Goal: Task Accomplishment & Management: Complete application form

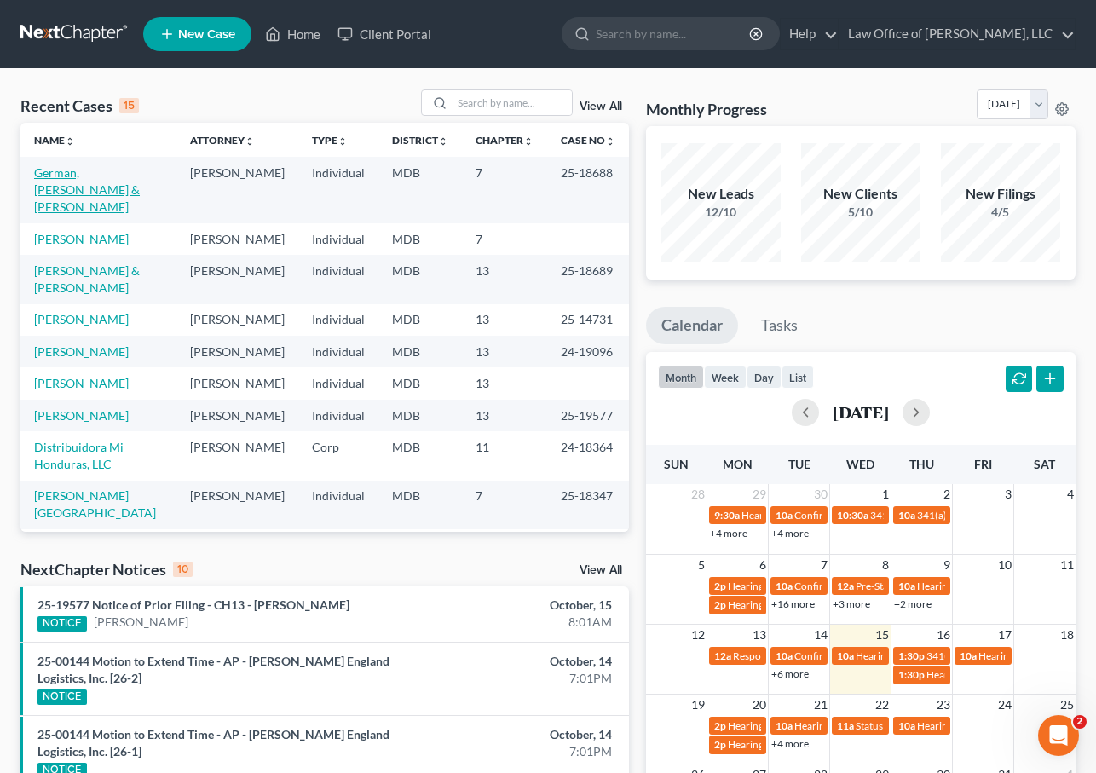
click at [78, 176] on link "German, [PERSON_NAME] & [PERSON_NAME]" at bounding box center [87, 189] width 106 height 49
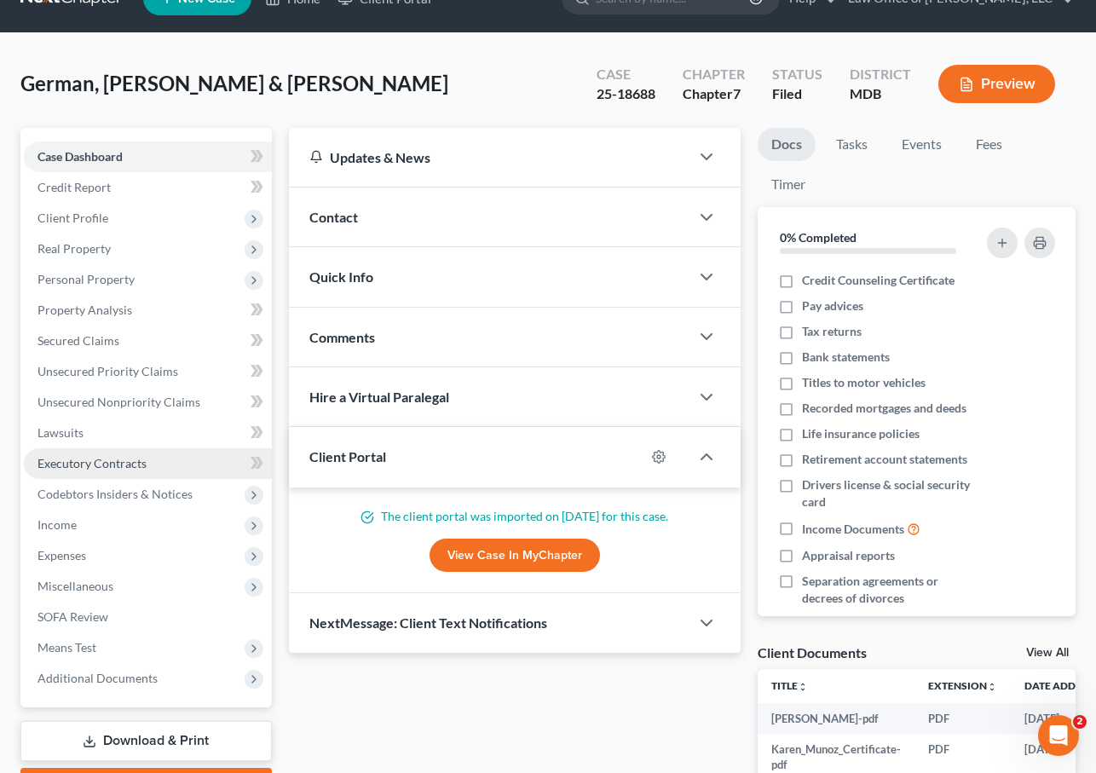
scroll to position [41, 0]
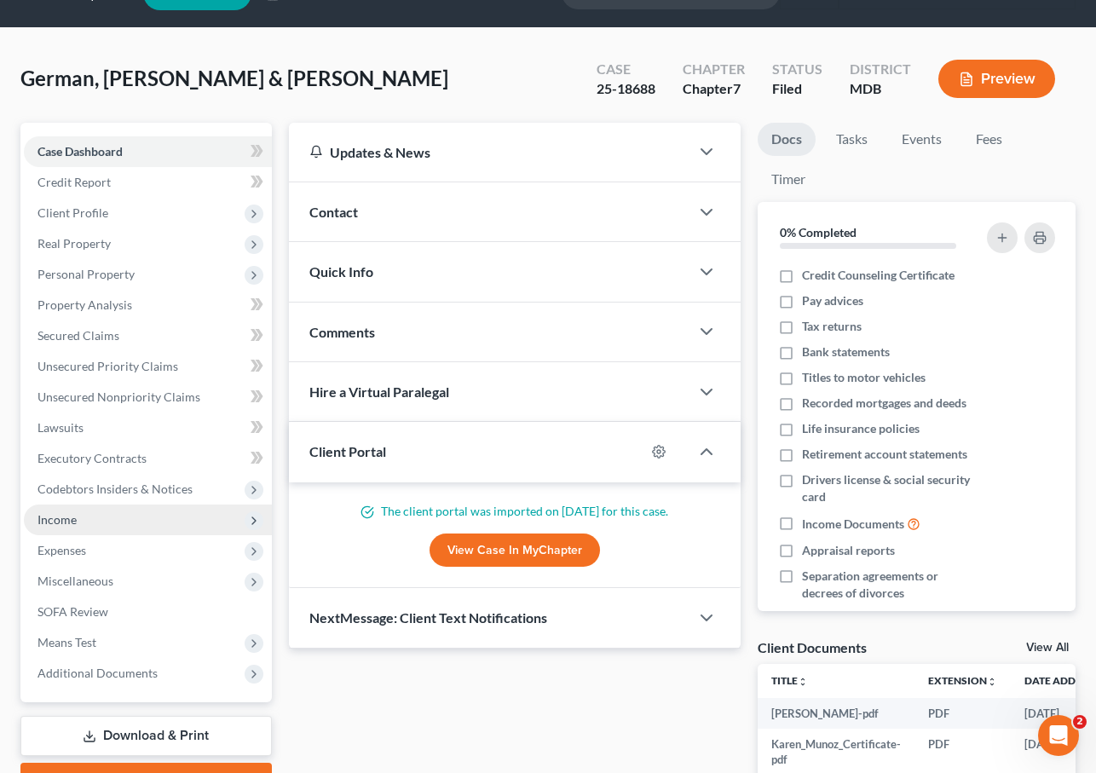
click at [62, 523] on span "Income" at bounding box center [56, 519] width 39 height 14
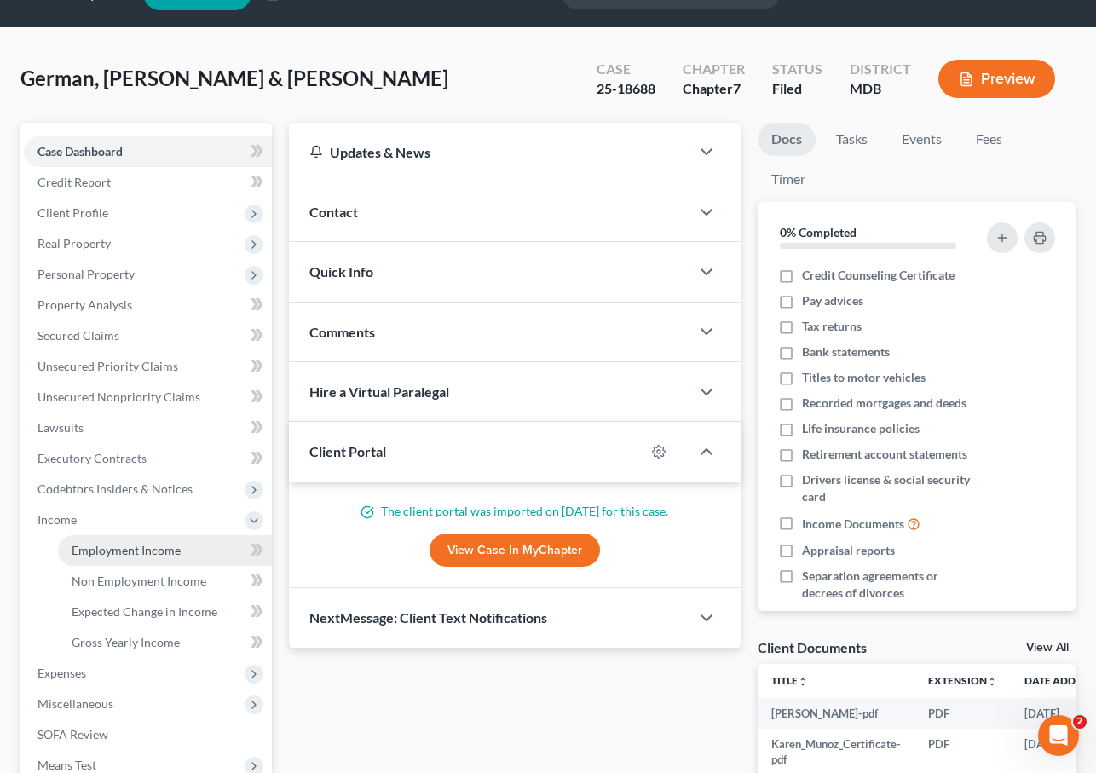
click at [80, 543] on span "Employment Income" at bounding box center [126, 550] width 109 height 14
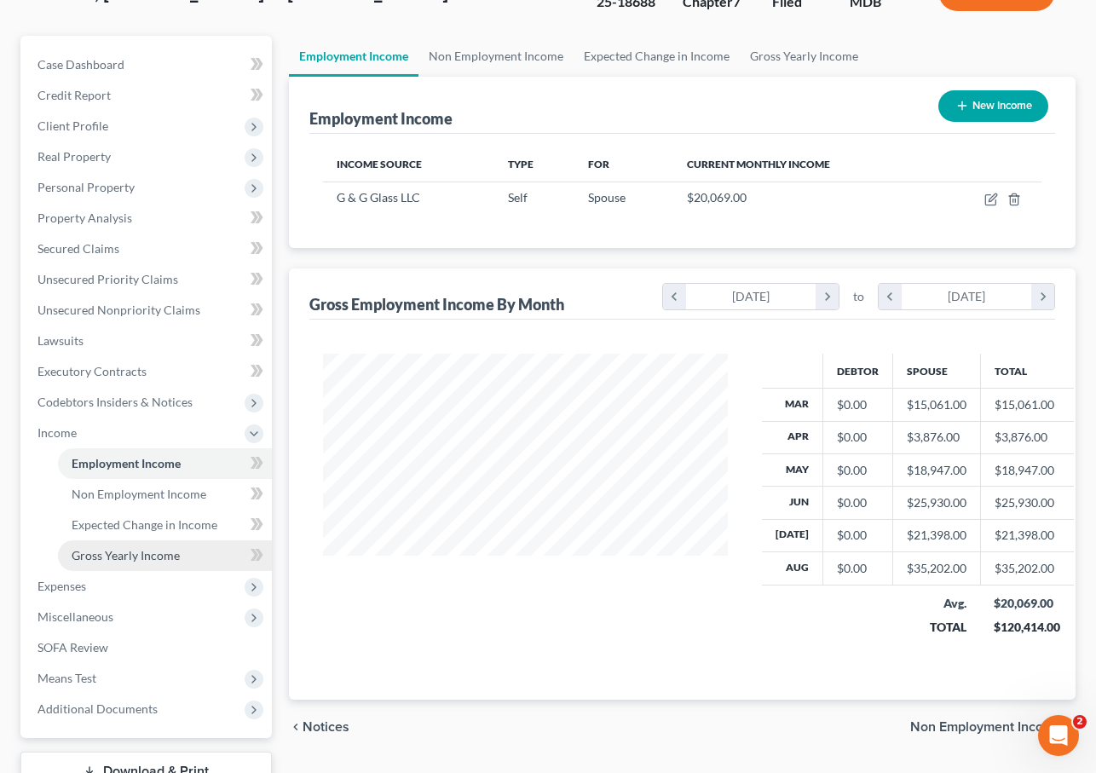
scroll to position [148, 0]
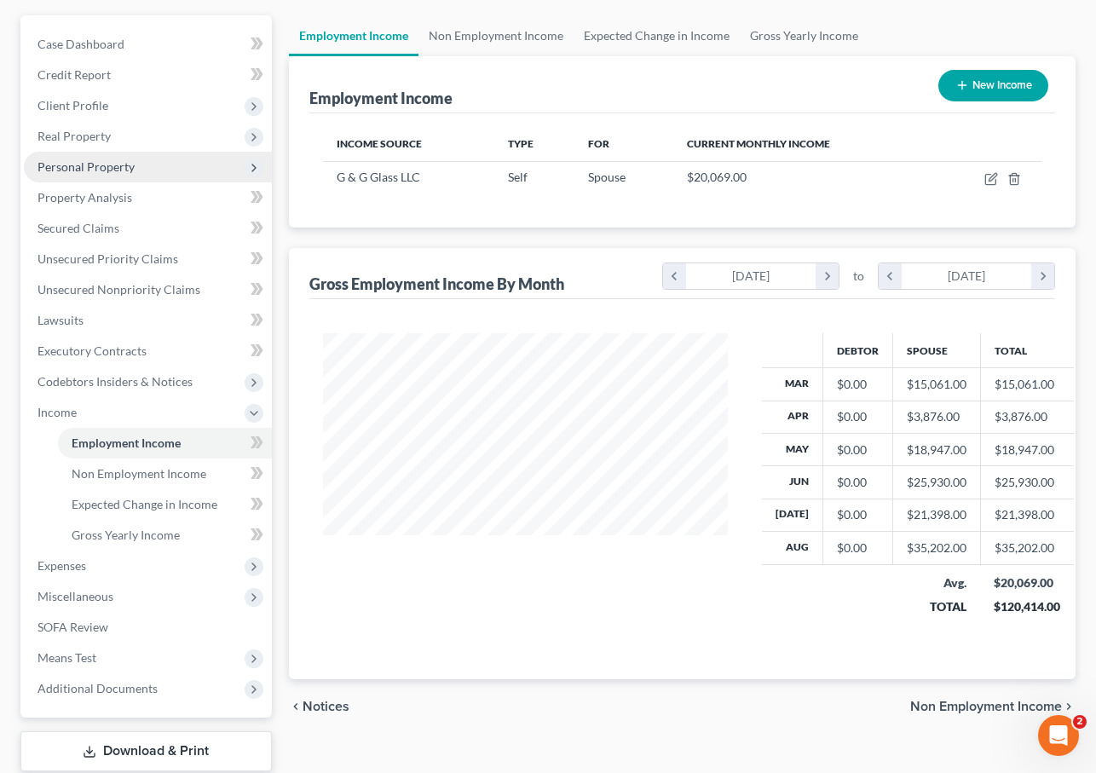
click at [94, 161] on span "Personal Property" at bounding box center [85, 166] width 97 height 14
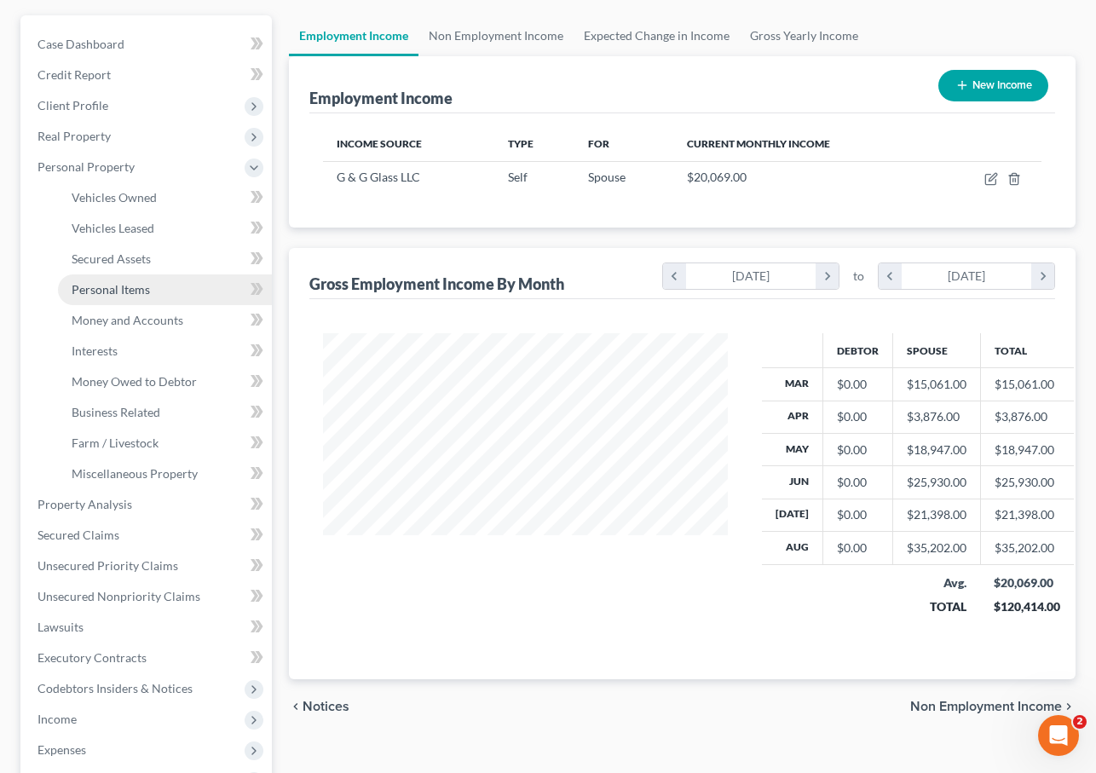
click at [112, 291] on span "Personal Items" at bounding box center [111, 289] width 78 height 14
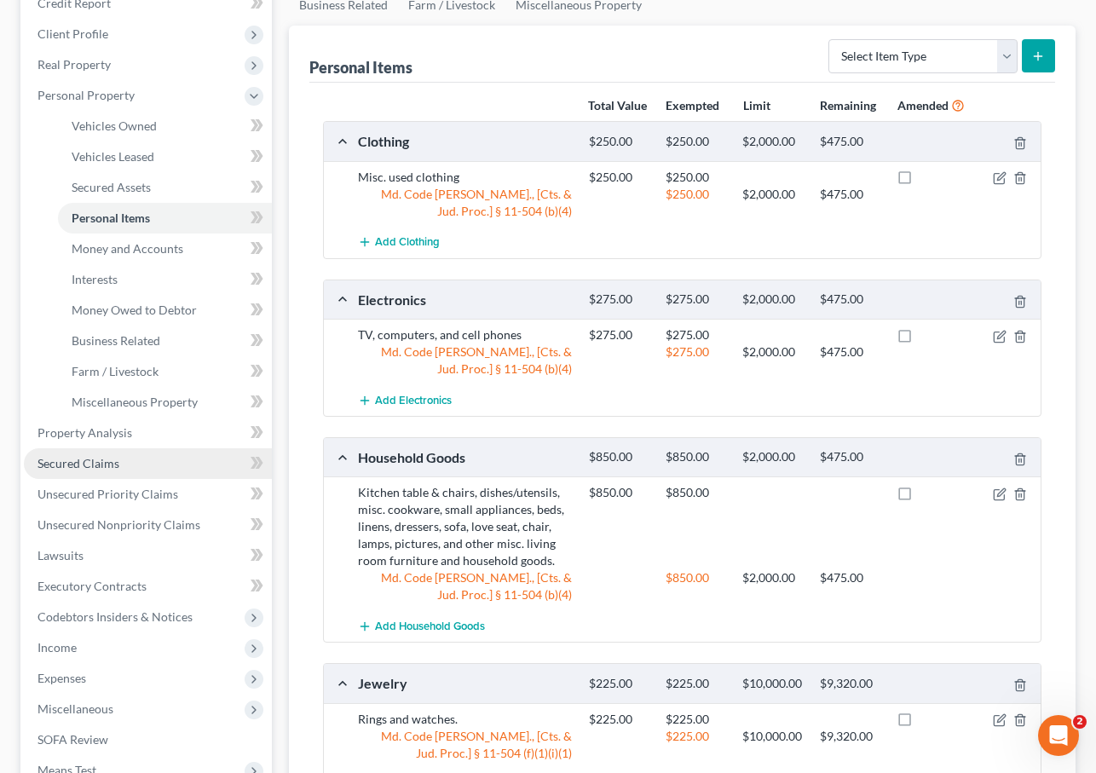
scroll to position [222, 0]
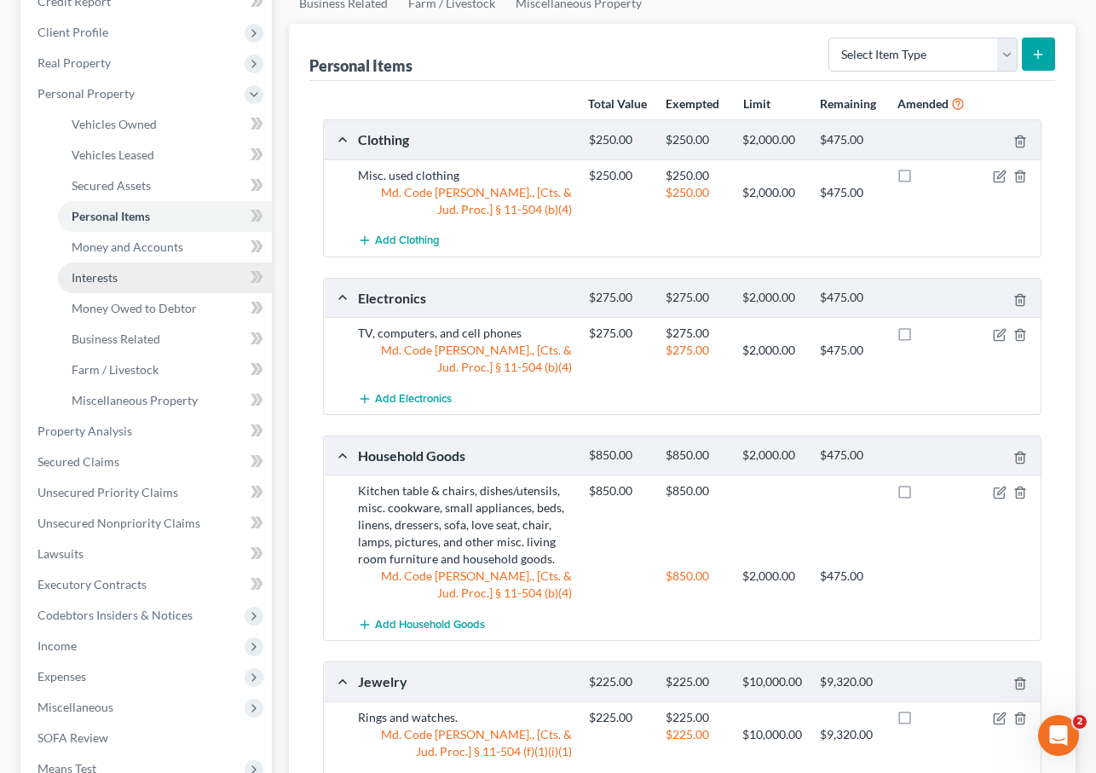
click at [111, 273] on span "Interests" at bounding box center [95, 277] width 46 height 14
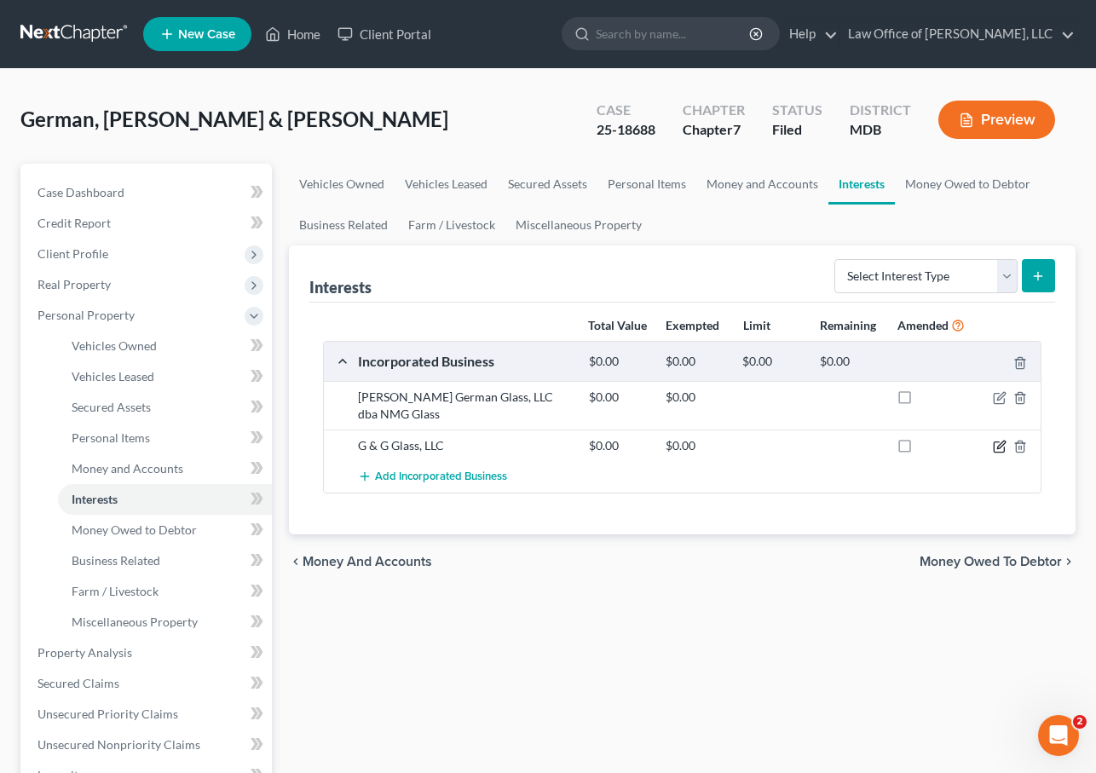
click at [1001, 446] on icon "button" at bounding box center [1001, 444] width 8 height 8
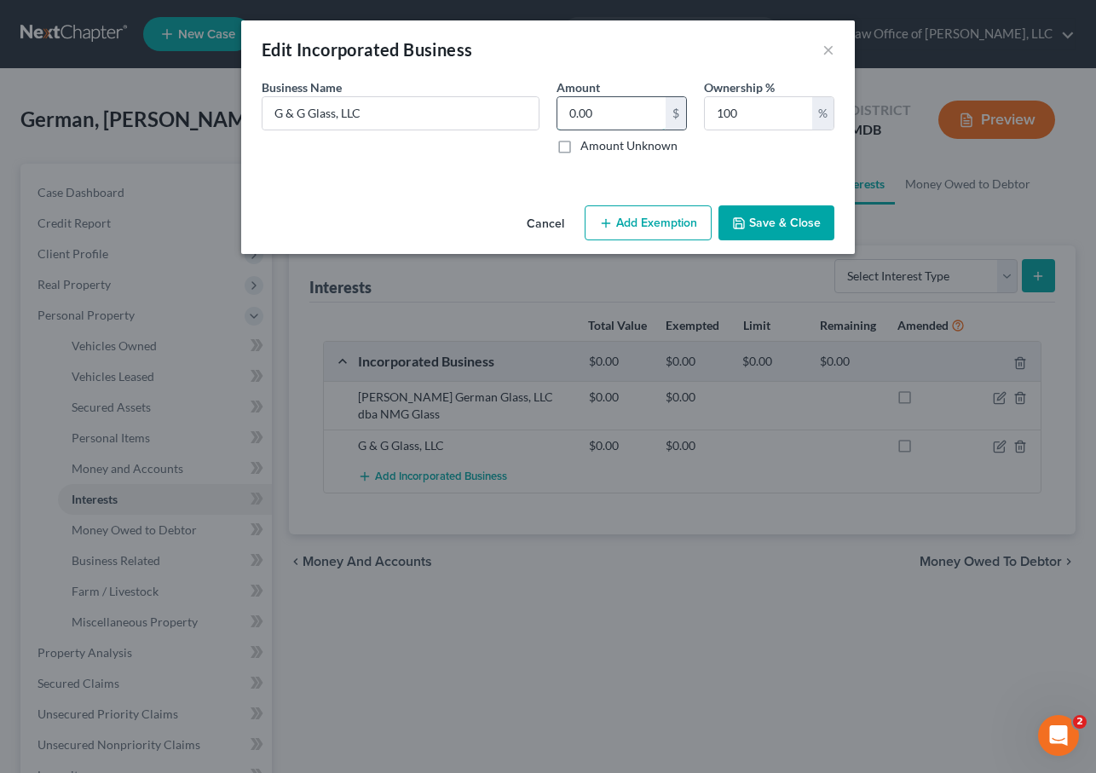
click at [617, 118] on input "0.00" at bounding box center [611, 113] width 108 height 32
type input "7,500"
click at [652, 222] on button "Add Exemption" at bounding box center [647, 223] width 127 height 36
select select "2"
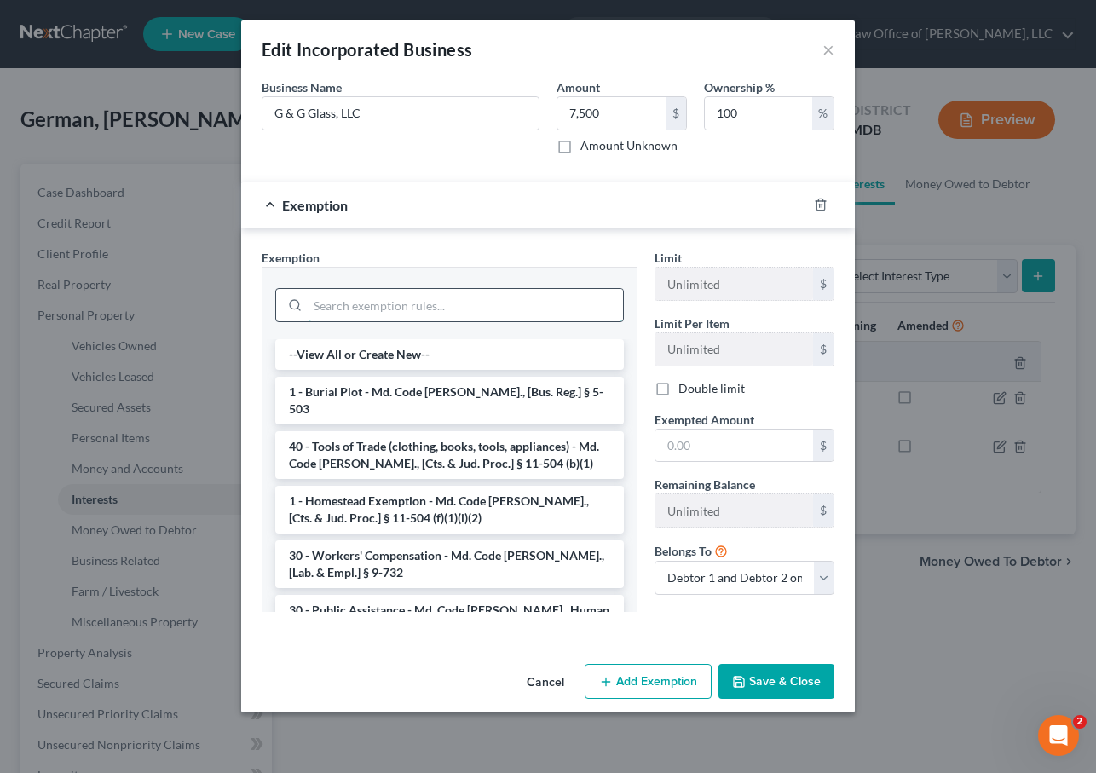
click at [354, 302] on input "search" at bounding box center [465, 305] width 315 height 32
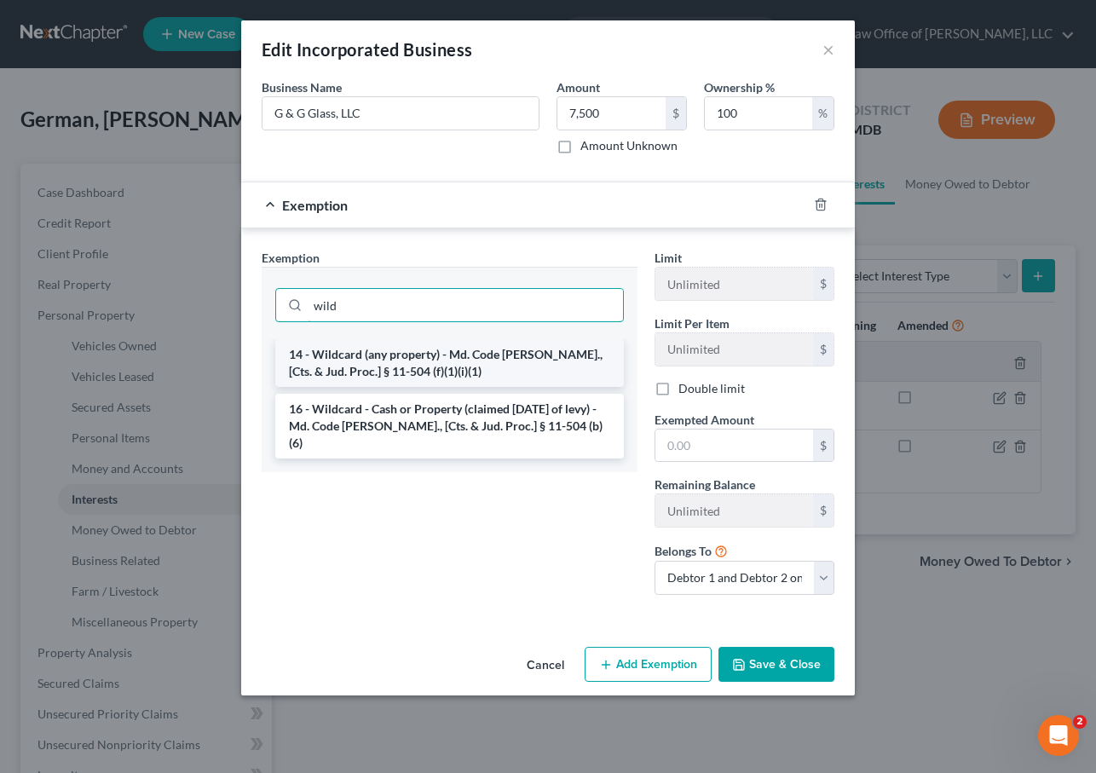
type input "wild"
click at [374, 360] on li "14 - Wildcard (any property) - Md. Code Ann., [Cts. & Jud. Proc.] § 11-504 (f)(…" at bounding box center [449, 363] width 348 height 48
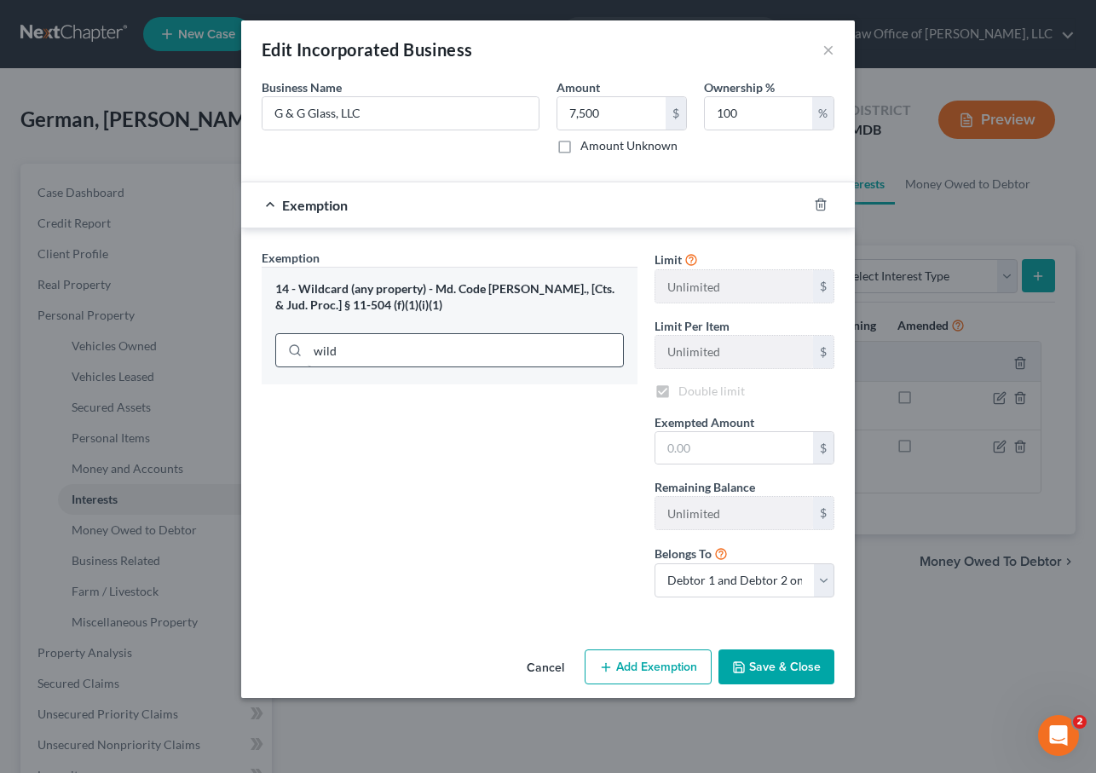
checkbox input "true"
click at [727, 463] on div "$" at bounding box center [744, 448] width 180 height 34
type input "7,500"
click at [774, 661] on button "Save & Close" at bounding box center [776, 667] width 116 height 36
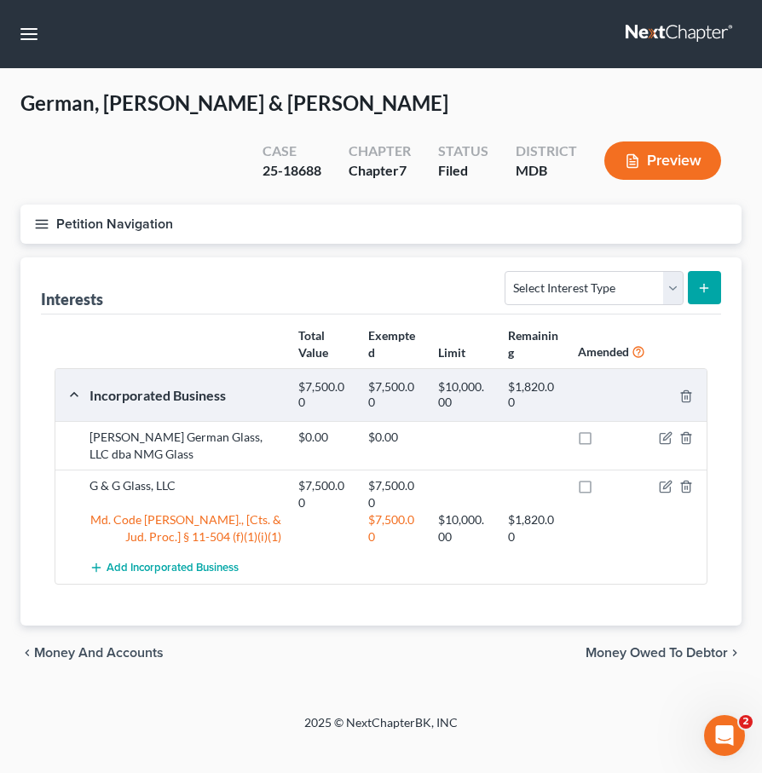
click at [45, 217] on icon "button" at bounding box center [41, 223] width 15 height 15
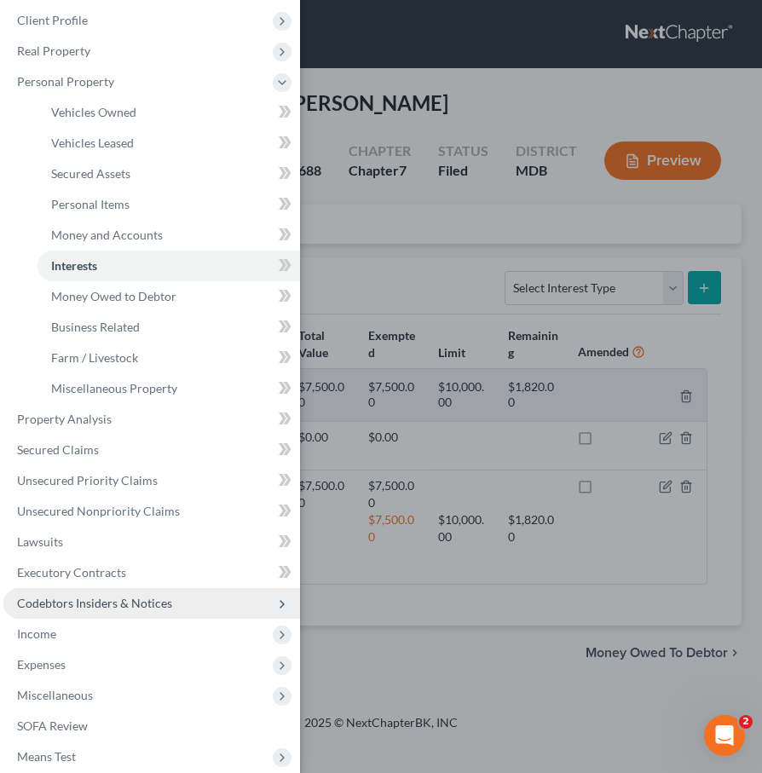
scroll to position [89, 0]
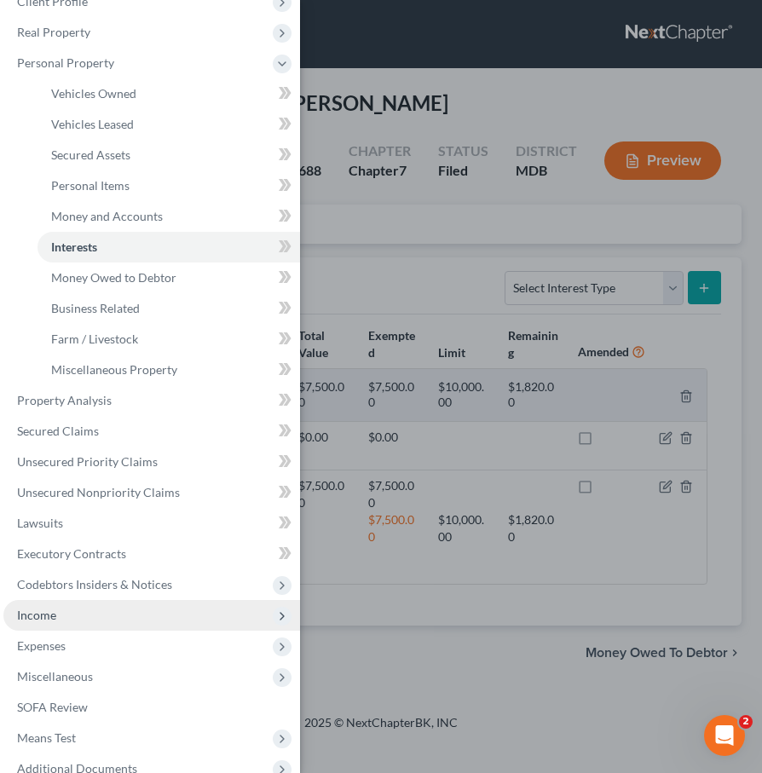
click at [62, 621] on span "Income" at bounding box center [151, 615] width 296 height 31
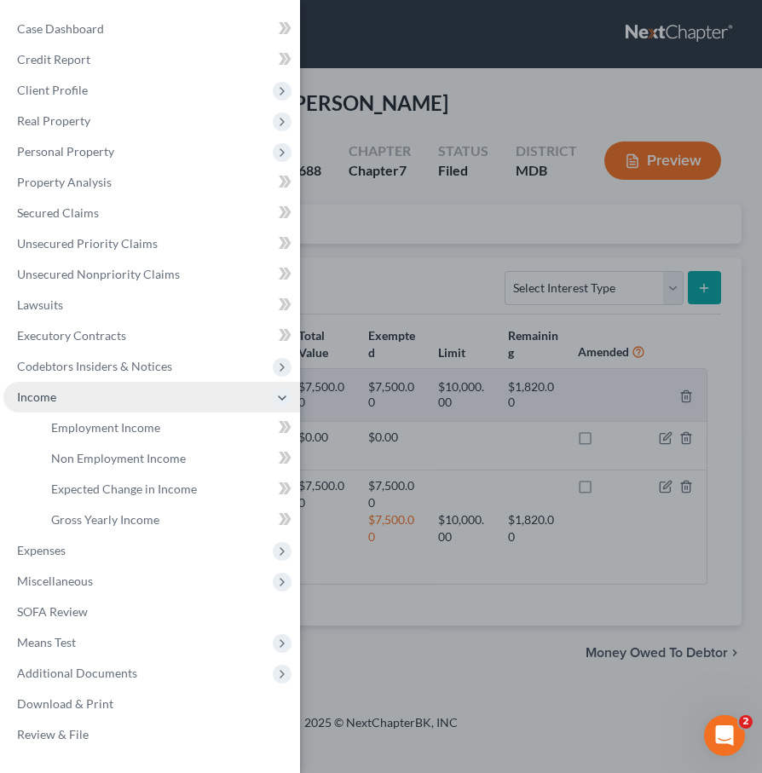
scroll to position [0, 0]
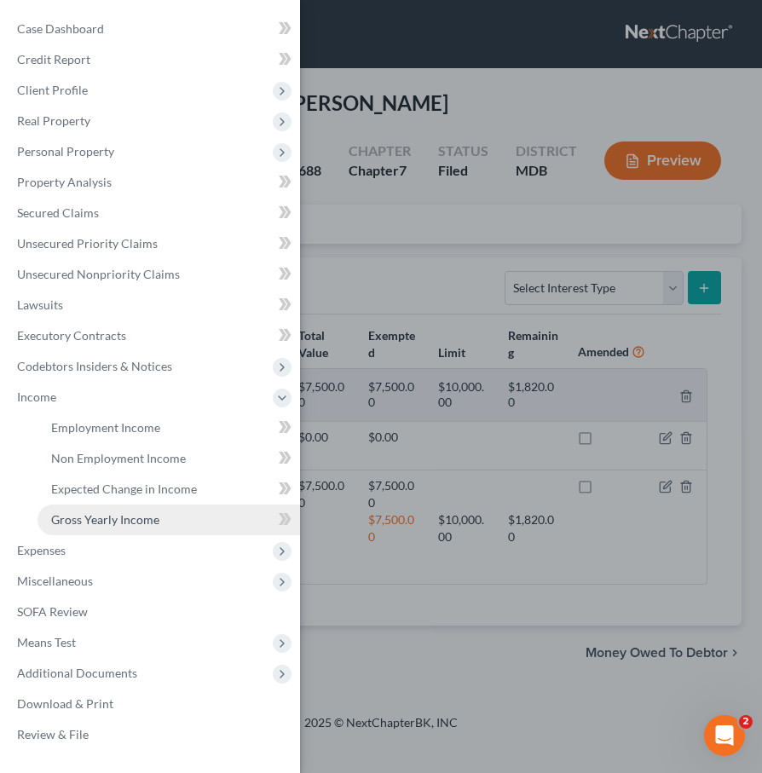
click at [98, 522] on span "Gross Yearly Income" at bounding box center [105, 519] width 108 height 14
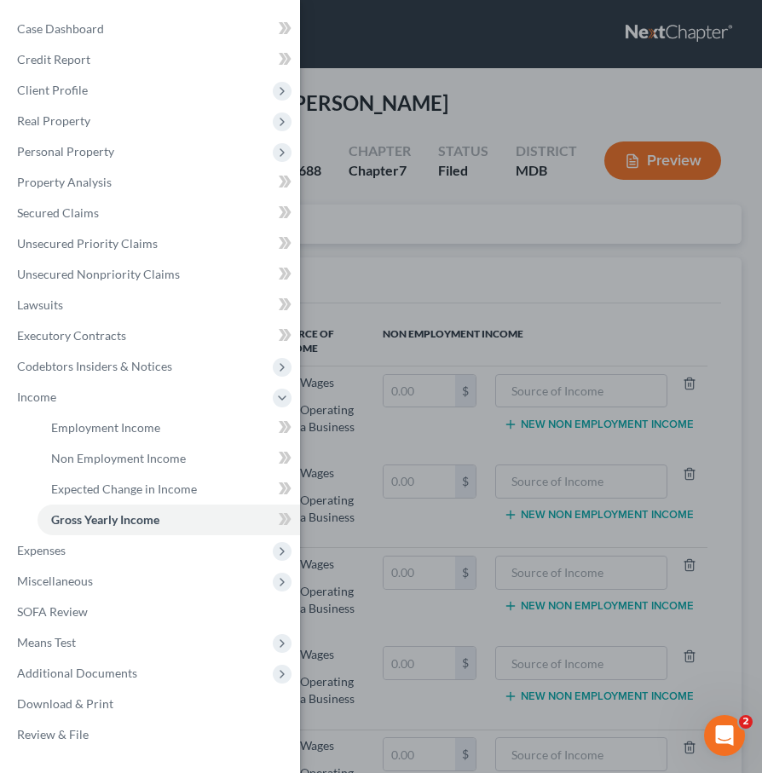
click at [412, 243] on div "Case Dashboard Payments Invoices Payments Payments Credit Report Client Profile" at bounding box center [381, 386] width 762 height 773
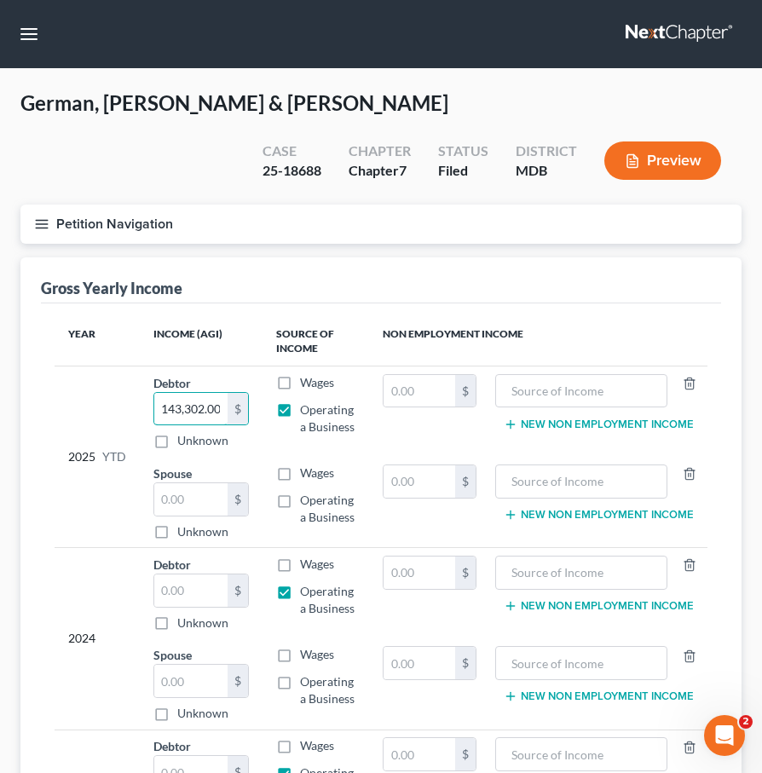
scroll to position [0, 1]
drag, startPoint x: 159, startPoint y: 409, endPoint x: 261, endPoint y: 409, distance: 101.4
click at [261, 409] on td "Debtor 143,302.00 $ Unknown Balance Undetermined 143,302.00 $ Unknown" at bounding box center [201, 411] width 123 height 91
click at [300, 406] on label "Operating a Business" at bounding box center [328, 418] width 56 height 34
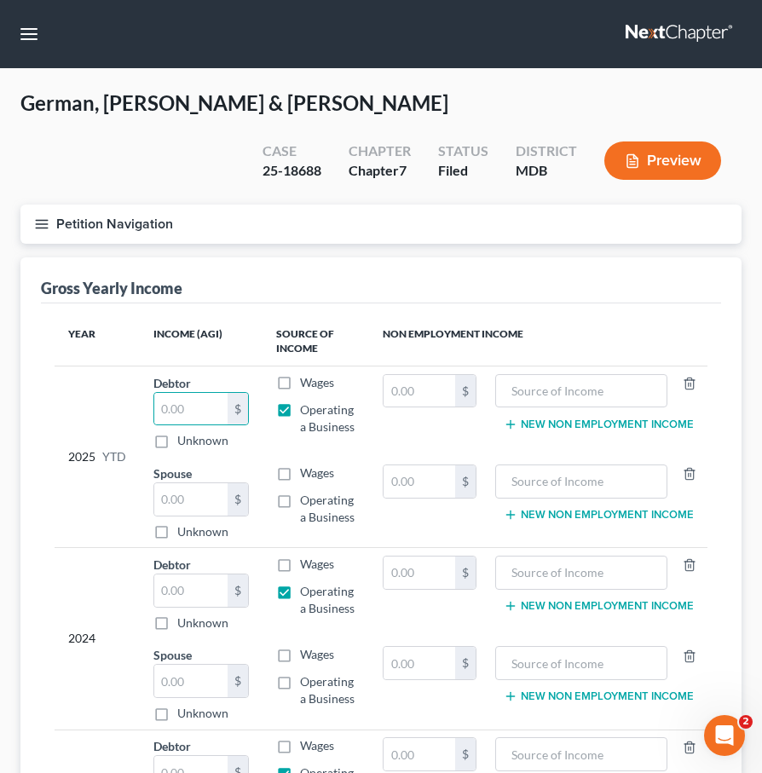
click at [307, 406] on input "Operating a Business" at bounding box center [312, 406] width 11 height 11
checkbox input "false"
click at [195, 498] on input "text" at bounding box center [190, 499] width 73 height 32
paste input "143,302.00"
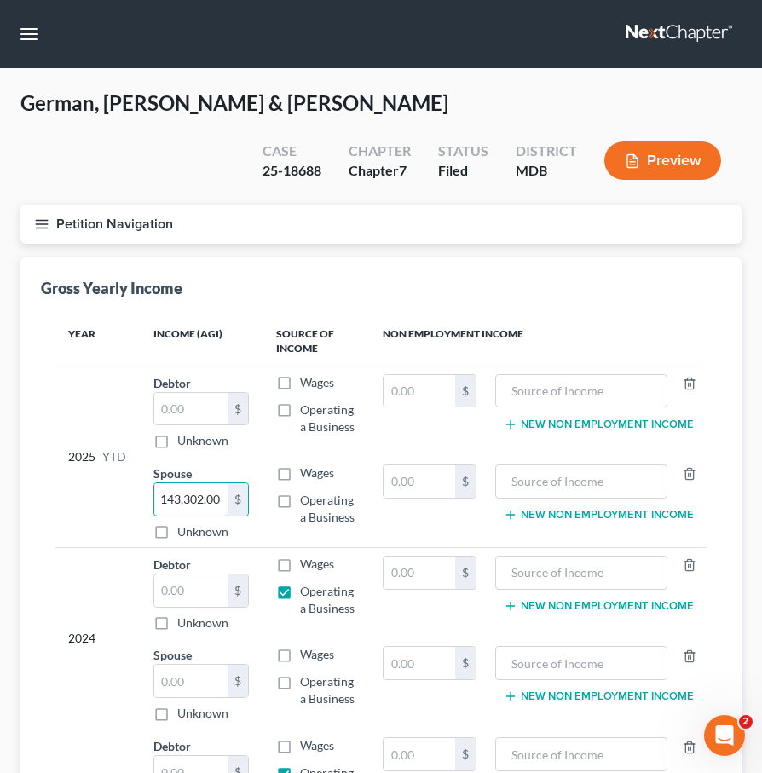
type input "143,302.00"
click at [300, 502] on label "Operating a Business" at bounding box center [328, 509] width 56 height 34
click at [307, 502] on input "Operating a Business" at bounding box center [312, 497] width 11 height 11
checkbox input "true"
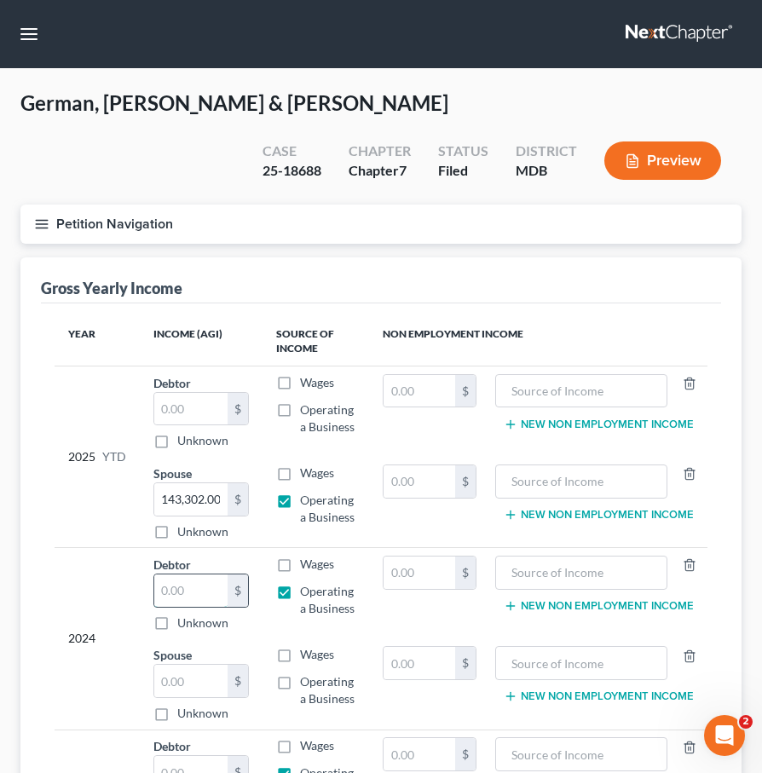
click at [192, 591] on input "text" at bounding box center [190, 590] width 73 height 32
type input "464,000"
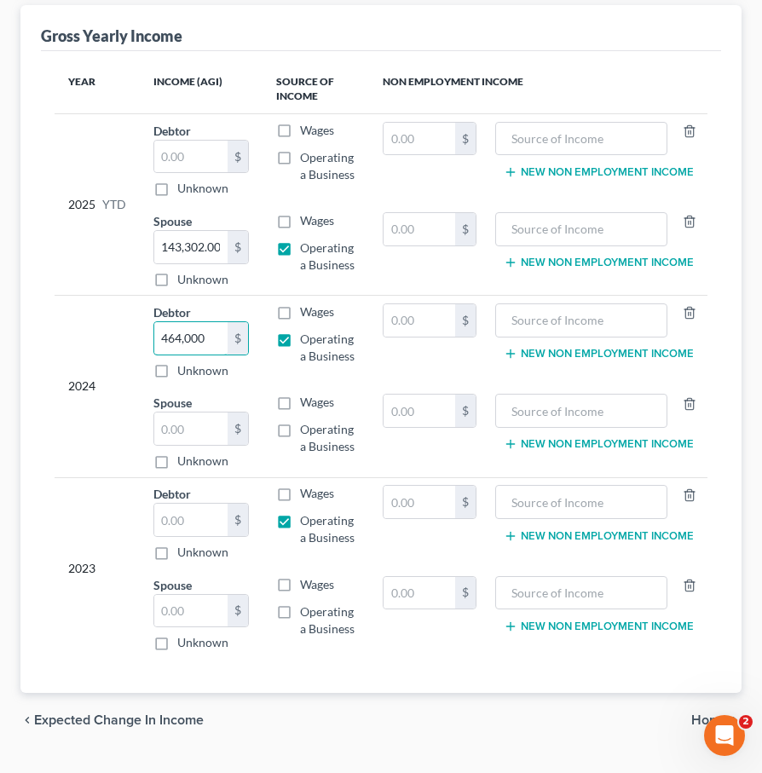
scroll to position [266, 0]
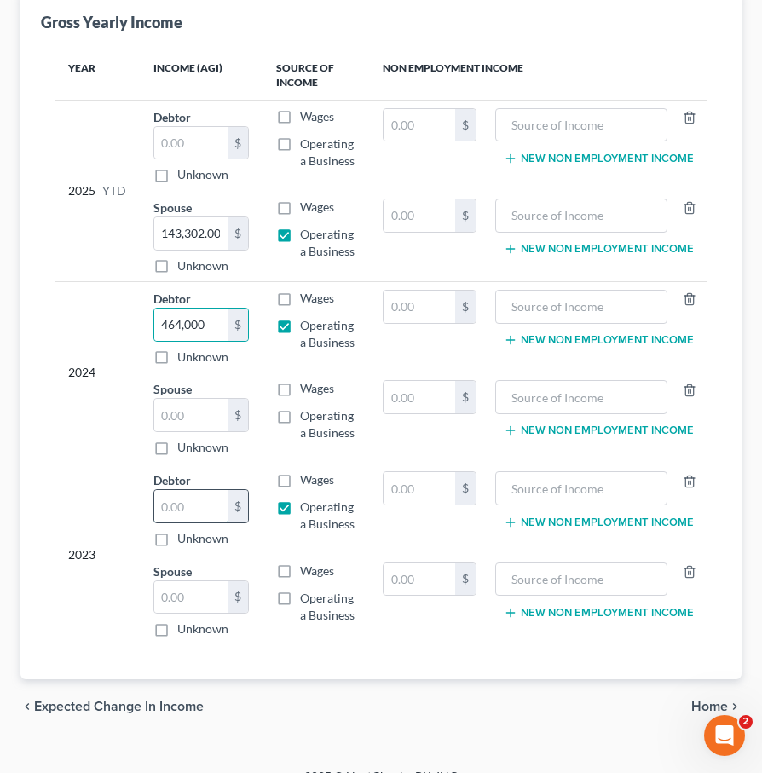
click at [176, 509] on input "text" at bounding box center [190, 506] width 73 height 32
click at [164, 597] on input "text" at bounding box center [190, 597] width 73 height 32
click at [192, 512] on input "text" at bounding box center [190, 506] width 73 height 32
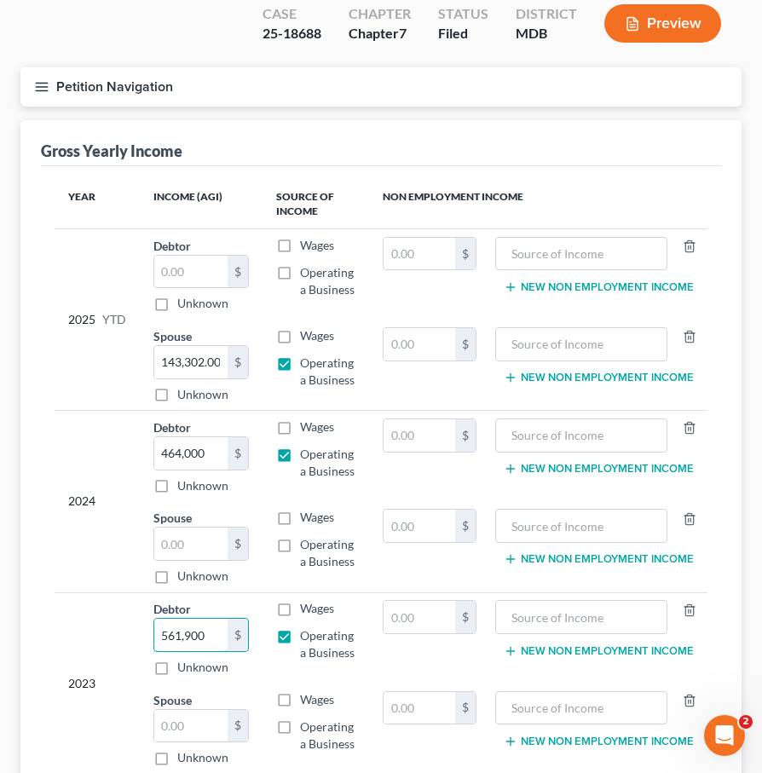
scroll to position [0, 0]
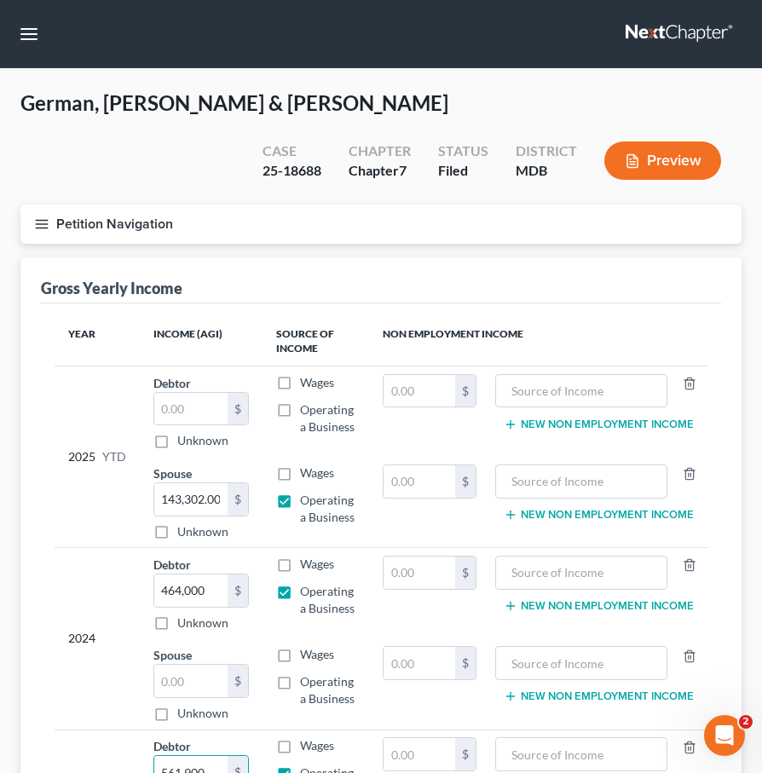
type input "561,900"
click at [36, 220] on line "button" at bounding box center [42, 220] width 12 height 0
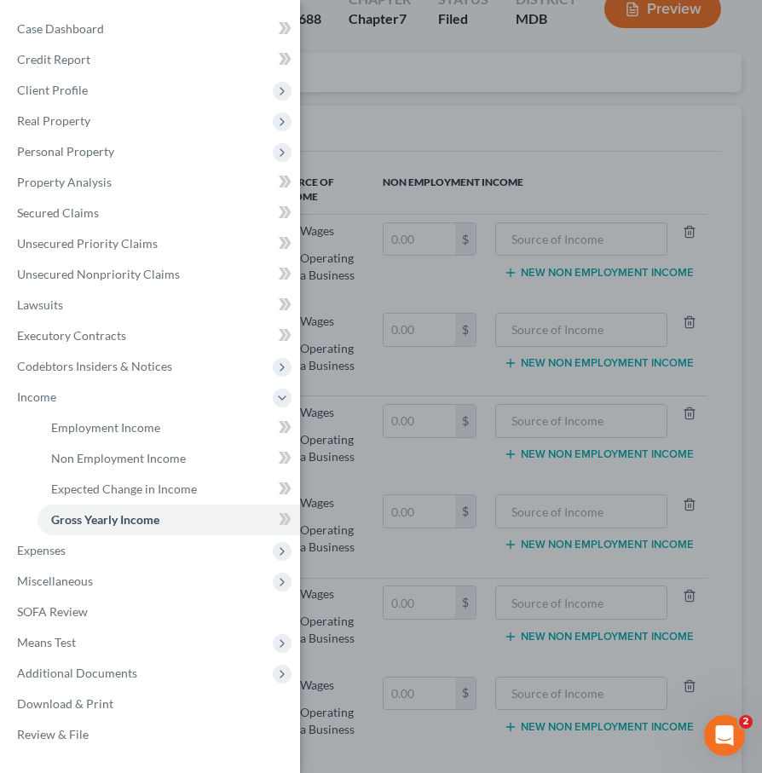
scroll to position [291, 0]
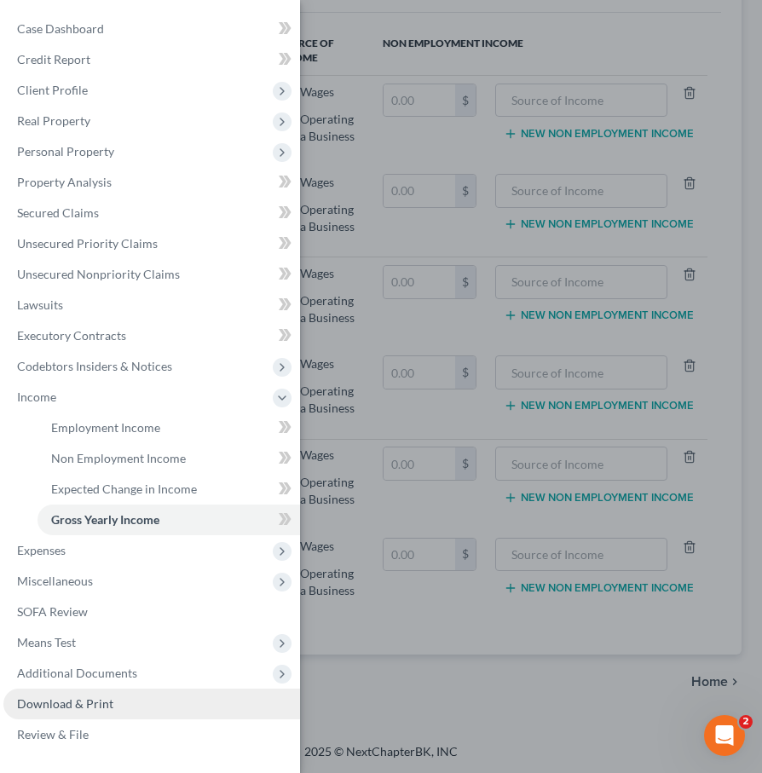
click at [47, 701] on span "Download & Print" at bounding box center [65, 703] width 96 height 14
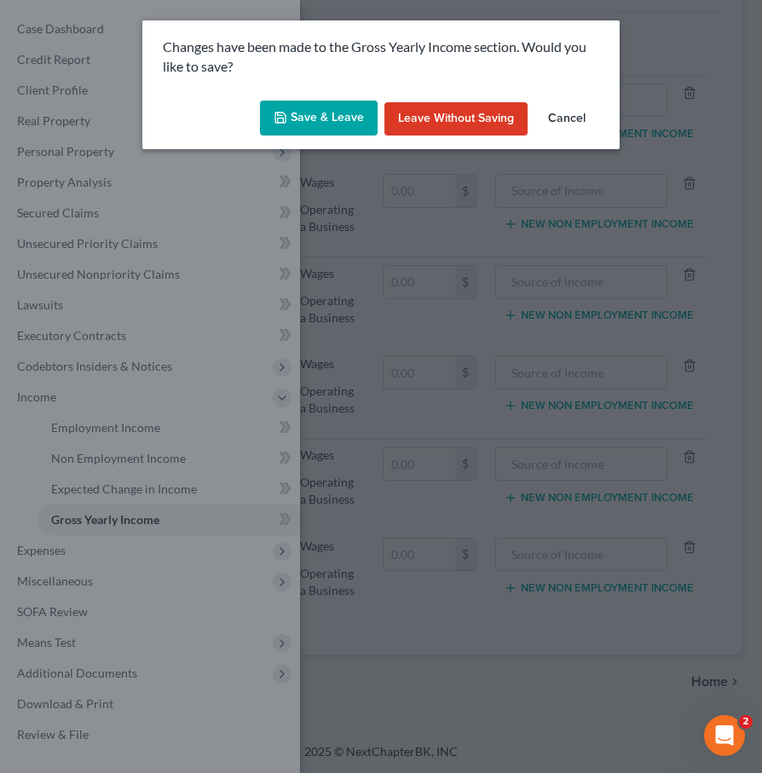
click at [565, 118] on button "Cancel" at bounding box center [566, 119] width 65 height 34
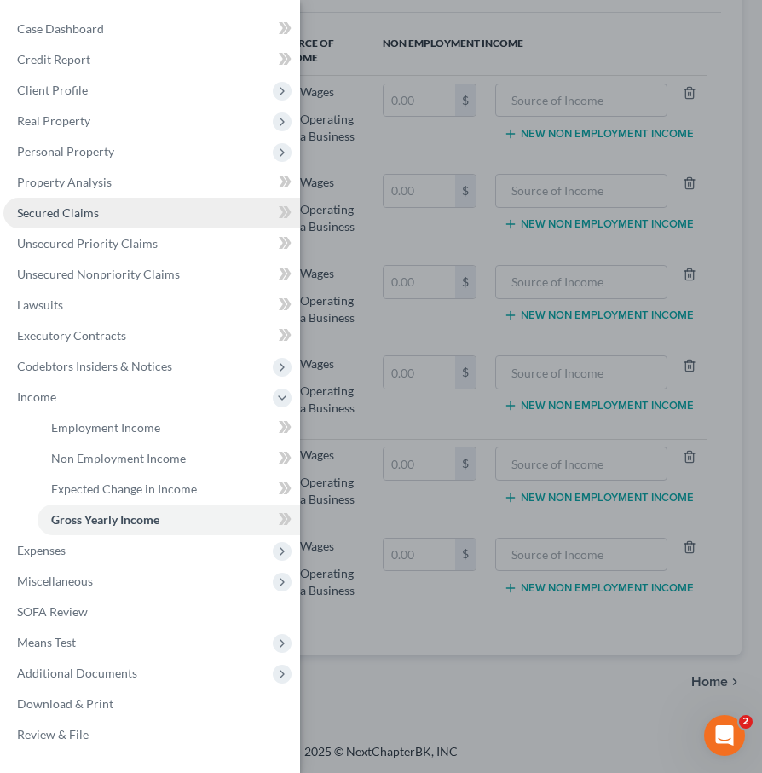
click at [64, 213] on span "Secured Claims" at bounding box center [58, 212] width 82 height 14
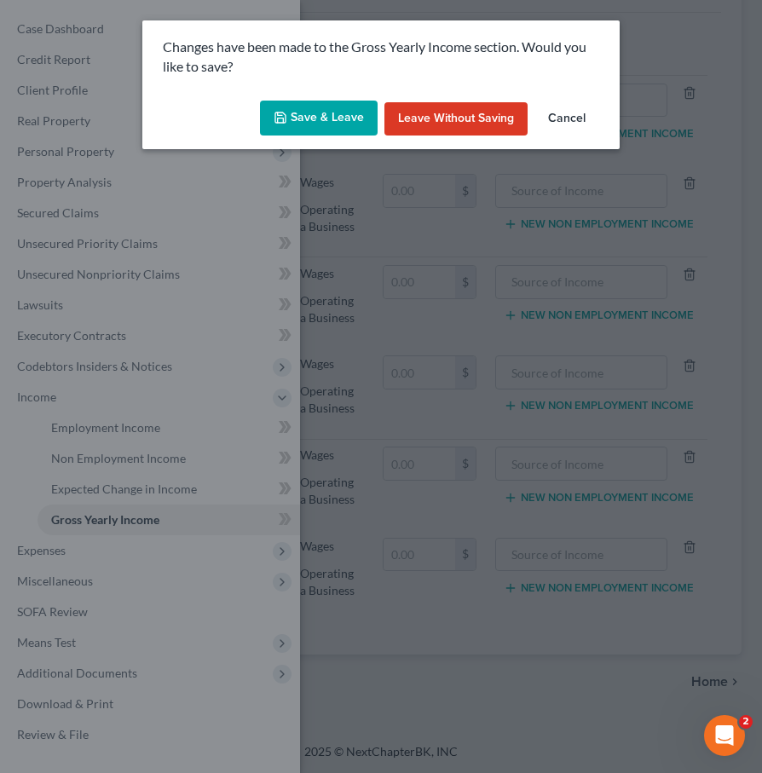
click at [331, 116] on button "Save & Leave" at bounding box center [319, 119] width 118 height 36
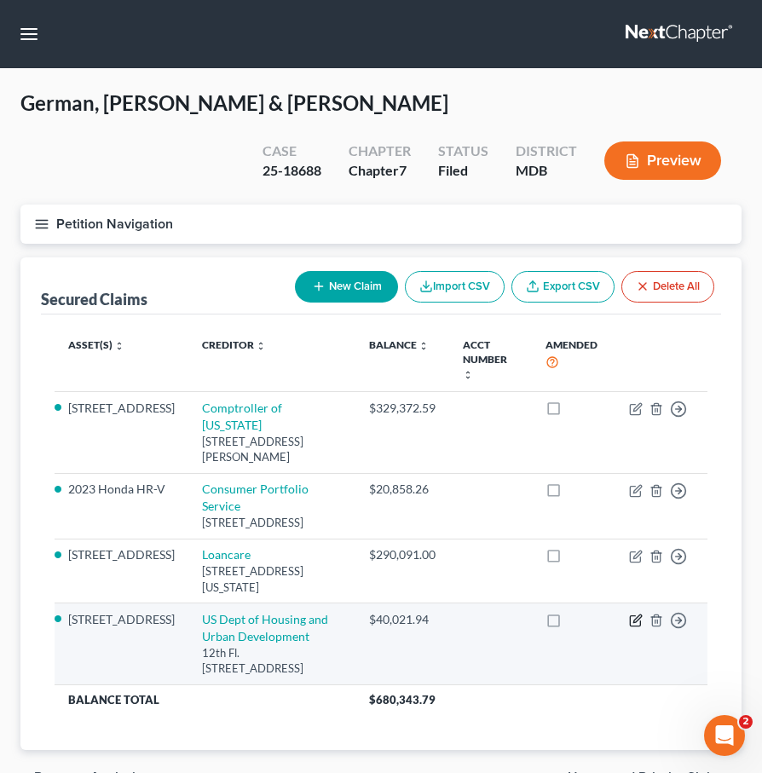
click at [635, 613] on icon "button" at bounding box center [636, 620] width 14 height 14
select select "39"
select select "3"
select select "2"
select select "0"
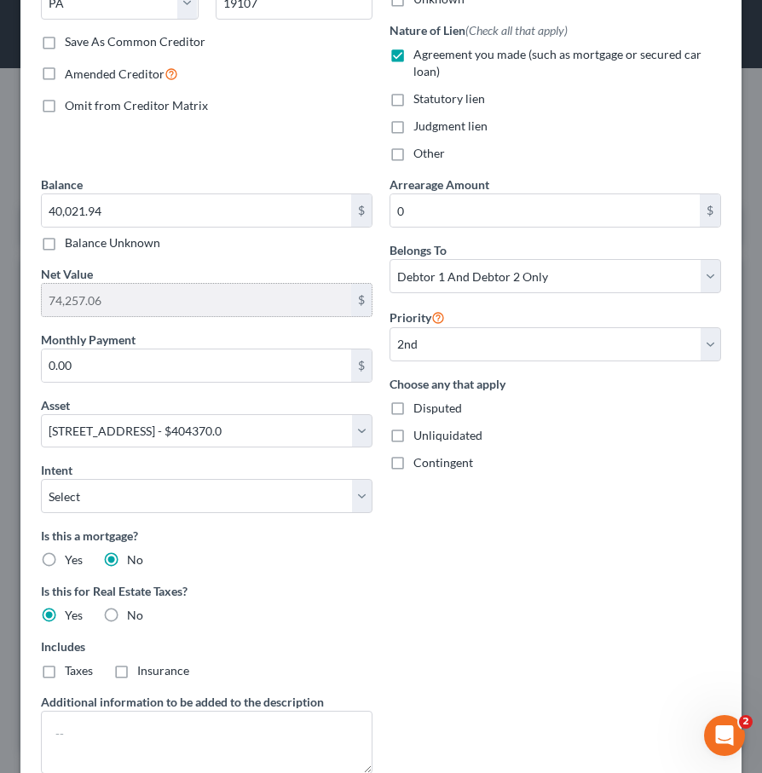
scroll to position [332, 0]
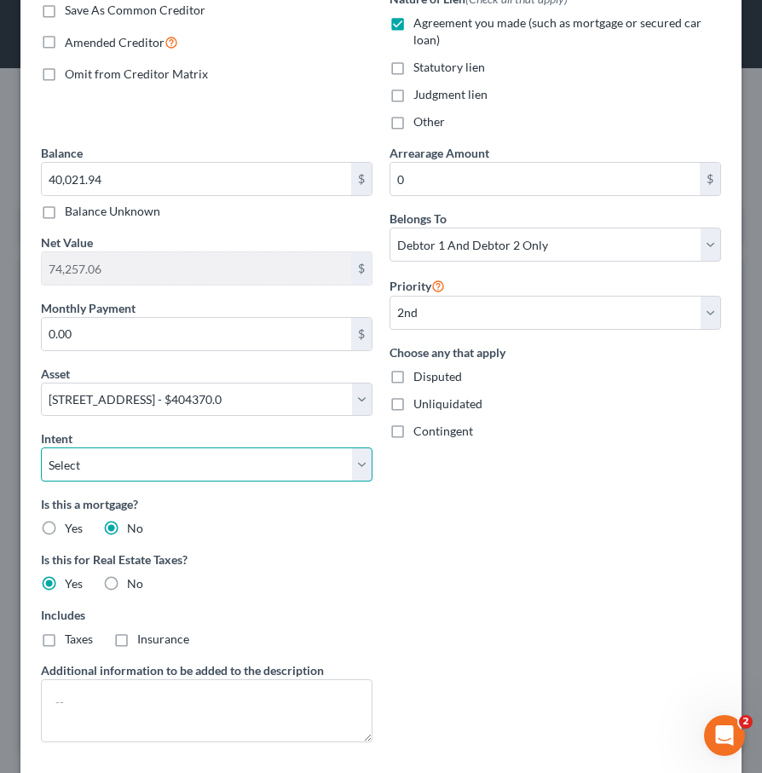
click at [181, 461] on select "Select Surrender Redeem Reaffirm Avoid Other" at bounding box center [206, 464] width 331 height 34
select select "4"
click at [41, 447] on select "Select Surrender Redeem Reaffirm Avoid Other" at bounding box center [206, 464] width 331 height 34
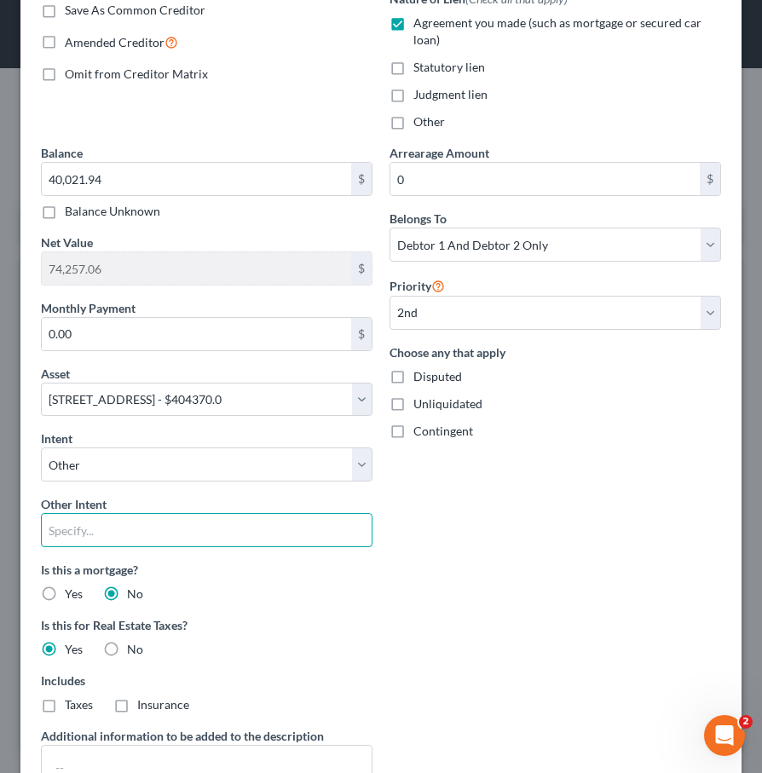
click at [127, 532] on input "text" at bounding box center [206, 530] width 331 height 34
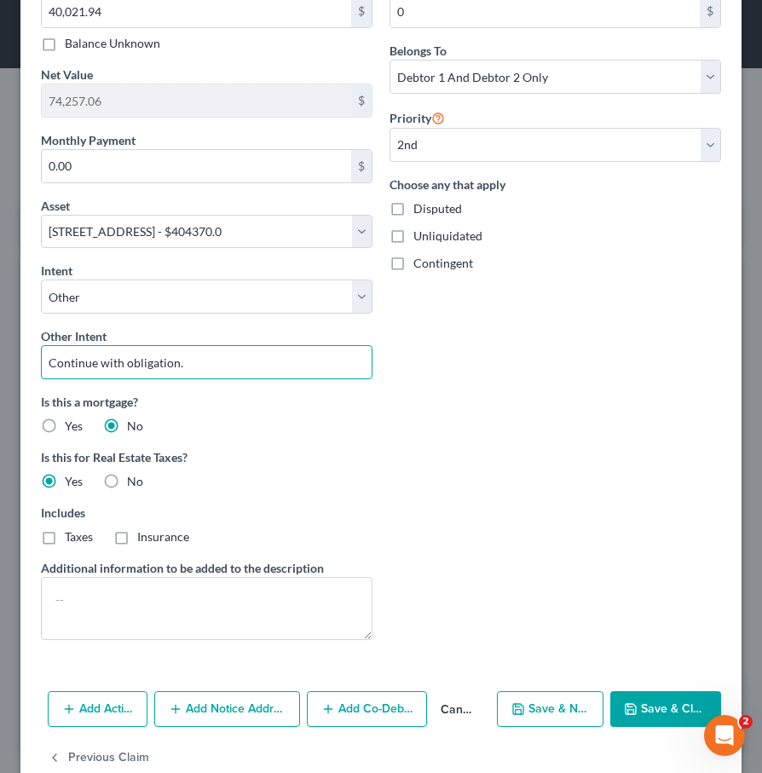
scroll to position [537, 0]
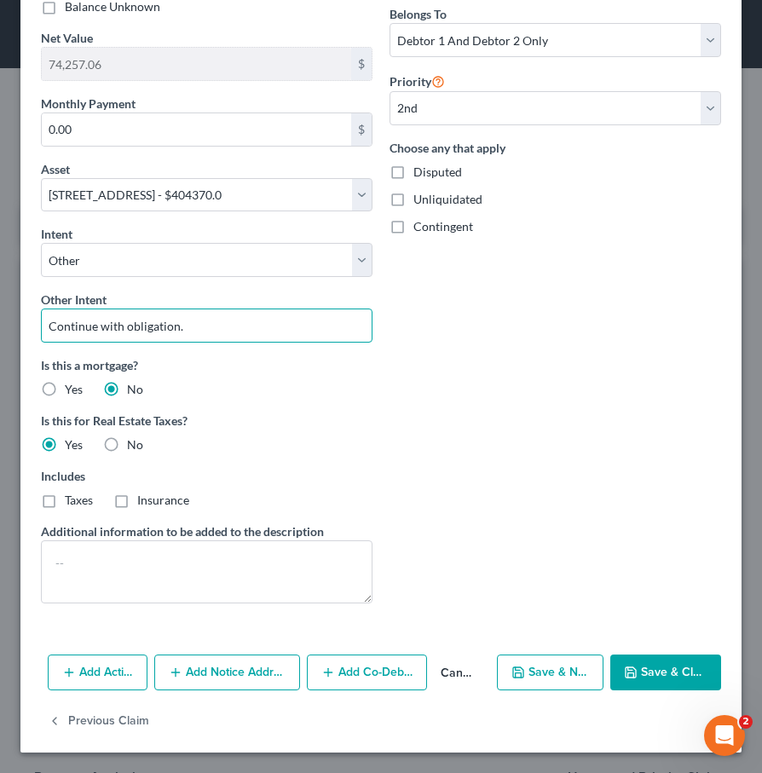
type input "Continue with obligation."
click at [641, 668] on button "Save & Close" at bounding box center [665, 672] width 111 height 36
select select
select select "1"
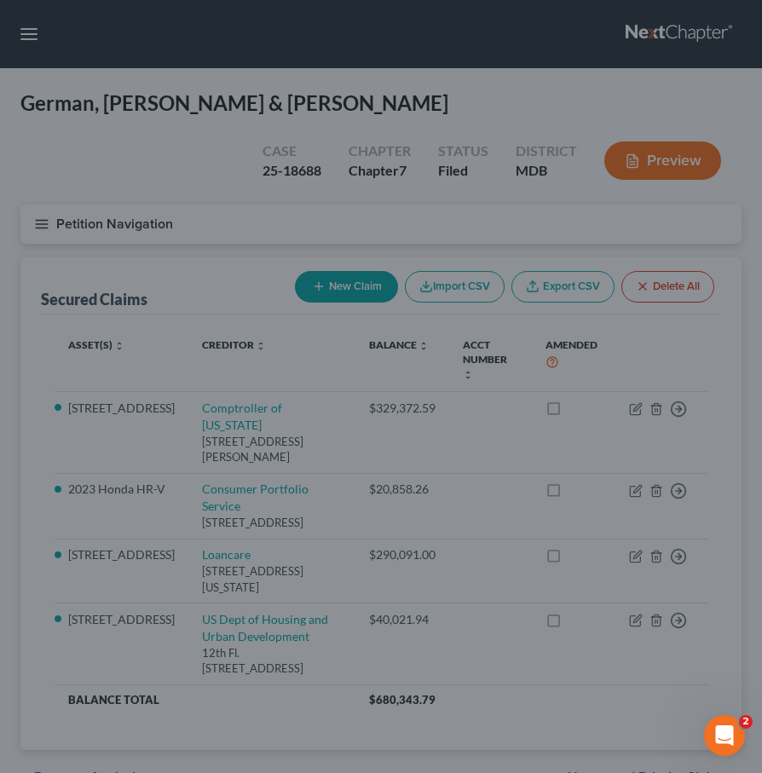
select select "3"
select select "0"
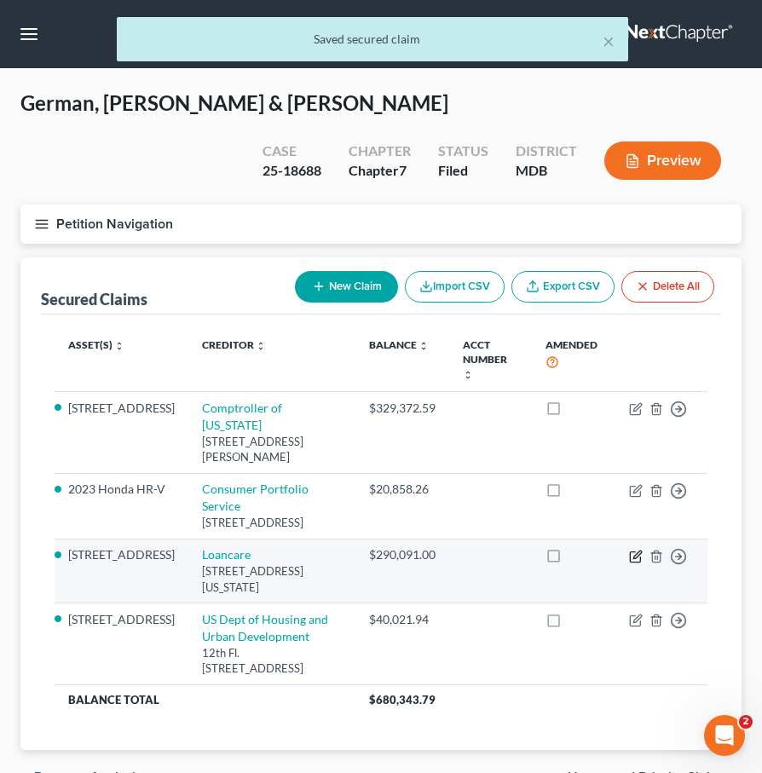
click at [634, 550] on icon "button" at bounding box center [636, 557] width 14 height 14
select select "48"
select select "0"
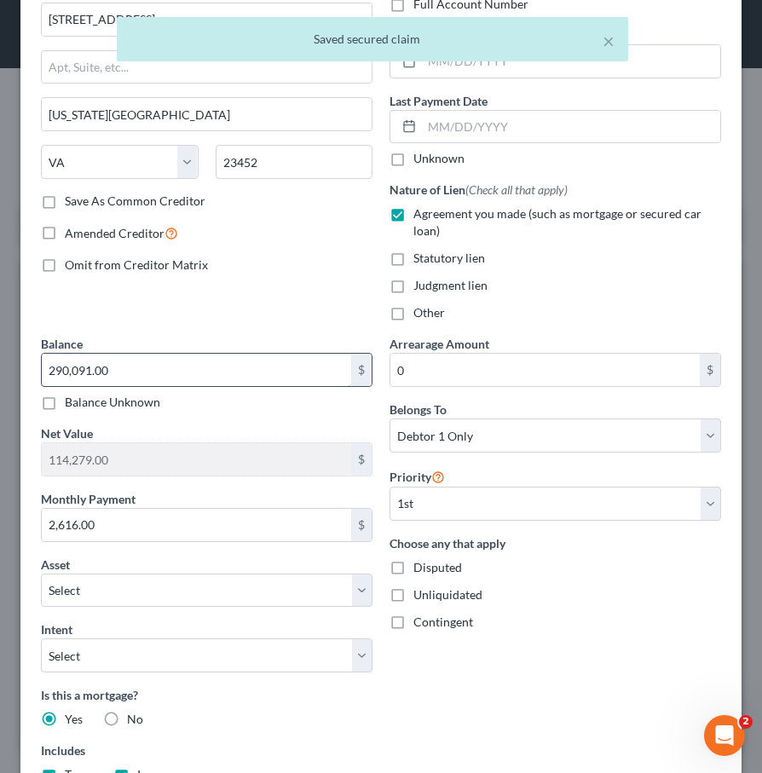
scroll to position [142, 0]
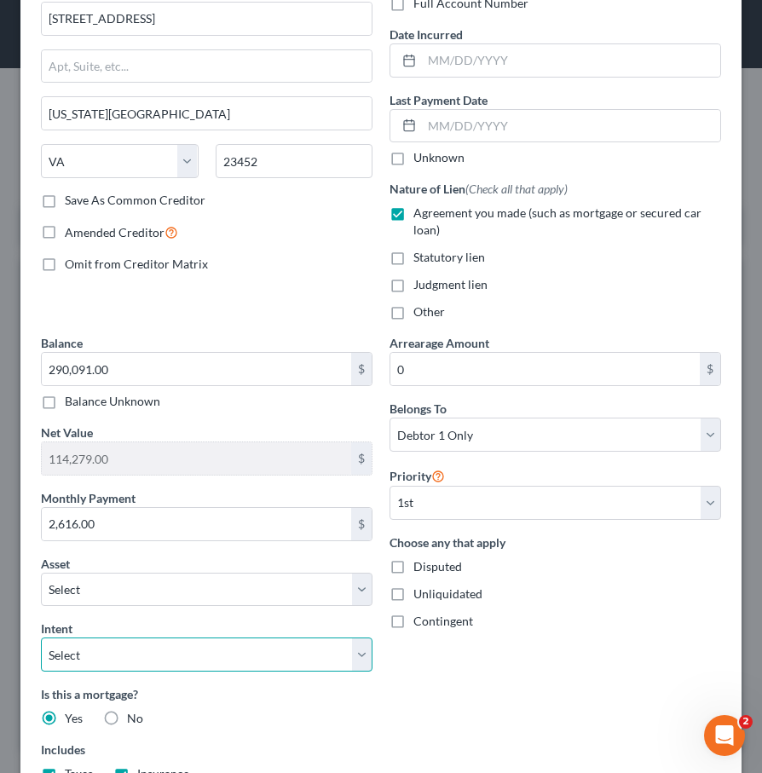
click at [200, 656] on select "Select Surrender Redeem Reaffirm Avoid Other" at bounding box center [206, 654] width 331 height 34
click at [41, 637] on select "Select Surrender Redeem Reaffirm Avoid Other" at bounding box center [206, 654] width 331 height 34
click at [159, 663] on select "Select Surrender Redeem Reaffirm Avoid Other" at bounding box center [206, 654] width 331 height 34
select select "4"
click at [41, 637] on select "Select Surrender Redeem Reaffirm Avoid Other" at bounding box center [206, 654] width 331 height 34
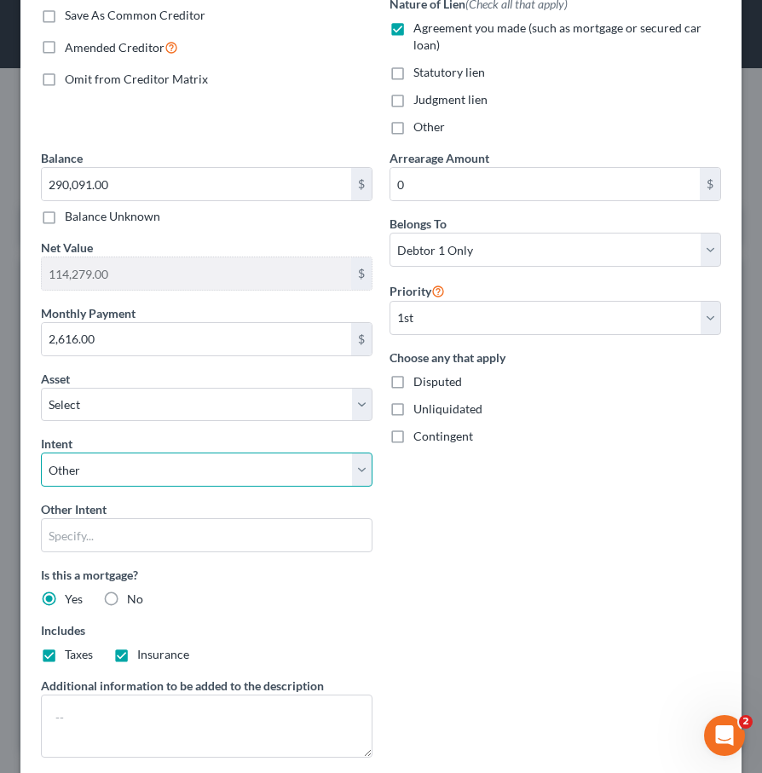
scroll to position [423, 0]
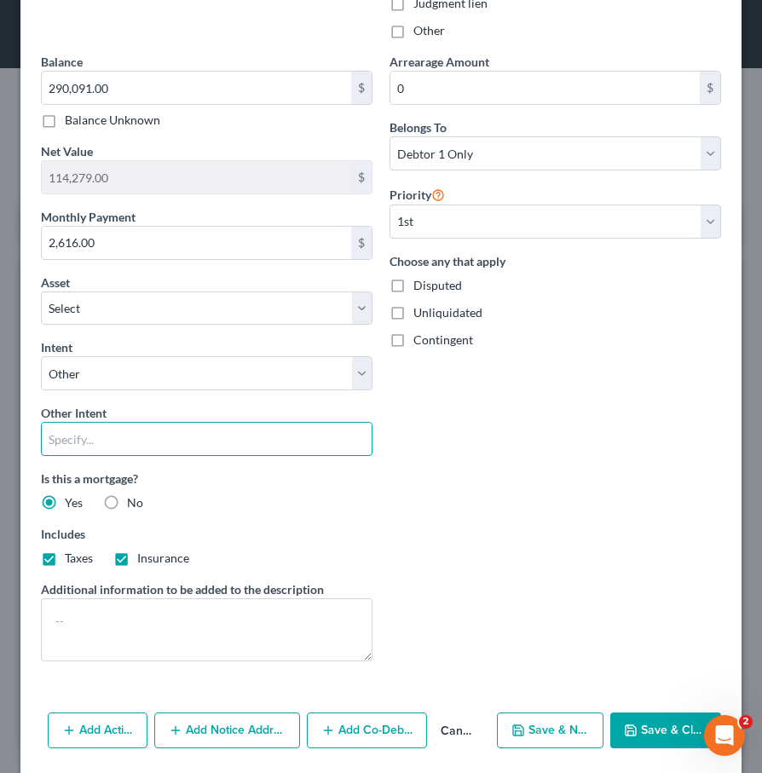
click at [65, 446] on input "text" at bounding box center [206, 439] width 331 height 34
type input "Continue to pay without reaffirmation."
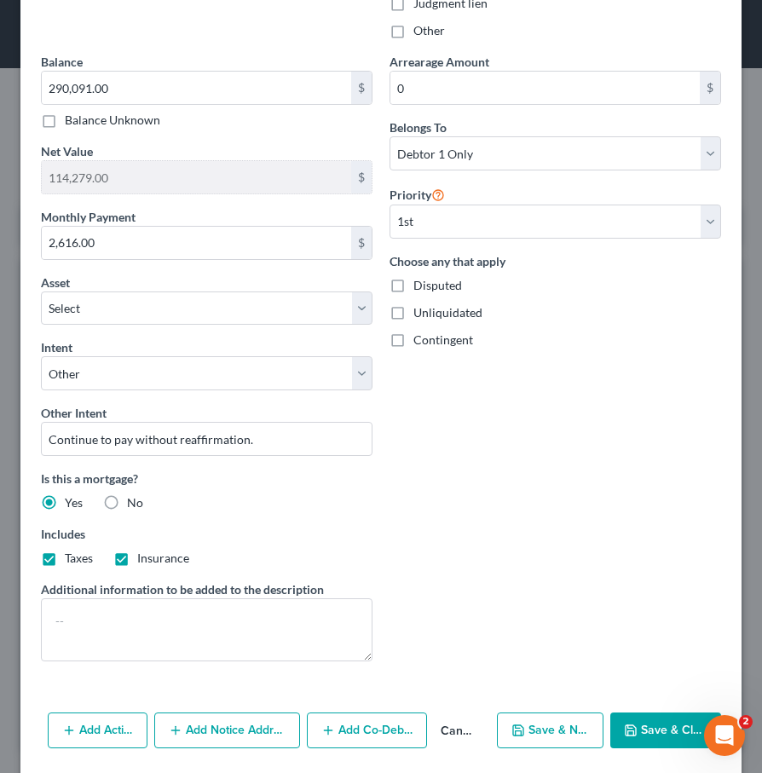
click at [659, 718] on button "Save & Close" at bounding box center [665, 730] width 111 height 36
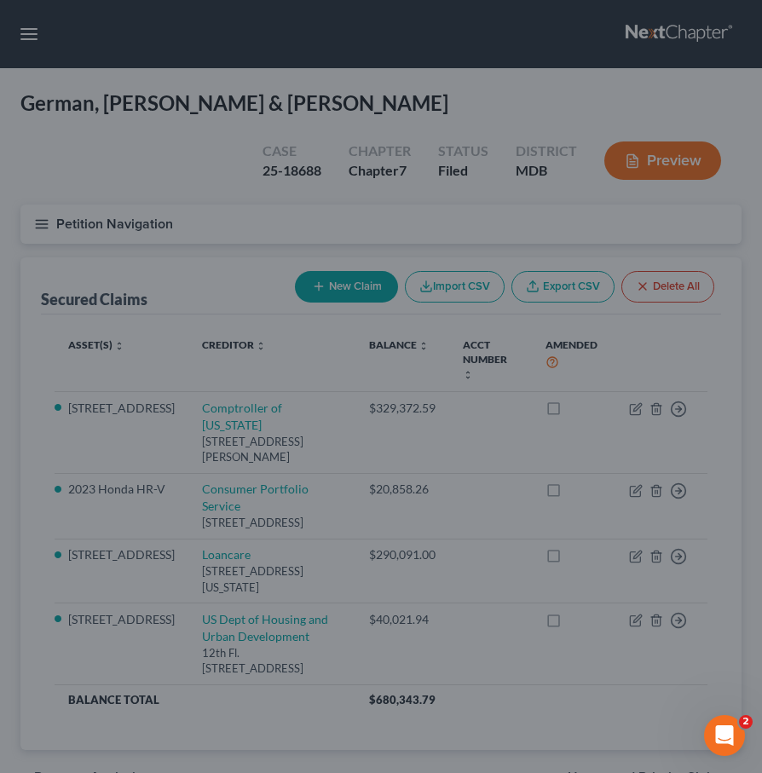
select select "3"
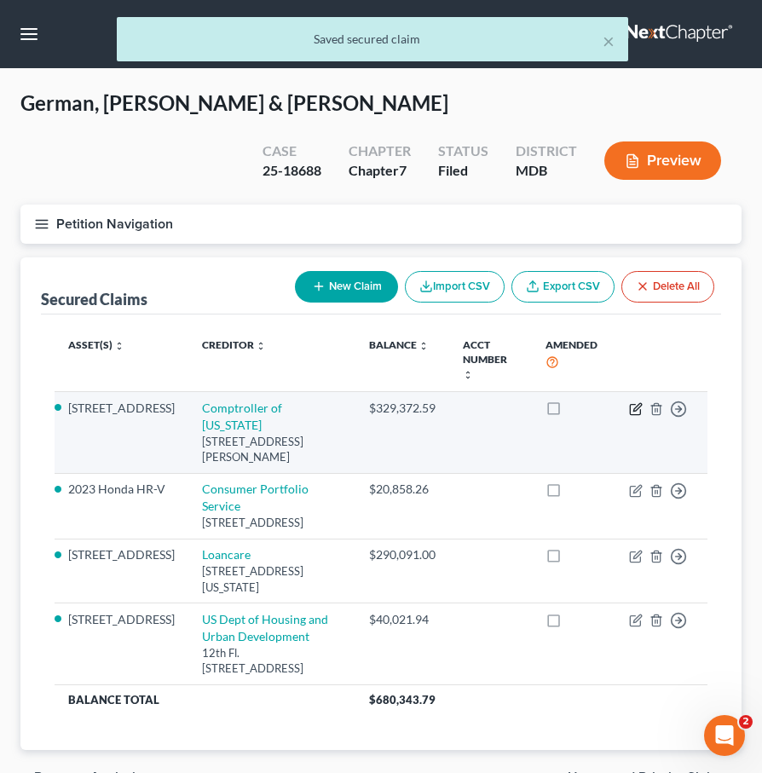
click at [633, 402] on icon "button" at bounding box center [636, 409] width 14 height 14
select select "21"
select select "2"
select select "0"
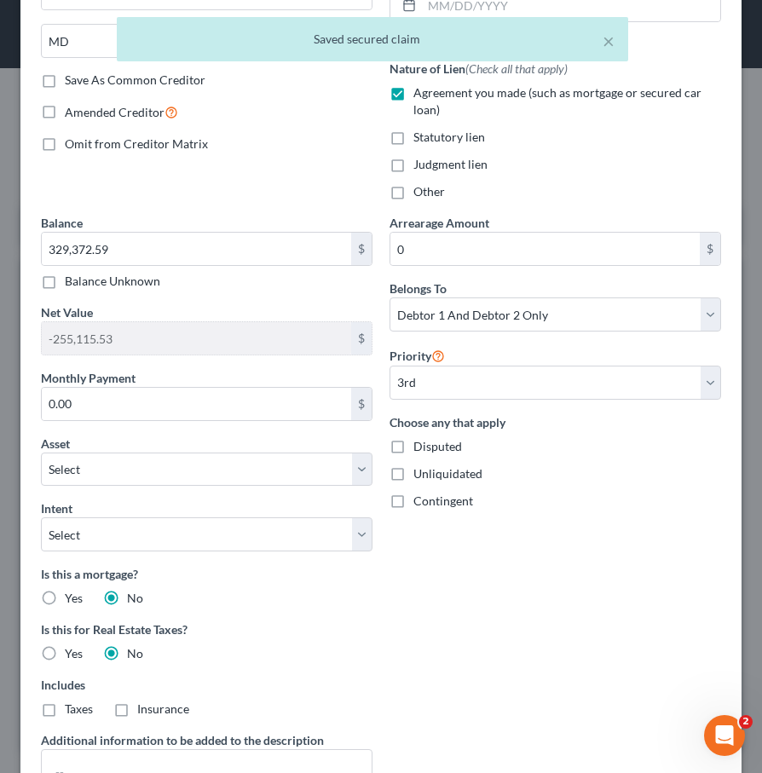
scroll to position [402, 0]
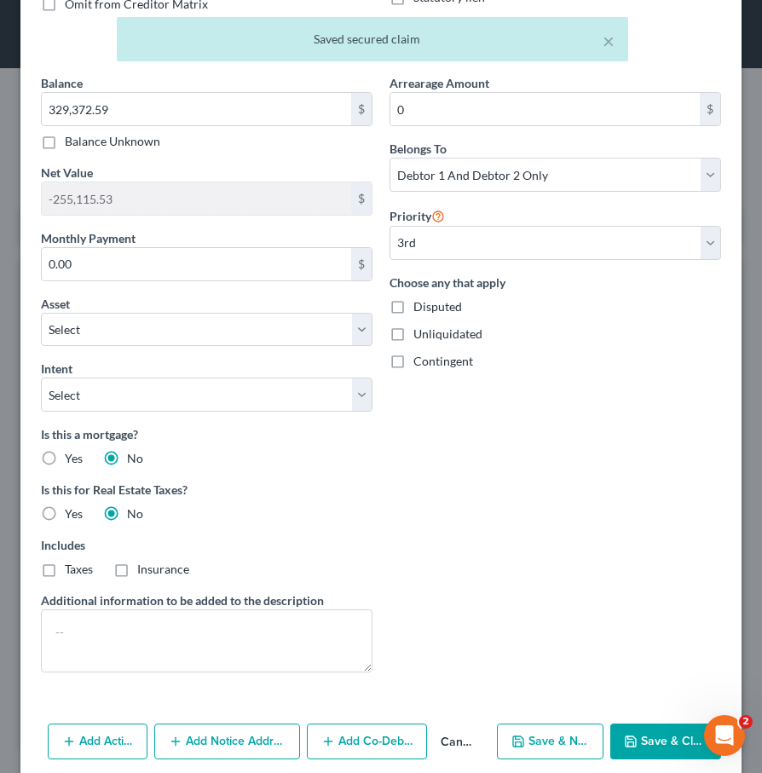
click at [248, 543] on label "Includes" at bounding box center [206, 545] width 331 height 18
click at [248, 544] on label "Includes" at bounding box center [206, 545] width 331 height 18
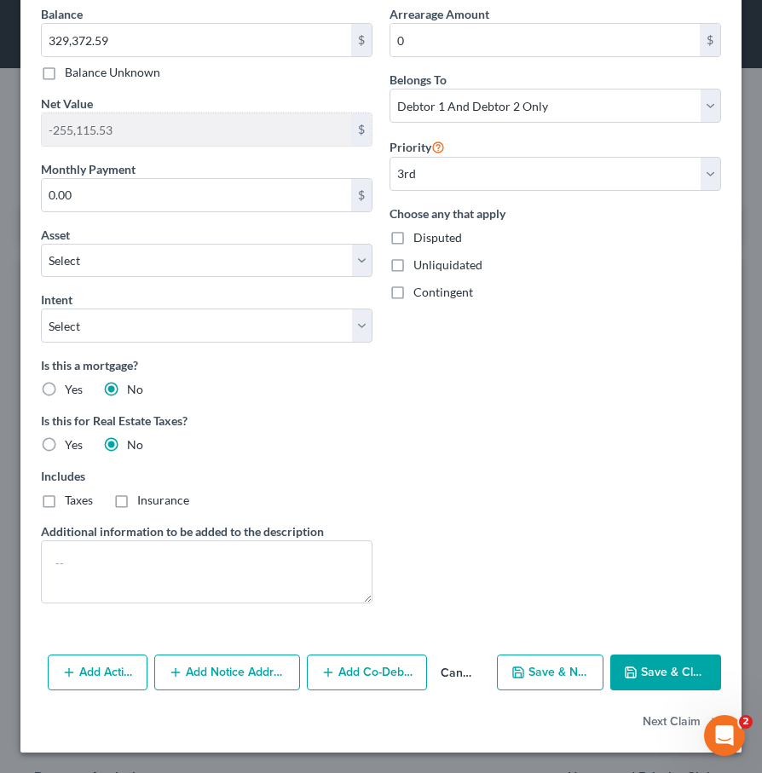
scroll to position [458, 0]
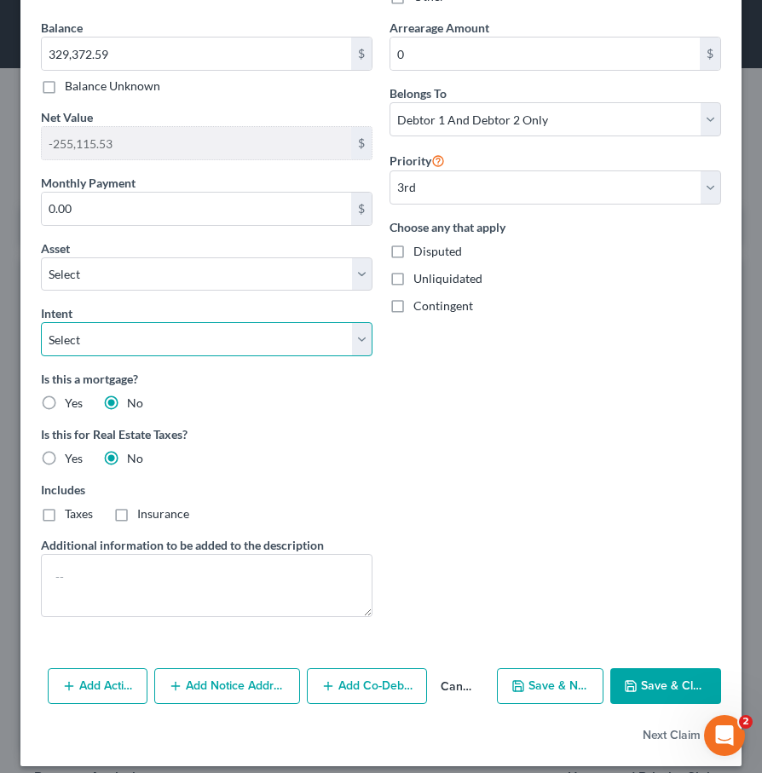
click at [159, 350] on select "Select Surrender Redeem Reaffirm Avoid Other" at bounding box center [206, 339] width 331 height 34
select select "4"
click at [41, 322] on select "Select Surrender Redeem Reaffirm Avoid Other" at bounding box center [206, 339] width 331 height 34
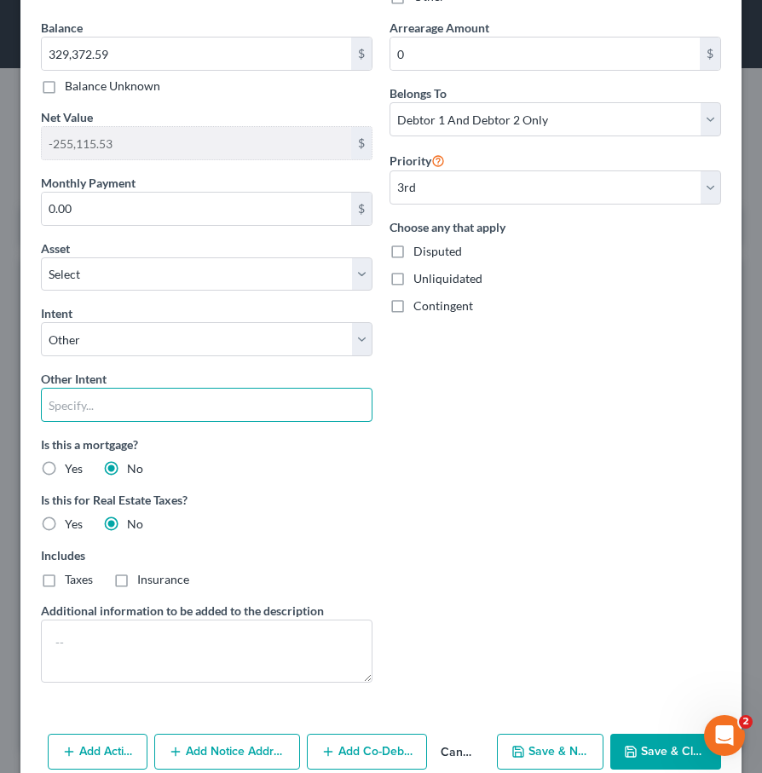
click at [109, 412] on input "text" at bounding box center [206, 405] width 331 height 34
click at [101, 403] on input "Work out payment plan." at bounding box center [206, 405] width 331 height 34
type input "Negotiate payment plan."
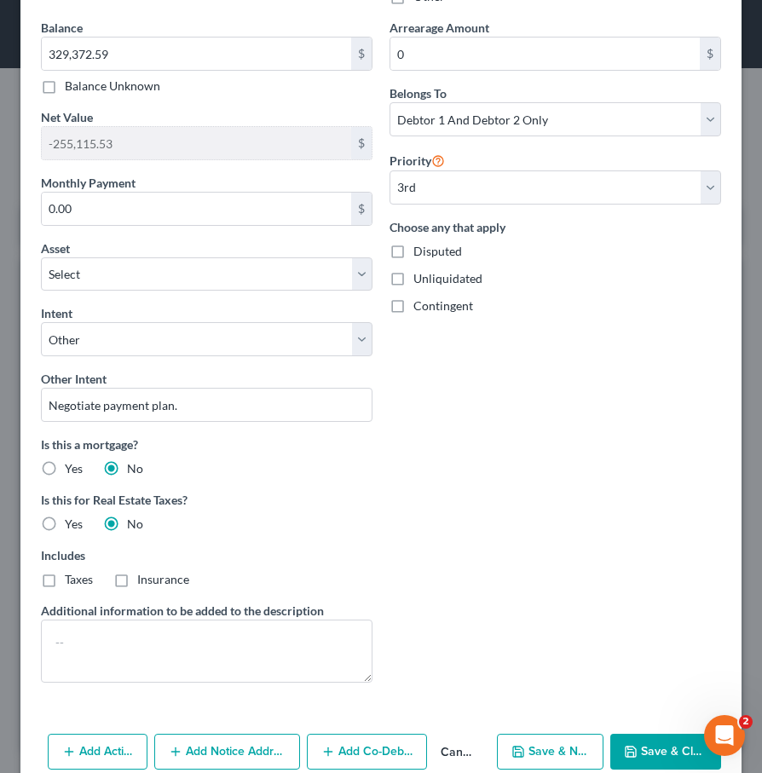
click at [625, 740] on button "Save & Close" at bounding box center [665, 752] width 111 height 36
select select "2"
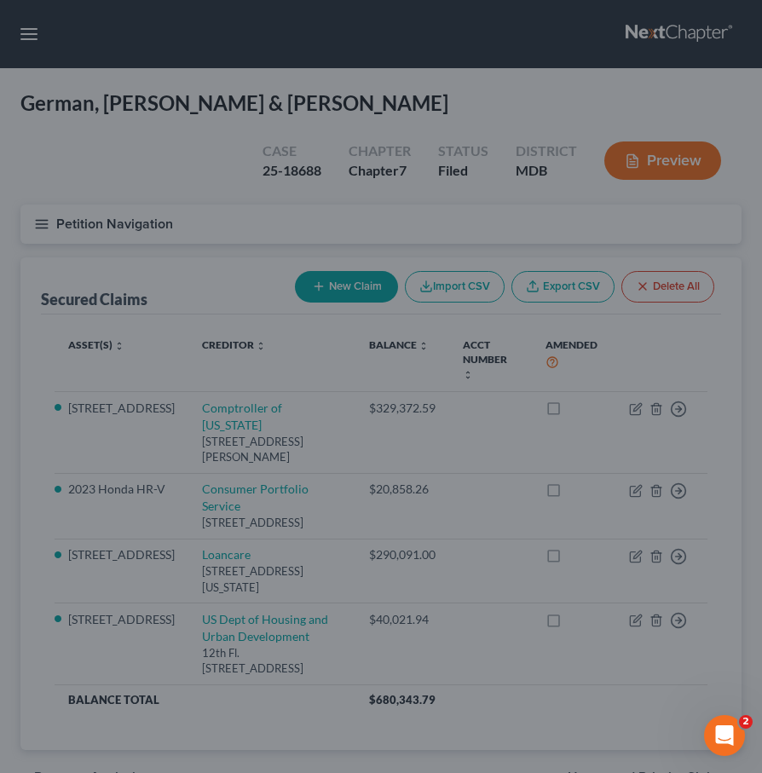
select select "3"
select select "0"
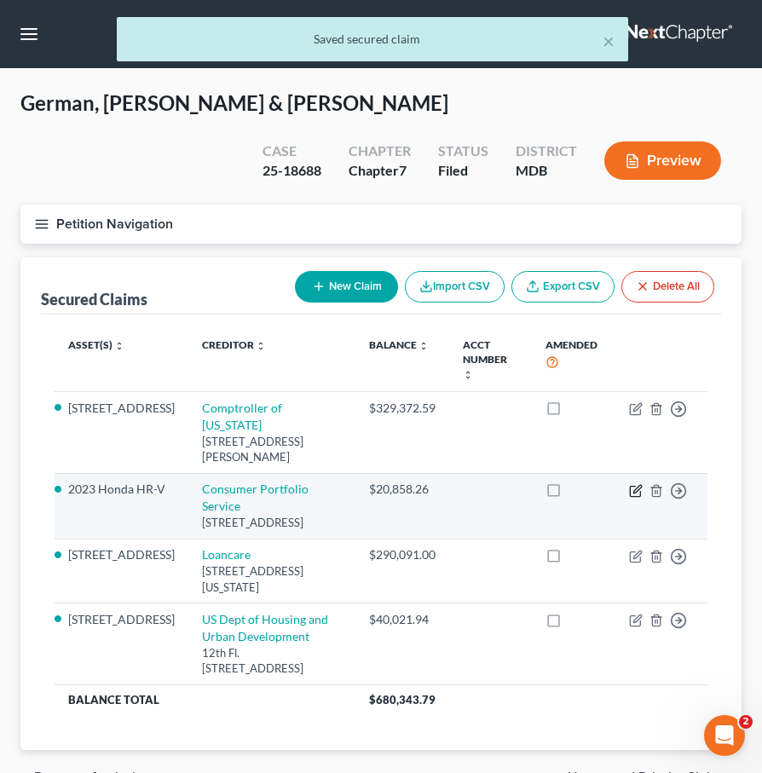
click at [636, 485] on icon "button" at bounding box center [637, 489] width 8 height 8
select select "4"
select select "0"
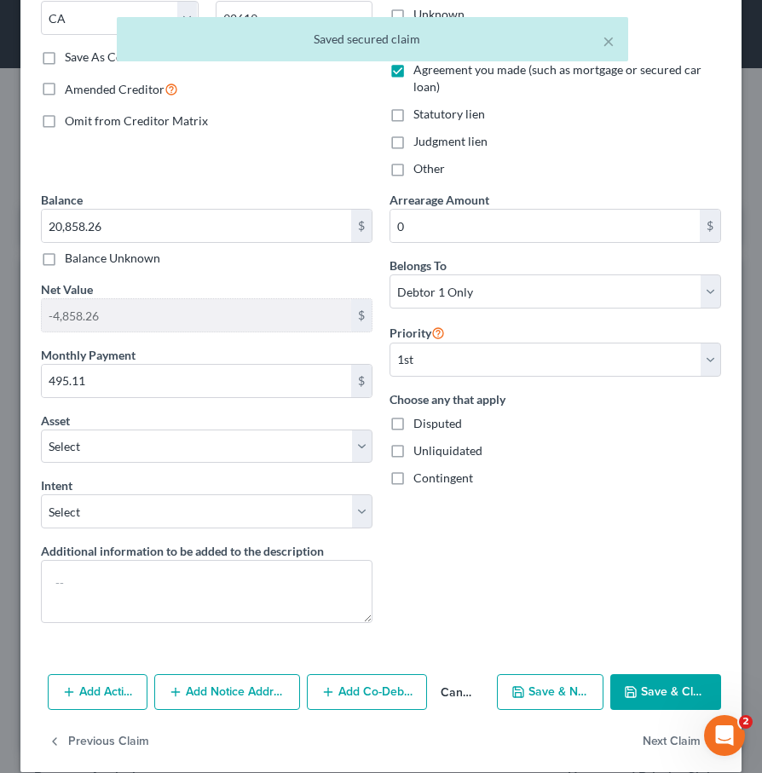
scroll to position [305, 0]
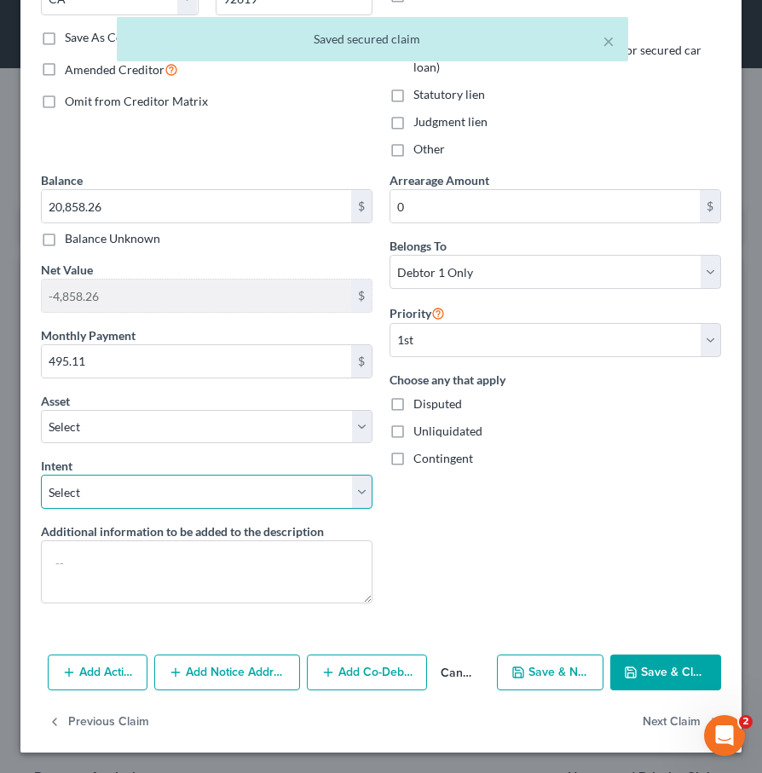
click at [207, 503] on select "Select Surrender Redeem Reaffirm Avoid Other" at bounding box center [206, 492] width 331 height 34
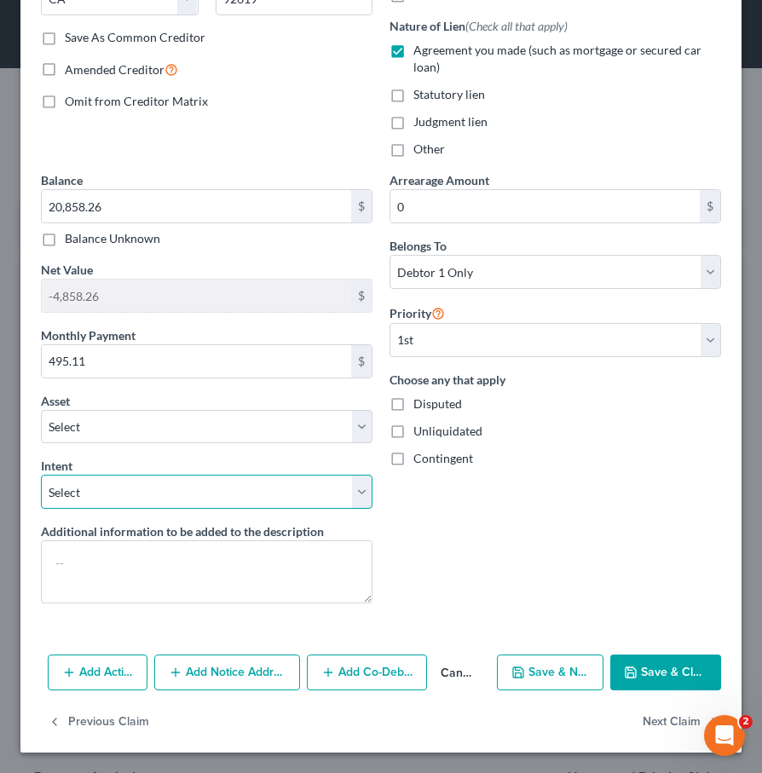
select select "2"
click at [41, 475] on select "Select Surrender Redeem Reaffirm Avoid Other" at bounding box center [206, 492] width 331 height 34
click at [649, 671] on button "Save & Close" at bounding box center [665, 672] width 111 height 36
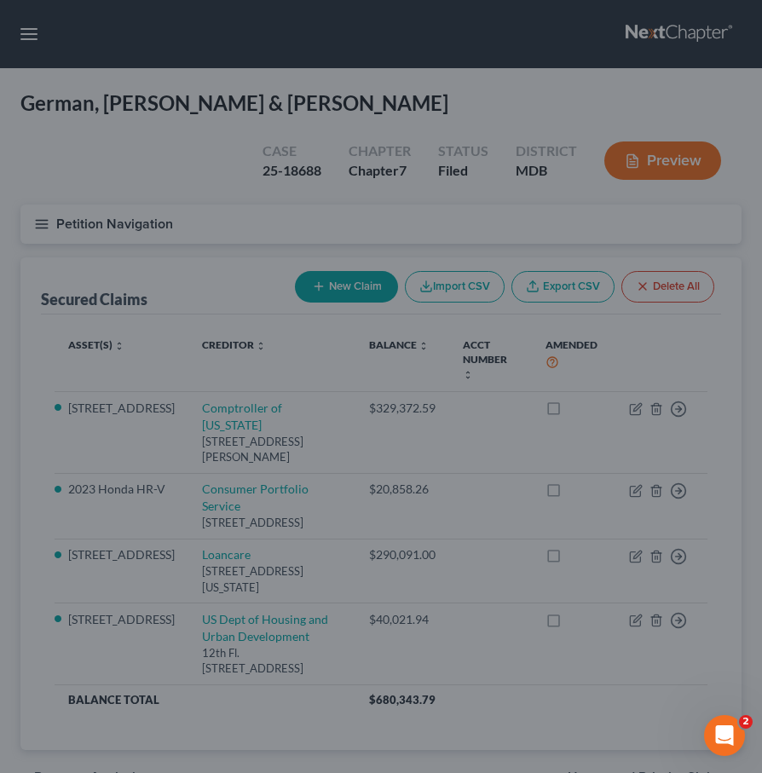
select select "8"
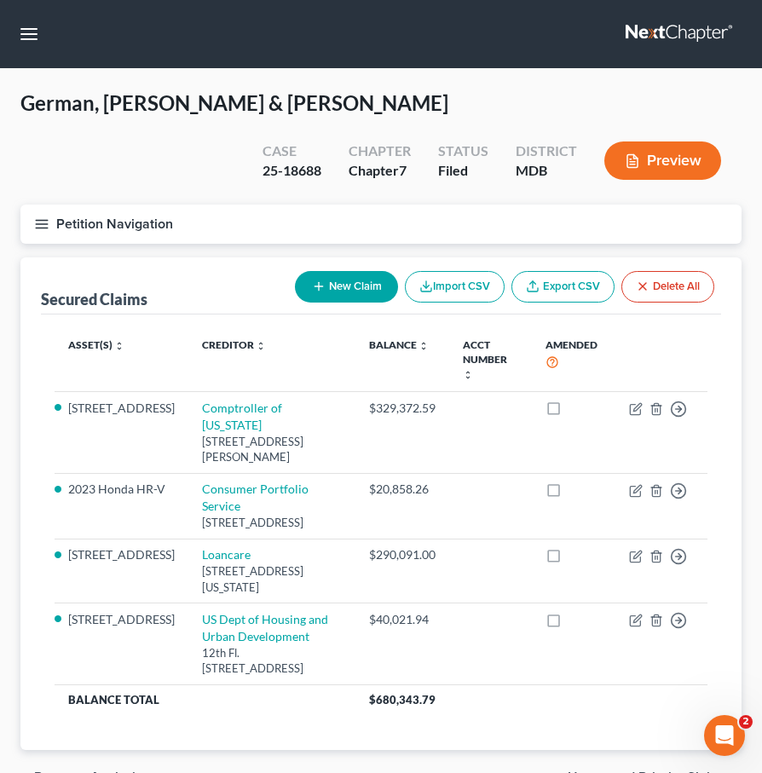
click at [43, 224] on icon "button" at bounding box center [41, 223] width 15 height 15
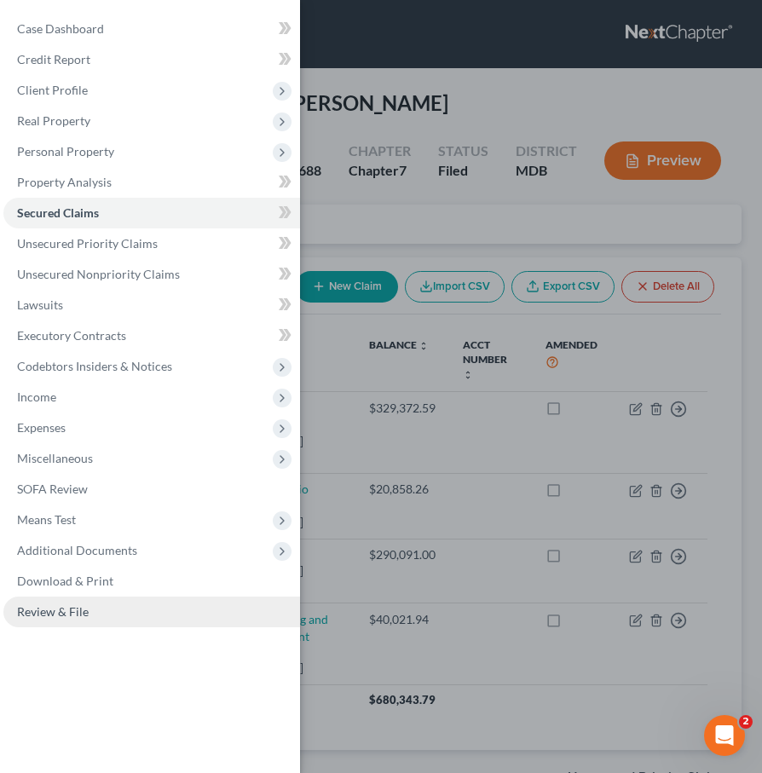
click at [71, 613] on span "Review & File" at bounding box center [53, 611] width 72 height 14
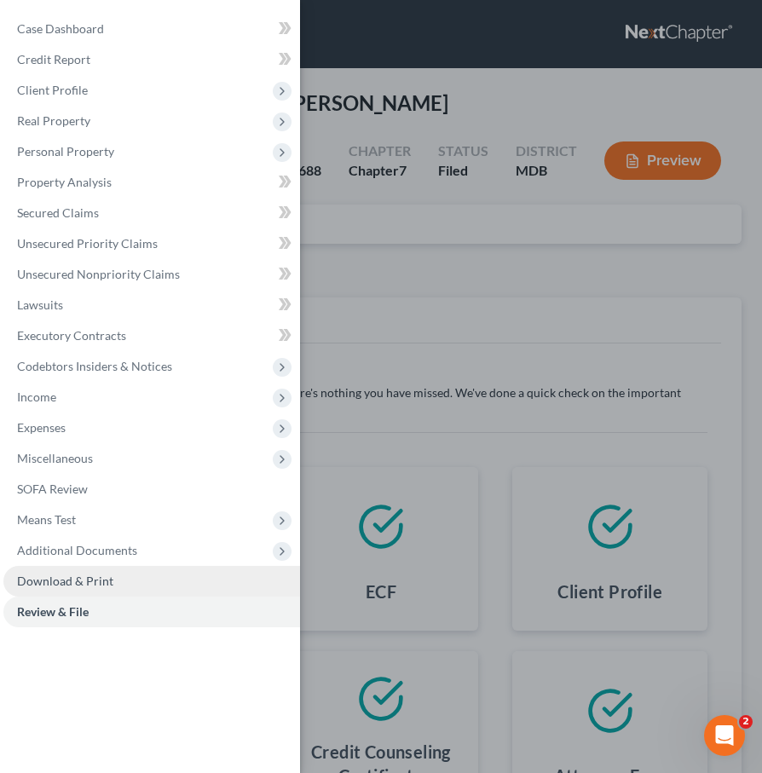
click at [32, 575] on span "Download & Print" at bounding box center [65, 580] width 96 height 14
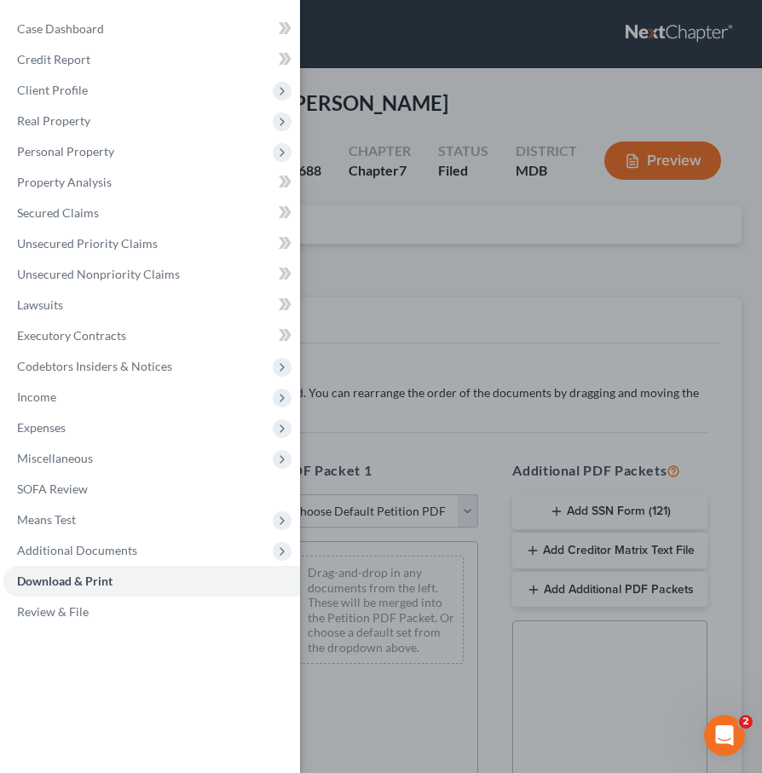
click at [308, 294] on div "Case Dashboard Payments Invoices Payments Payments Credit Report Client Profile" at bounding box center [381, 386] width 762 height 773
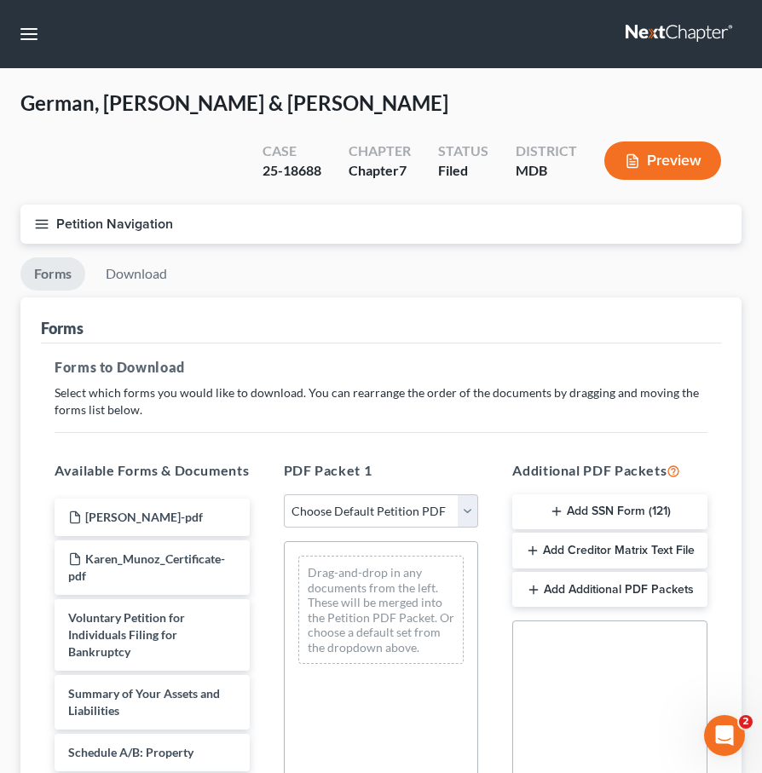
click at [47, 227] on icon "button" at bounding box center [41, 223] width 15 height 15
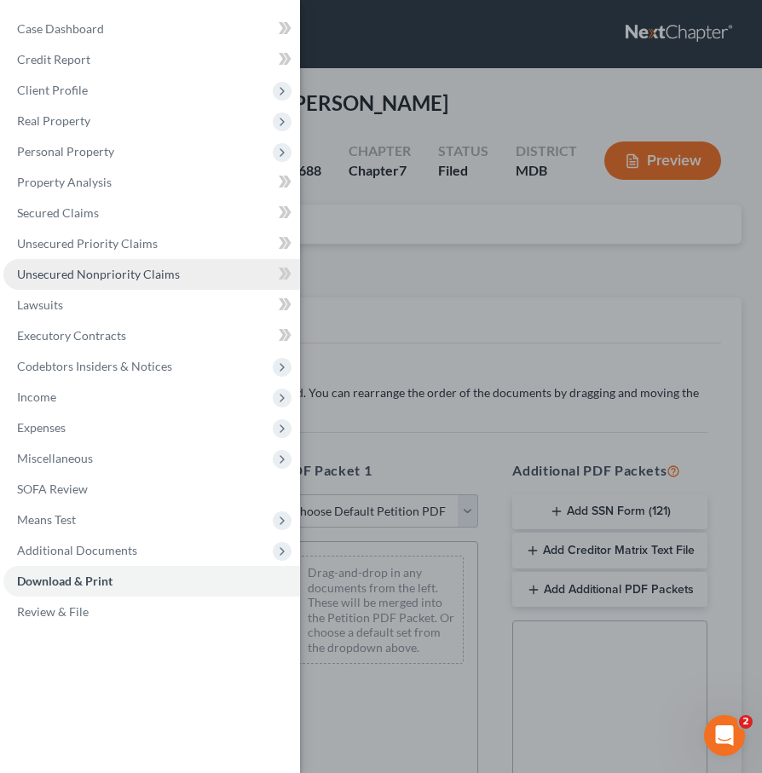
click at [69, 270] on span "Unsecured Nonpriority Claims" at bounding box center [98, 274] width 163 height 14
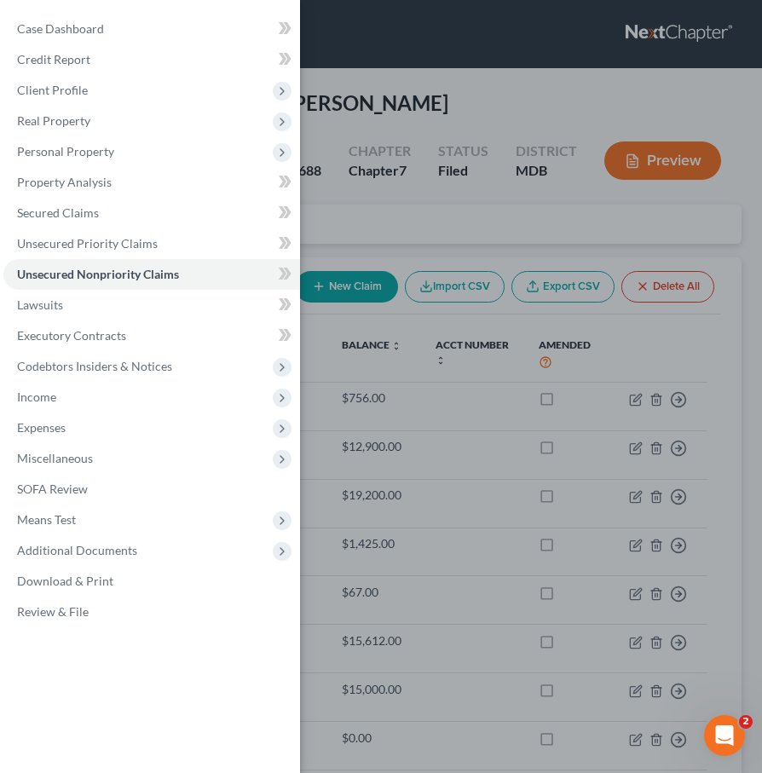
click at [381, 245] on div "Case Dashboard Payments Invoices Payments Payments Credit Report Client Profile" at bounding box center [381, 386] width 762 height 773
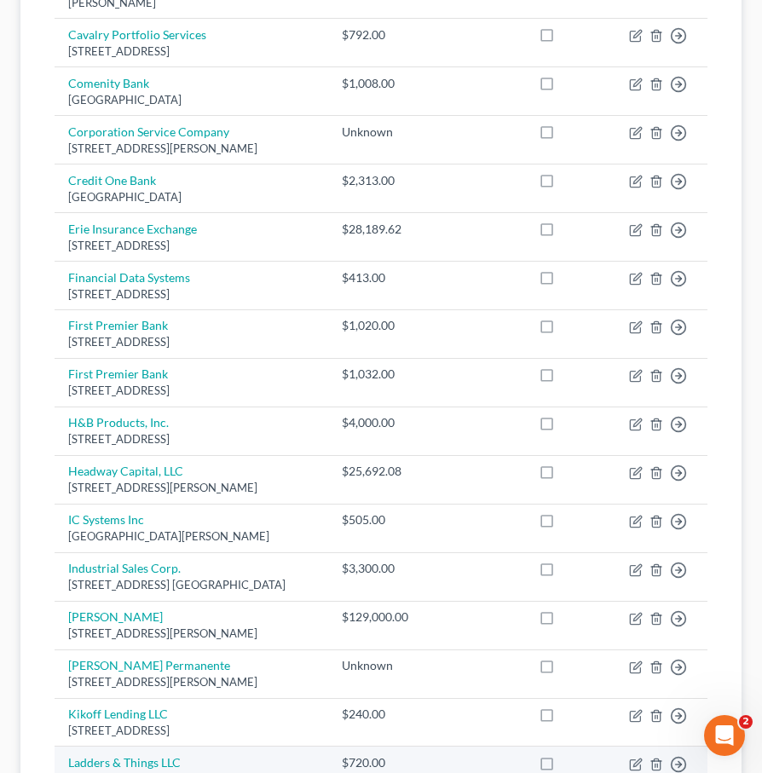
scroll to position [1340, 0]
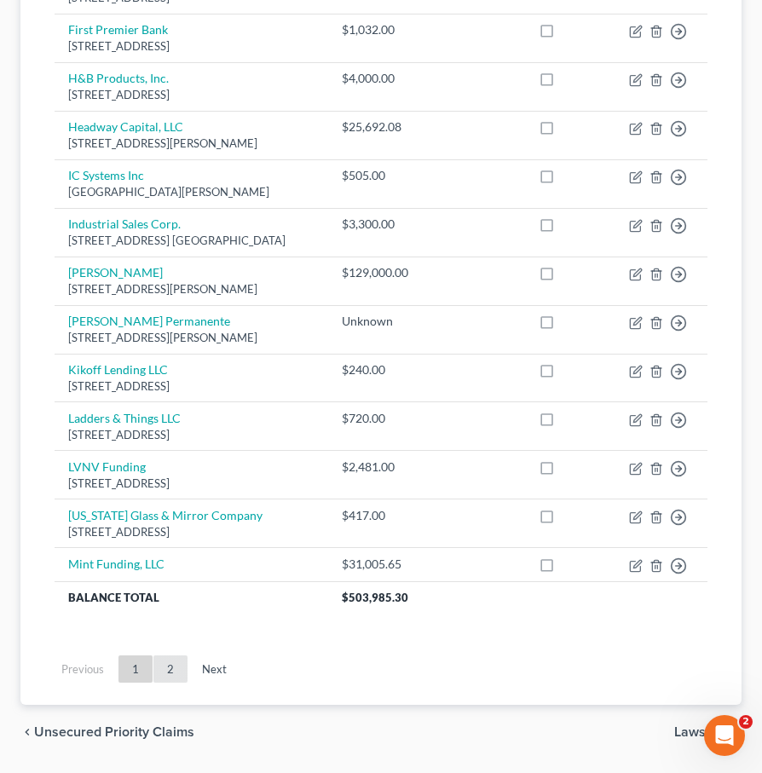
click at [173, 655] on link "2" at bounding box center [170, 668] width 34 height 27
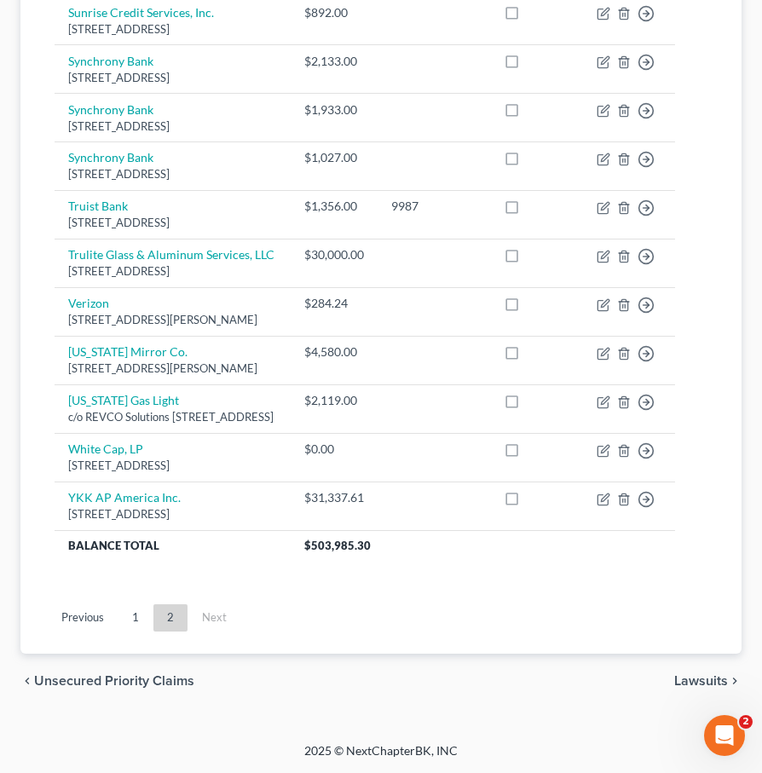
scroll to position [1481, 0]
click at [131, 620] on link "1" at bounding box center [135, 617] width 34 height 27
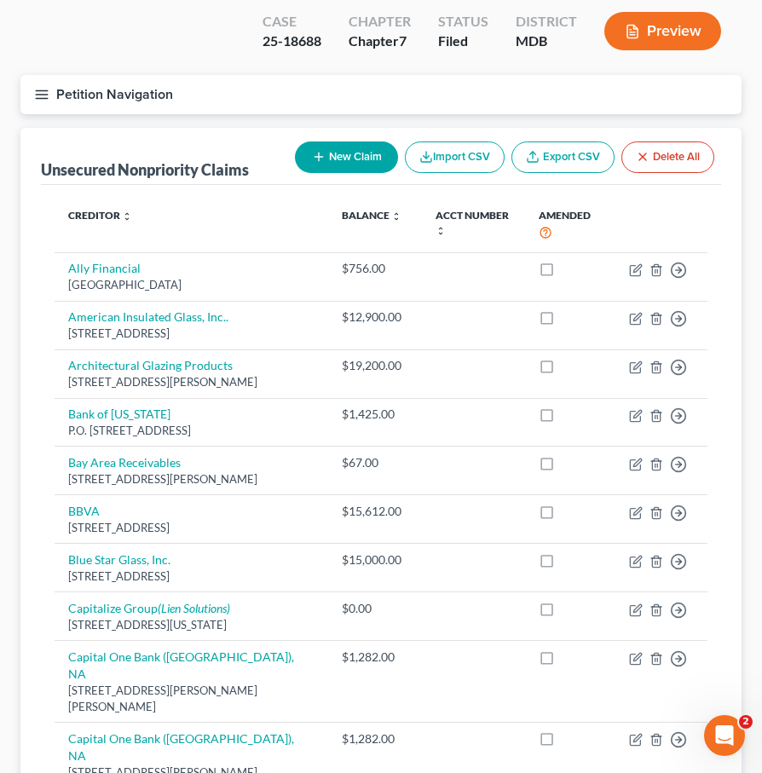
scroll to position [0, 0]
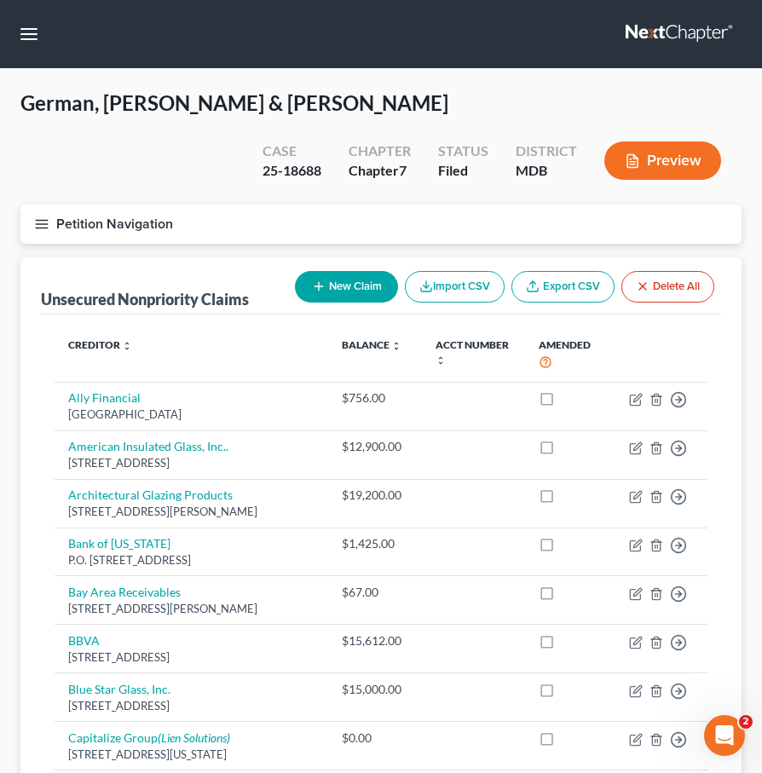
click at [35, 218] on icon "button" at bounding box center [41, 223] width 15 height 15
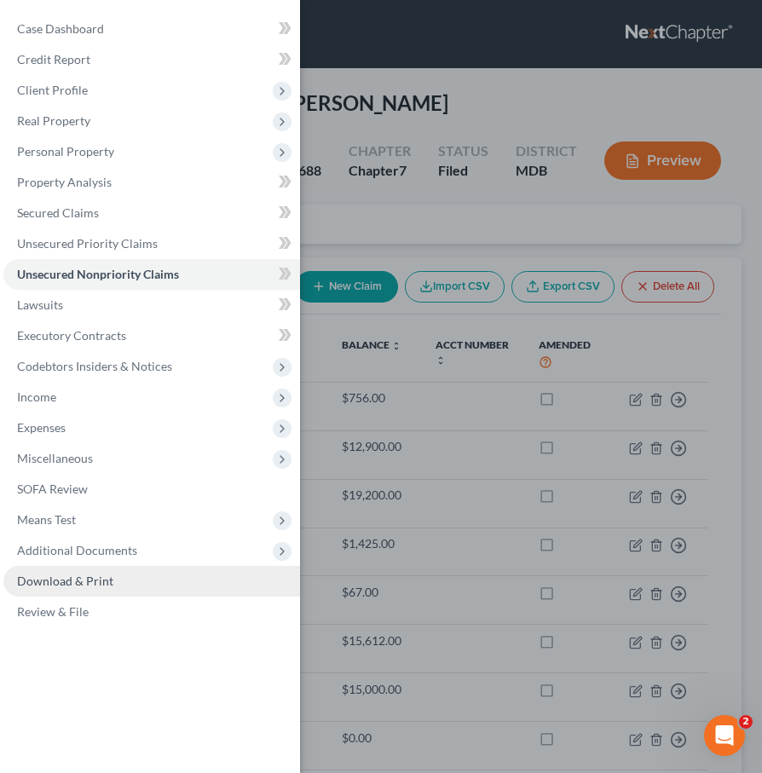
click at [85, 581] on span "Download & Print" at bounding box center [65, 580] width 96 height 14
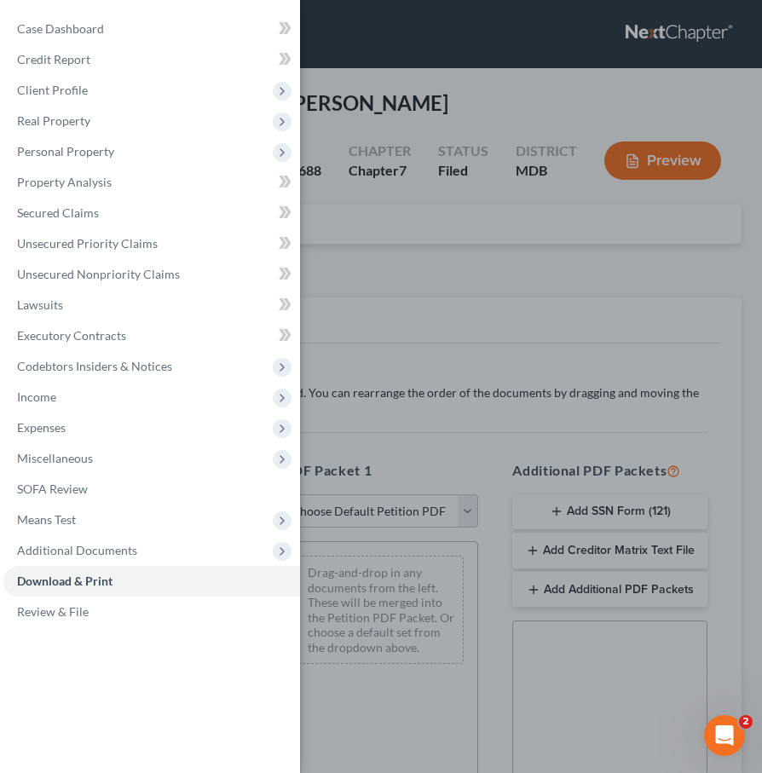
click at [406, 232] on div "Case Dashboard Payments Invoices Payments Payments Credit Report Client Profile" at bounding box center [381, 386] width 762 height 773
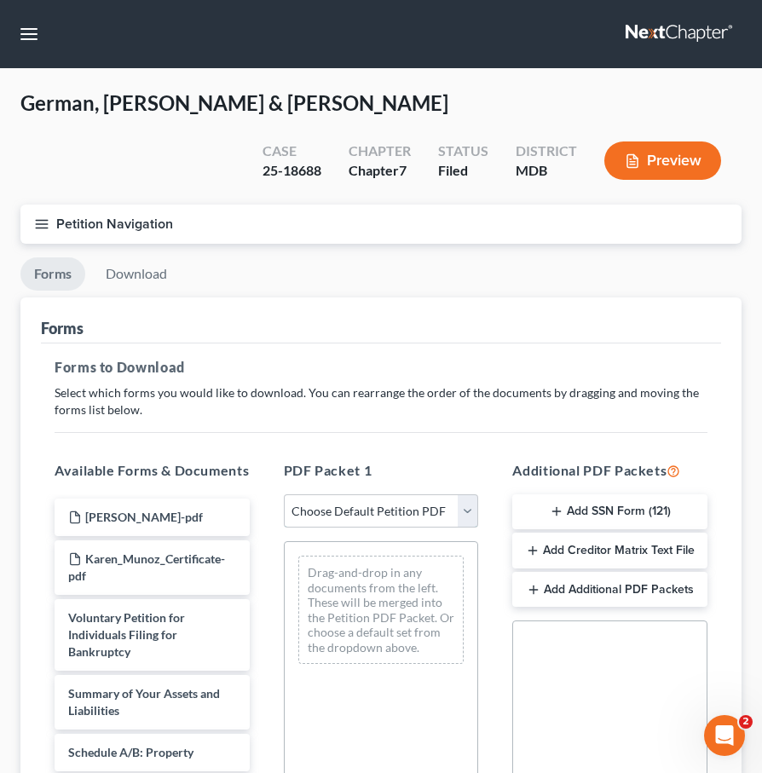
click at [461, 504] on select "Choose Default Petition PDF Packet Complete Bankruptcy Petition (all forms and …" at bounding box center [381, 511] width 195 height 34
select select "0"
click at [284, 494] on select "Choose Default Petition PDF Packet Complete Bankruptcy Petition (all forms and …" at bounding box center [381, 511] width 195 height 34
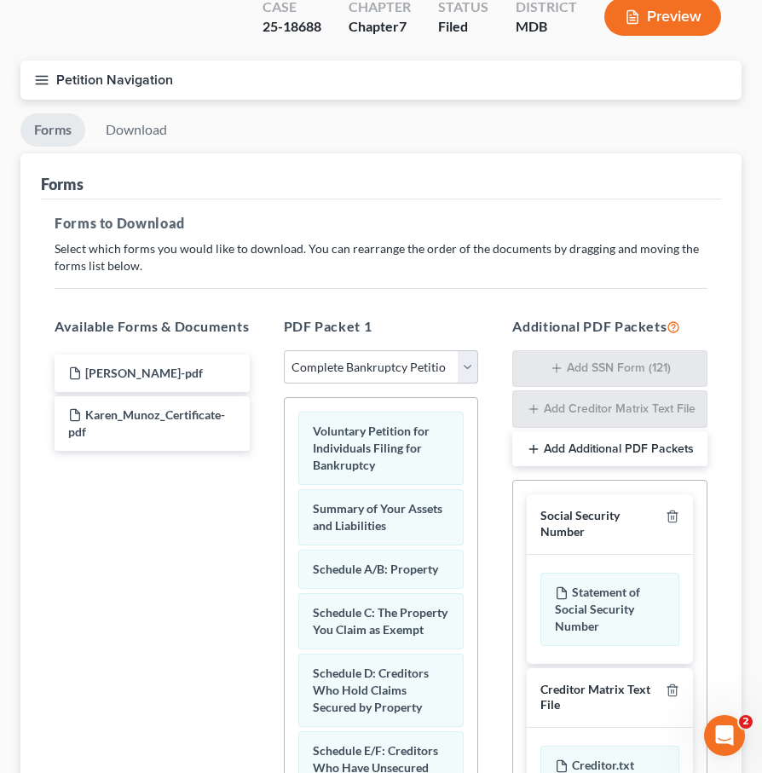
scroll to position [149, 0]
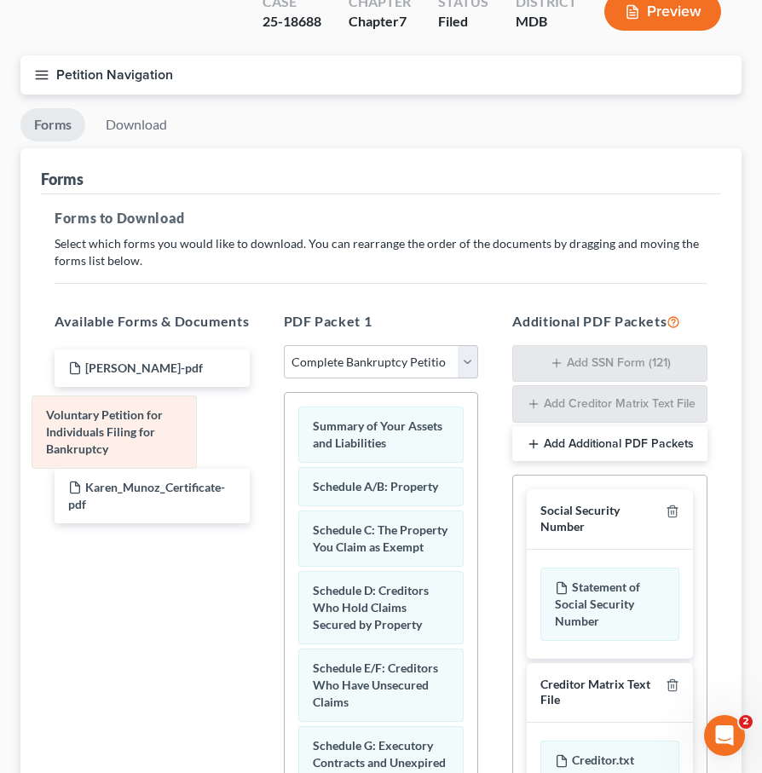
drag, startPoint x: 373, startPoint y: 446, endPoint x: 109, endPoint y: 436, distance: 264.3
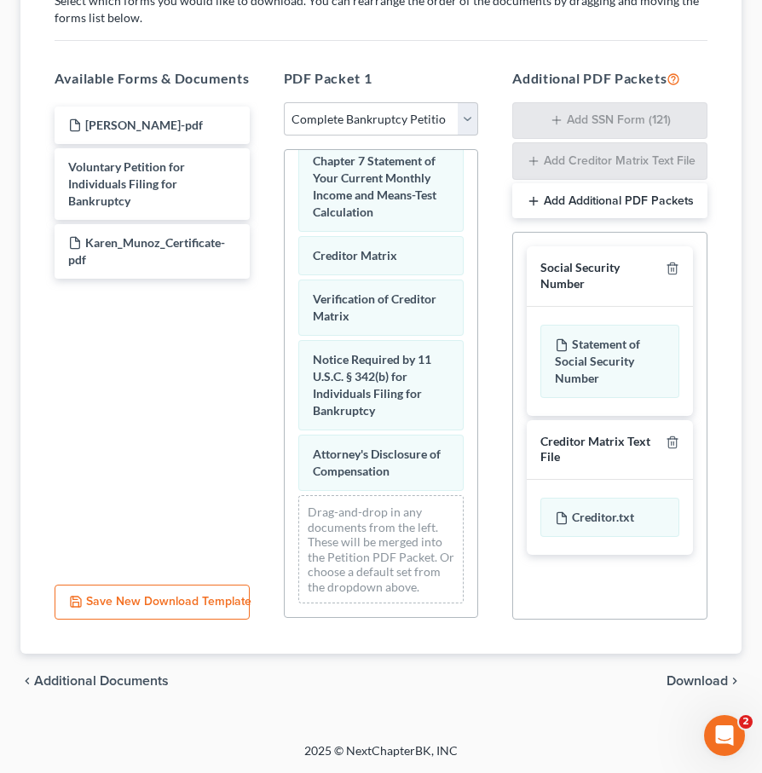
scroll to position [826, 0]
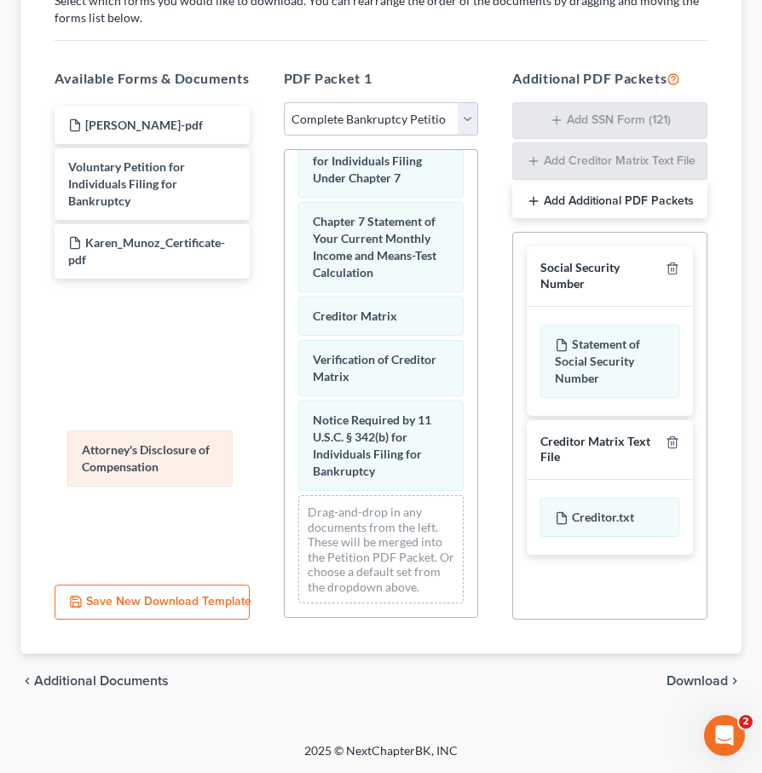
drag, startPoint x: 372, startPoint y: 471, endPoint x: 143, endPoint y: 460, distance: 229.5
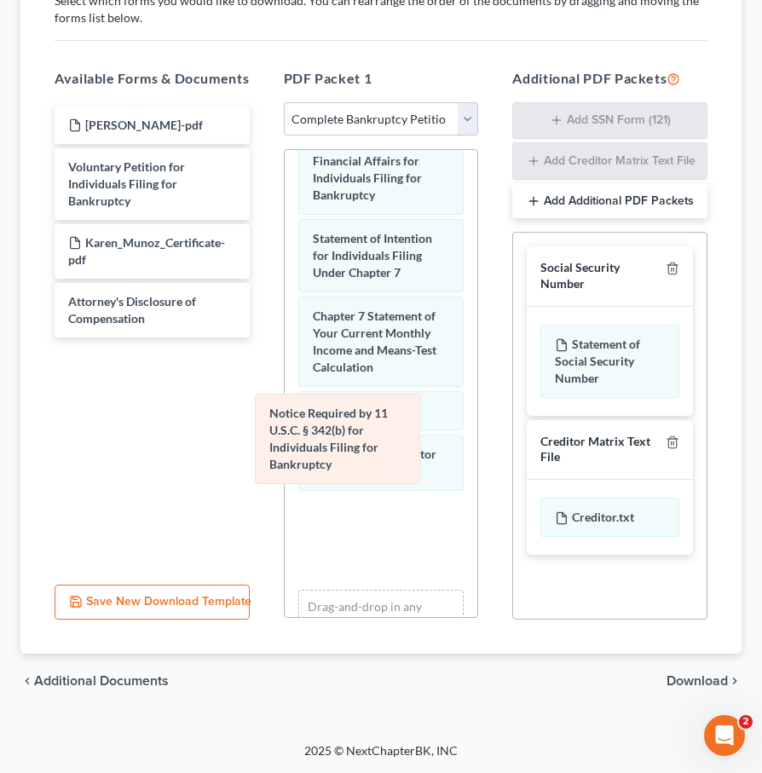
drag, startPoint x: 375, startPoint y: 444, endPoint x: 170, endPoint y: 444, distance: 204.5
click at [285, 444] on div "Notice Required by 11 U.S.C. § 342(b) for Individuals Filing for Bankruptcy Sum…" at bounding box center [381, 92] width 193 height 1240
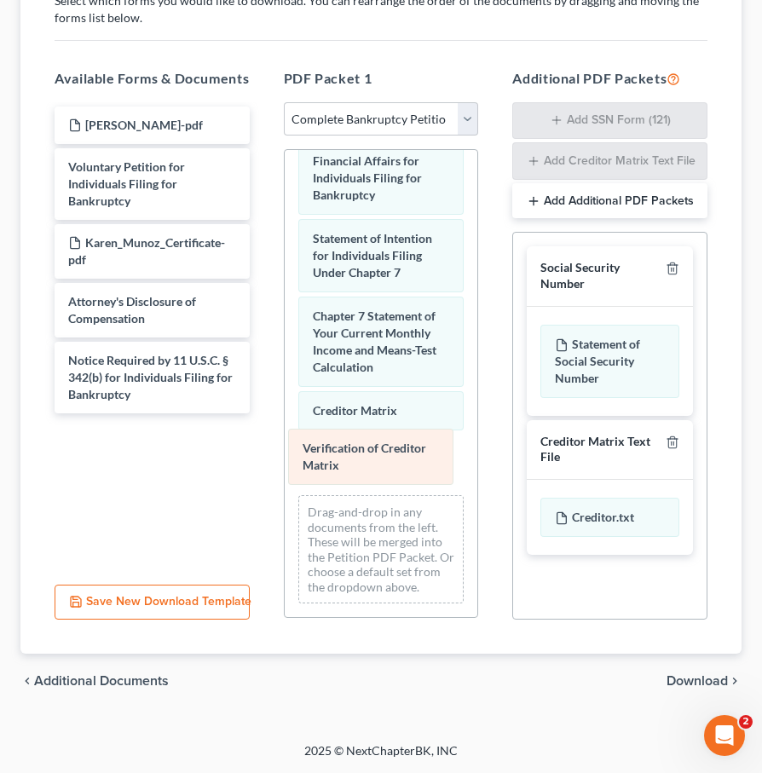
drag, startPoint x: 394, startPoint y: 469, endPoint x: 220, endPoint y: 481, distance: 174.2
click at [285, 481] on div "Verification of Creditor Matrix Summary of Your Assets and Liabilities Schedule…" at bounding box center [381, 44] width 193 height 1145
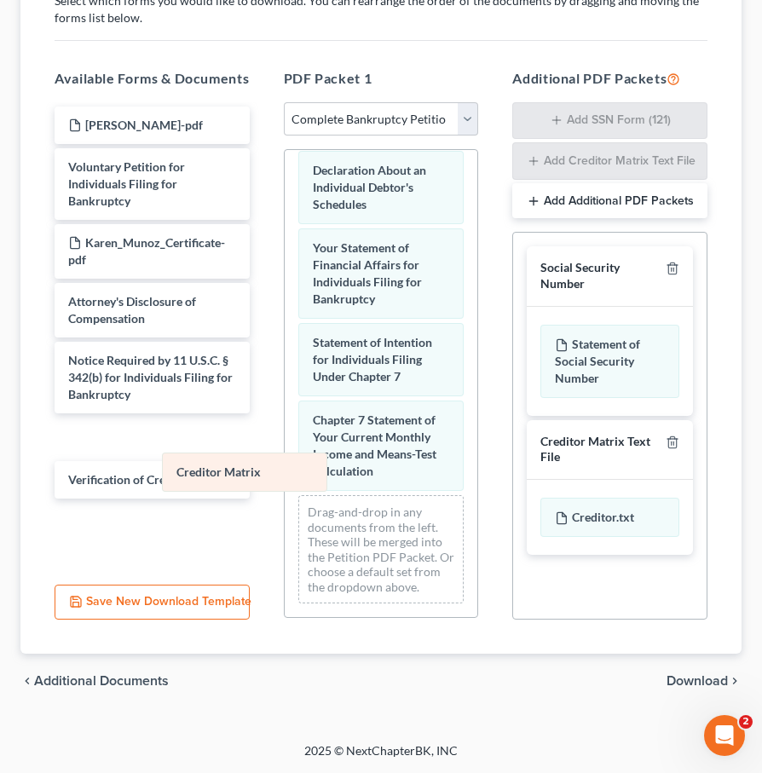
scroll to position [574, 0]
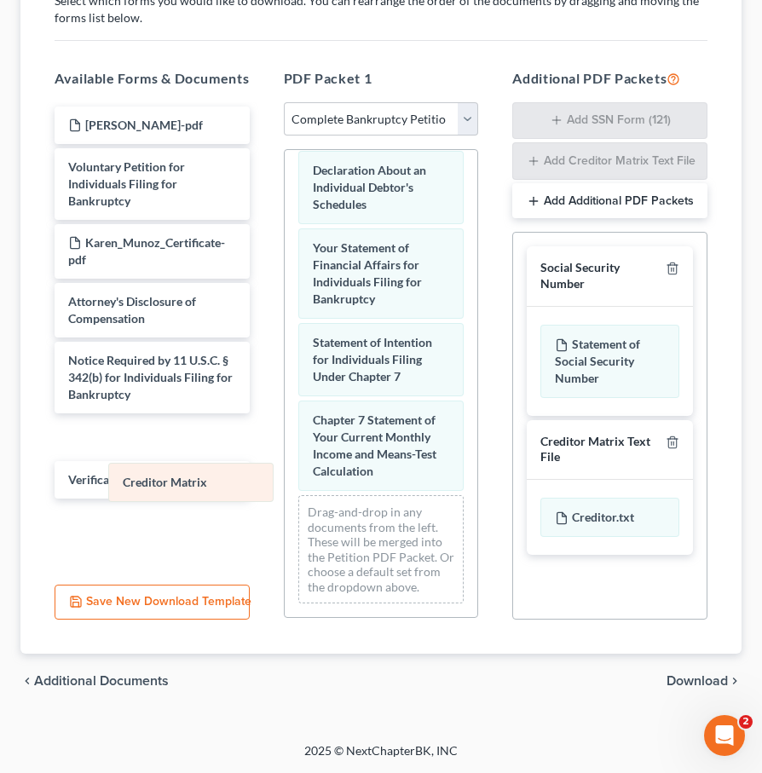
drag, startPoint x: 384, startPoint y: 463, endPoint x: 194, endPoint y: 482, distance: 190.9
click at [285, 482] on div "Creditor Matrix Summary of Your Assets and Liabilities Schedule A/B: Property S…" at bounding box center [381, 96] width 193 height 1041
click at [681, 683] on span "Download" at bounding box center [696, 681] width 61 height 14
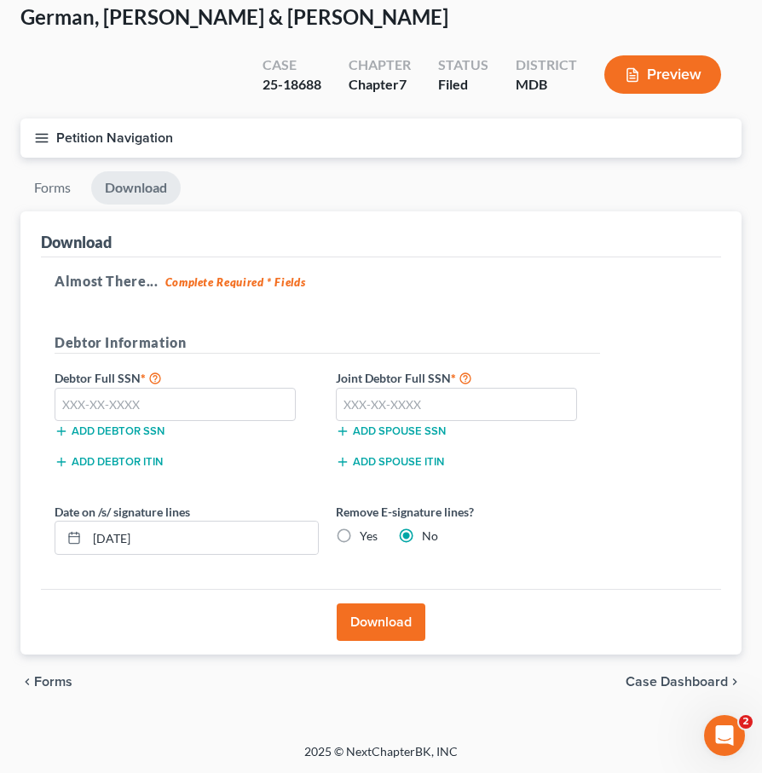
click at [52, 680] on span "Forms" at bounding box center [53, 682] width 38 height 14
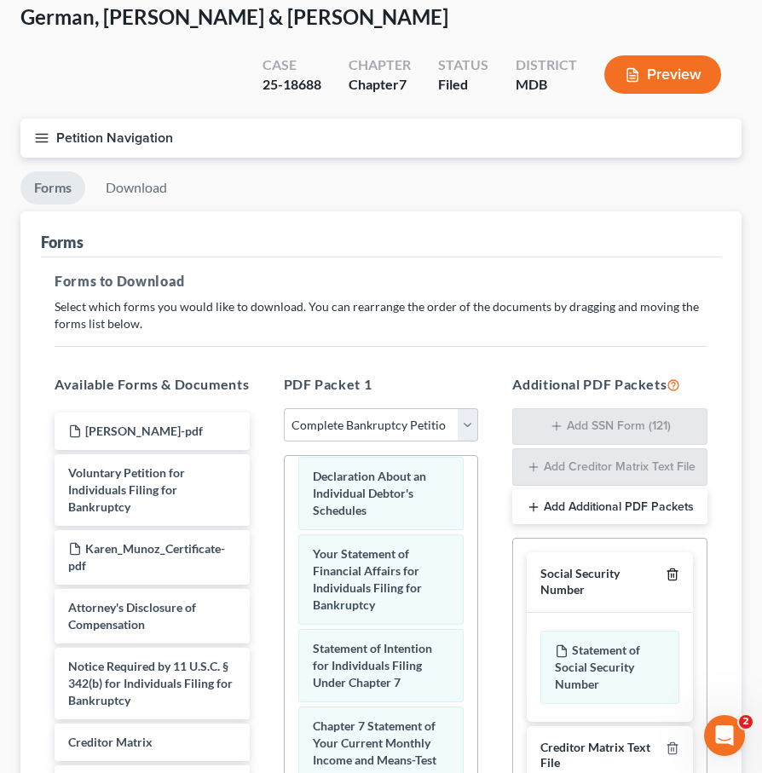
click at [674, 567] on icon "button" at bounding box center [672, 574] width 14 height 14
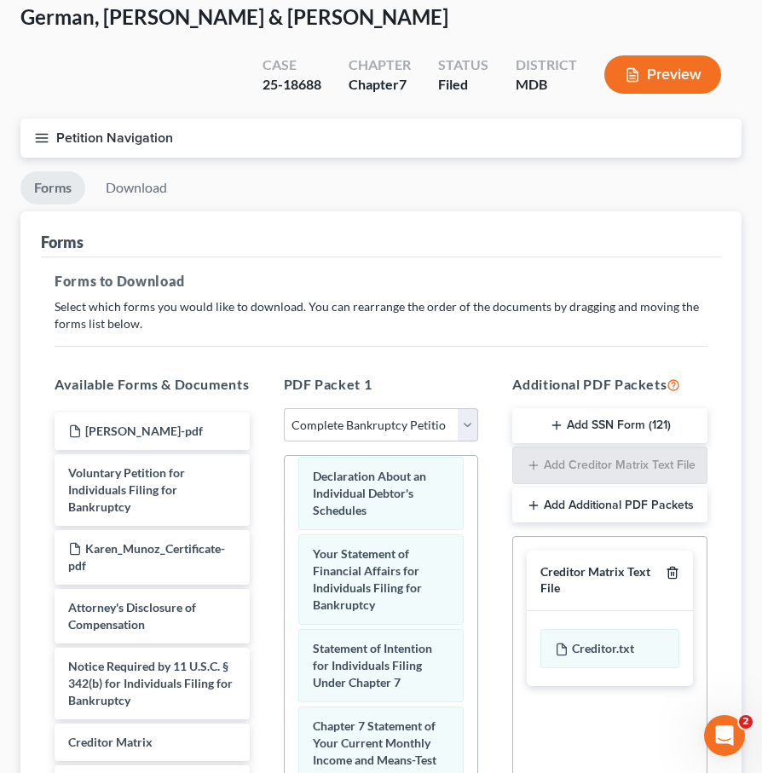
click at [674, 567] on icon "button" at bounding box center [672, 572] width 8 height 11
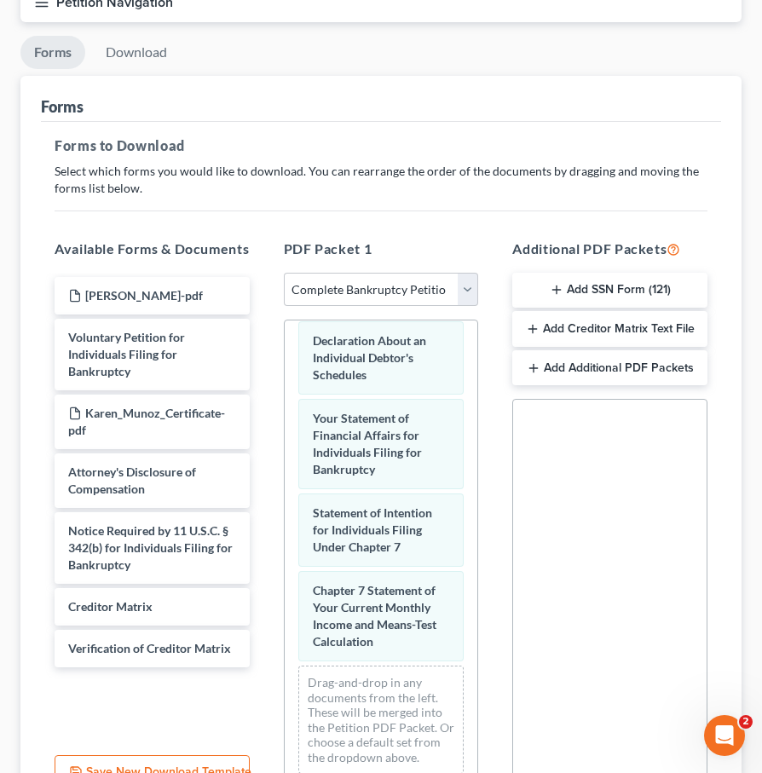
scroll to position [398, 0]
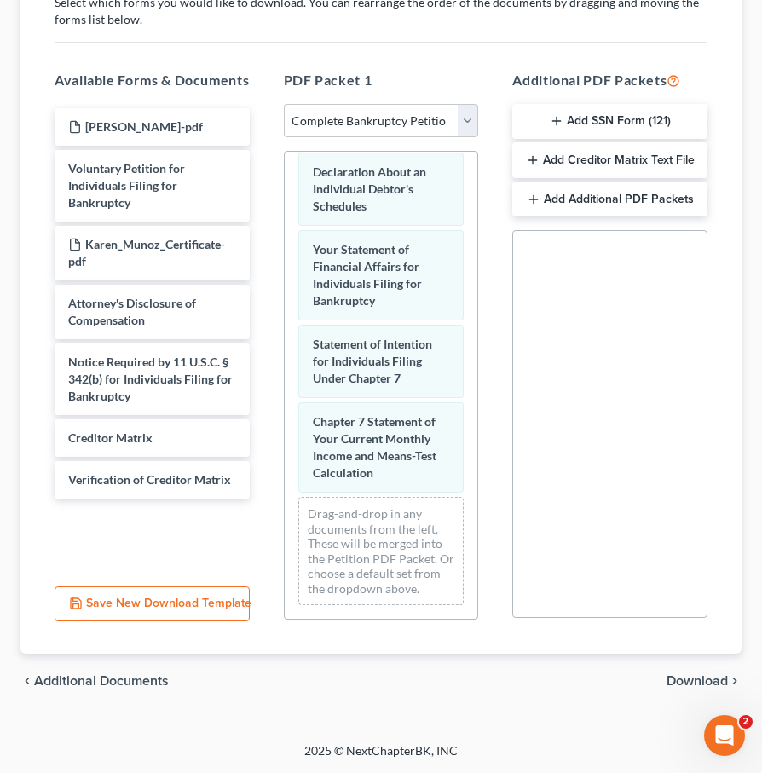
click at [677, 680] on span "Download" at bounding box center [696, 681] width 61 height 14
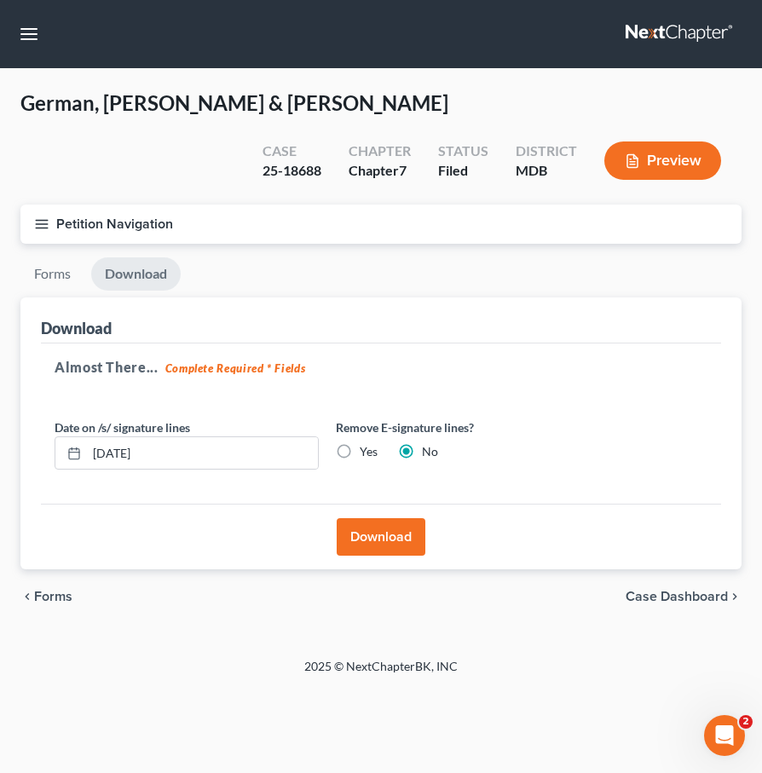
click at [342, 534] on button "Download" at bounding box center [381, 536] width 89 height 37
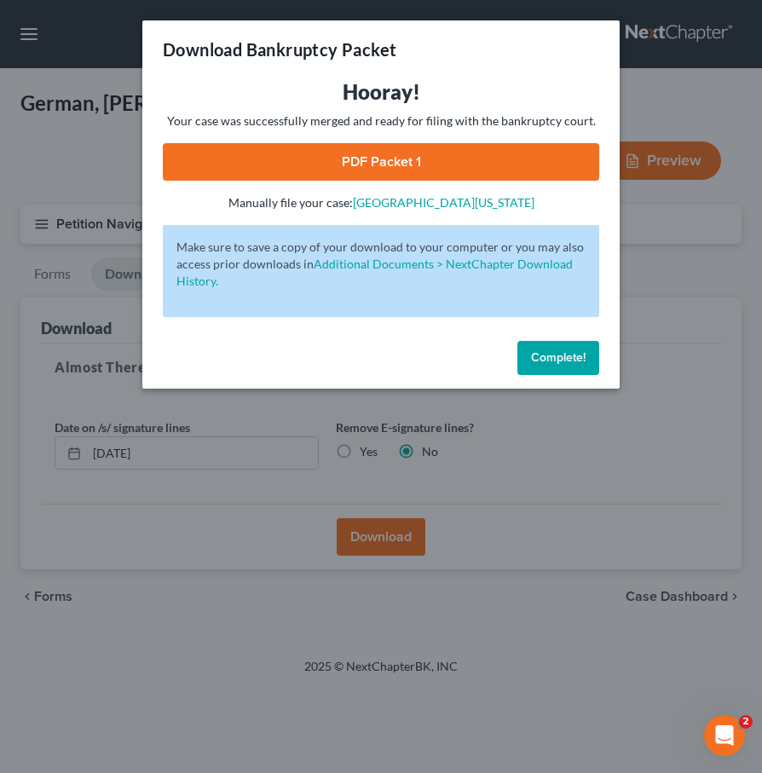
click at [286, 159] on link "PDF Packet 1" at bounding box center [381, 161] width 436 height 37
click at [579, 348] on button "Complete!" at bounding box center [558, 358] width 82 height 34
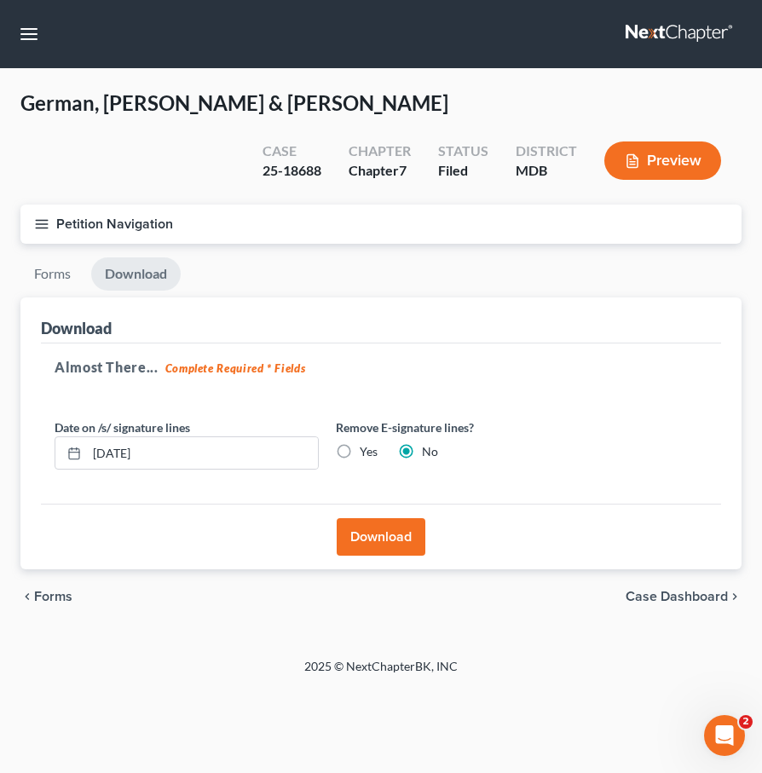
click at [42, 224] on icon "button" at bounding box center [41, 223] width 15 height 15
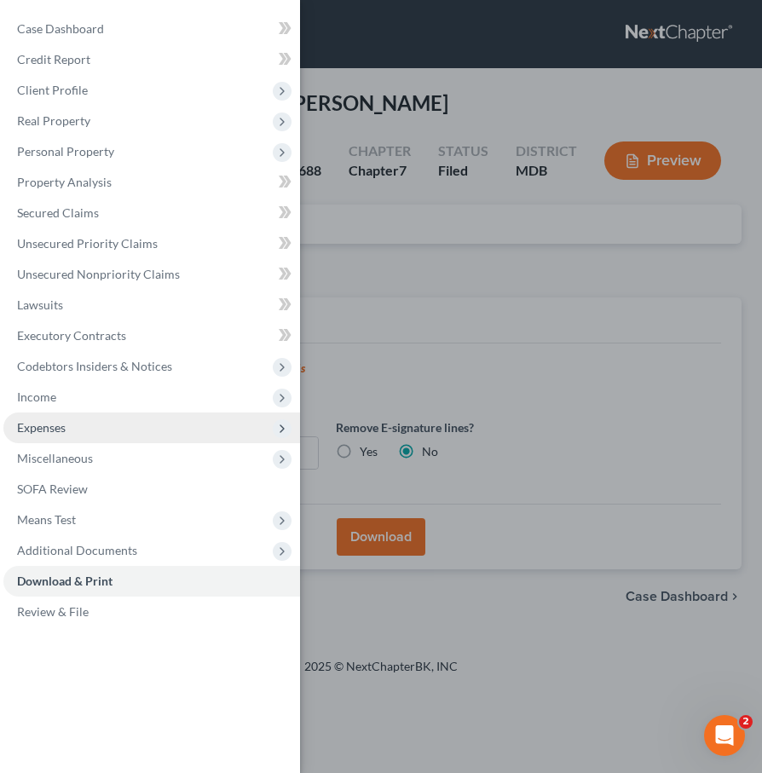
click at [46, 433] on span "Expenses" at bounding box center [41, 427] width 49 height 14
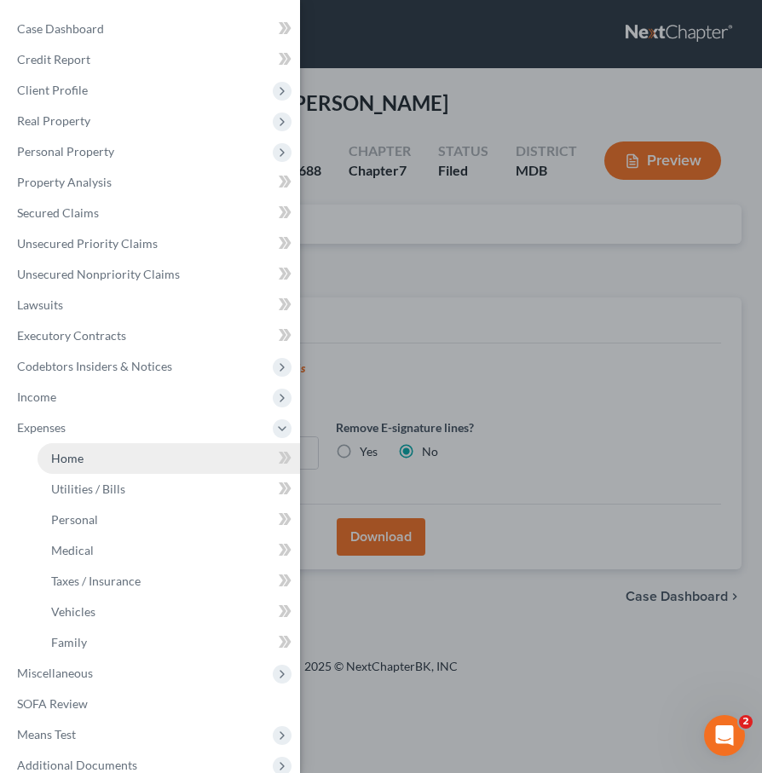
click at [85, 462] on link "Home" at bounding box center [168, 458] width 262 height 31
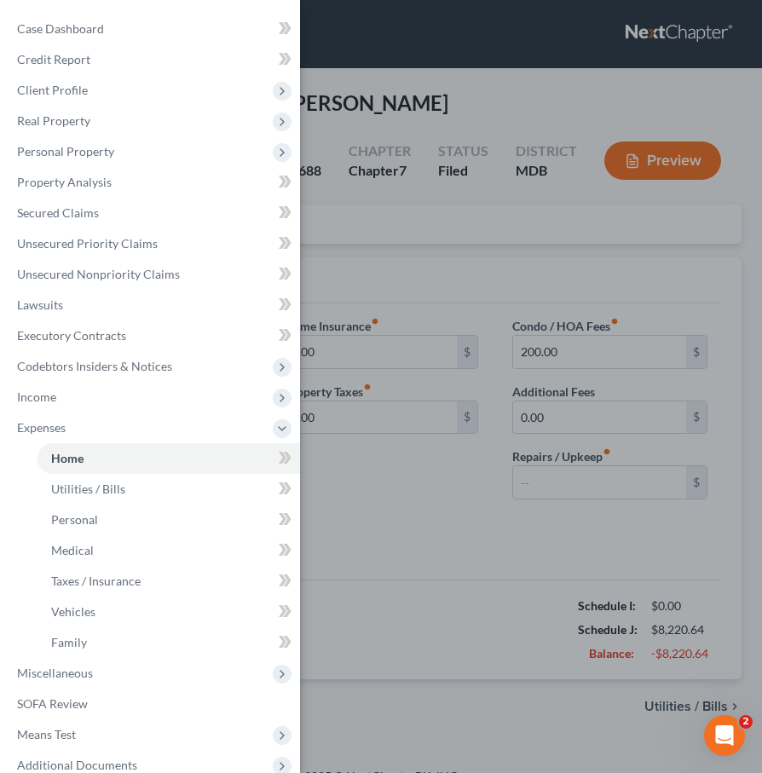
click at [391, 260] on div "Case Dashboard Payments Invoices Payments Payments Credit Report Client Profile" at bounding box center [381, 386] width 762 height 773
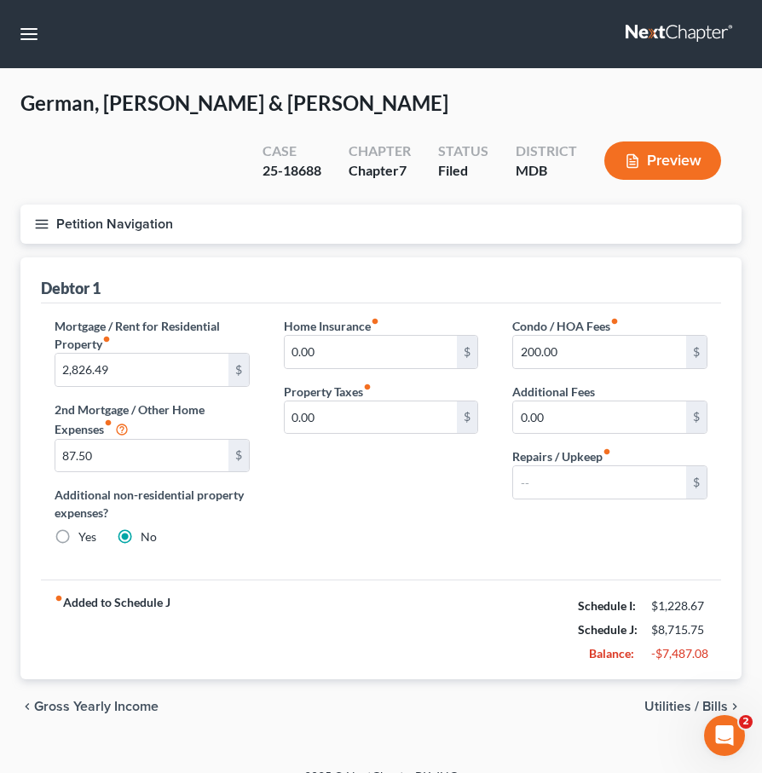
scroll to position [25, 0]
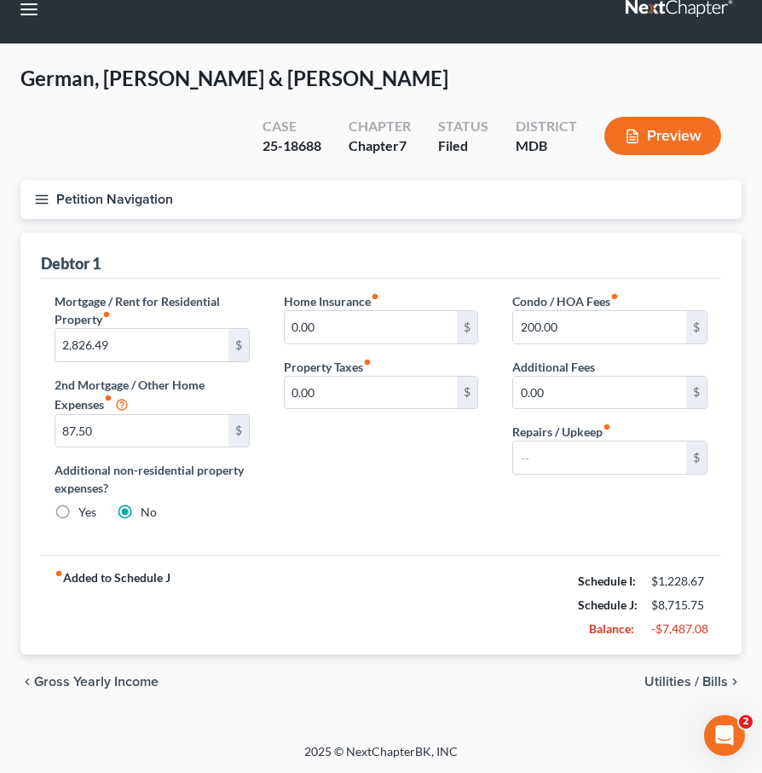
click at [678, 682] on span "Utilities / Bills" at bounding box center [685, 682] width 83 height 14
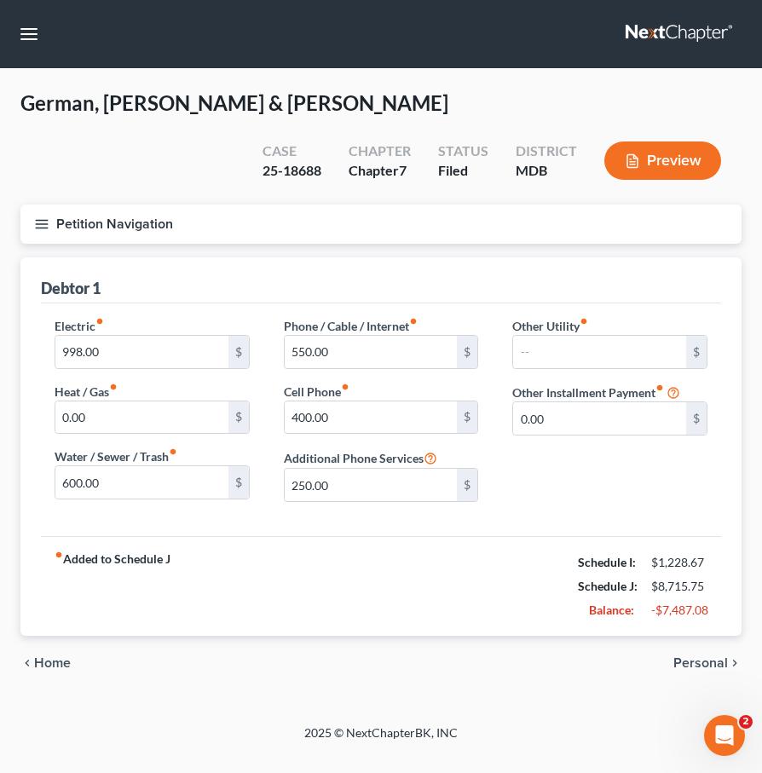
click at [37, 663] on span "Home" at bounding box center [52, 663] width 37 height 14
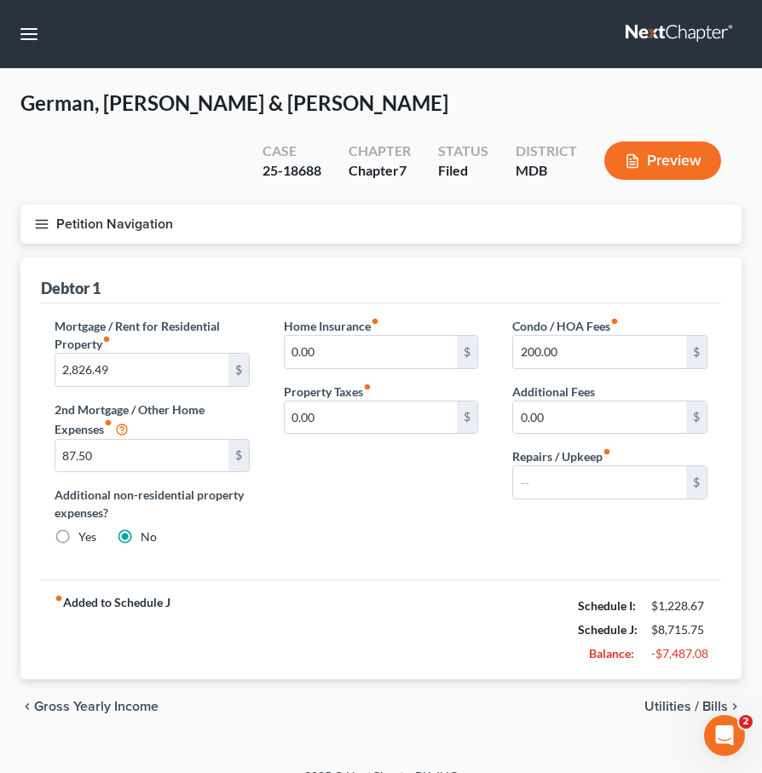
click at [650, 704] on span "Utilities / Bills" at bounding box center [685, 706] width 83 height 14
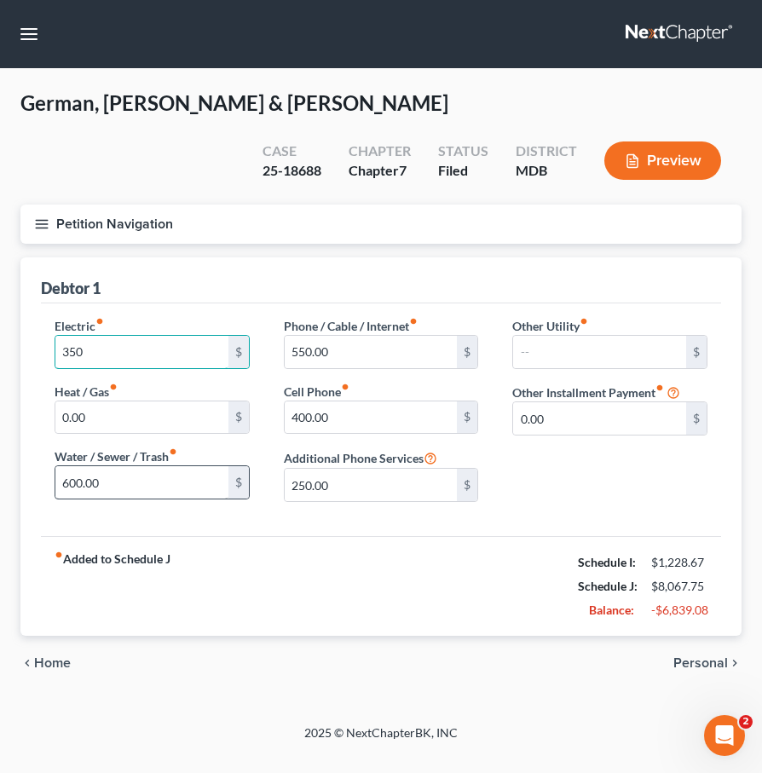
type input "350"
click at [108, 474] on input "600.00" at bounding box center [141, 482] width 173 height 32
type input "200"
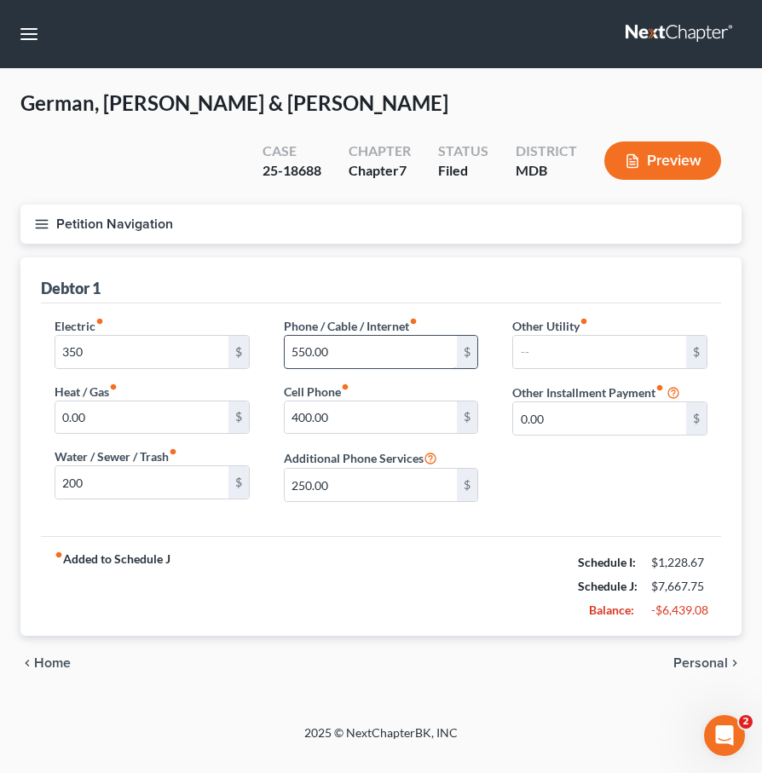
drag, startPoint x: 293, startPoint y: 352, endPoint x: 376, endPoint y: 348, distance: 82.7
click at [376, 348] on input "550.00" at bounding box center [371, 352] width 173 height 32
click at [348, 418] on input "400.00" at bounding box center [371, 417] width 173 height 32
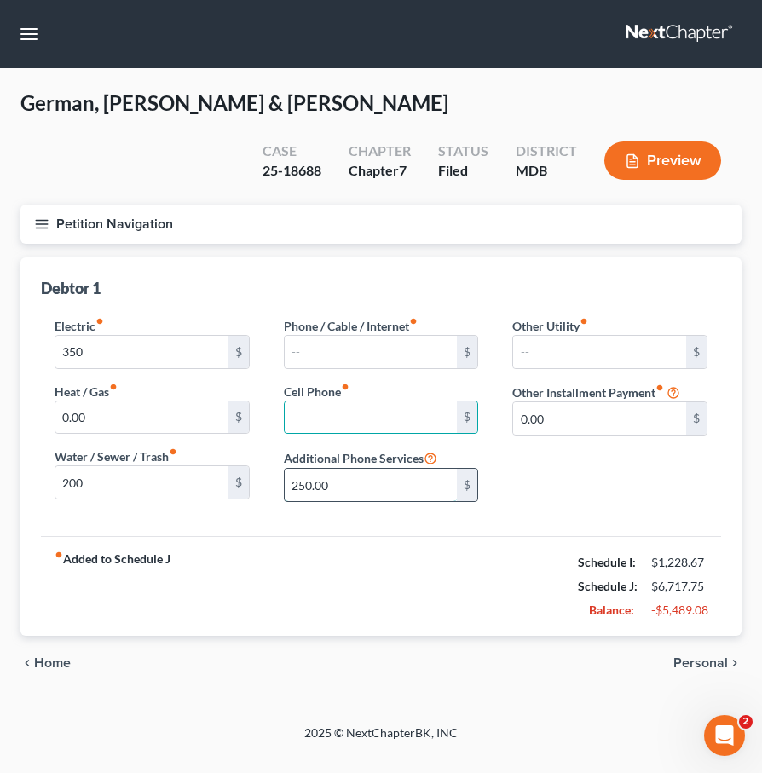
click at [325, 483] on input "250.00" at bounding box center [371, 485] width 173 height 32
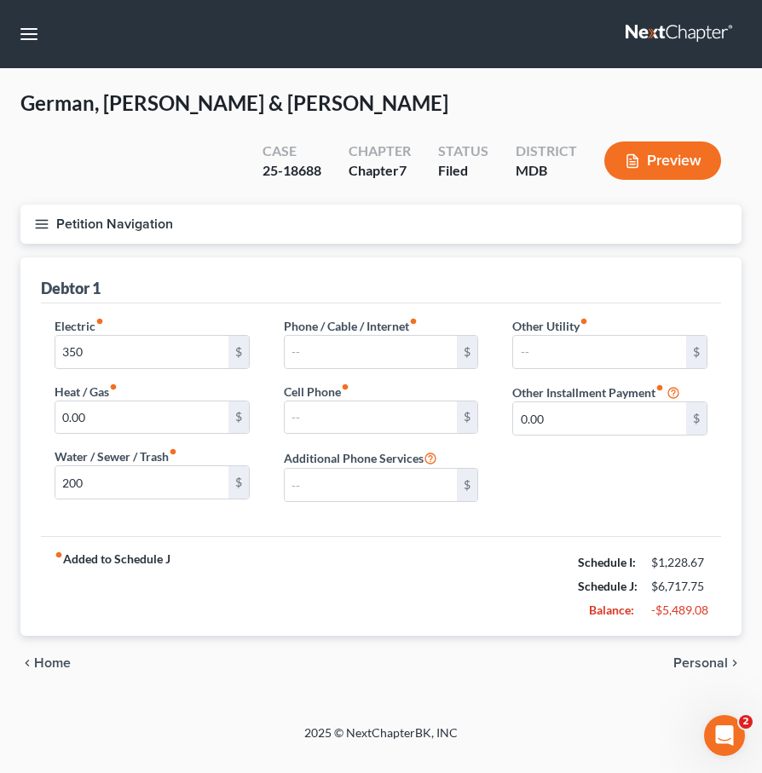
click at [690, 664] on span "Personal" at bounding box center [700, 663] width 55 height 14
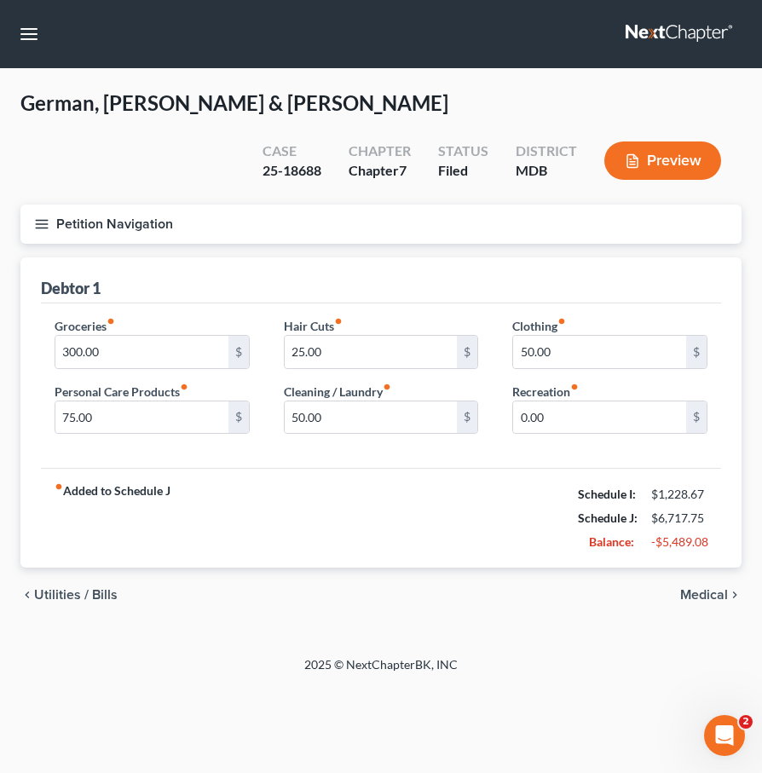
click at [694, 600] on span "Medical" at bounding box center [704, 595] width 48 height 14
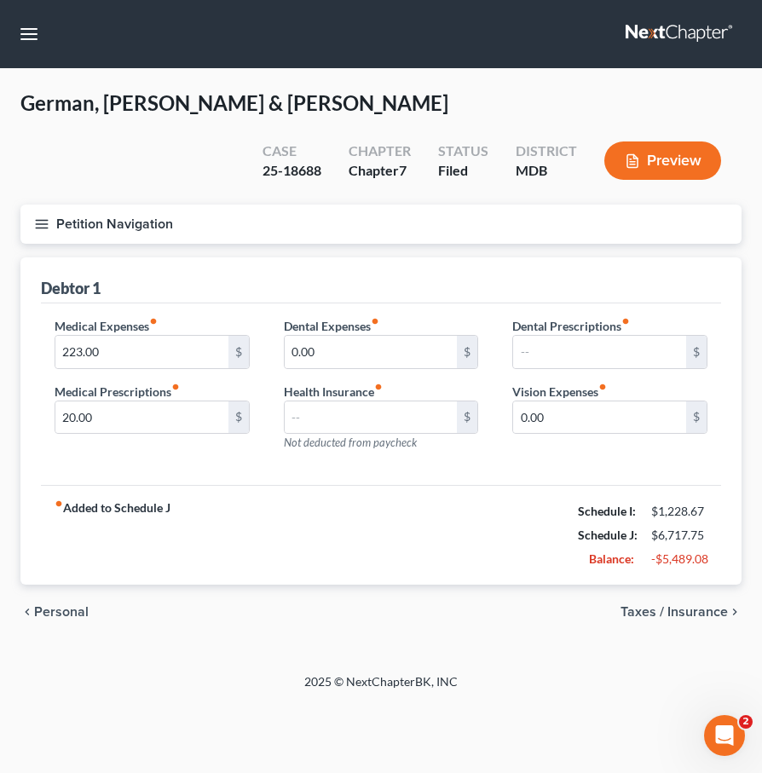
click at [687, 622] on div "chevron_left Personal Taxes / Insurance chevron_right" at bounding box center [380, 611] width 721 height 55
click at [677, 613] on span "Taxes / Insurance" at bounding box center [673, 612] width 107 height 14
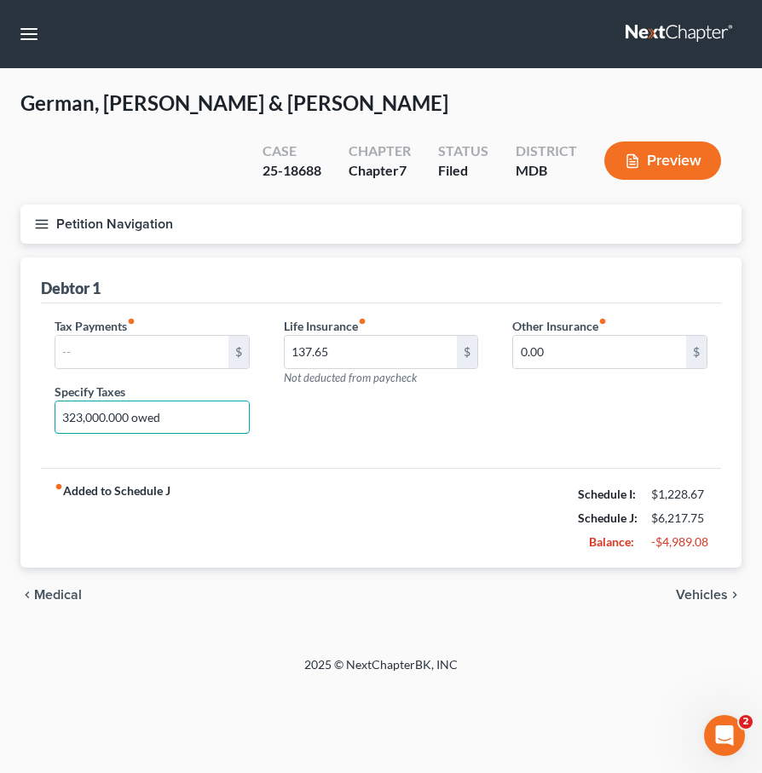
drag, startPoint x: 183, startPoint y: 423, endPoint x: -51, endPoint y: 406, distance: 234.9
click at [0, 406] on html "Home New Case Client Portal Law Office of David Cahn, LLC david@cahnlawoffice.c…" at bounding box center [381, 386] width 762 height 773
click at [718, 589] on span "Vehicles" at bounding box center [702, 595] width 52 height 14
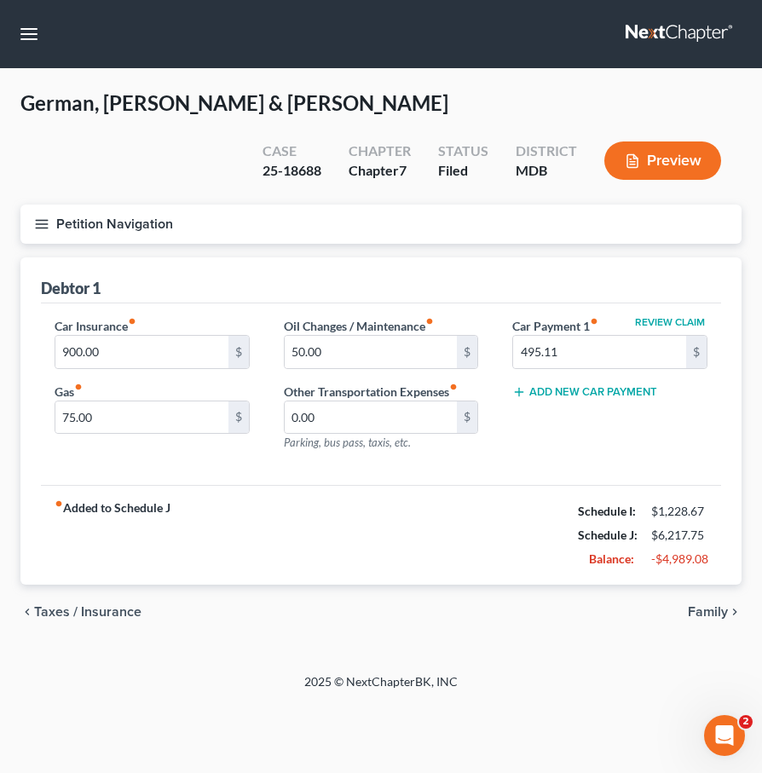
click at [55, 616] on span "Taxes / Insurance" at bounding box center [87, 612] width 107 height 14
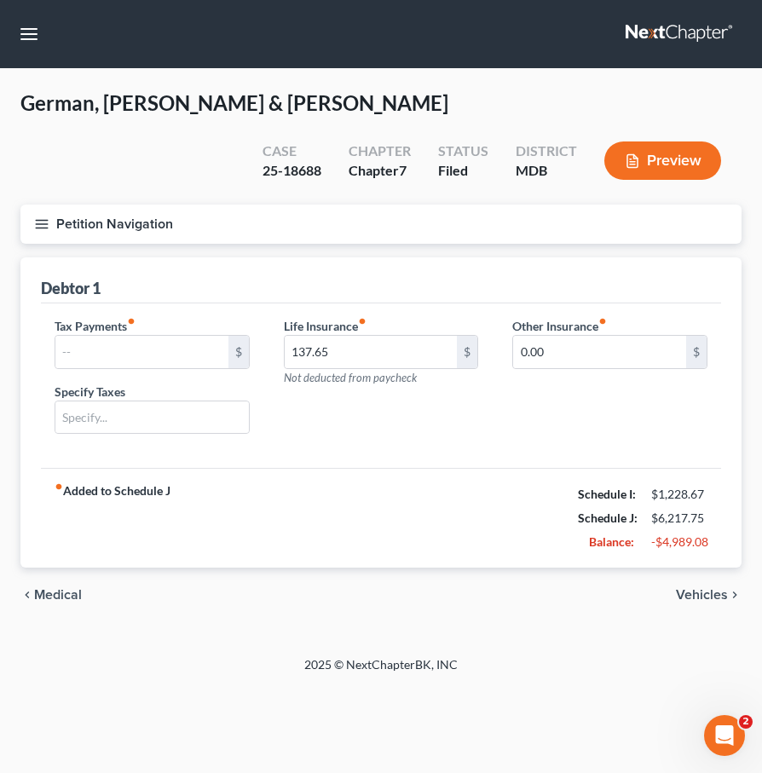
click at [699, 596] on span "Vehicles" at bounding box center [702, 595] width 52 height 14
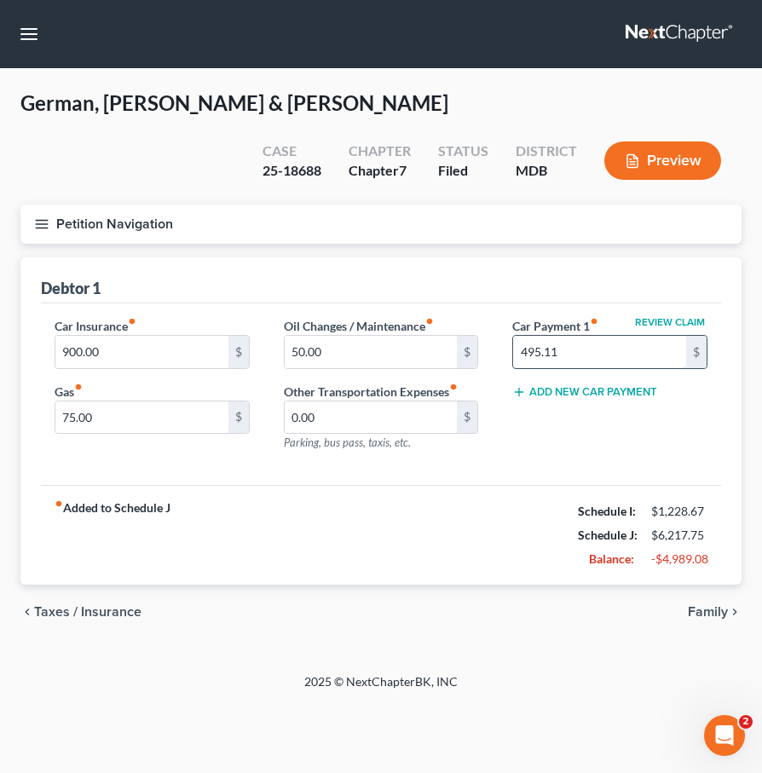
click at [572, 353] on input "495.11" at bounding box center [599, 352] width 173 height 32
click at [134, 349] on input "900.00" at bounding box center [141, 352] width 173 height 32
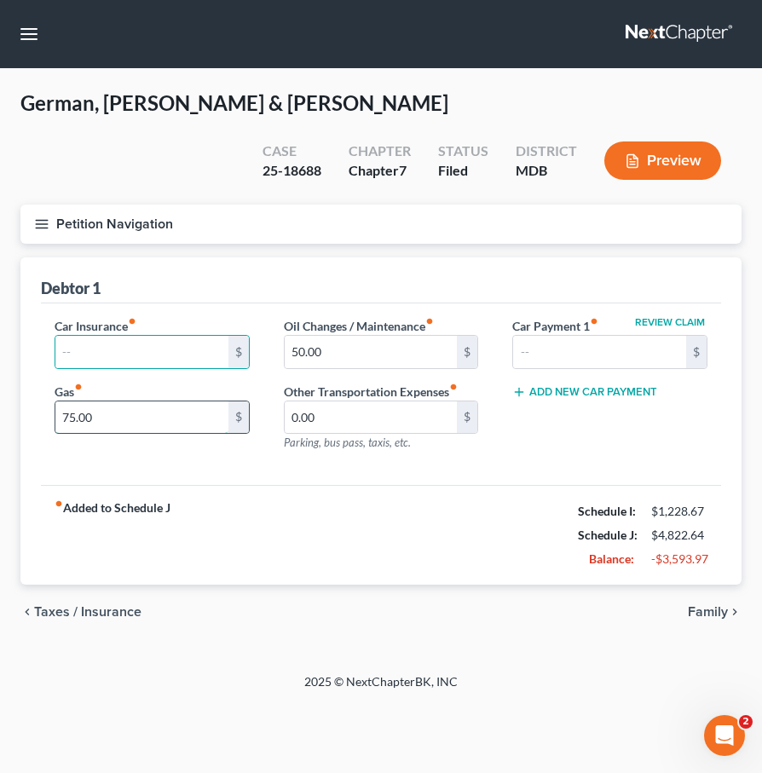
click at [72, 416] on input "75.00" at bounding box center [141, 417] width 173 height 32
click at [699, 607] on span "Family" at bounding box center [708, 612] width 40 height 14
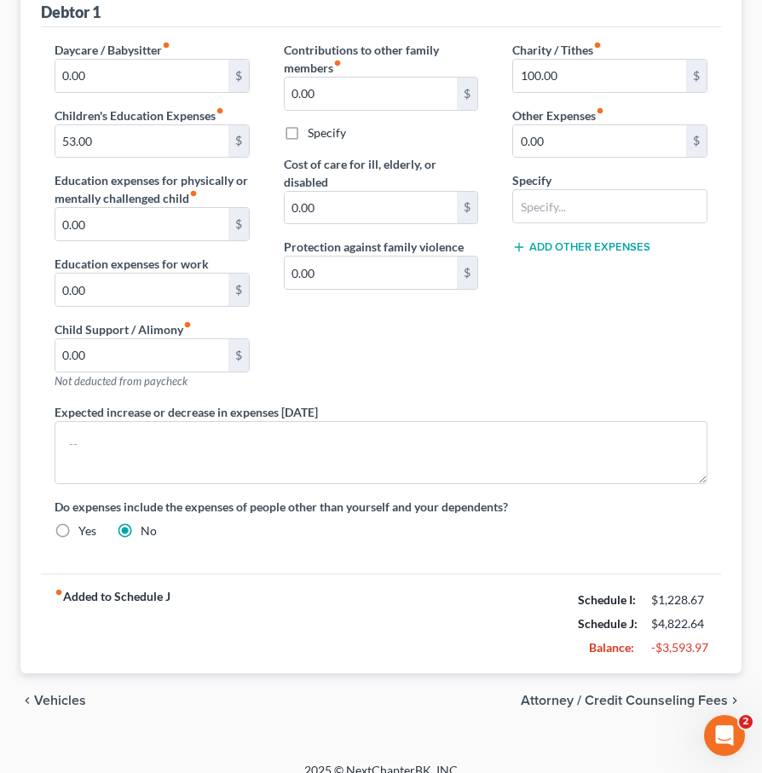
scroll to position [295, 0]
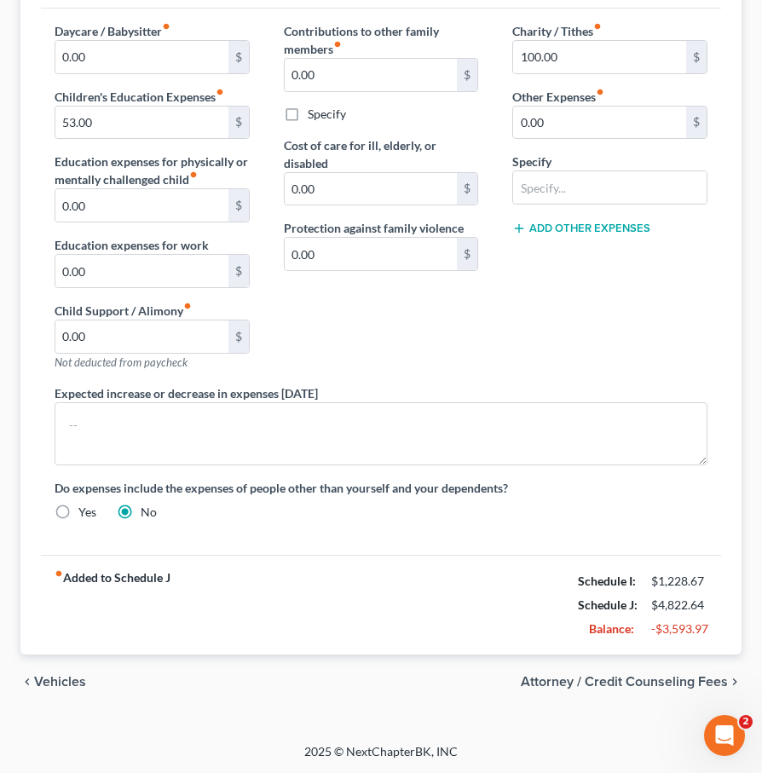
click at [41, 682] on span "Vehicles" at bounding box center [60, 682] width 52 height 14
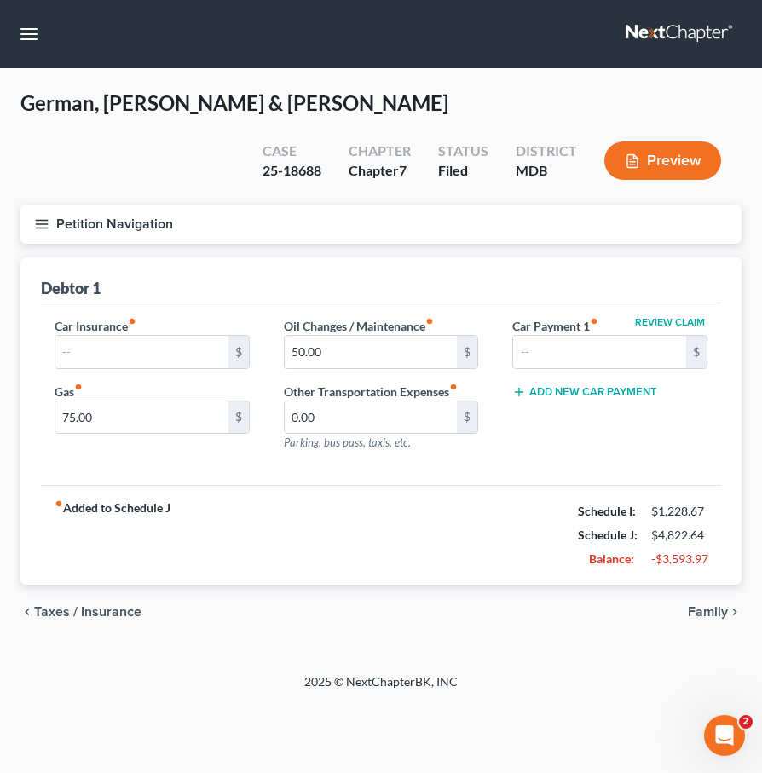
click at [50, 613] on span "Taxes / Insurance" at bounding box center [87, 612] width 107 height 14
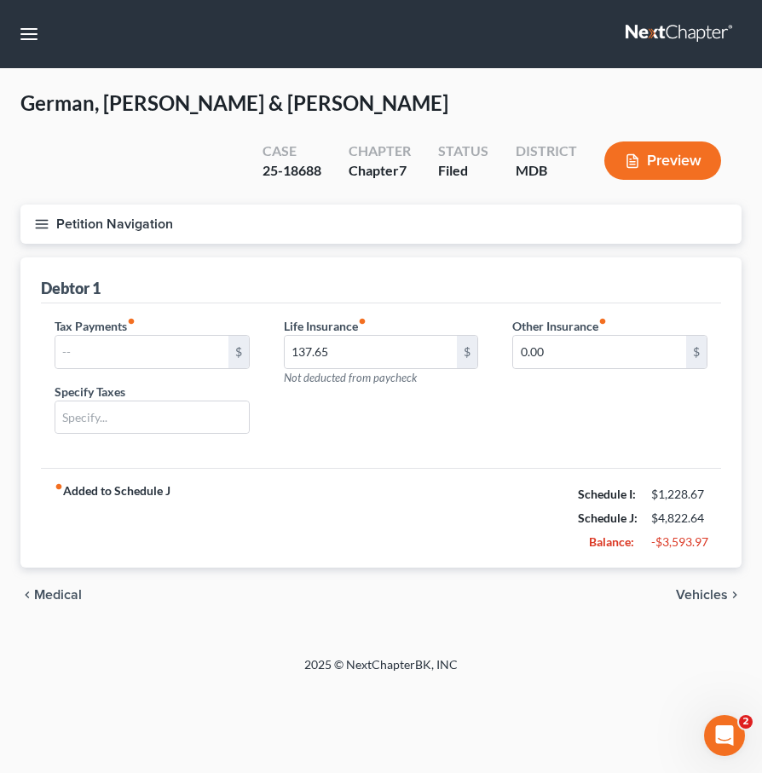
click at [291, 493] on div "fiber_manual_record Added to Schedule J Schedule I: $1,228.67 Schedule J: $4,82…" at bounding box center [381, 518] width 680 height 100
click at [41, 599] on span "Medical" at bounding box center [58, 595] width 48 height 14
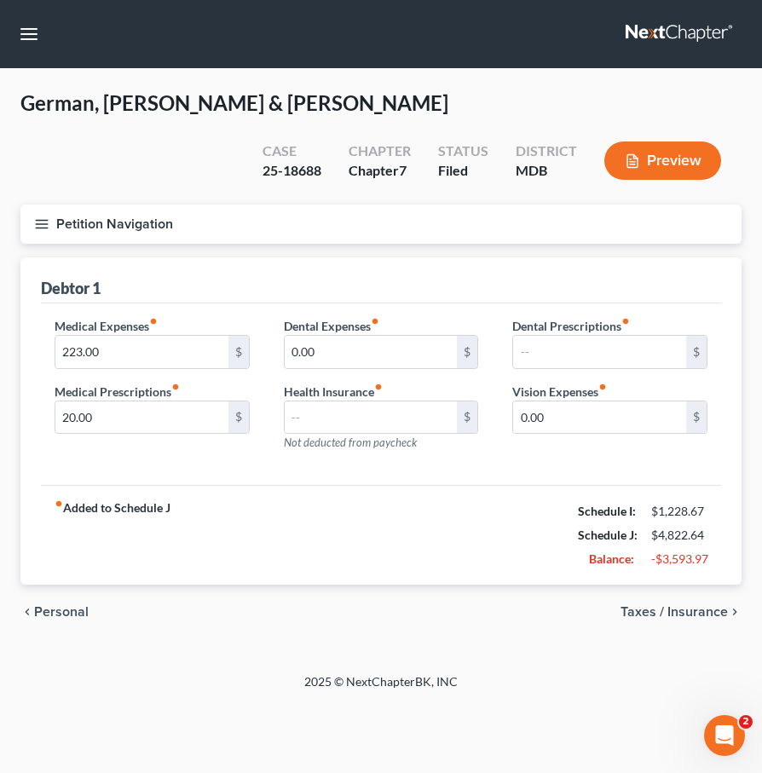
click at [62, 615] on span "Personal" at bounding box center [61, 612] width 55 height 14
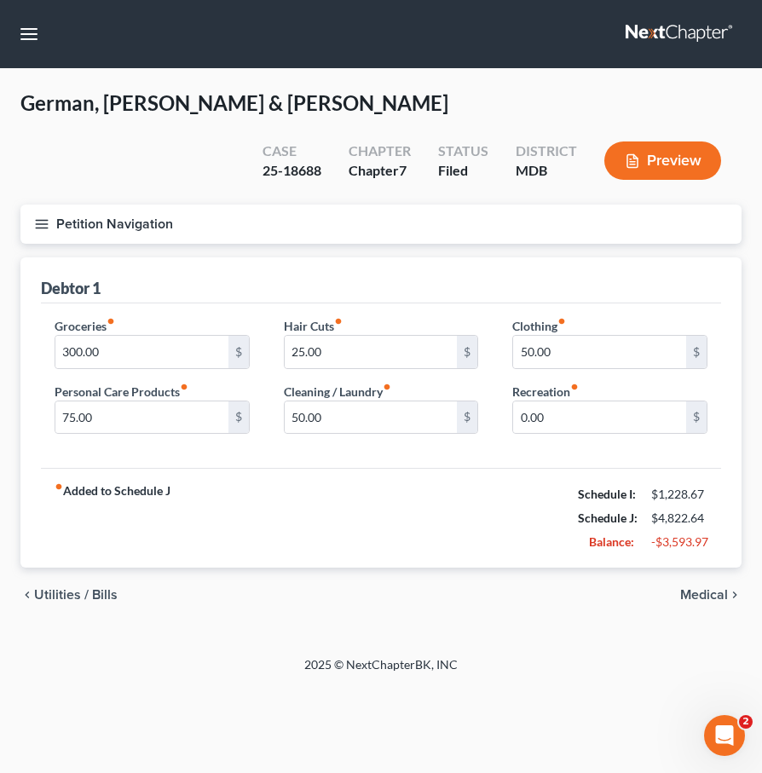
click at [58, 589] on span "Utilities / Bills" at bounding box center [75, 595] width 83 height 14
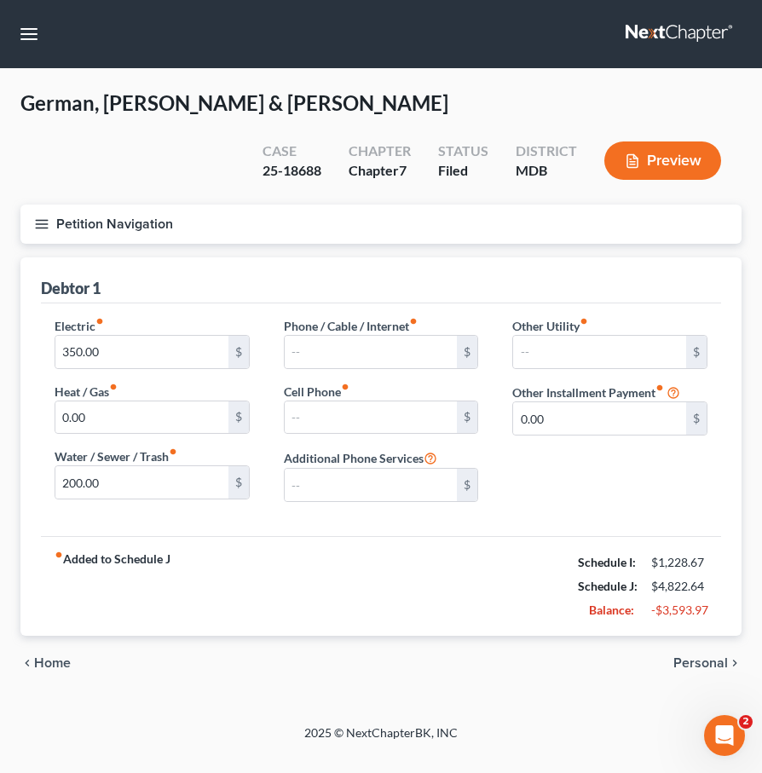
click at [699, 661] on span "Personal" at bounding box center [700, 663] width 55 height 14
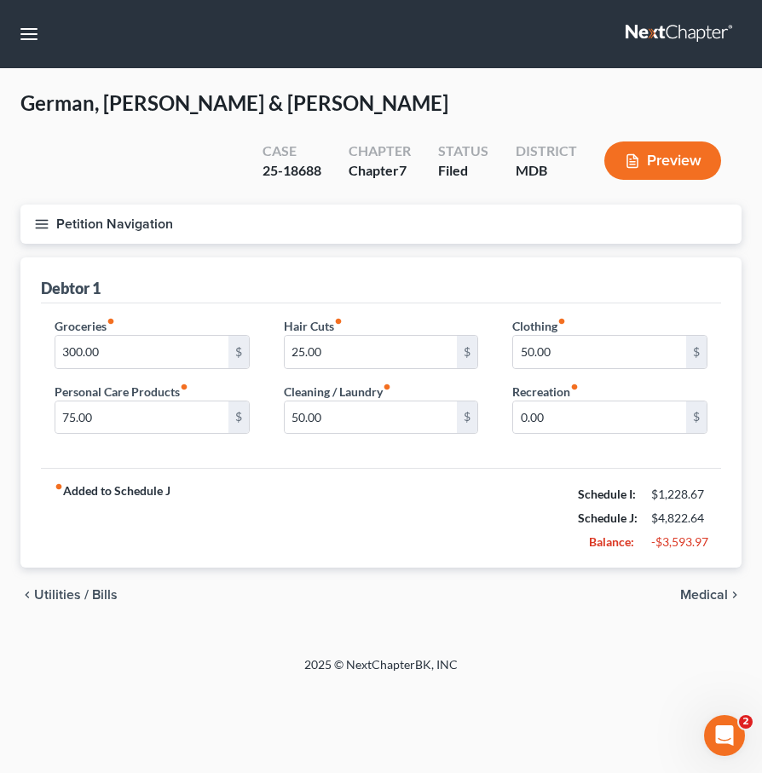
click at [541, 435] on div "Clothing fiber_manual_record 50.00 $ Recreation fiber_manual_record 0.00 $" at bounding box center [609, 382] width 229 height 131
click at [545, 423] on input "0.00" at bounding box center [599, 417] width 173 height 32
type input "25"
click at [72, 346] on input "300.00" at bounding box center [141, 352] width 173 height 32
type input "700.00"
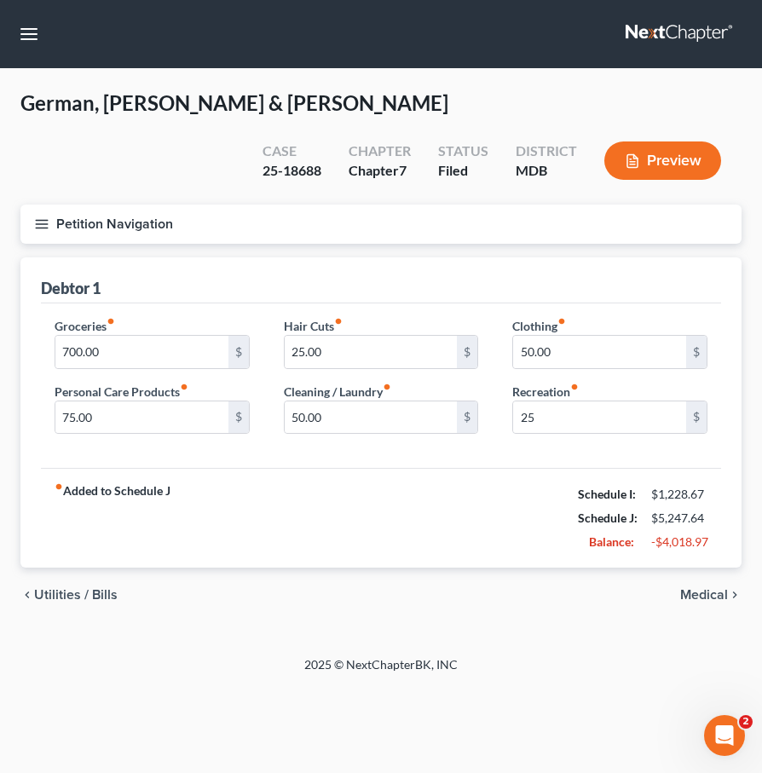
click at [702, 595] on span "Medical" at bounding box center [704, 595] width 48 height 14
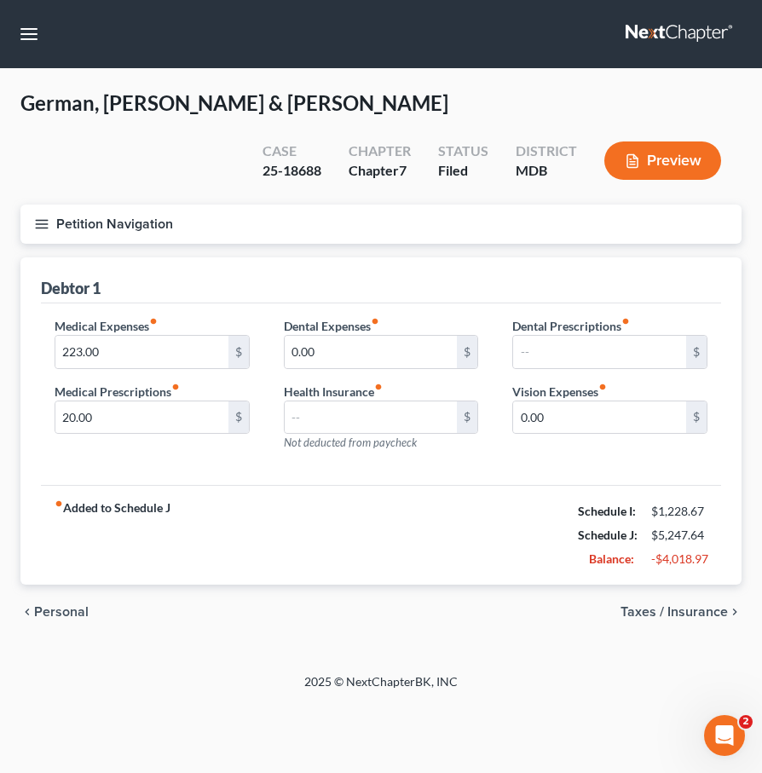
click at [702, 595] on div "chevron_left Personal Taxes / Insurance chevron_right" at bounding box center [380, 611] width 721 height 55
click at [705, 611] on span "Taxes / Insurance" at bounding box center [673, 612] width 107 height 14
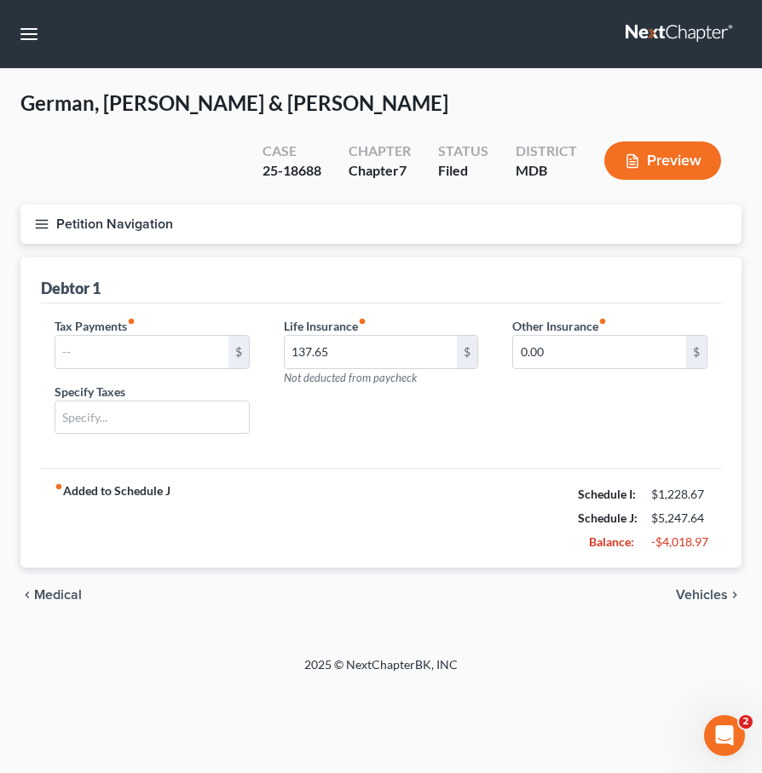
click at [699, 591] on span "Vehicles" at bounding box center [702, 595] width 52 height 14
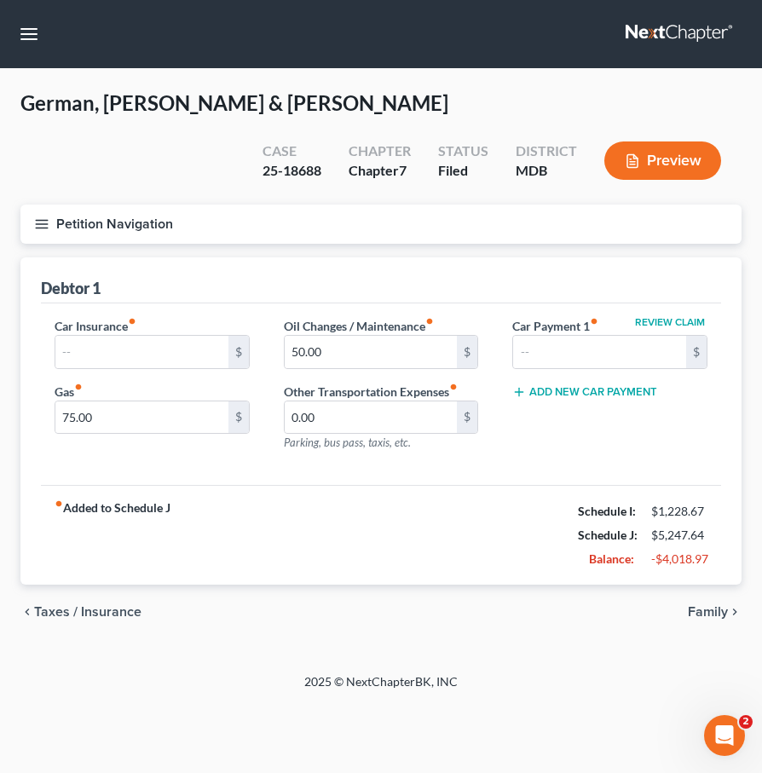
click at [706, 607] on span "Family" at bounding box center [708, 612] width 40 height 14
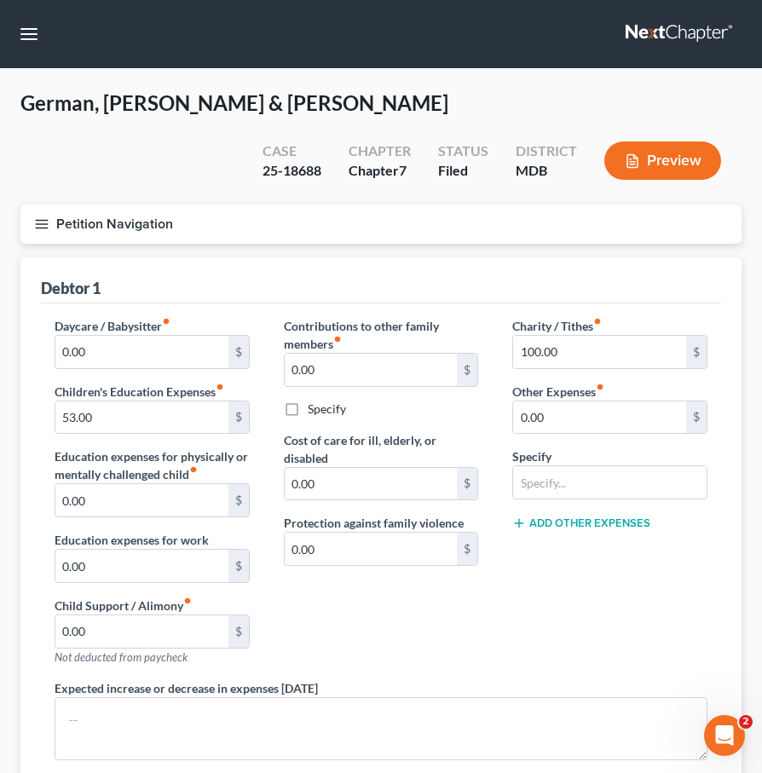
click at [55, 233] on button "Petition Navigation" at bounding box center [380, 223] width 721 height 39
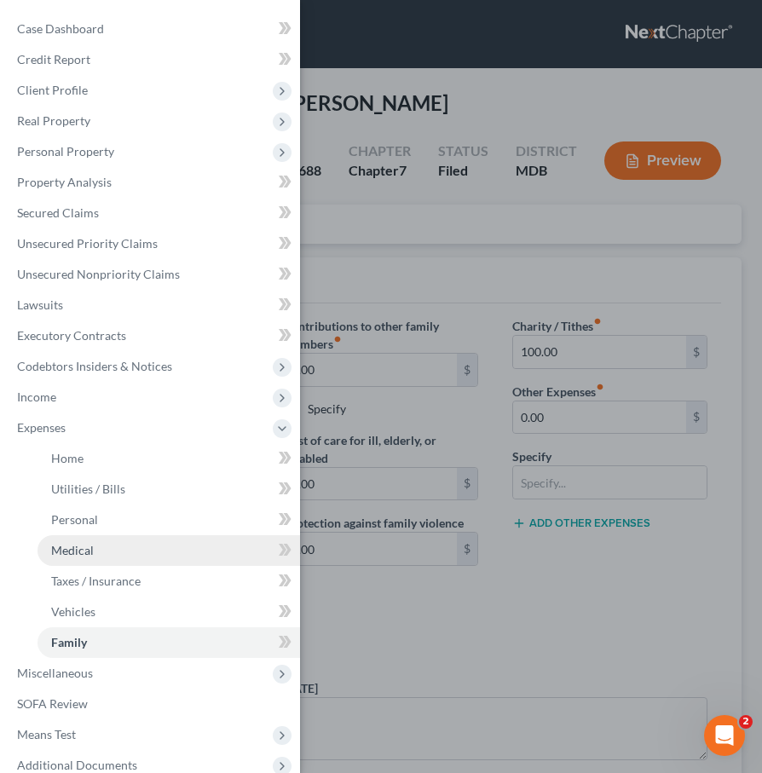
scroll to position [83, 0]
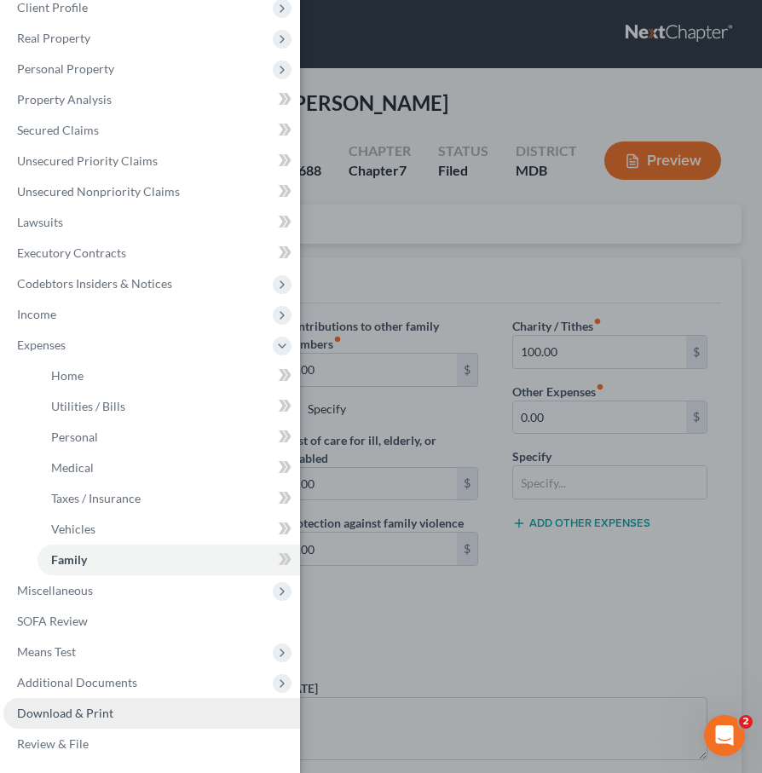
click at [78, 700] on link "Download & Print" at bounding box center [151, 713] width 296 height 31
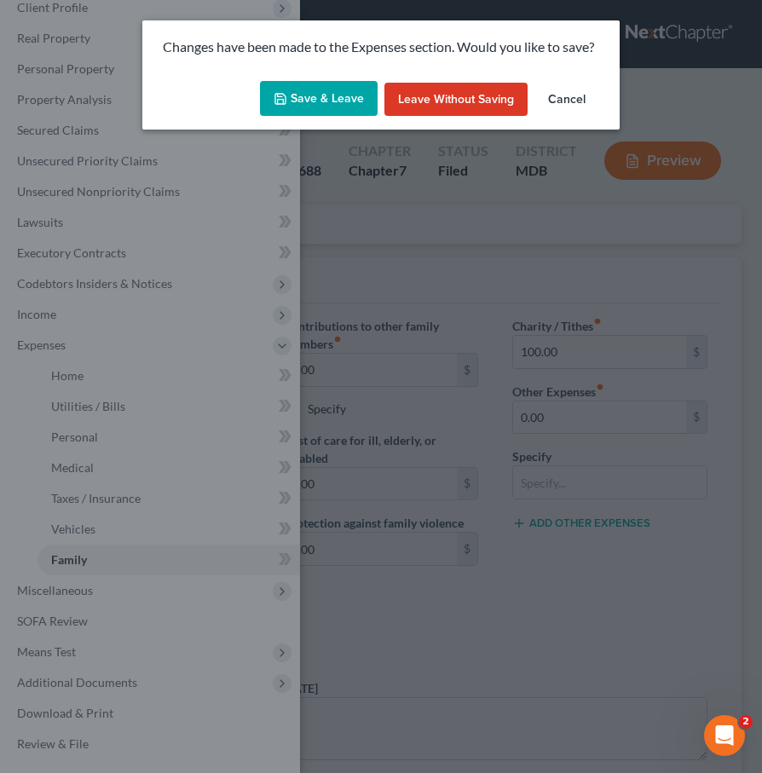
click at [310, 108] on button "Save & Leave" at bounding box center [319, 99] width 118 height 36
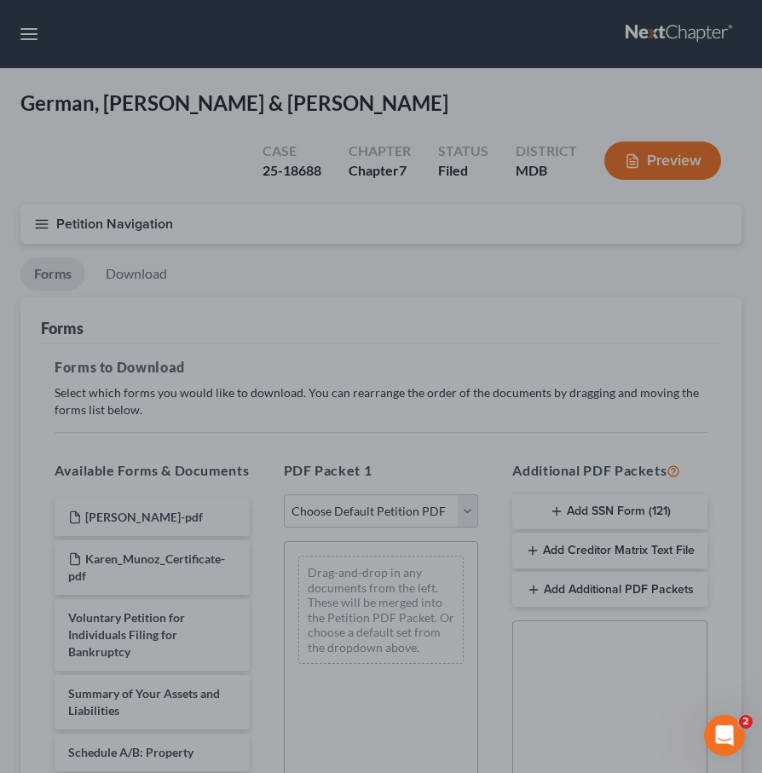
click at [466, 505] on div at bounding box center [381, 386] width 762 height 773
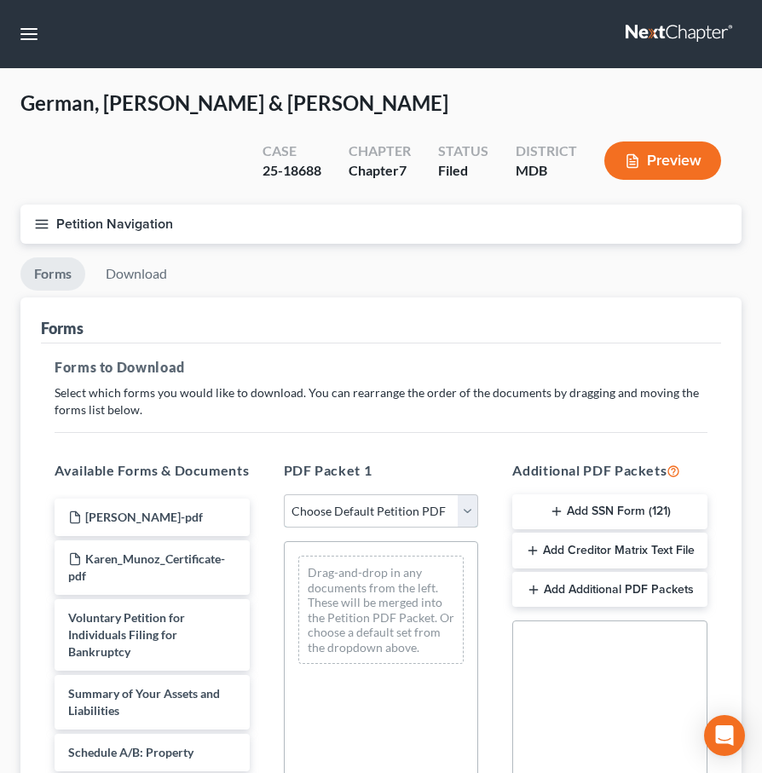
click at [470, 518] on select "Choose Default Petition PDF Packet Complete Bankruptcy Petition (all forms and …" at bounding box center [381, 511] width 195 height 34
select select "0"
click at [284, 494] on select "Choose Default Petition PDF Packet Complete Bankruptcy Petition (all forms and …" at bounding box center [381, 511] width 195 height 34
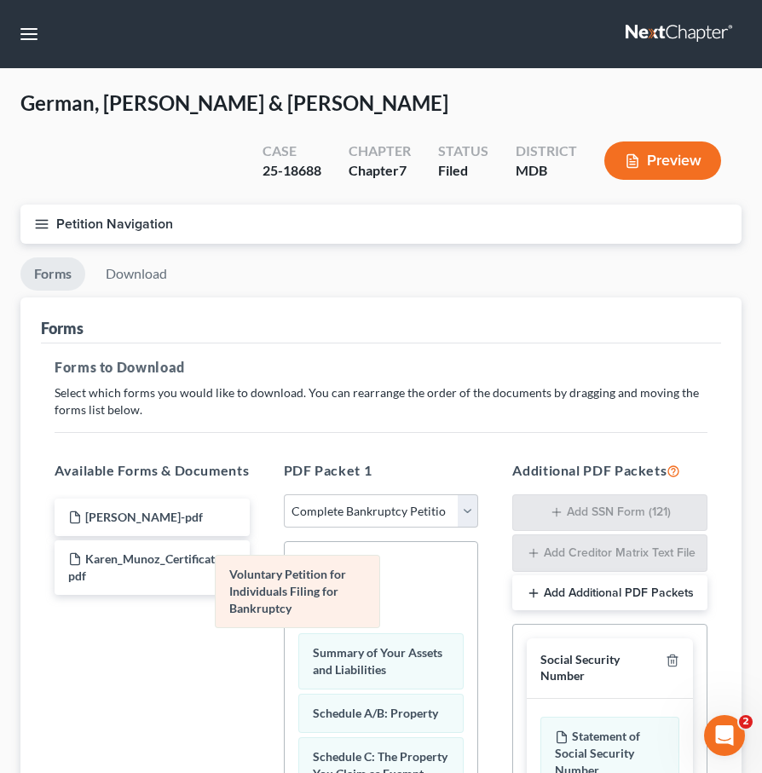
drag, startPoint x: 470, startPoint y: 518, endPoint x: 130, endPoint y: 608, distance: 352.6
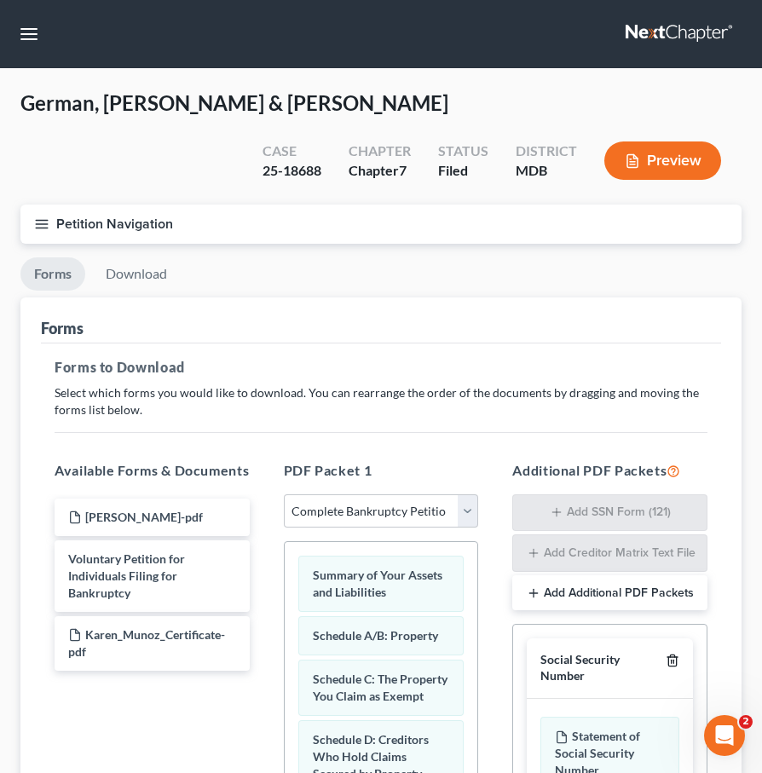
drag, startPoint x: 130, startPoint y: 608, endPoint x: 672, endPoint y: 653, distance: 544.6
click at [672, 655] on icon "button" at bounding box center [672, 660] width 8 height 11
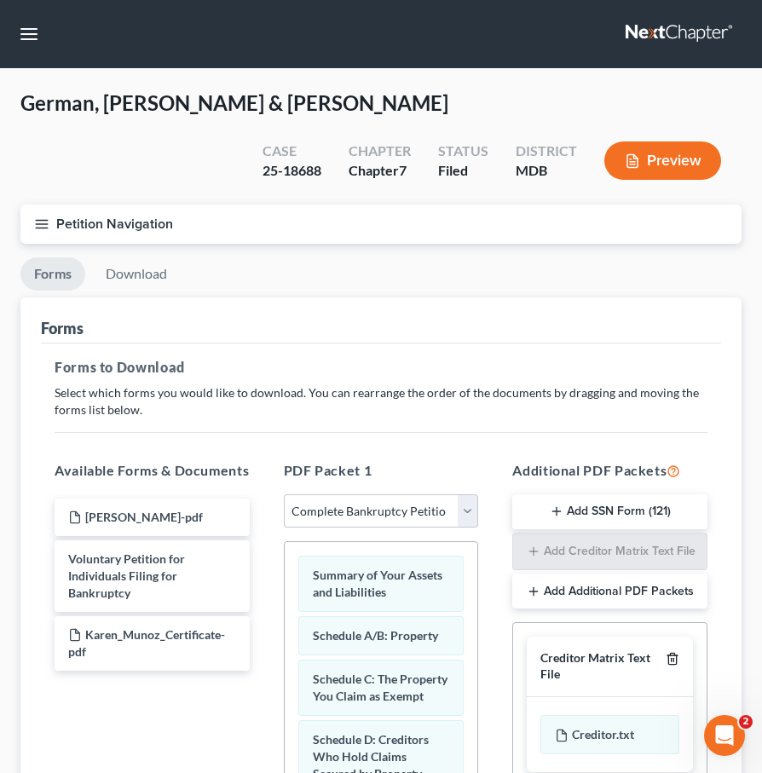
click at [672, 653] on icon "button" at bounding box center [672, 659] width 14 height 14
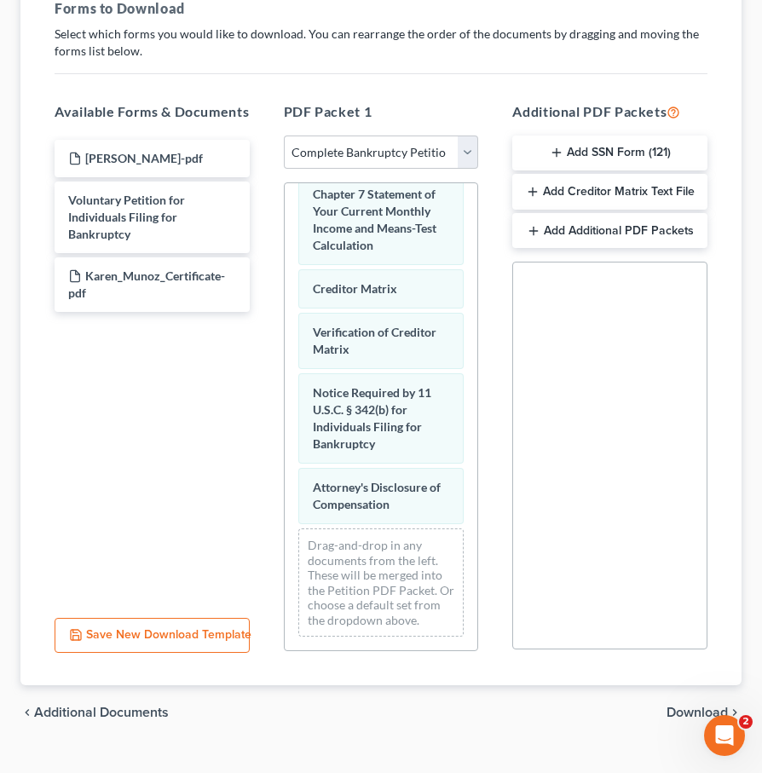
scroll to position [398, 0]
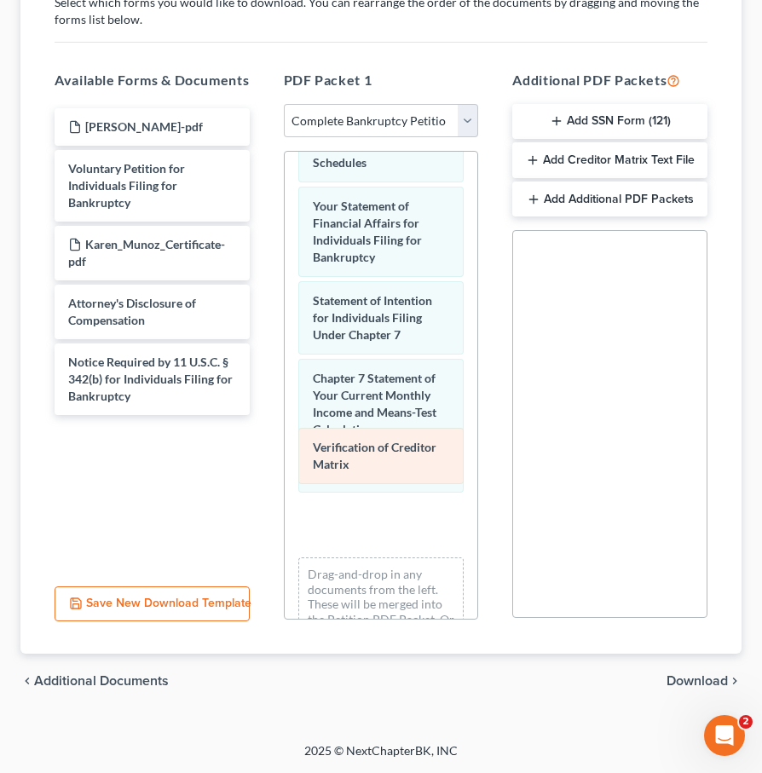
drag, startPoint x: 366, startPoint y: 423, endPoint x: 175, endPoint y: 462, distance: 195.7
click at [285, 462] on div "Verification of Creditor Matrix Summary of Your Assets and Liabilities Schedule…" at bounding box center [381, 106] width 193 height 1145
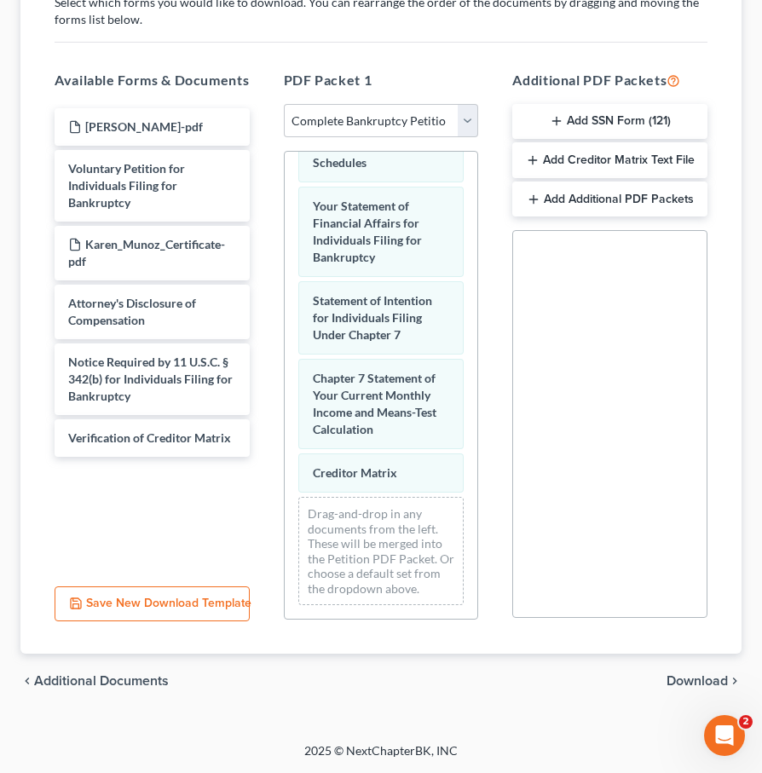
scroll to position [574, 0]
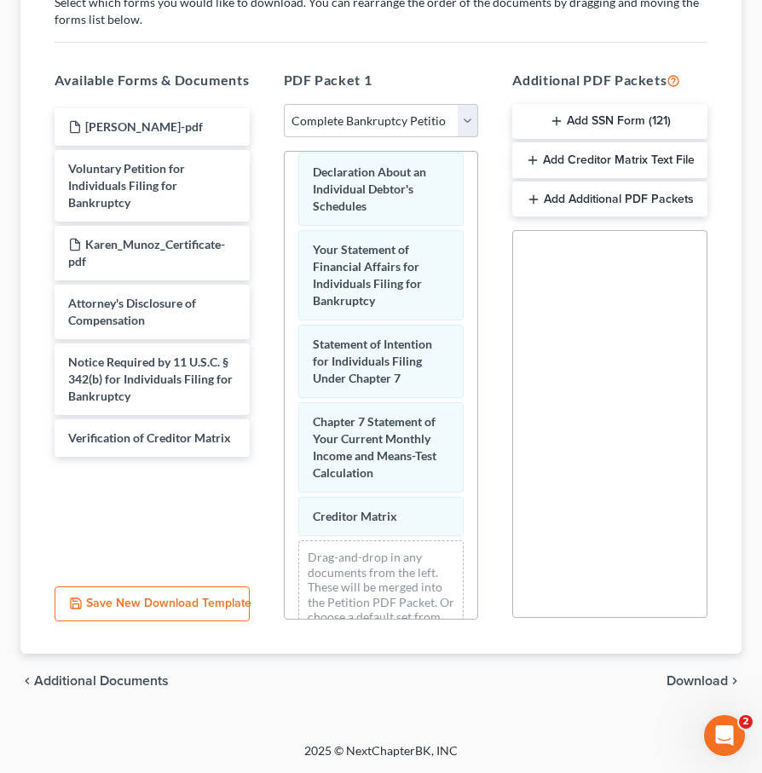
click at [285, 473] on div "Summary of Your Assets and Liabilities Schedule A/B: Property Schedule C: The P…" at bounding box center [381, 119] width 193 height 1085
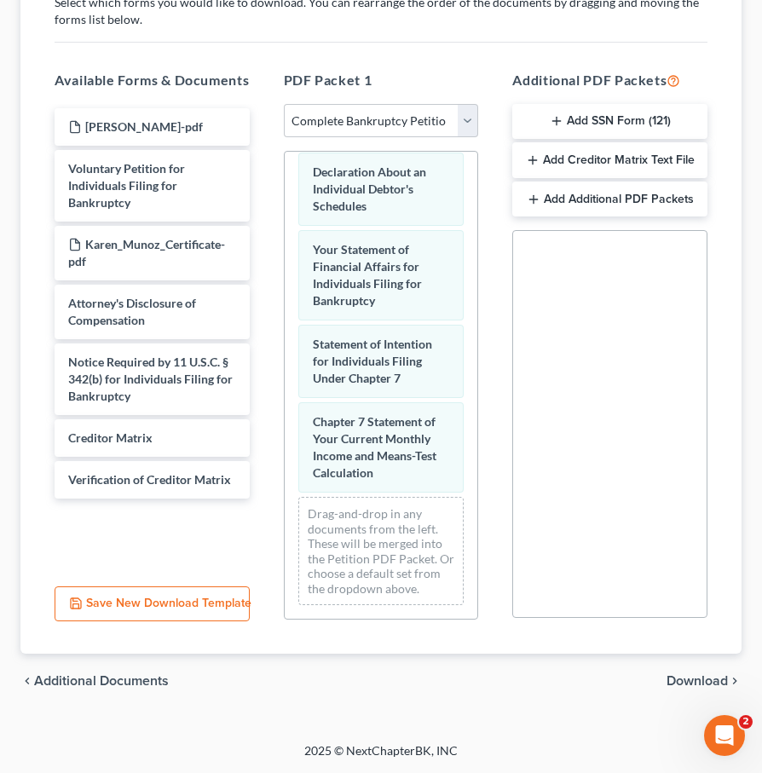
click at [717, 682] on span "Download" at bounding box center [696, 681] width 61 height 14
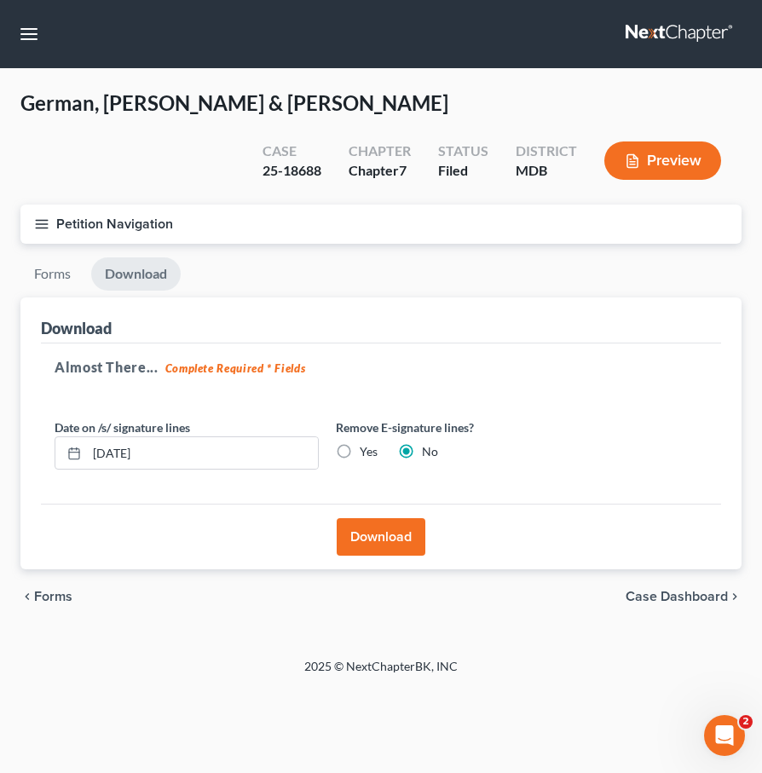
click at [366, 522] on button "Download" at bounding box center [381, 536] width 89 height 37
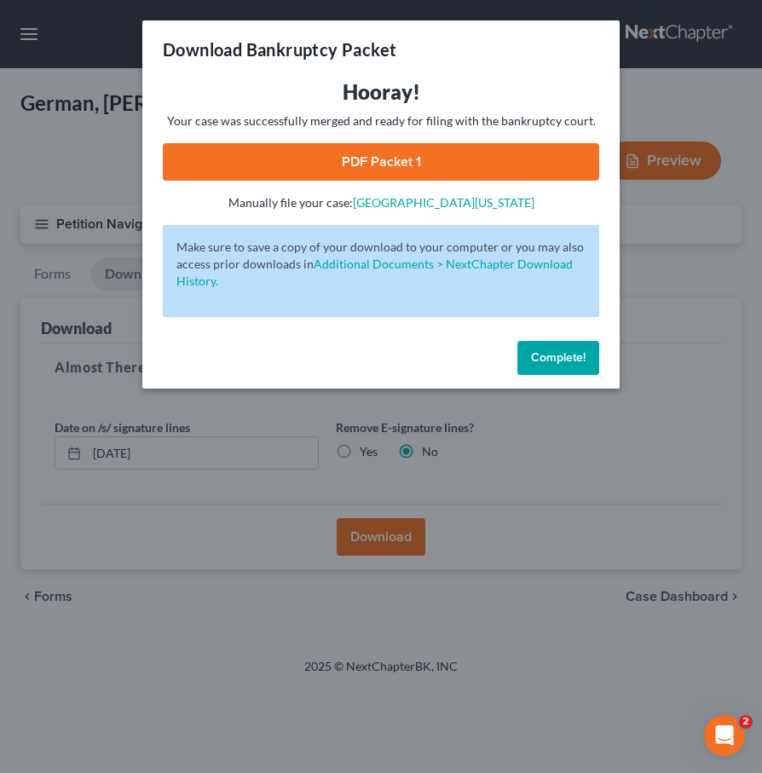
click at [368, 159] on link "PDF Packet 1" at bounding box center [381, 161] width 436 height 37
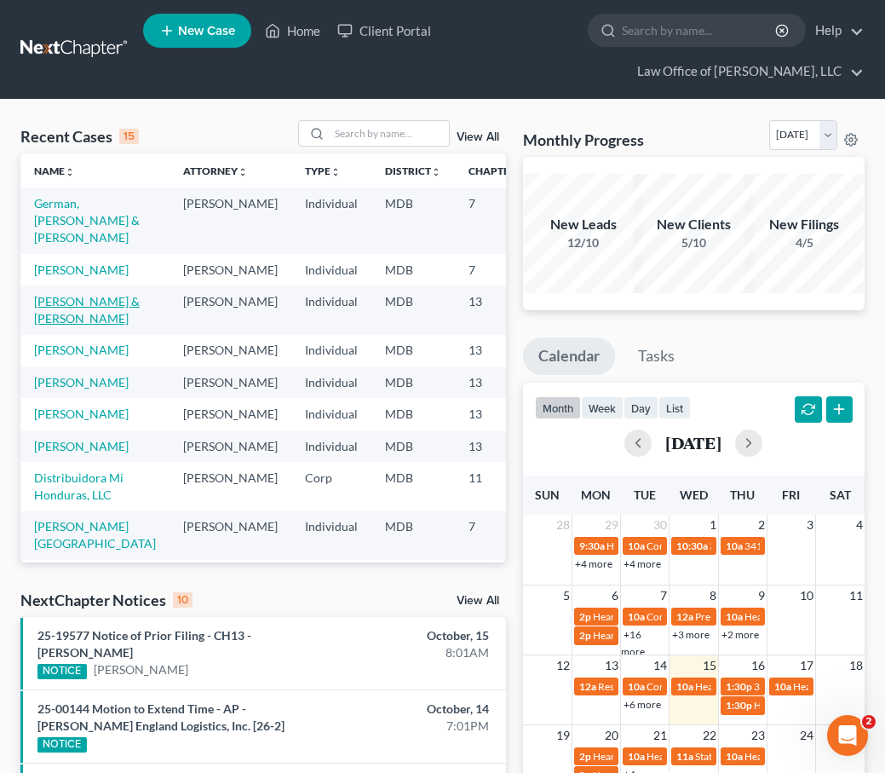
click at [51, 325] on link "[PERSON_NAME] & [PERSON_NAME]" at bounding box center [87, 310] width 106 height 32
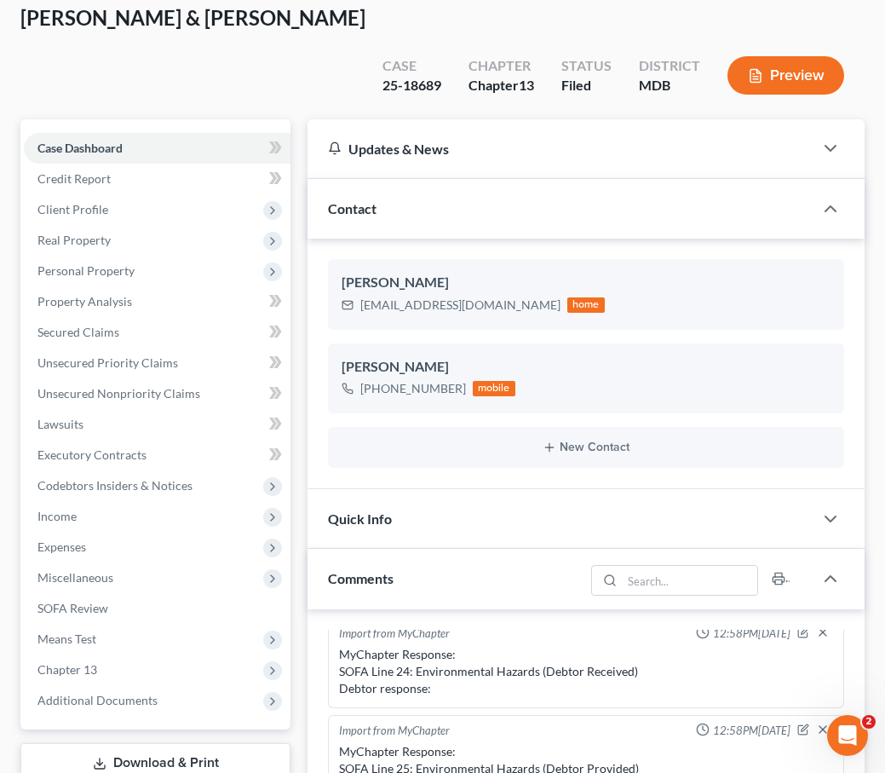
scroll to position [141, 0]
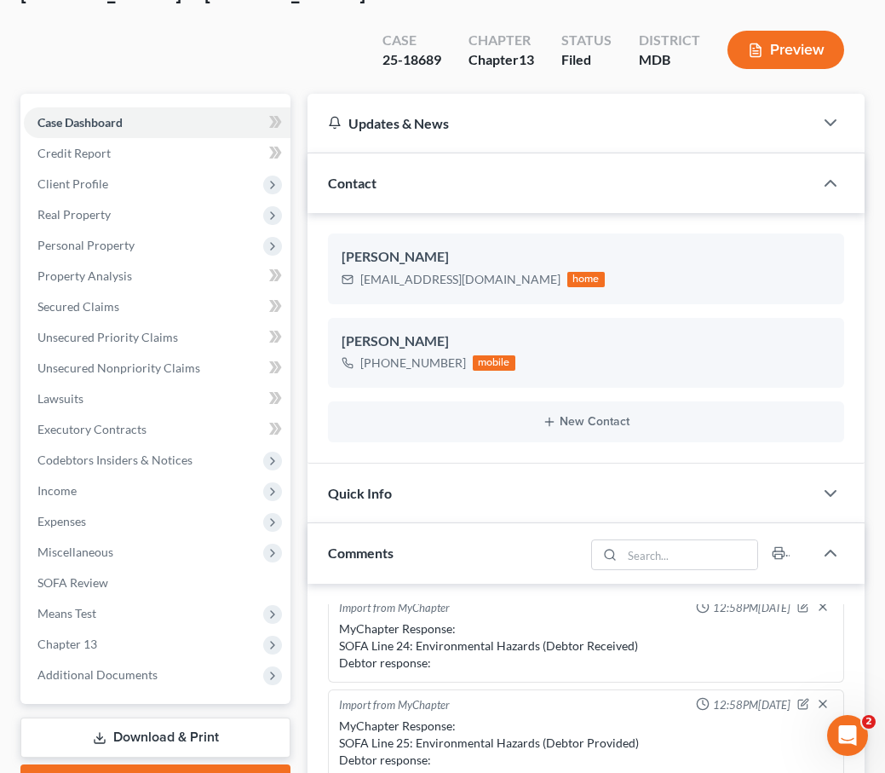
click at [132, 764] on link "Review & File" at bounding box center [155, 782] width 270 height 37
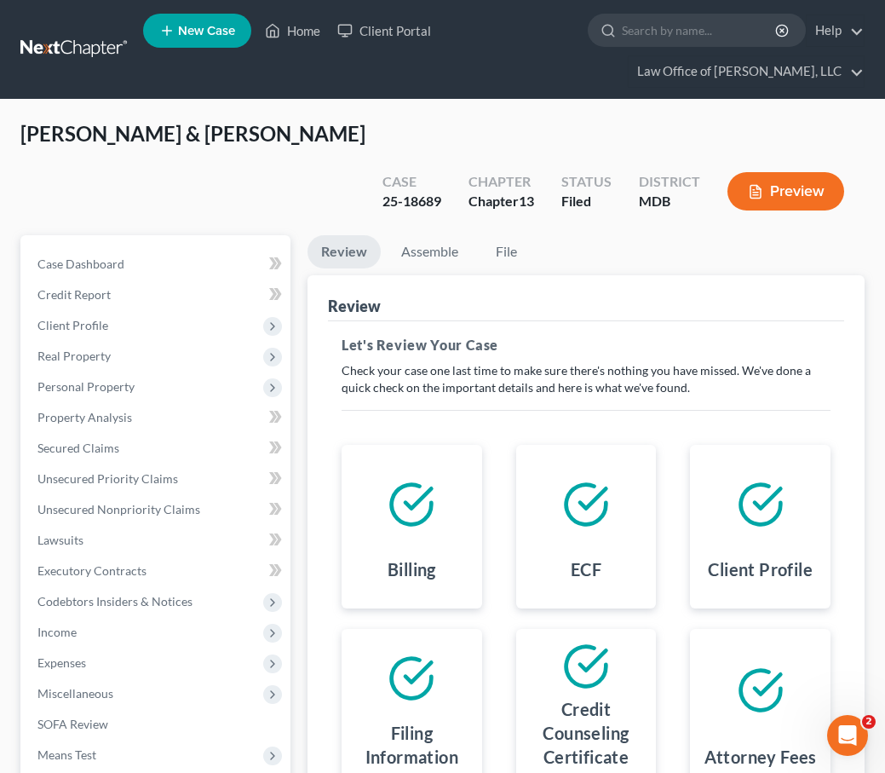
scroll to position [325, 0]
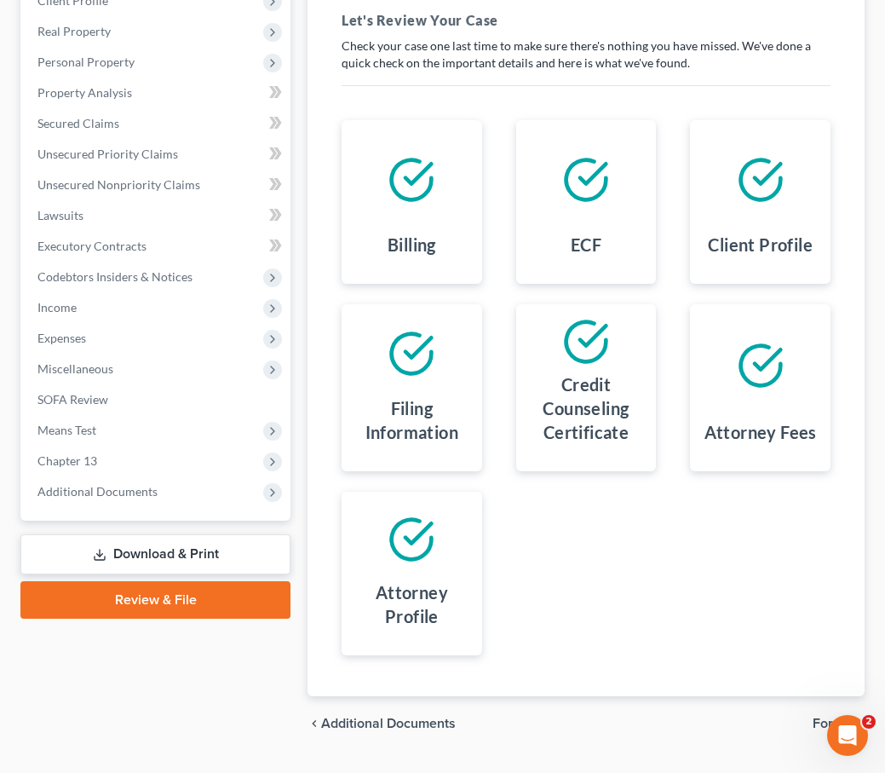
click at [826, 717] on span "Forms" at bounding box center [832, 724] width 38 height 14
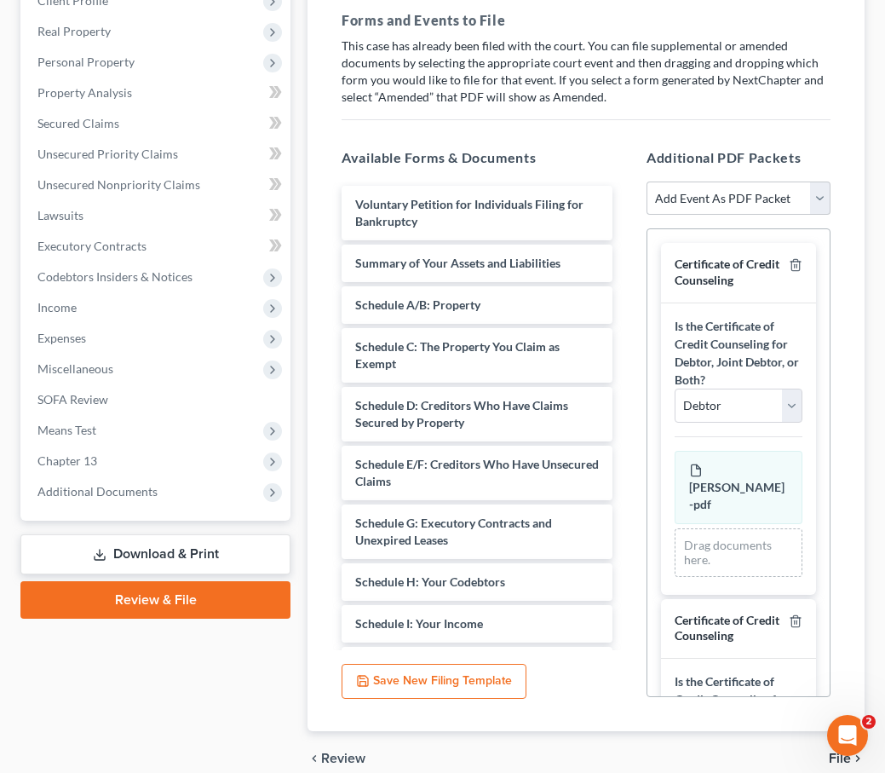
click at [800, 256] on div at bounding box center [792, 272] width 20 height 32
click at [796, 258] on icon "button" at bounding box center [796, 265] width 14 height 14
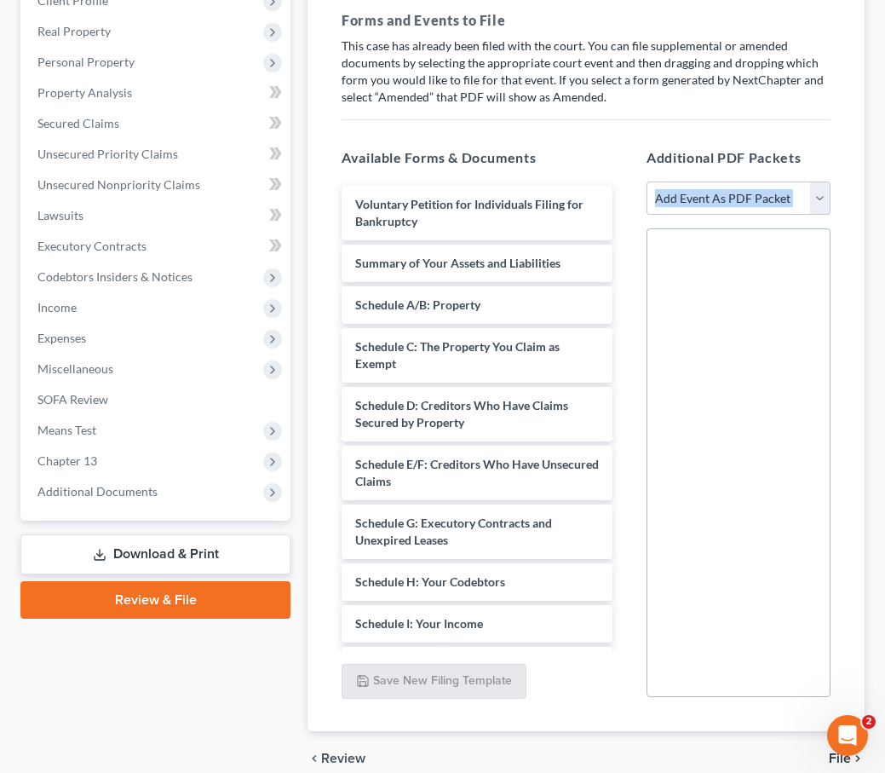
click at [796, 228] on div at bounding box center [739, 462] width 184 height 469
click at [818, 181] on select "Add Event As PDF Packet Affidavit Affidavit of Adequate Protection and Lease Pa…" at bounding box center [739, 198] width 184 height 34
select select "71"
click at [647, 181] on select "Add Event As PDF Packet Affidavit Affidavit of Adequate Protection and Lease Pa…" at bounding box center [739, 198] width 184 height 34
select select
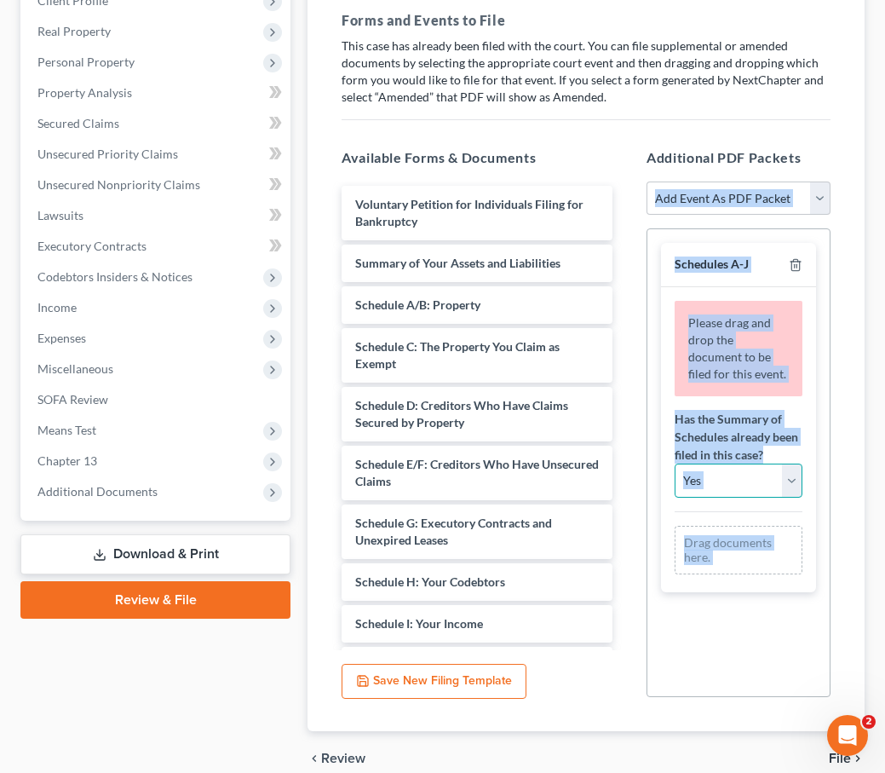
click at [783, 463] on select "Yes No" at bounding box center [739, 480] width 128 height 34
select select "1"
click at [675, 463] on select "Yes No" at bounding box center [739, 480] width 128 height 34
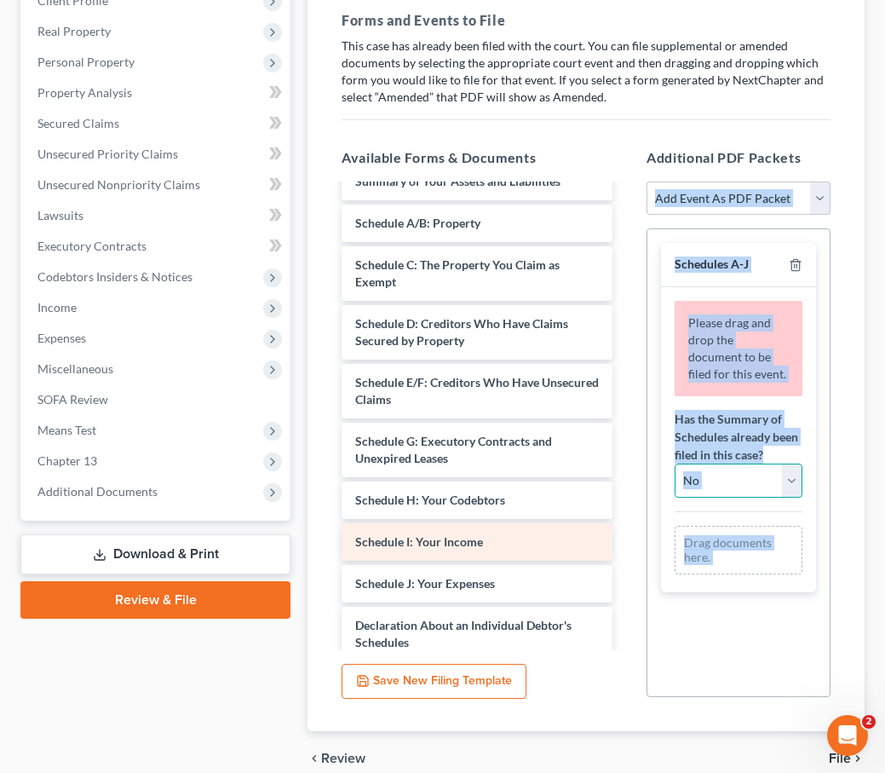
scroll to position [85, 0]
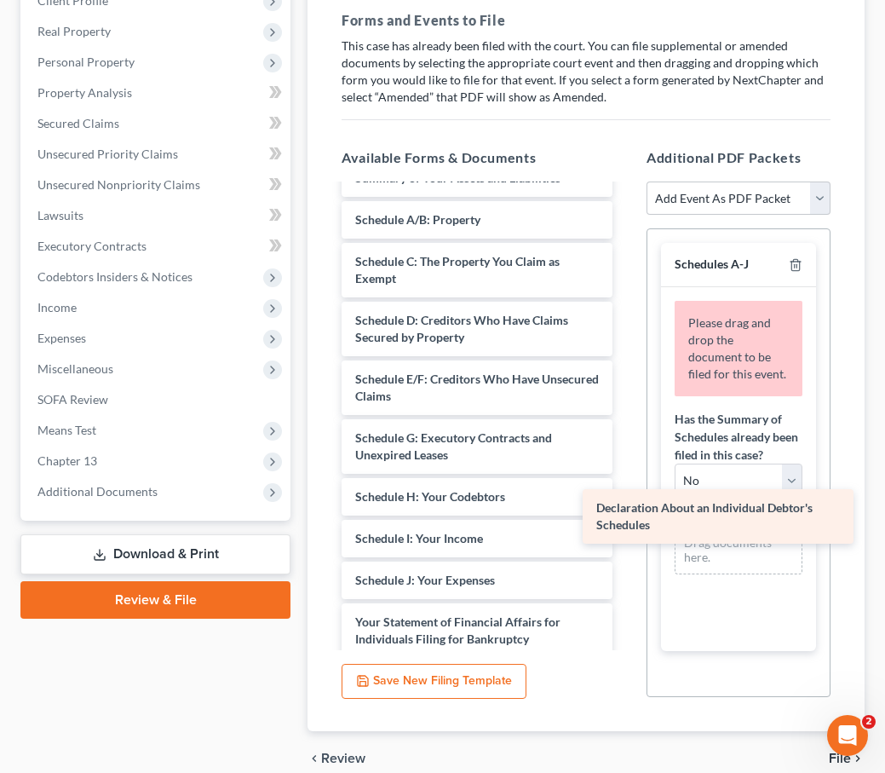
drag, startPoint x: 454, startPoint y: 585, endPoint x: 694, endPoint y: 515, distance: 249.6
click at [626, 515] on div "Declaration About an Individual Debtor's Schedules Voluntary Petition for Indiv…" at bounding box center [477, 543] width 298 height 884
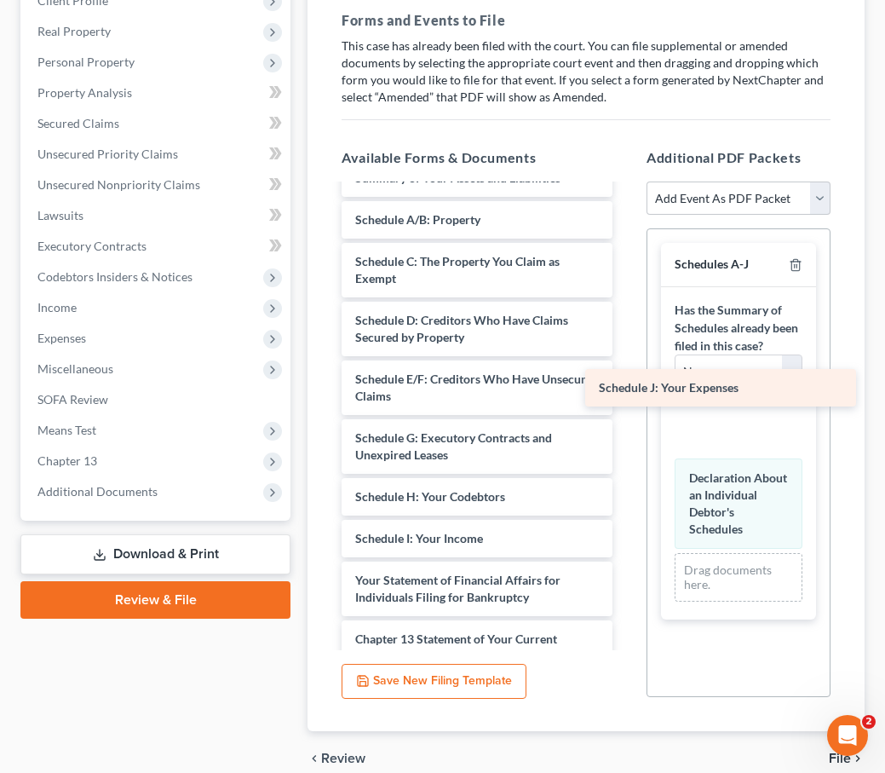
drag, startPoint x: 472, startPoint y: 540, endPoint x: 716, endPoint y: 390, distance: 286.1
click at [626, 390] on div "Schedule J: Your Expenses Voluntary Petition for Individuals Filing for Bankrup…" at bounding box center [477, 522] width 298 height 842
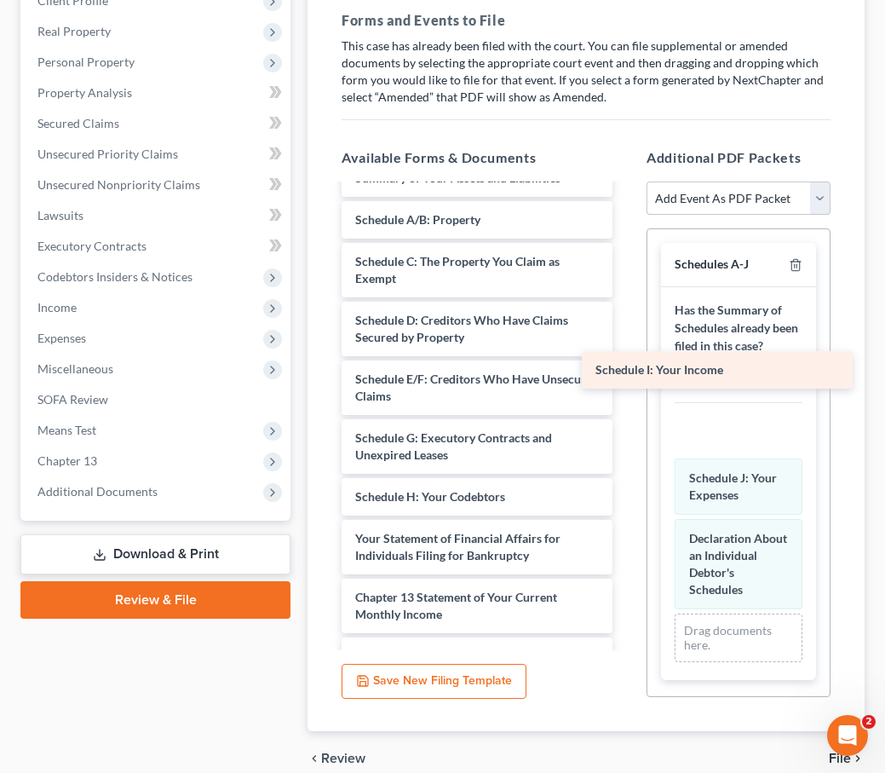
drag, startPoint x: 471, startPoint y: 493, endPoint x: 713, endPoint y: 370, distance: 271.7
click at [626, 370] on div "Schedule I: Your Income Voluntary Petition for Individuals Filing for Bankruptc…" at bounding box center [477, 501] width 298 height 800
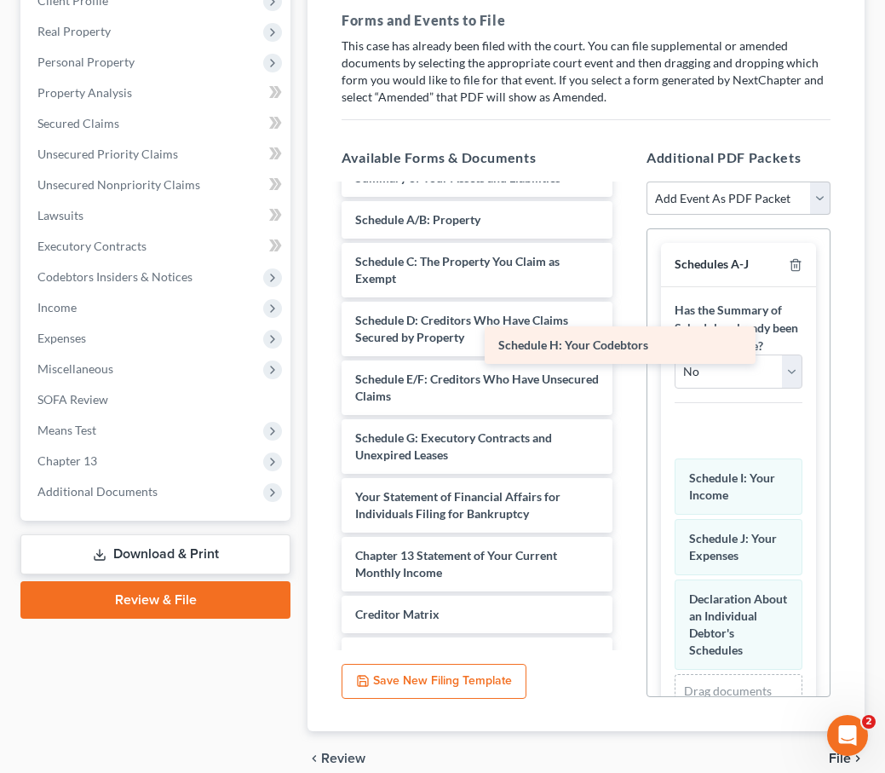
drag, startPoint x: 549, startPoint y: 452, endPoint x: 700, endPoint y: 349, distance: 183.4
click at [626, 349] on div "Schedule H: Your Codebtors Voluntary Petition for Individuals Filing for Bankru…" at bounding box center [477, 480] width 298 height 758
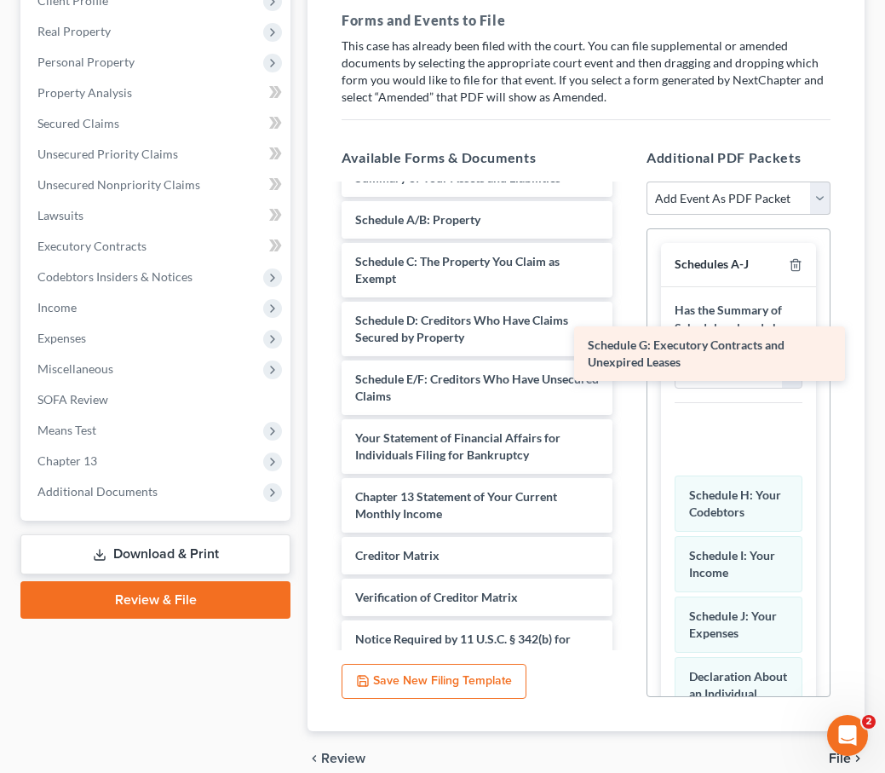
drag, startPoint x: 527, startPoint y: 406, endPoint x: 761, endPoint y: 356, distance: 239.6
click at [626, 356] on div "Schedule G: Executory Contracts and Unexpired Leases Voluntary Petition for Ind…" at bounding box center [477, 450] width 298 height 699
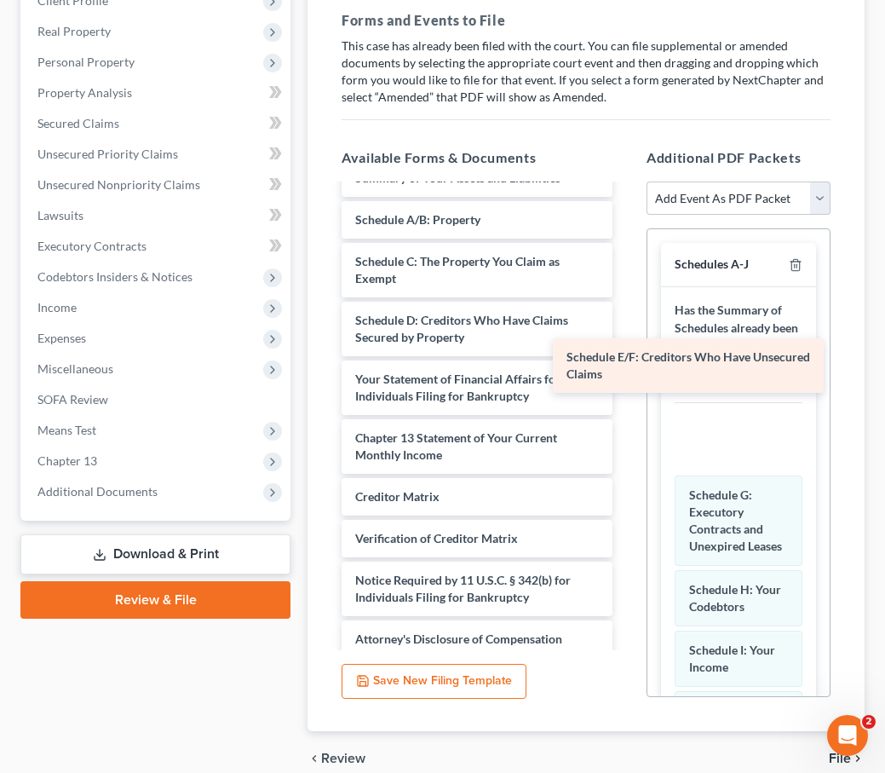
drag, startPoint x: 526, startPoint y: 337, endPoint x: 739, endPoint y: 356, distance: 213.8
click at [626, 358] on div "Schedule E/F: Creditors Who Have Unsecured Claims Voluntary Petition for Indivi…" at bounding box center [477, 421] width 298 height 641
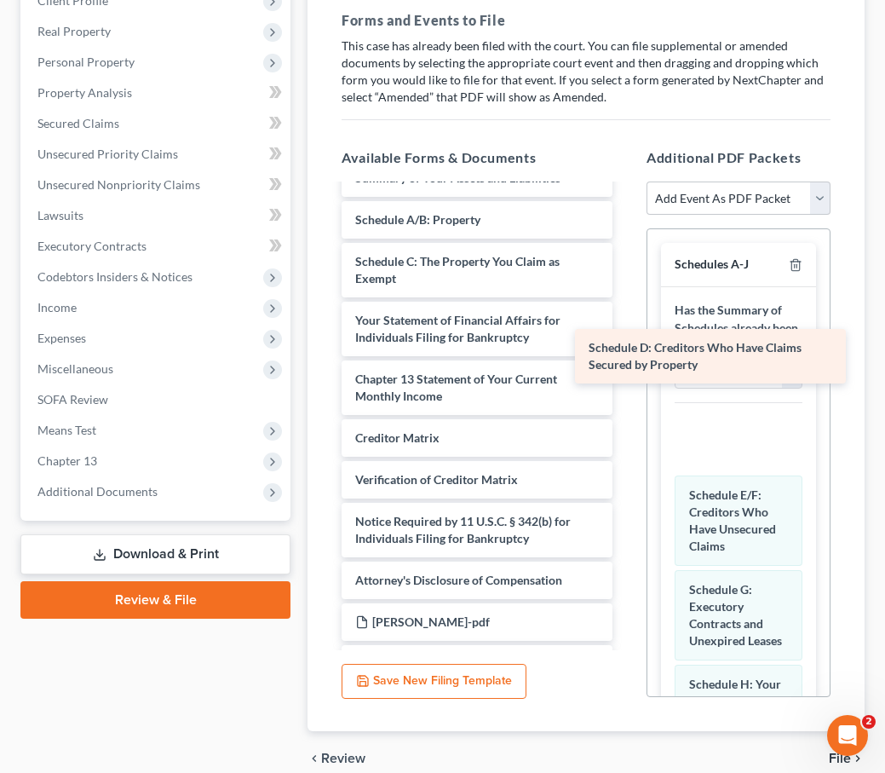
drag, startPoint x: 506, startPoint y: 285, endPoint x: 744, endPoint y: 360, distance: 249.0
click at [626, 360] on div "Schedule D: Creditors Who Have Claims Secured by Property Voluntary Petition fo…" at bounding box center [477, 392] width 298 height 582
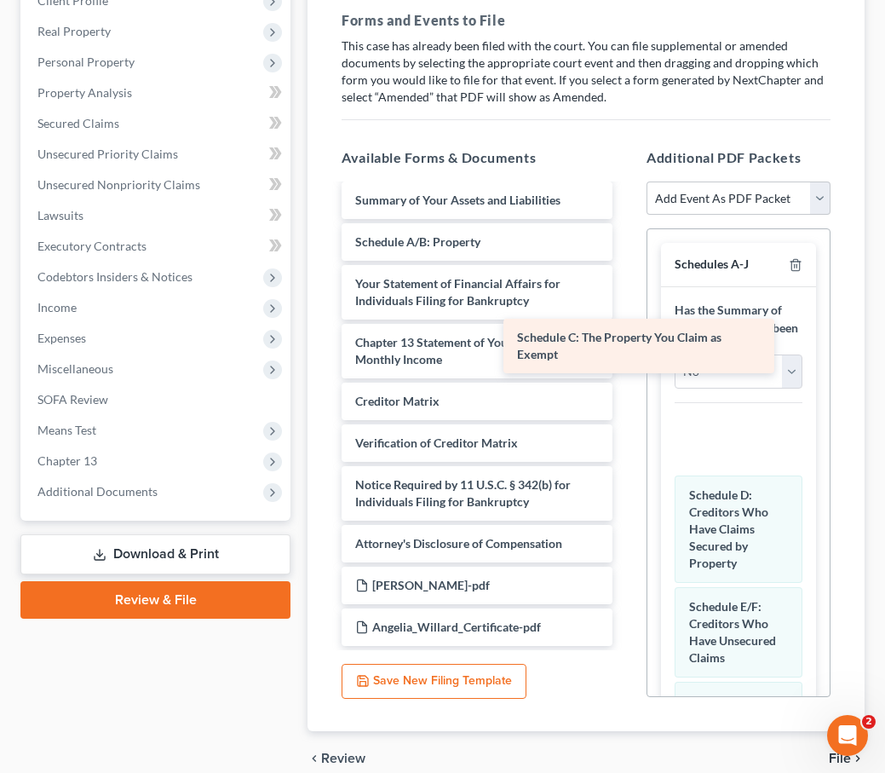
scroll to position [63, 0]
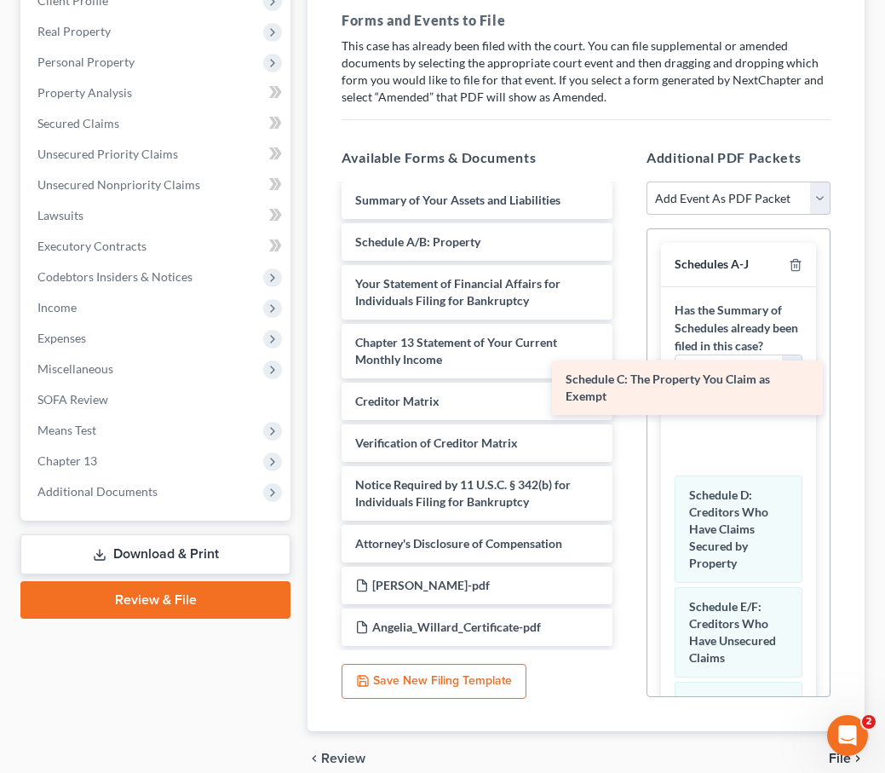
drag, startPoint x: 499, startPoint y: 232, endPoint x: 710, endPoint y: 392, distance: 264.5
click at [626, 392] on div "Schedule C: The Property You Claim as Exempt Voluntary Petition for Individuals…" at bounding box center [477, 384] width 298 height 523
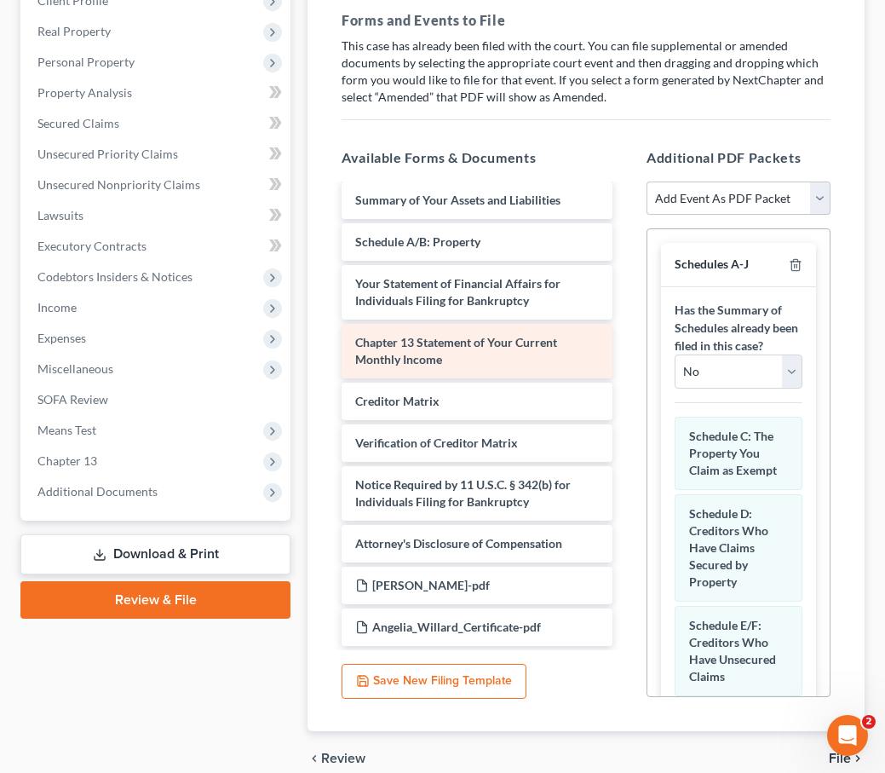
scroll to position [21, 0]
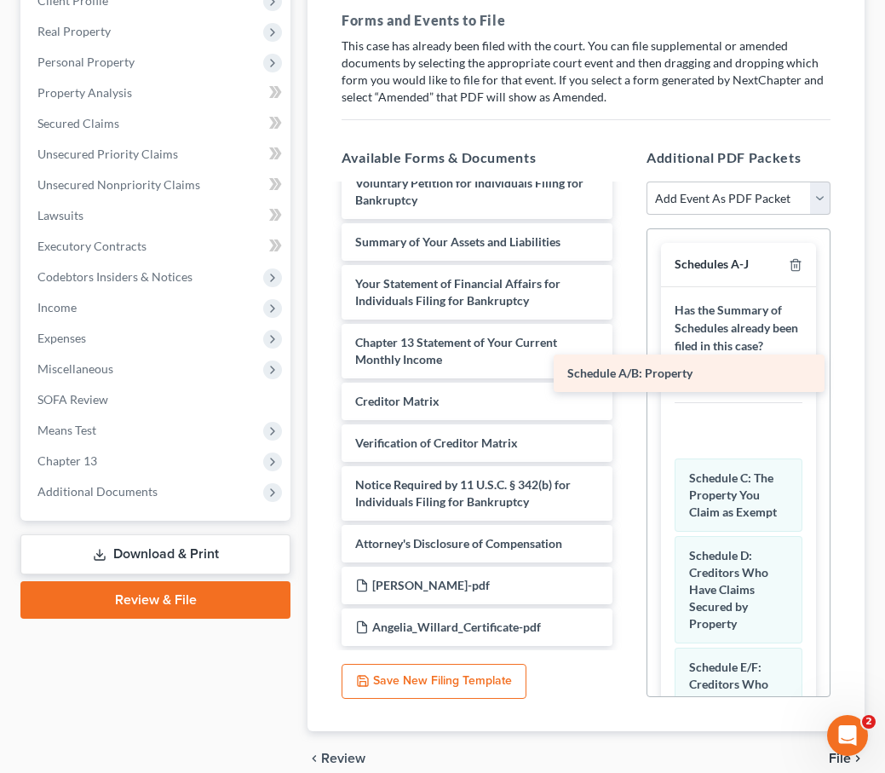
drag, startPoint x: 480, startPoint y: 204, endPoint x: 692, endPoint y: 378, distance: 274.3
click at [626, 378] on div "Schedule A/B: Property Voluntary Petition for Individuals Filing for Bankruptcy…" at bounding box center [477, 404] width 298 height 481
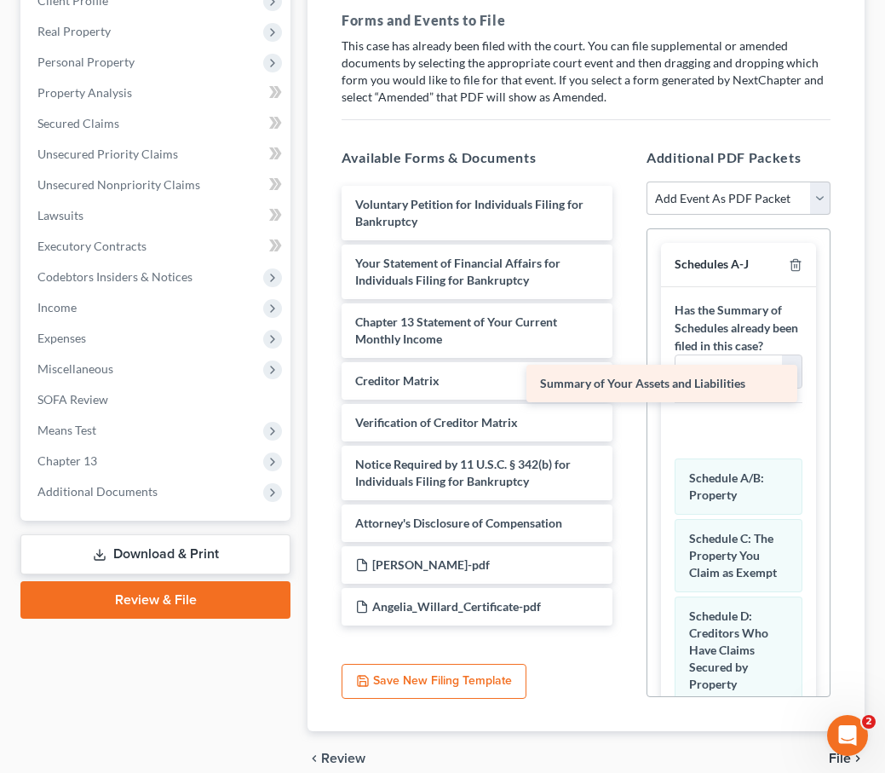
scroll to position [0, 0]
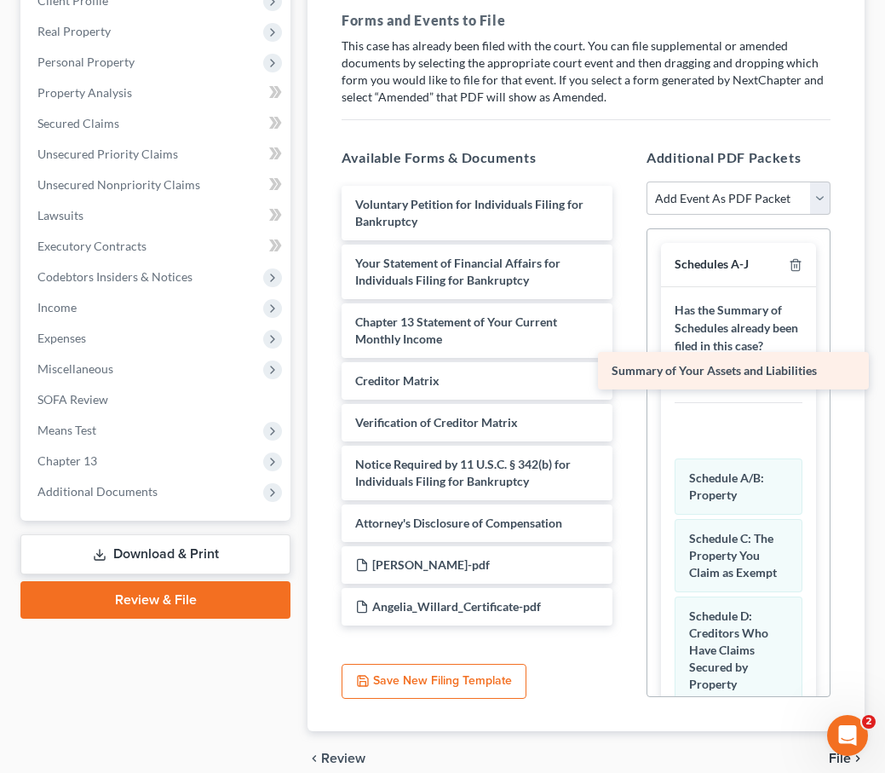
drag, startPoint x: 444, startPoint y: 200, endPoint x: 699, endPoint y: 372, distance: 308.1
click at [626, 371] on div "Summary of Your Assets and Liabilities Voluntary Petition for Individuals Filin…" at bounding box center [477, 406] width 298 height 440
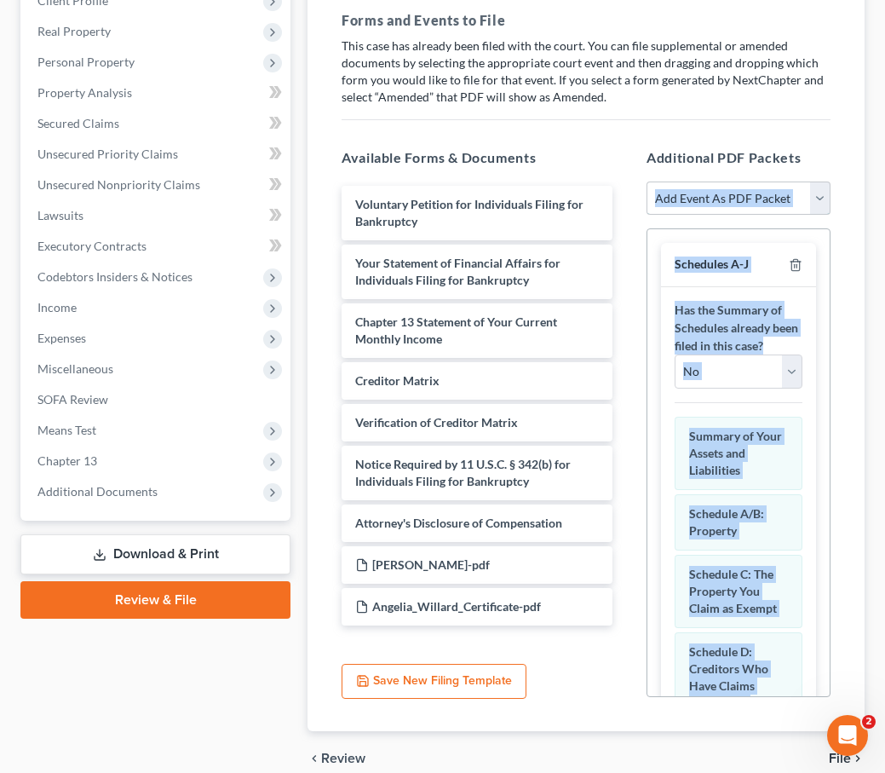
click at [815, 181] on select "Add Event As PDF Packet Affidavit Affidavit of Adequate Protection and Lease Pa…" at bounding box center [739, 198] width 184 height 34
select select "74"
click at [647, 181] on select "Add Event As PDF Packet Affidavit Affidavit of Adequate Protection and Lease Pa…" at bounding box center [739, 198] width 184 height 34
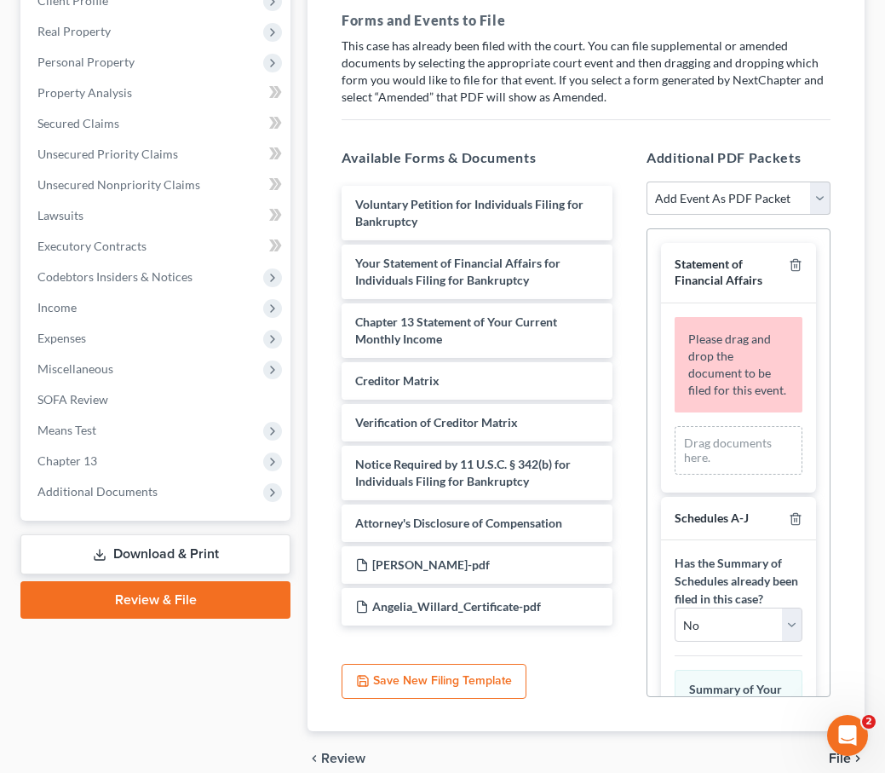
click at [642, 265] on div "Additional PDF Packets Add Event As PDF Packet Affidavit Affidavit of Adequate …" at bounding box center [739, 423] width 218 height 578
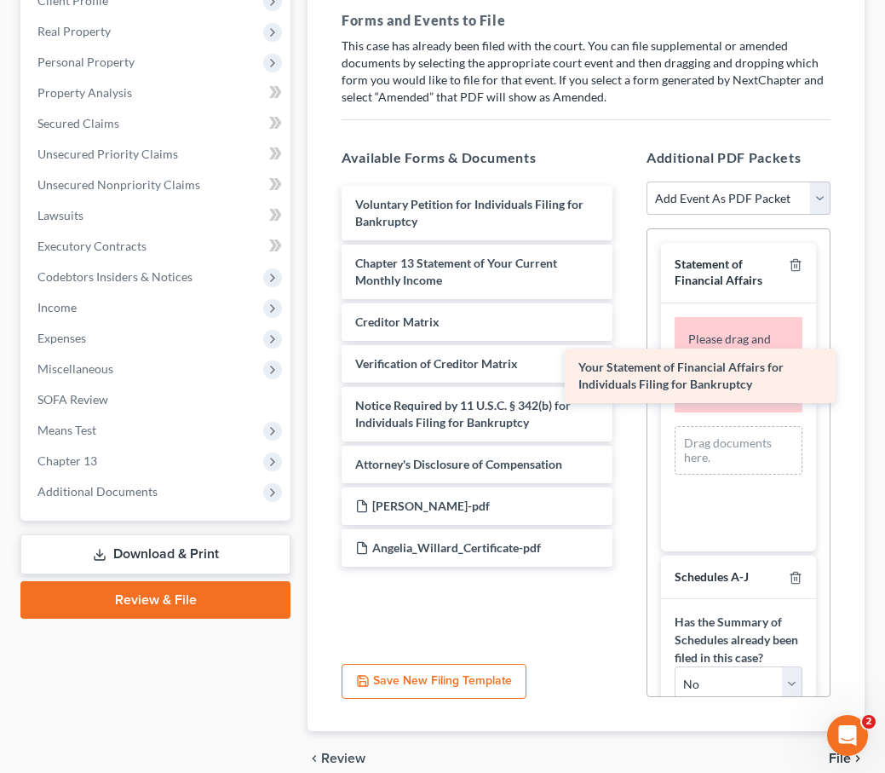
drag, startPoint x: 436, startPoint y: 235, endPoint x: 659, endPoint y: 381, distance: 266.6
click at [626, 381] on div "Your Statement of Financial Affairs for Individuals Filing for Bankruptcy Volun…" at bounding box center [477, 376] width 298 height 381
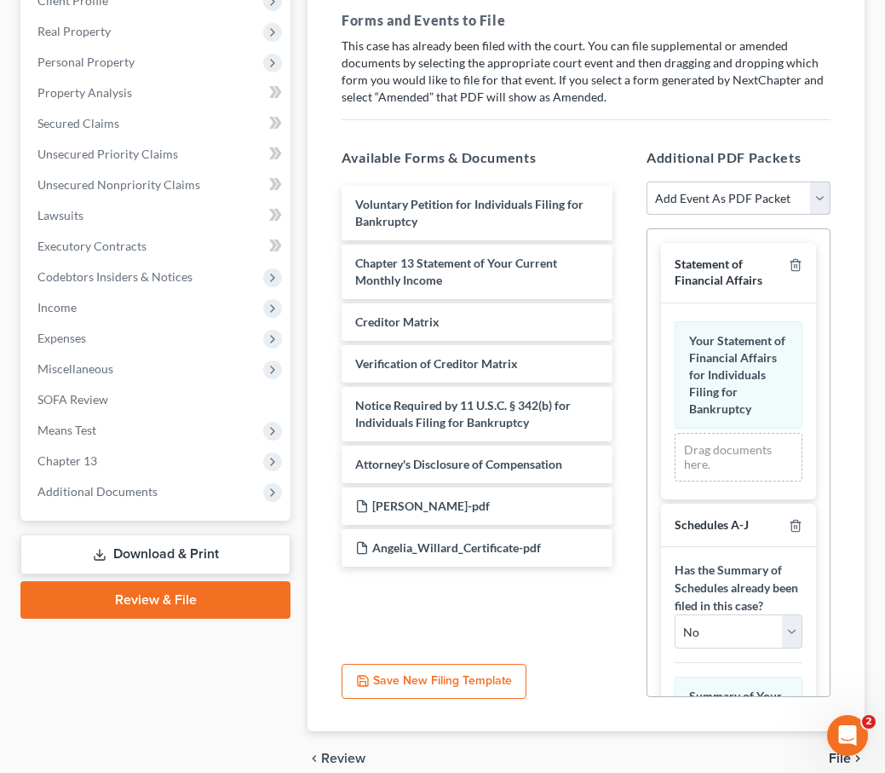
click at [694, 181] on select "Add Event As PDF Packet Affidavit Affidavit of Adequate Protection and Lease Pa…" at bounding box center [739, 198] width 184 height 34
select select "22"
click at [647, 181] on select "Add Event As PDF Packet Affidavit Affidavit of Adequate Protection and Lease Pa…" at bounding box center [739, 198] width 184 height 34
select select
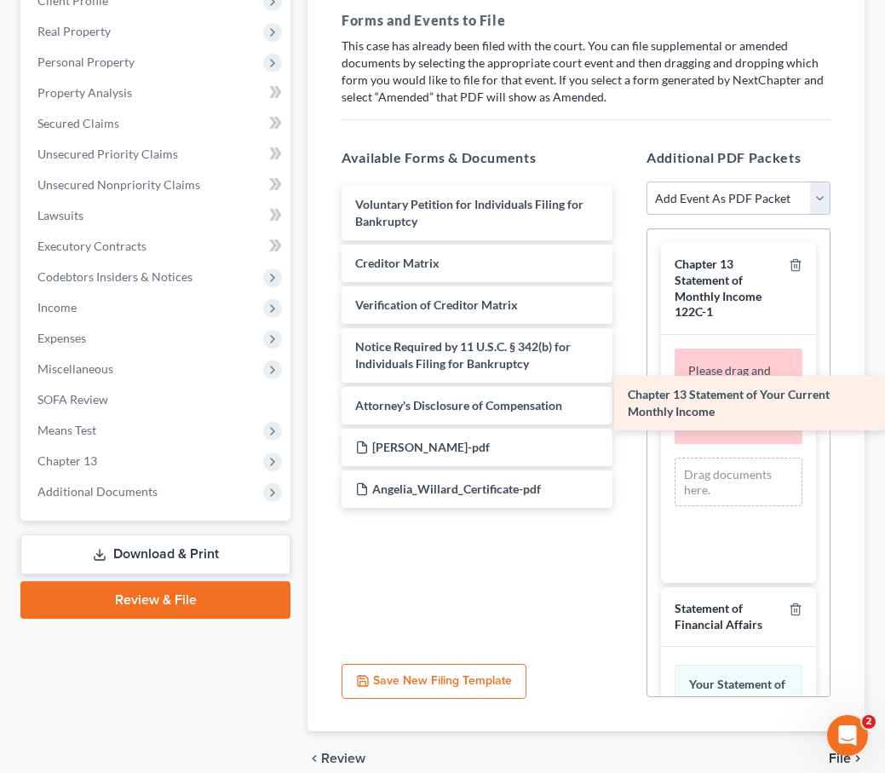
drag, startPoint x: 415, startPoint y: 240, endPoint x: 689, endPoint y: 414, distance: 324.8
click at [626, 414] on div "Chapter 13 Statement of Your Current Monthly Income Voluntary Petition for Indi…" at bounding box center [477, 347] width 298 height 322
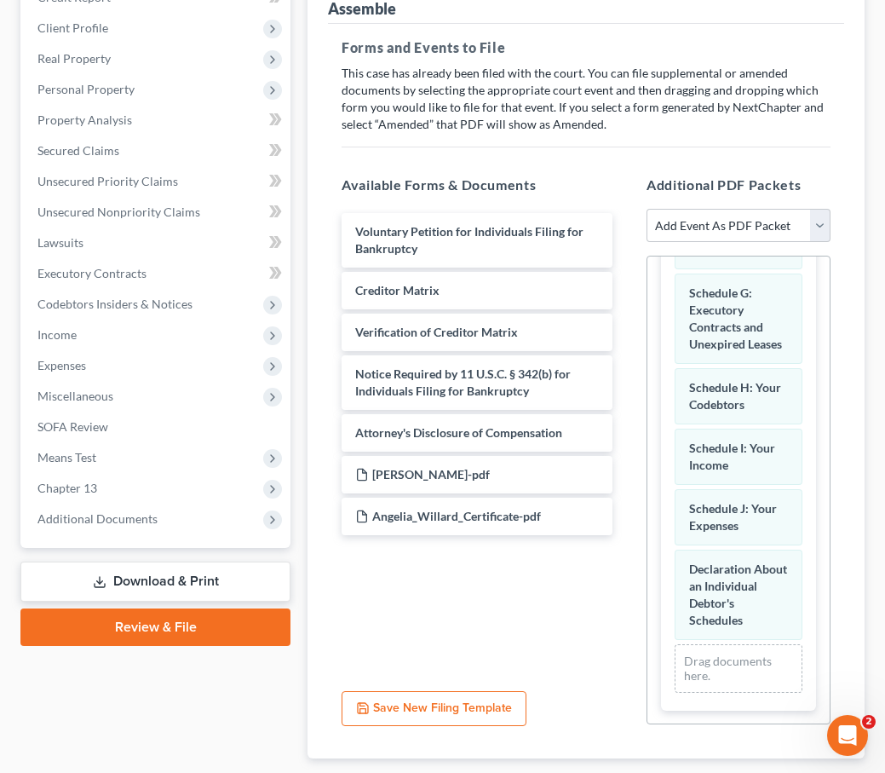
scroll to position [360, 0]
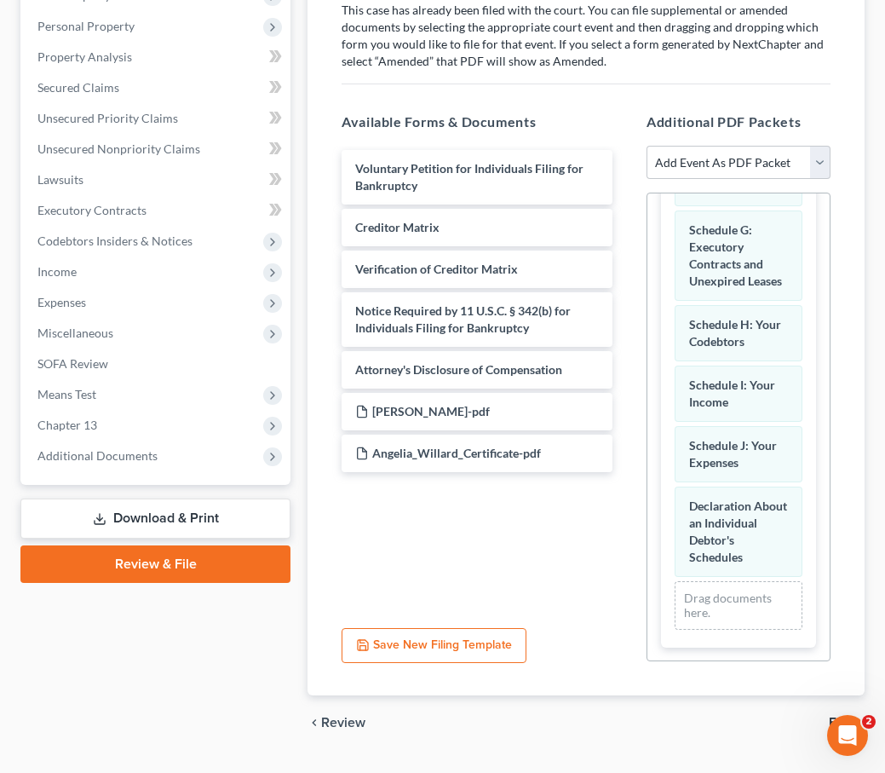
click at [837, 716] on span "File" at bounding box center [840, 723] width 22 height 14
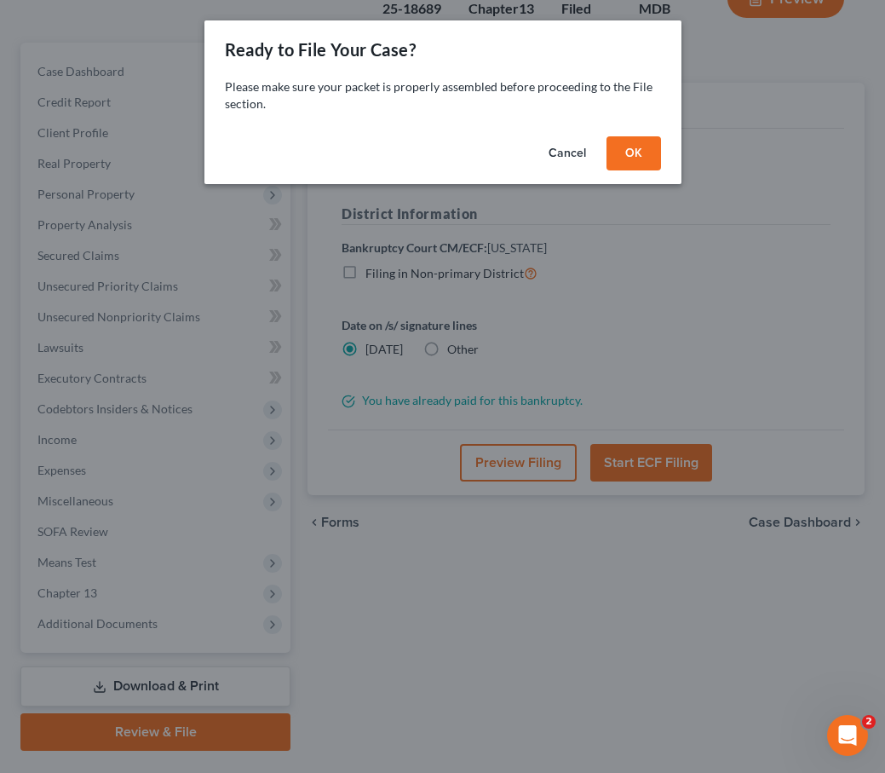
click at [625, 161] on button "OK" at bounding box center [634, 153] width 55 height 34
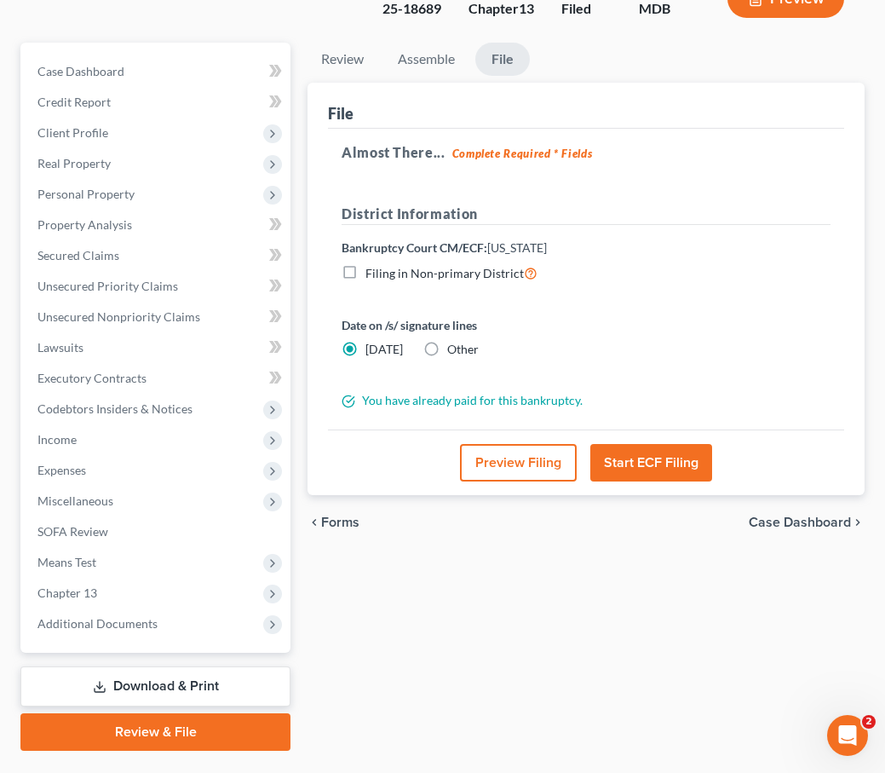
click at [447, 341] on label "Other" at bounding box center [463, 349] width 32 height 17
click at [454, 341] on input "Other" at bounding box center [459, 346] width 11 height 11
radio input "true"
radio input "false"
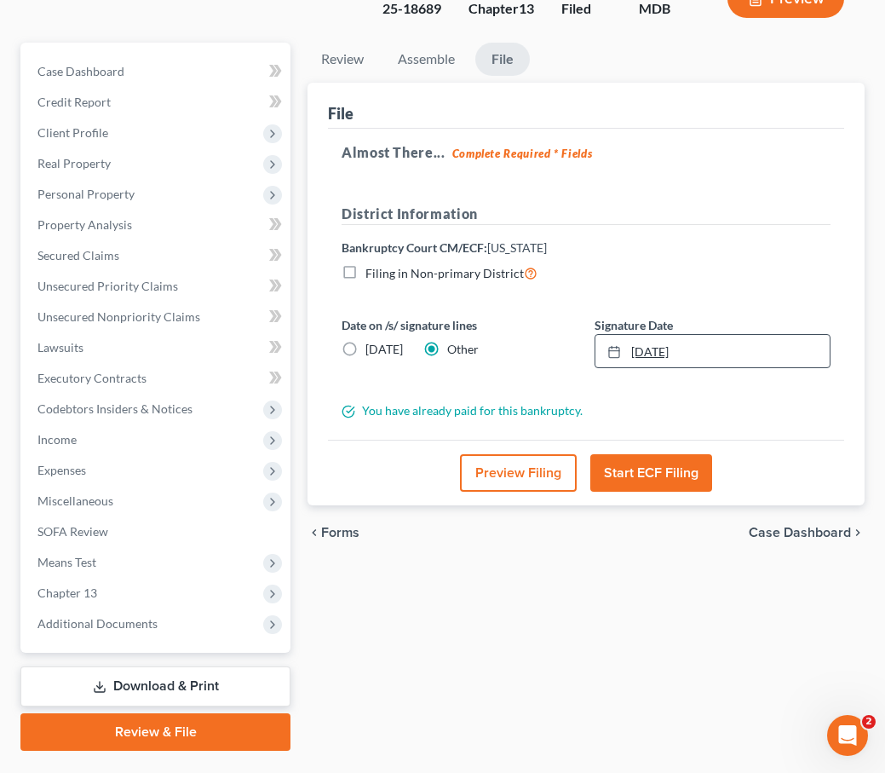
click at [641, 335] on link "[DATE]" at bounding box center [713, 351] width 234 height 32
click at [645, 454] on button "Start ECF Filing" at bounding box center [651, 472] width 122 height 37
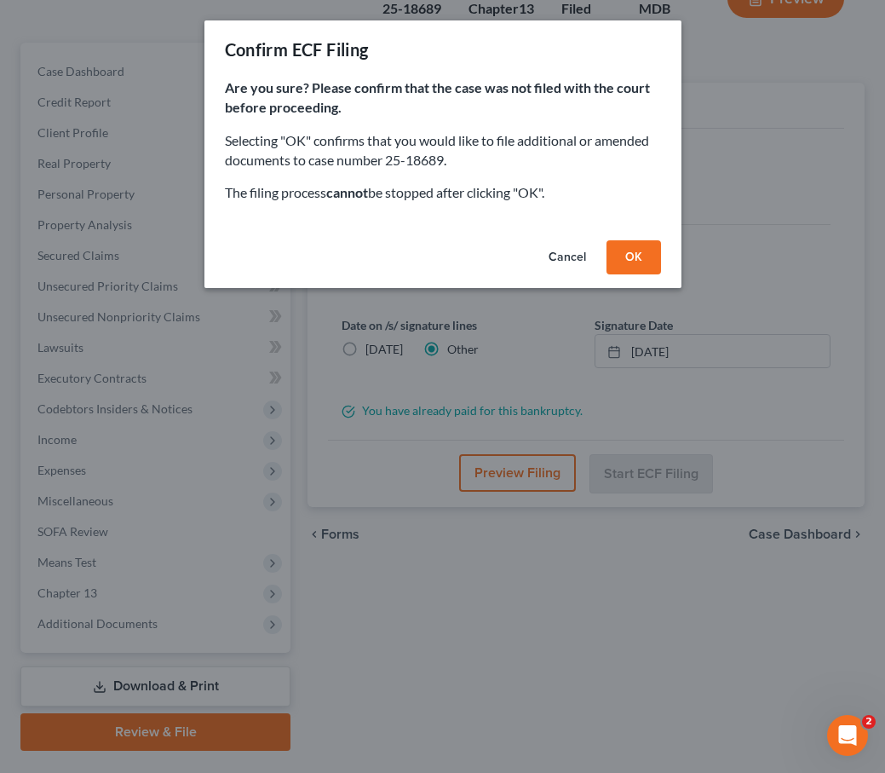
click at [629, 267] on button "OK" at bounding box center [634, 257] width 55 height 34
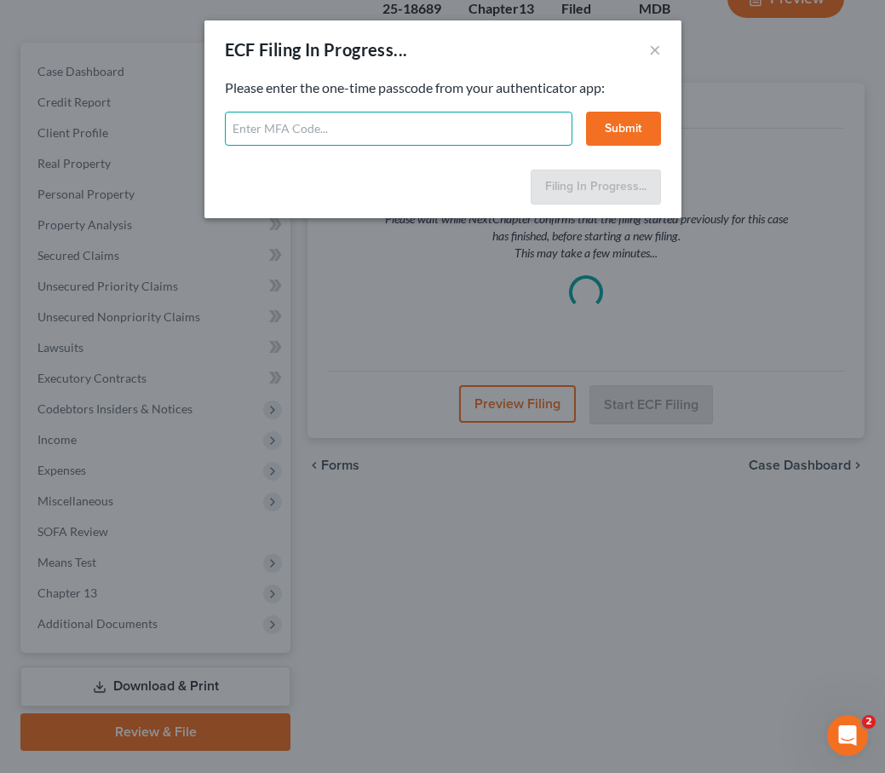
click at [258, 135] on input "text" at bounding box center [399, 129] width 348 height 34
type input "735201"
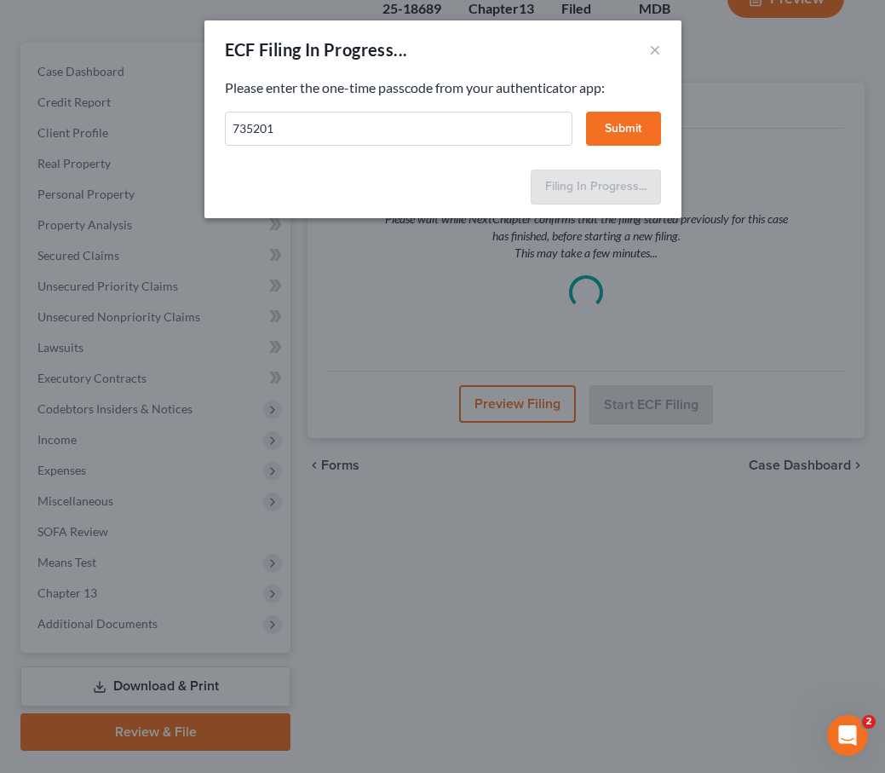
click at [613, 125] on button "Submit" at bounding box center [623, 129] width 75 height 34
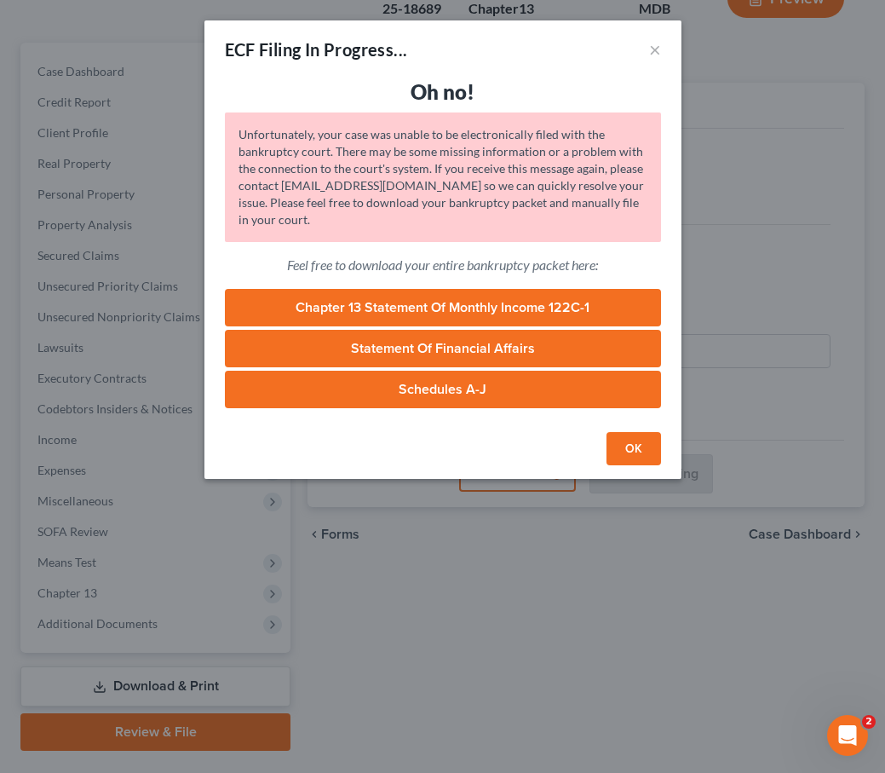
click at [645, 442] on button "OK" at bounding box center [634, 449] width 55 height 34
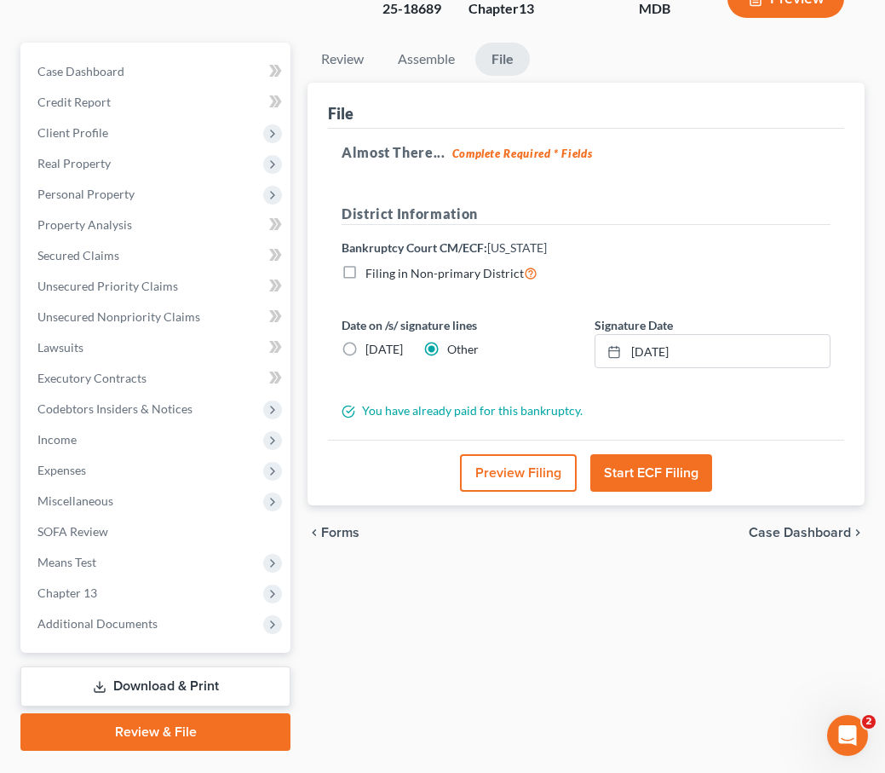
click at [640, 454] on button "Start ECF Filing" at bounding box center [651, 472] width 122 height 37
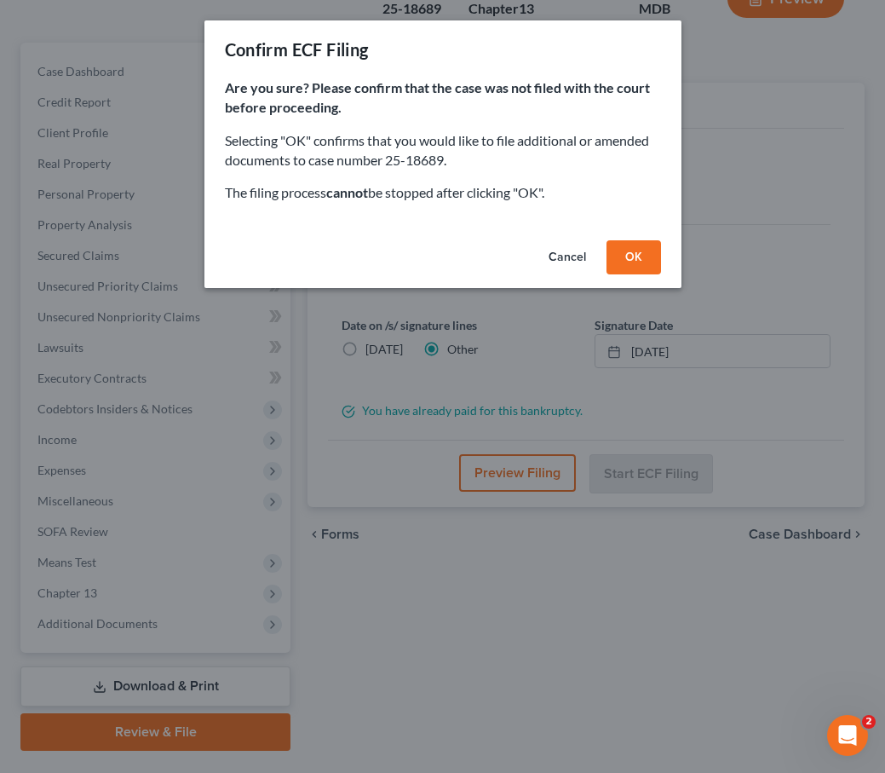
click at [638, 259] on button "OK" at bounding box center [634, 257] width 55 height 34
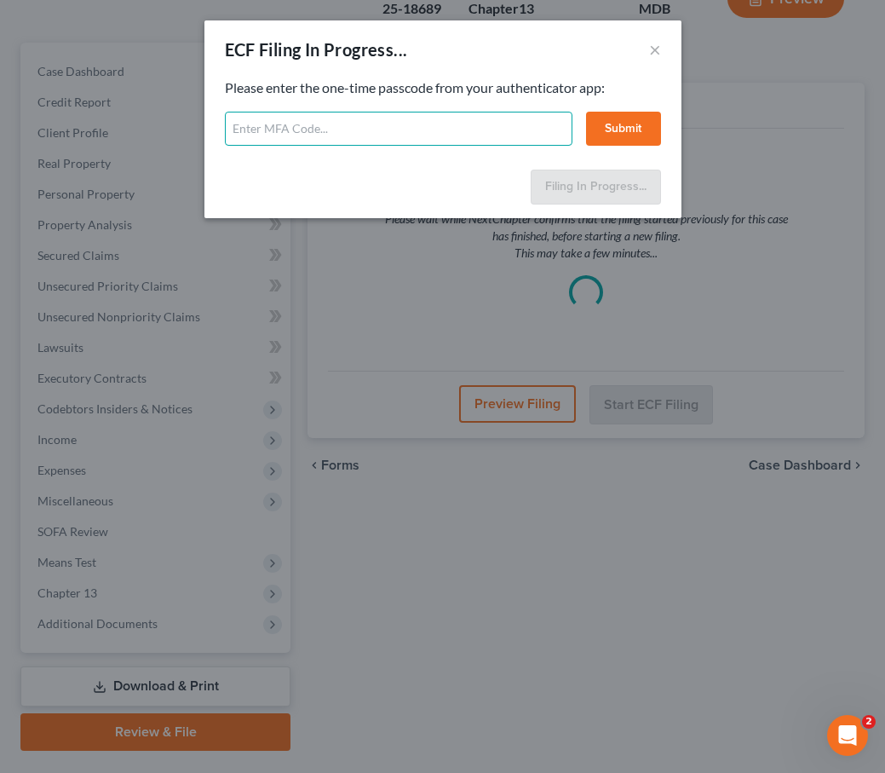
click at [396, 122] on input "text" at bounding box center [399, 129] width 348 height 34
type input "509284"
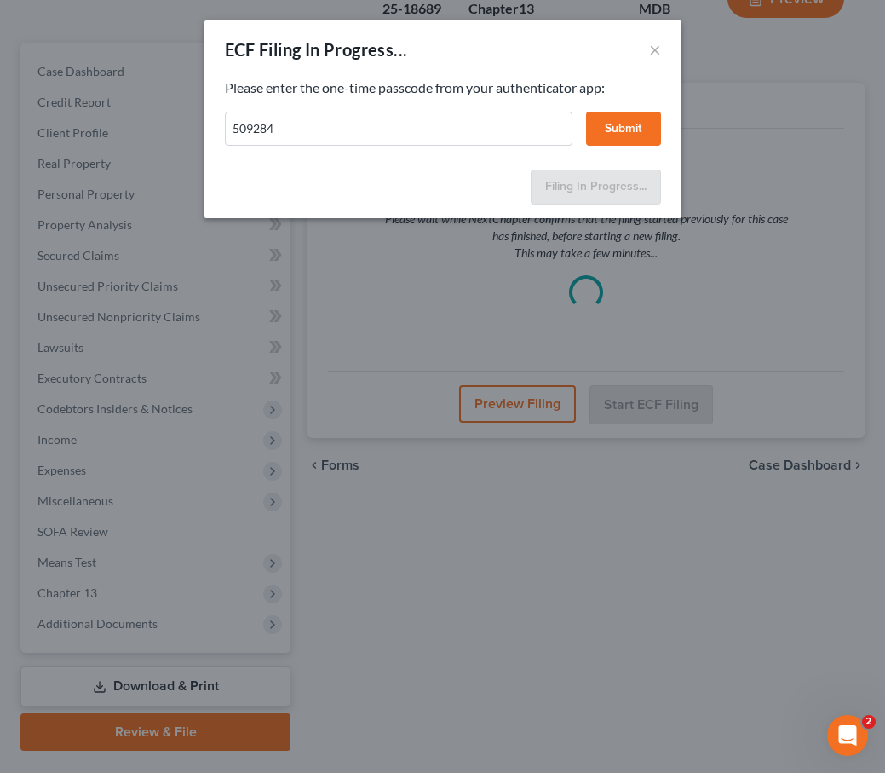
click at [625, 125] on button "Submit" at bounding box center [623, 129] width 75 height 34
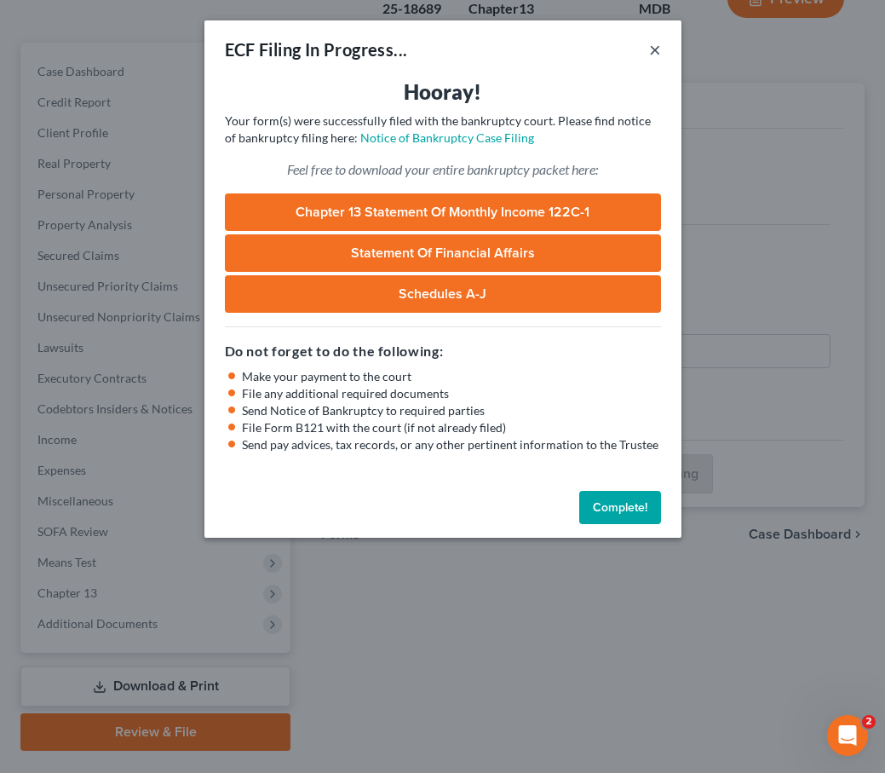
click at [653, 49] on button "×" at bounding box center [655, 49] width 12 height 20
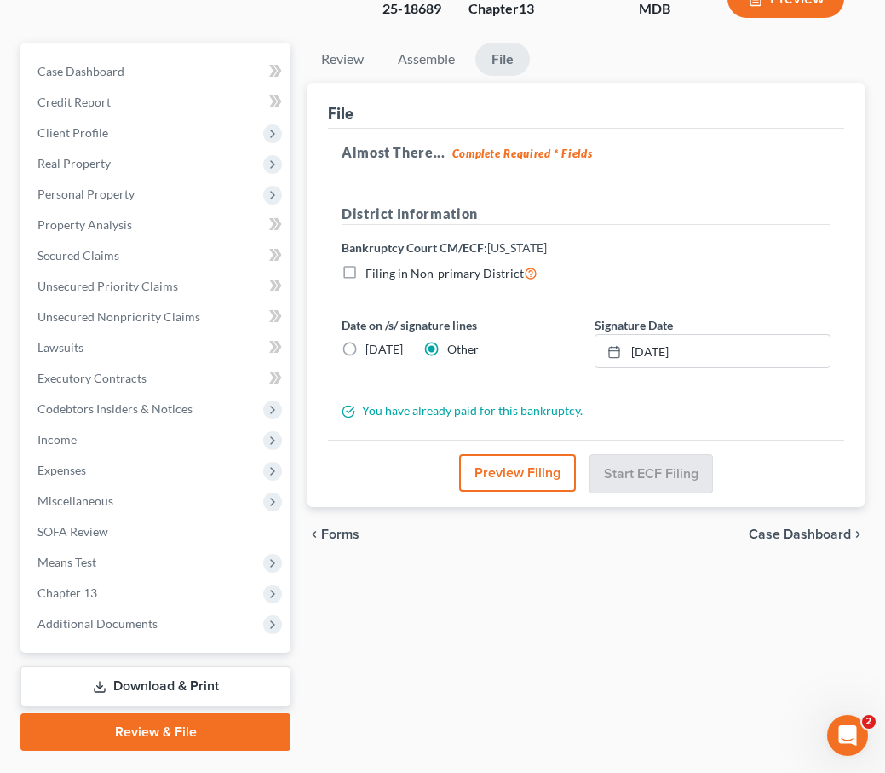
click at [104, 680] on icon at bounding box center [100, 687] width 14 height 14
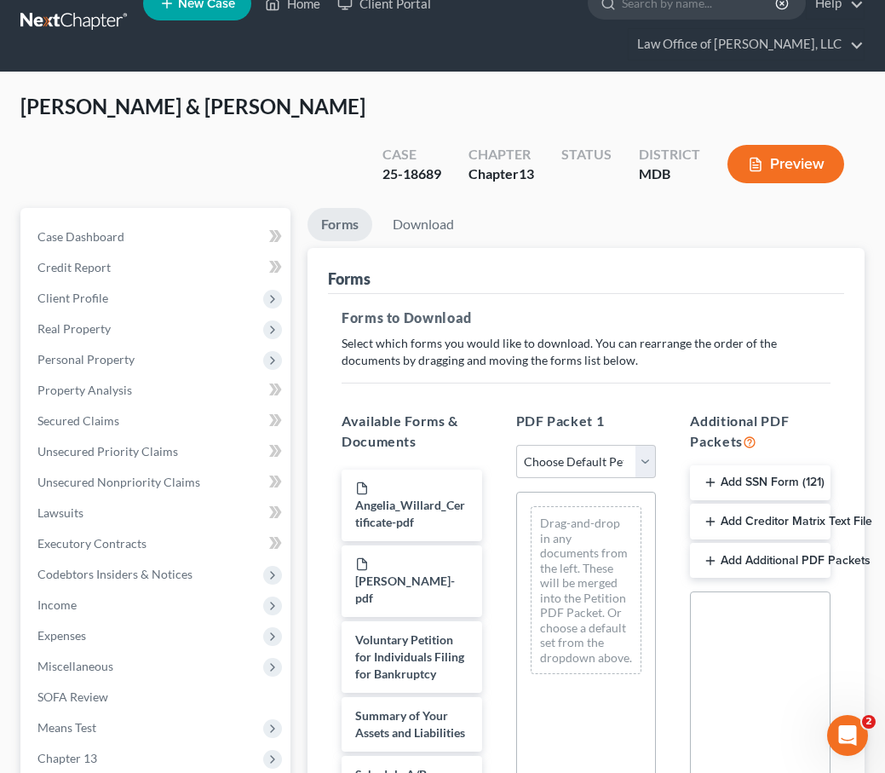
scroll to position [39, 0]
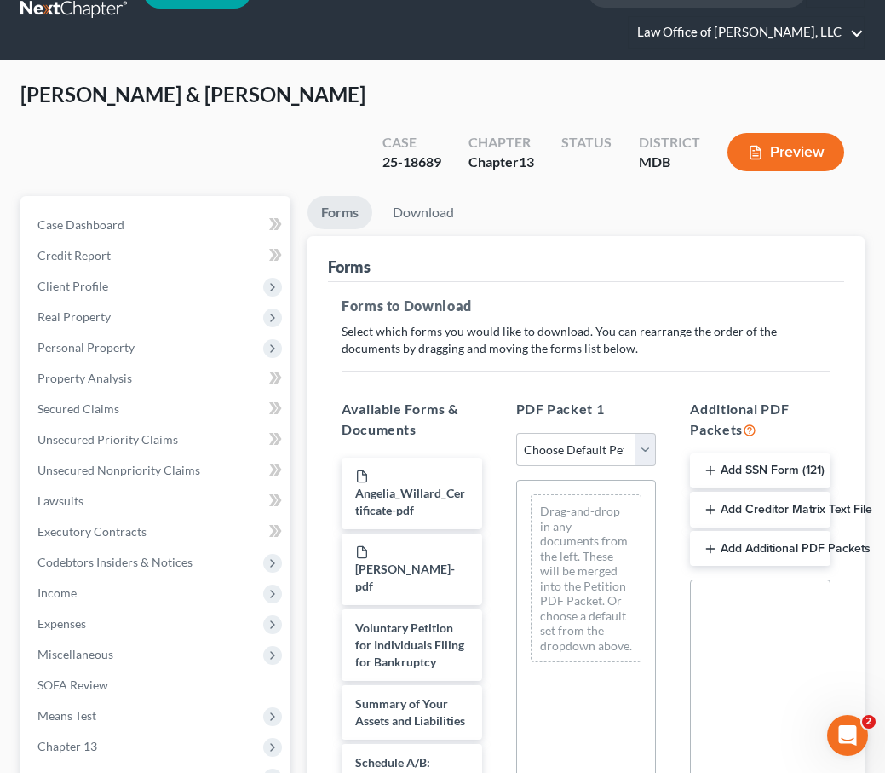
click at [694, 36] on link "Law Office of [PERSON_NAME], LLC" at bounding box center [746, 32] width 235 height 31
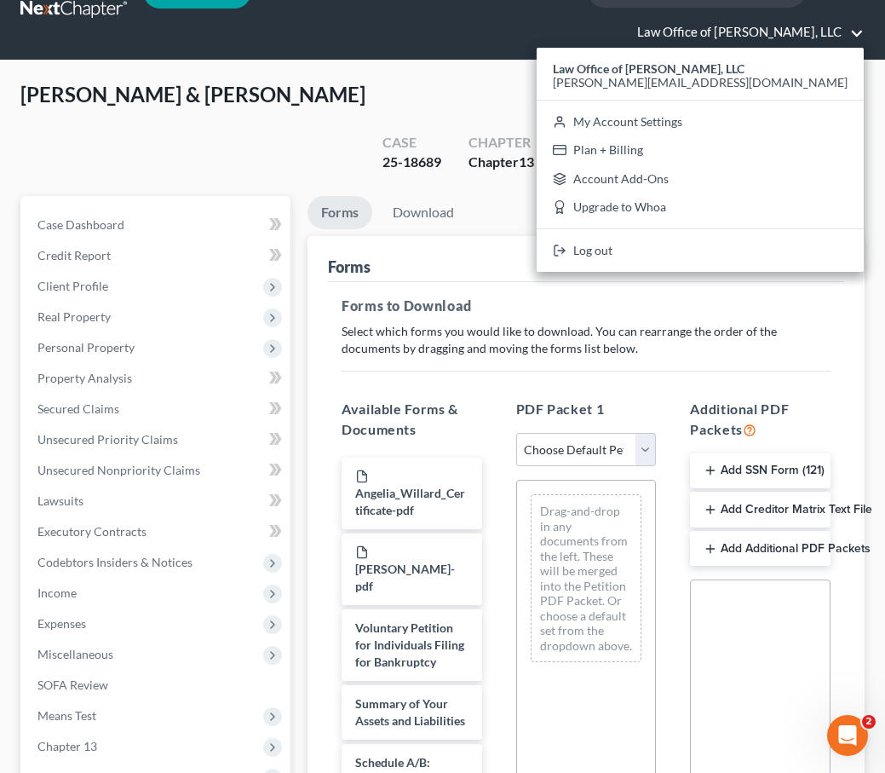
click at [694, 29] on link "Law Office of [PERSON_NAME], LLC" at bounding box center [746, 32] width 235 height 31
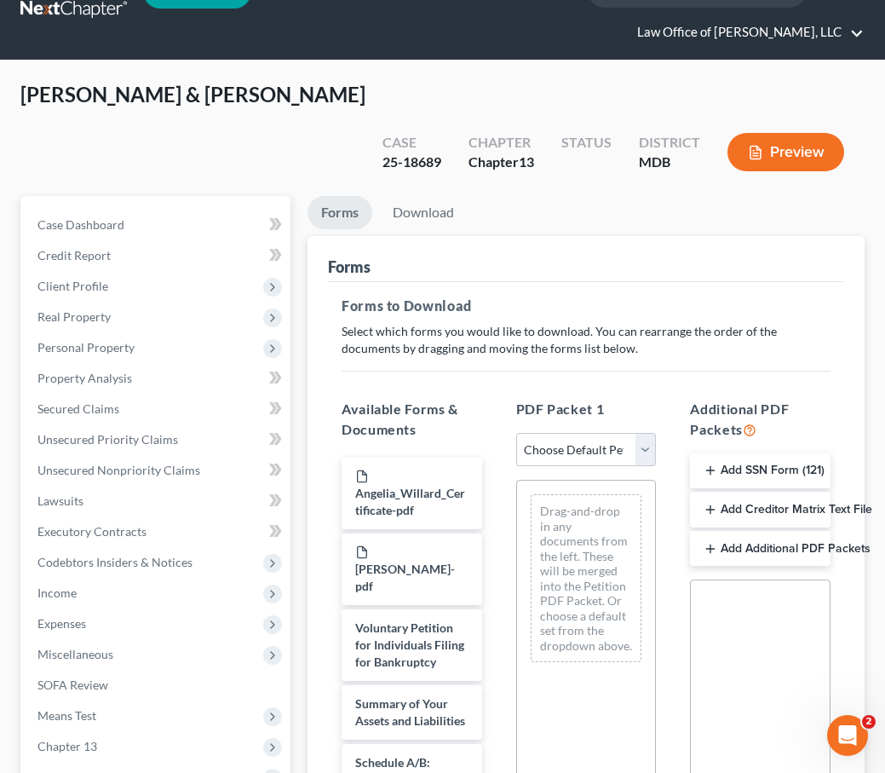
scroll to position [0, 0]
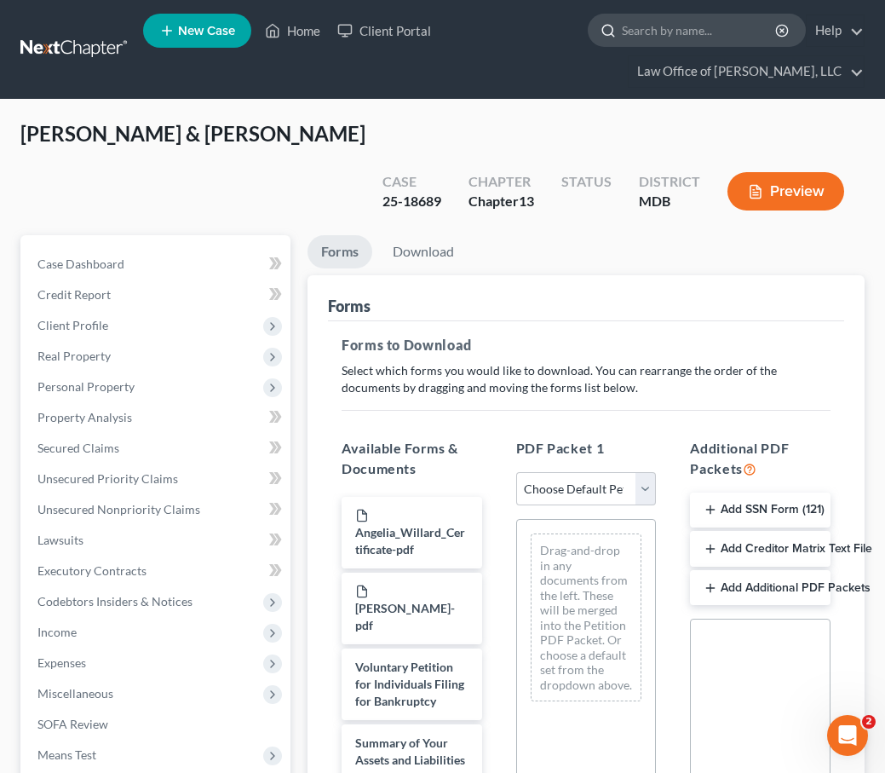
click at [666, 35] on input "search" at bounding box center [700, 30] width 156 height 32
type input "gavi"
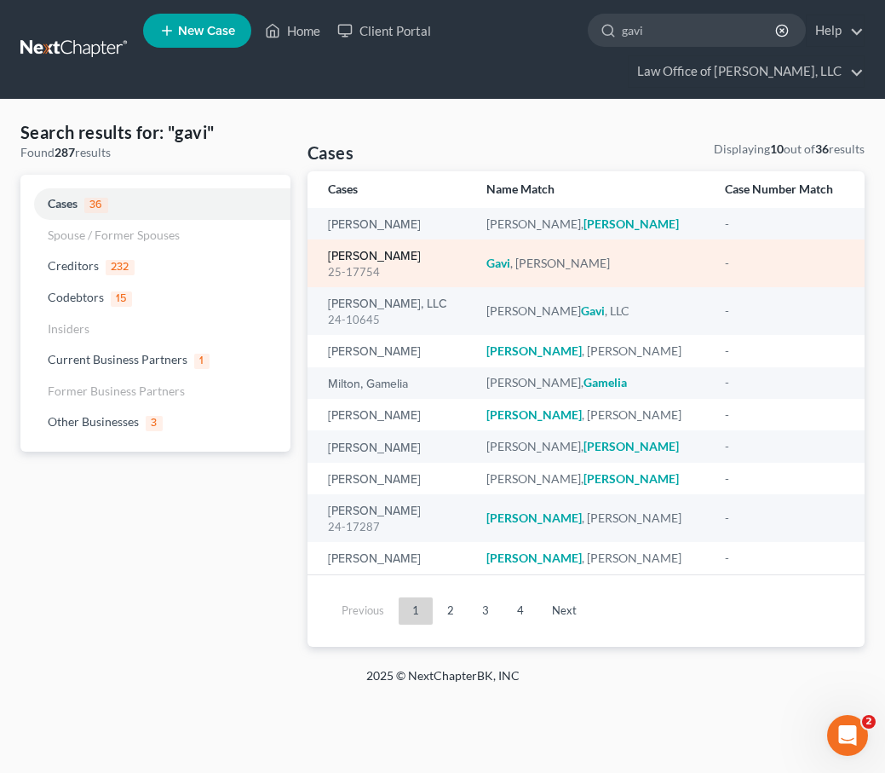
click at [367, 262] on link "[PERSON_NAME]" at bounding box center [374, 256] width 93 height 12
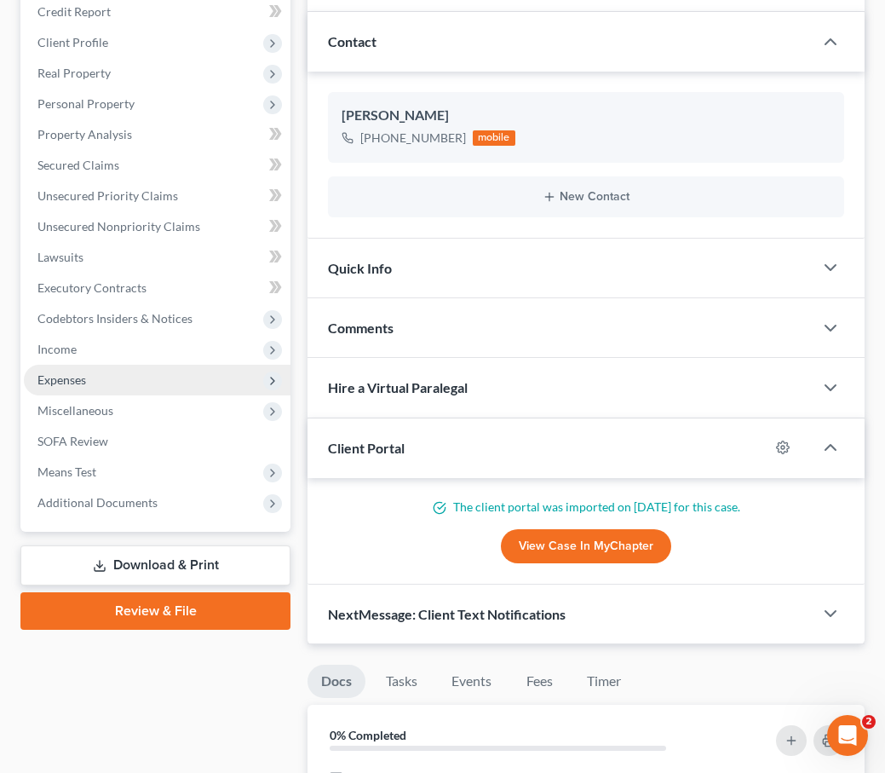
scroll to position [255, 0]
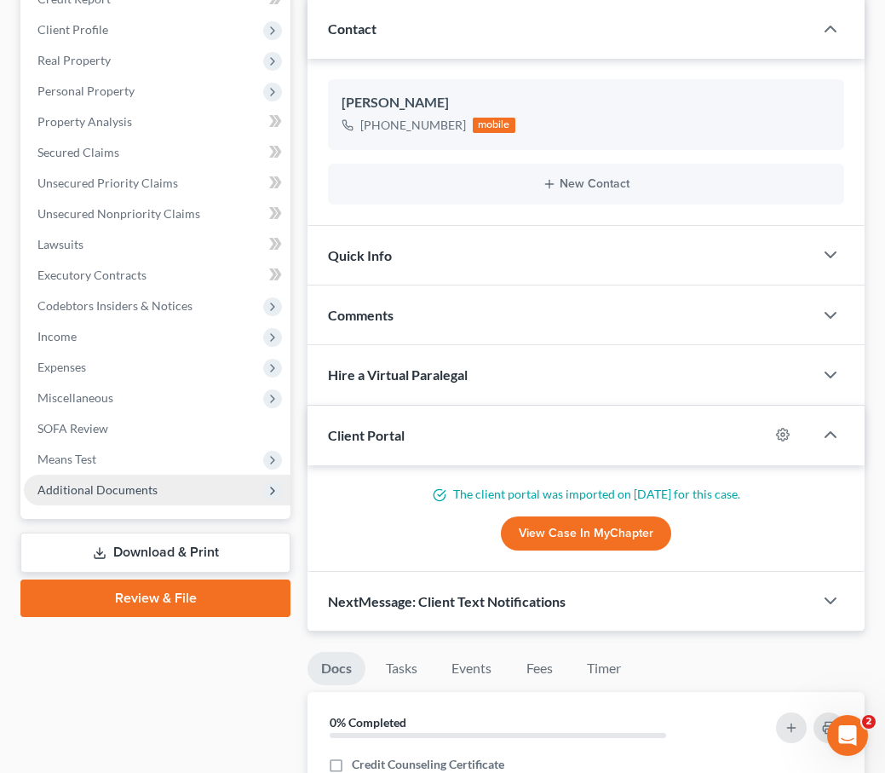
click at [120, 492] on span "Additional Documents" at bounding box center [97, 489] width 120 height 14
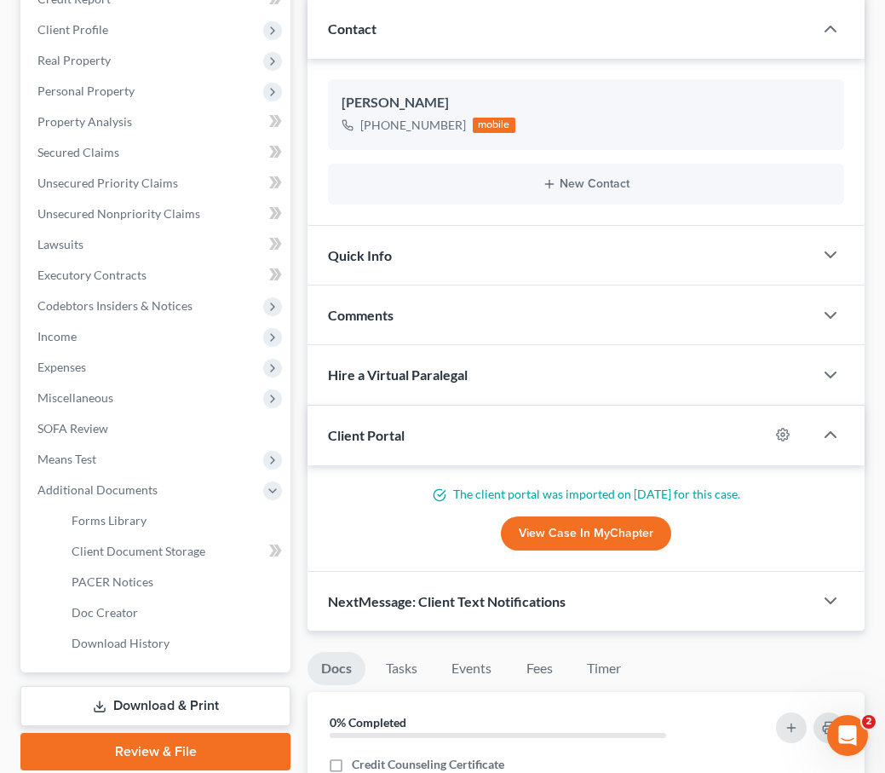
click at [147, 699] on link "Download & Print" at bounding box center [155, 706] width 270 height 40
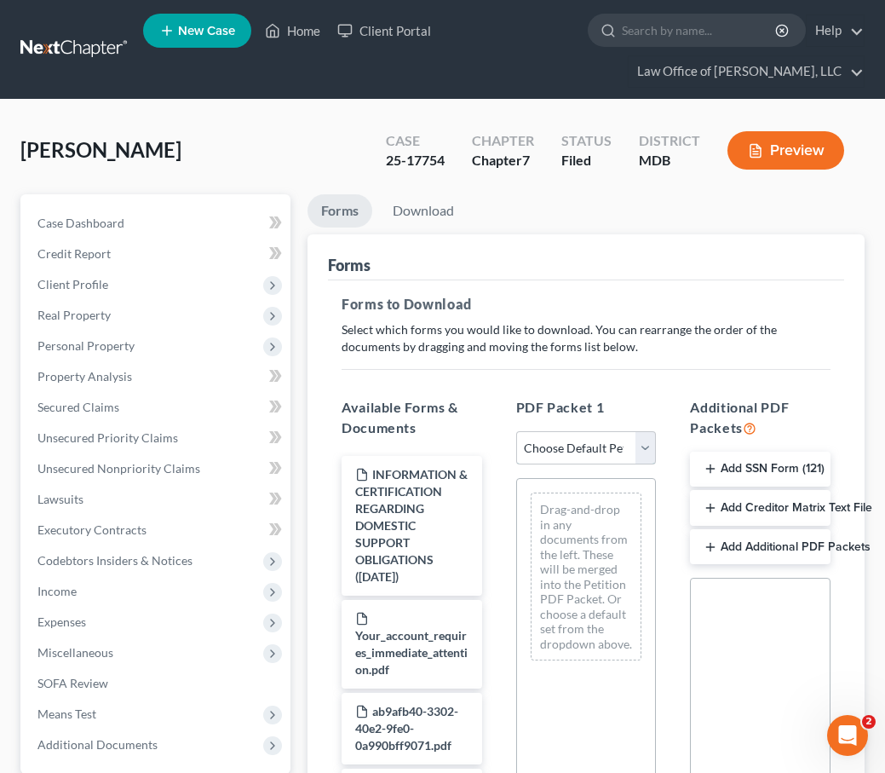
click at [642, 449] on select "Choose Default Petition PDF Packet Complete Bankruptcy Petition (all forms and …" at bounding box center [586, 448] width 141 height 34
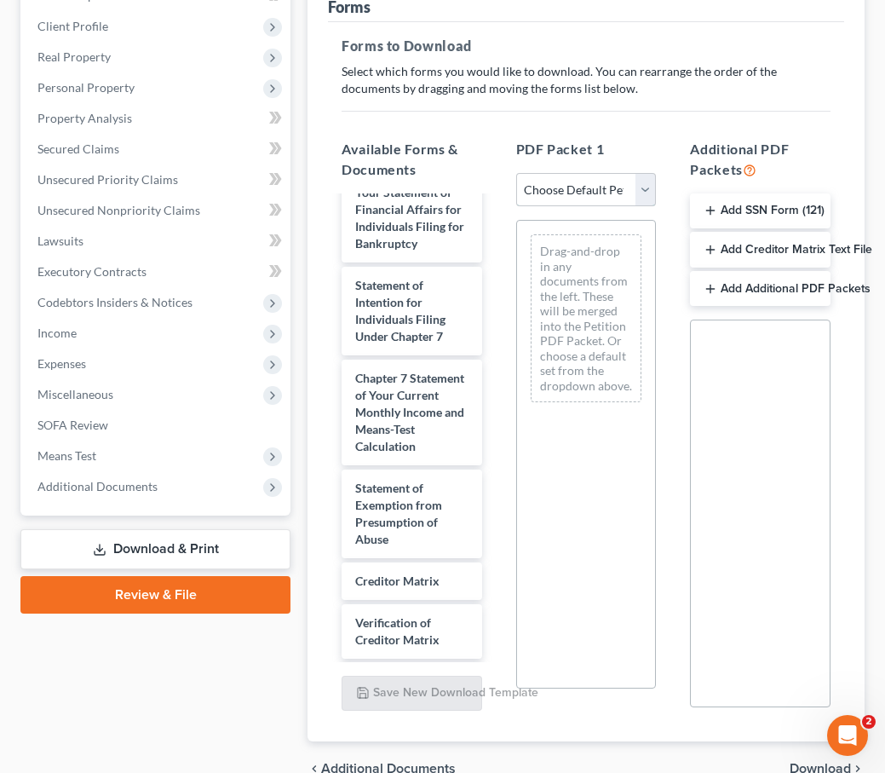
scroll to position [2365, 0]
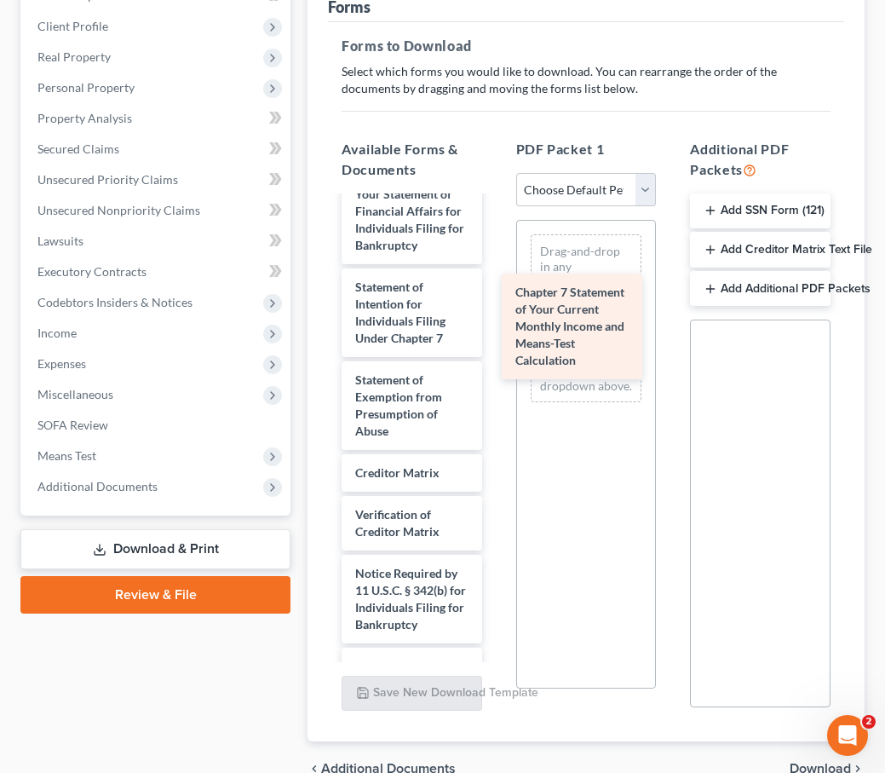
drag, startPoint x: 419, startPoint y: 434, endPoint x: 579, endPoint y: 347, distance: 182.2
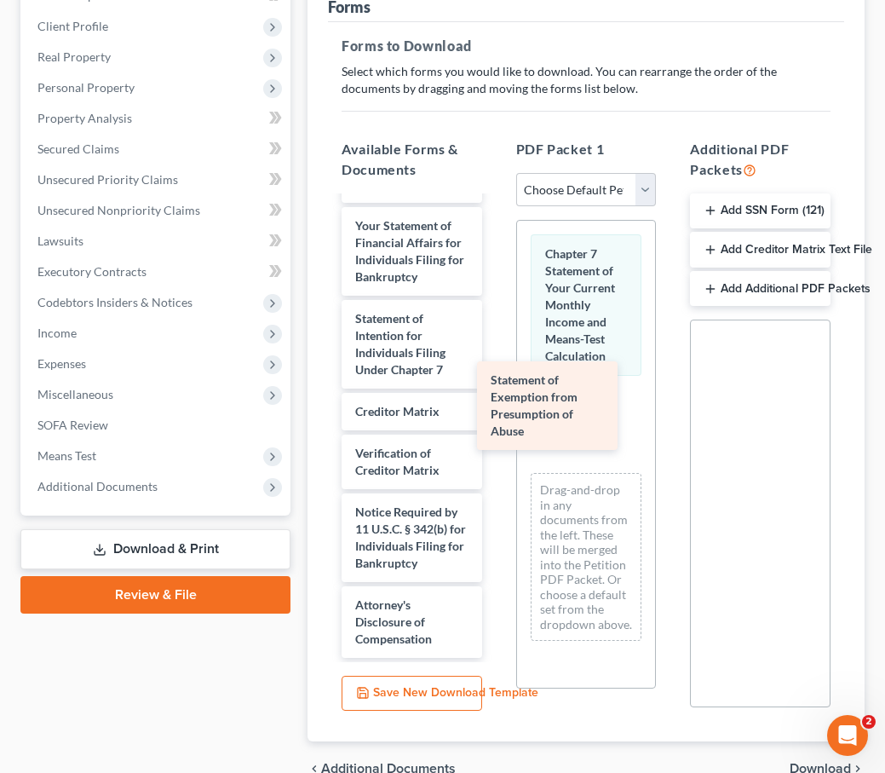
scroll to position [2334, 0]
drag, startPoint x: 410, startPoint y: 403, endPoint x: 573, endPoint y: 407, distance: 162.8
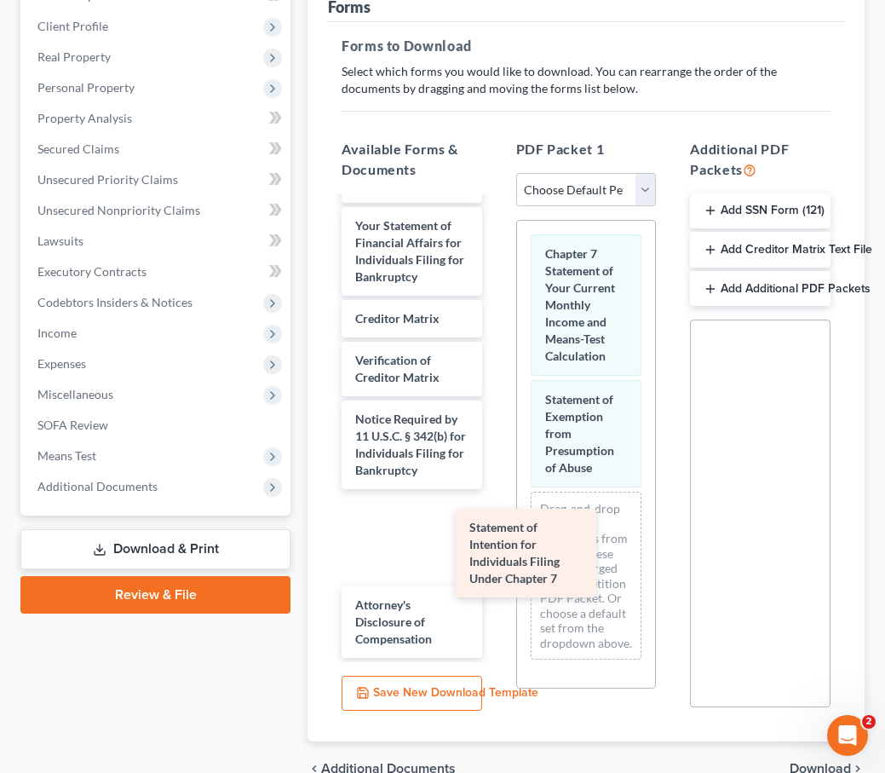
scroll to position [2241, 0]
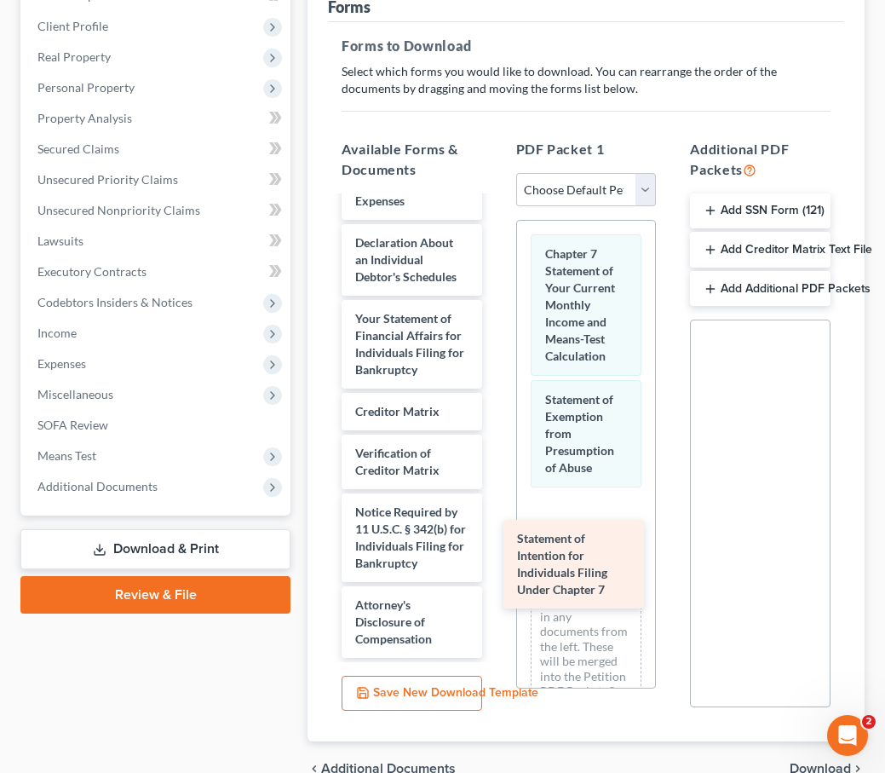
drag, startPoint x: 410, startPoint y: 344, endPoint x: 572, endPoint y: 566, distance: 274.4
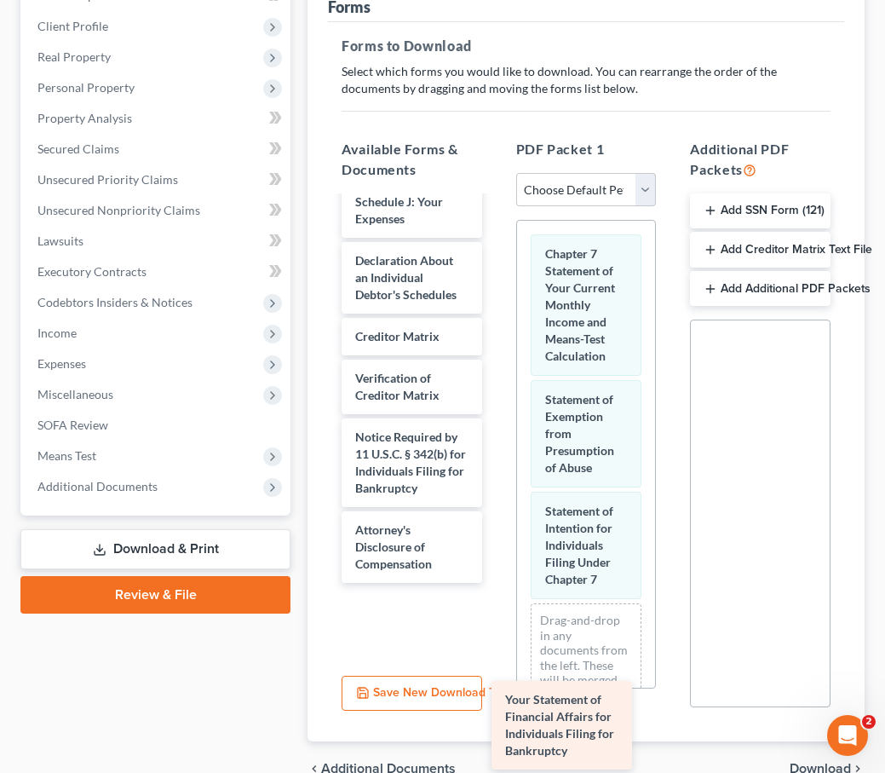
scroll to position [2148, 0]
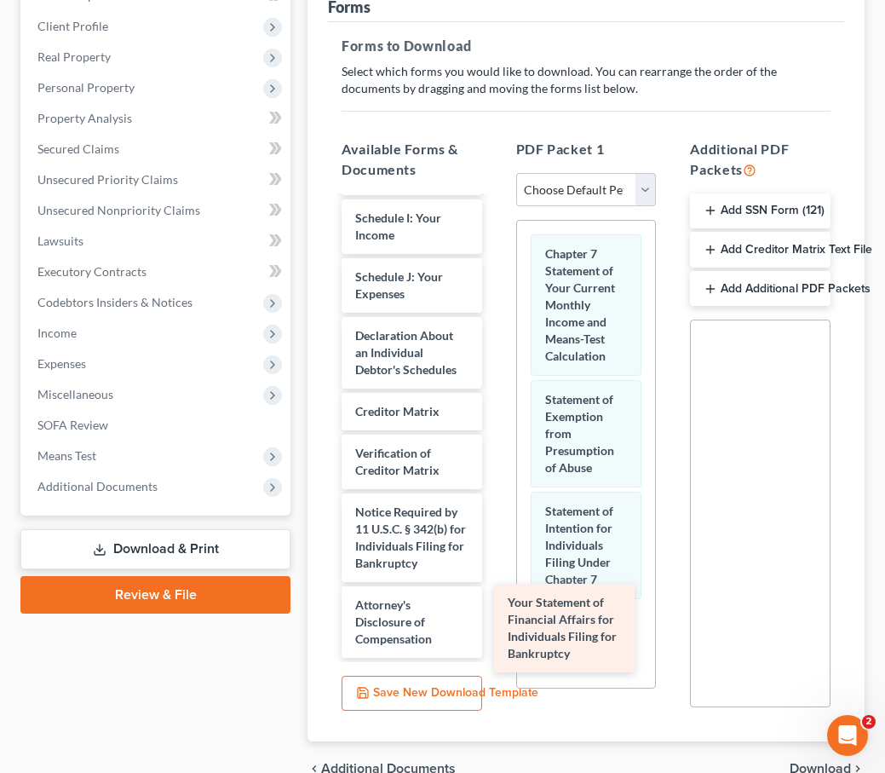
drag, startPoint x: 406, startPoint y: 358, endPoint x: 557, endPoint y: 625, distance: 306.8
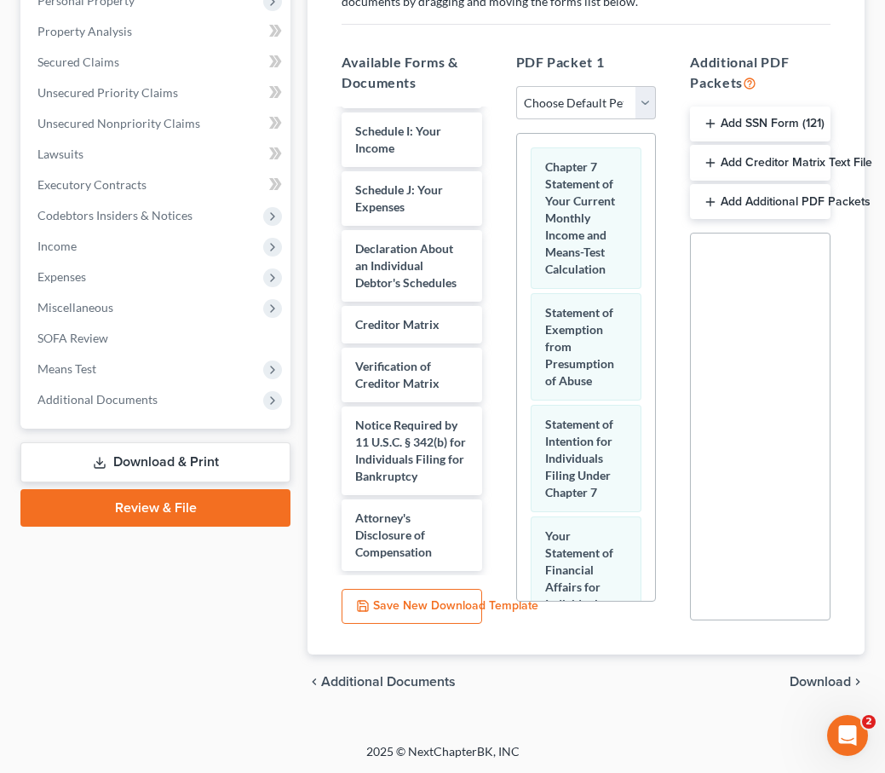
click at [797, 685] on span "Download" at bounding box center [820, 682] width 61 height 14
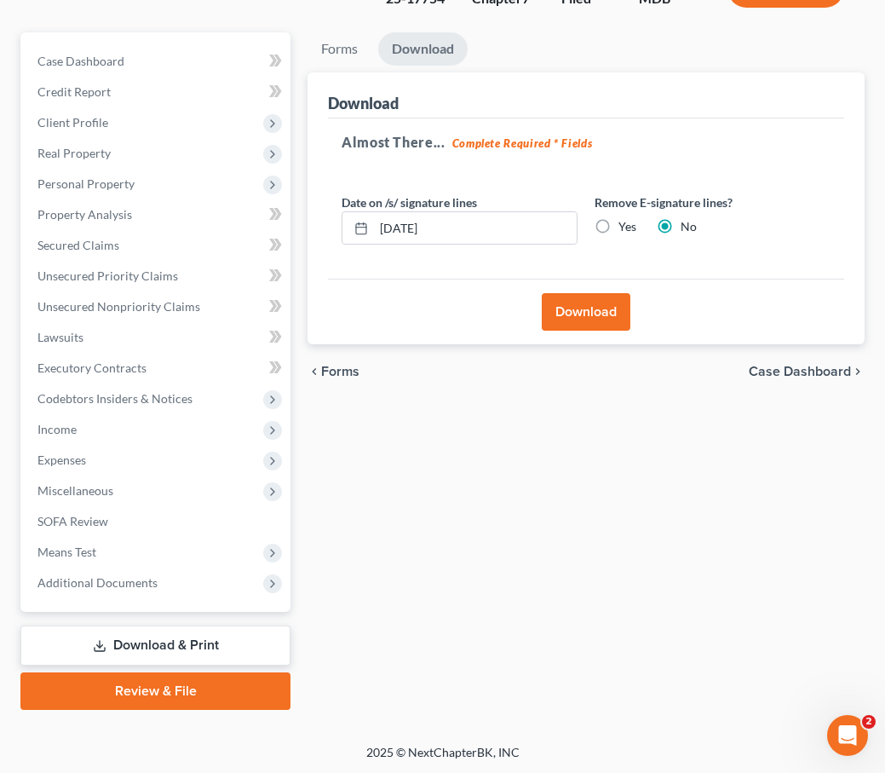
click at [567, 311] on button "Download" at bounding box center [586, 311] width 89 height 37
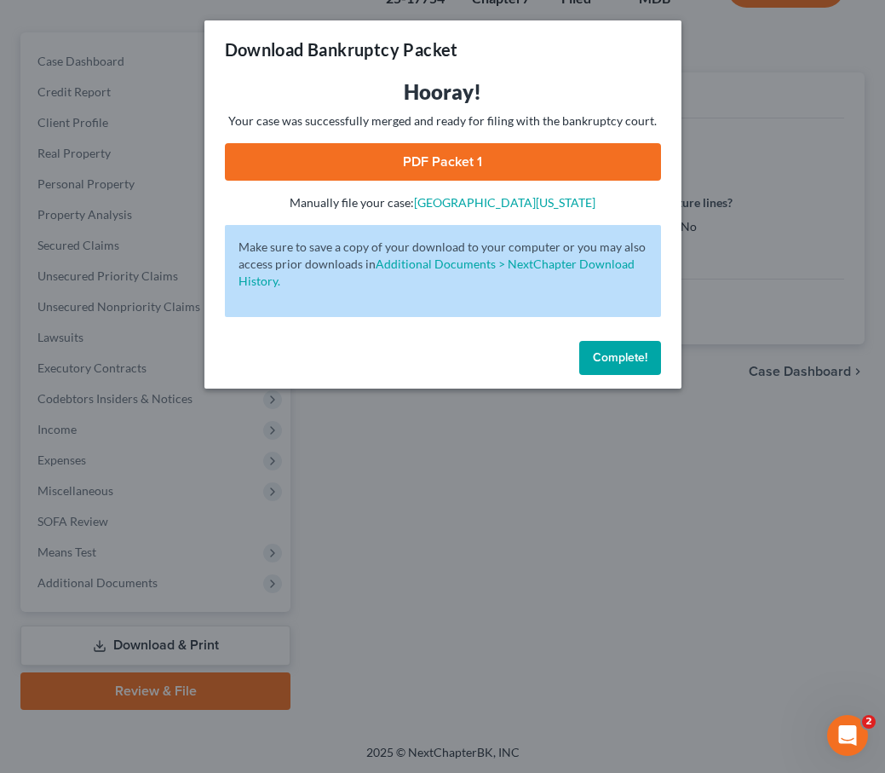
click at [362, 158] on link "PDF Packet 1" at bounding box center [443, 161] width 436 height 37
click at [618, 357] on span "Complete!" at bounding box center [620, 357] width 55 height 14
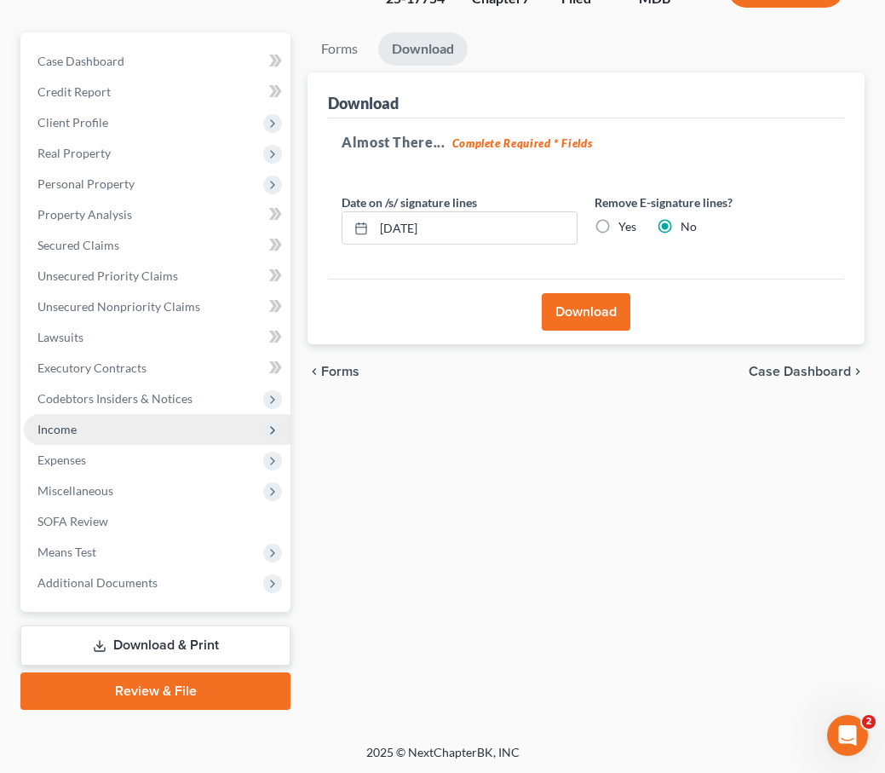
click at [78, 425] on span "Income" at bounding box center [157, 429] width 267 height 31
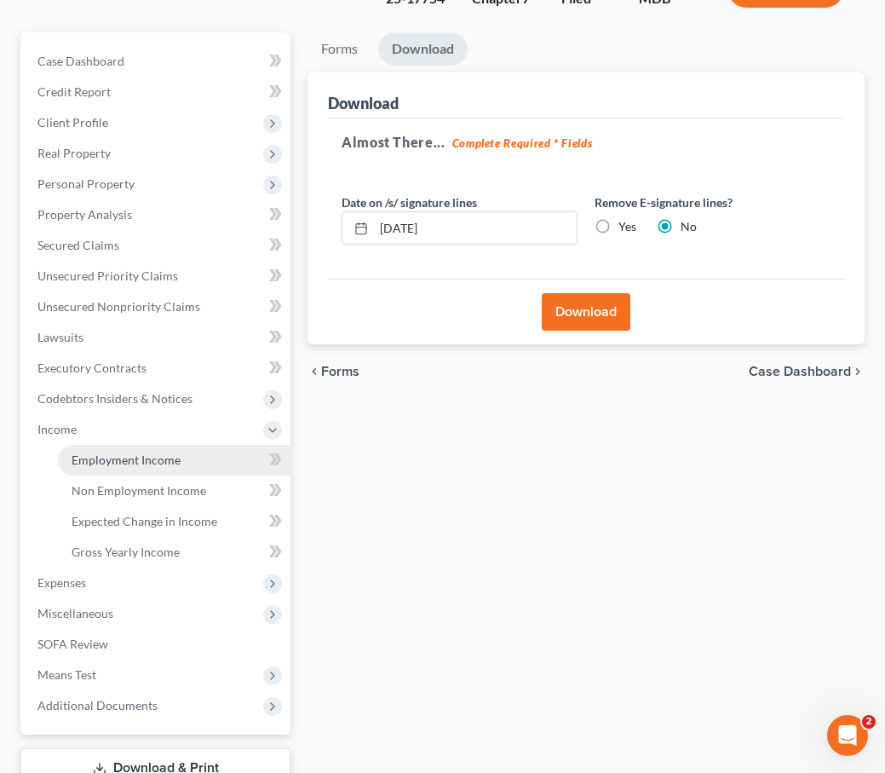
click at [88, 461] on span "Employment Income" at bounding box center [126, 459] width 109 height 14
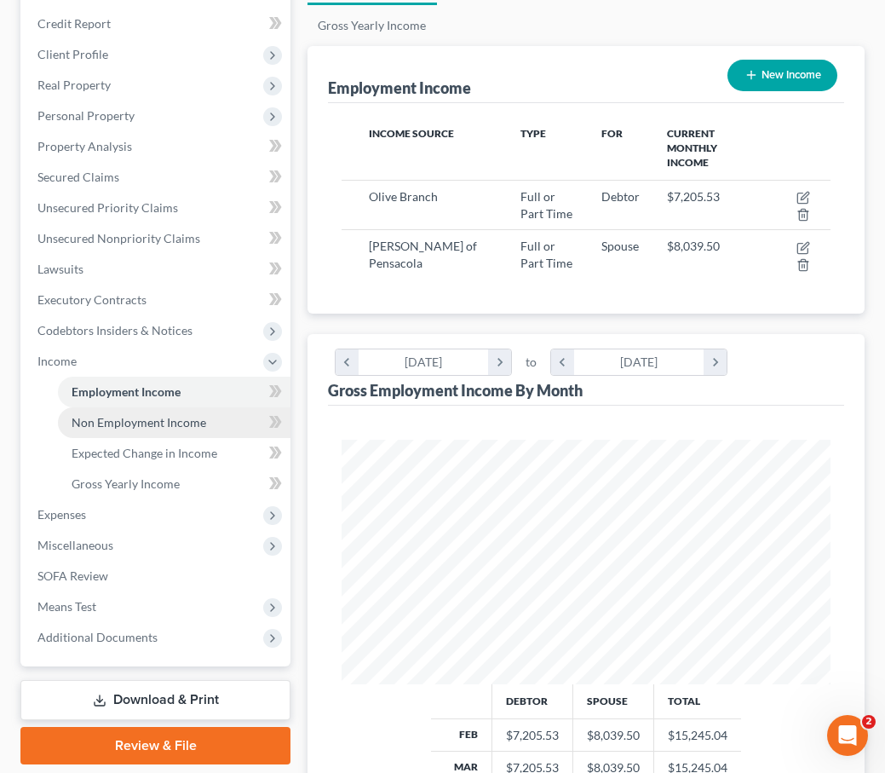
scroll to position [184, 0]
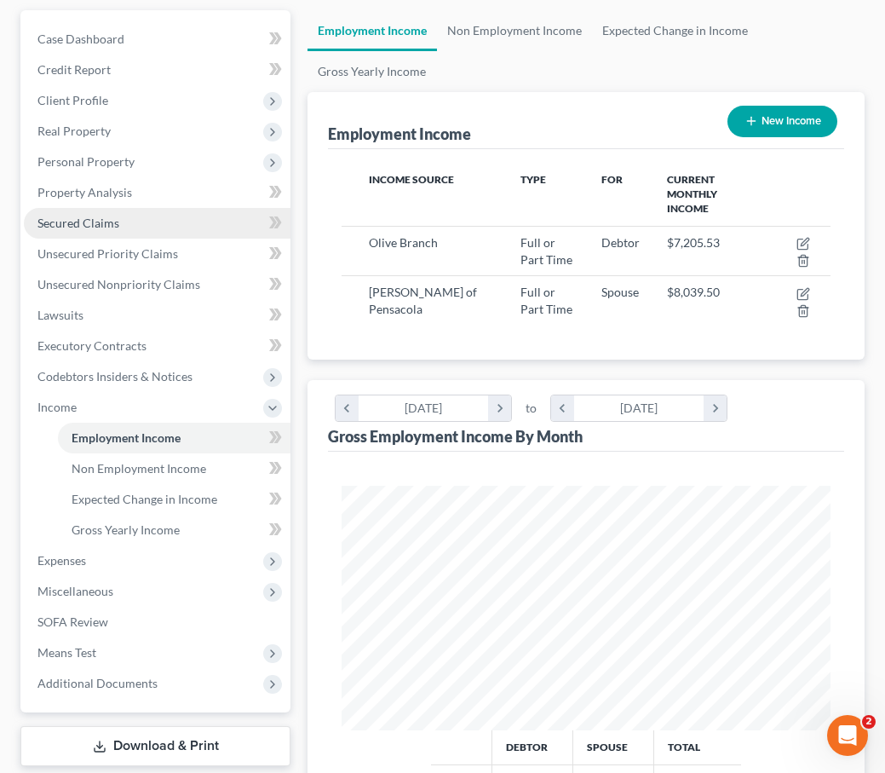
click at [96, 218] on span "Secured Claims" at bounding box center [78, 223] width 82 height 14
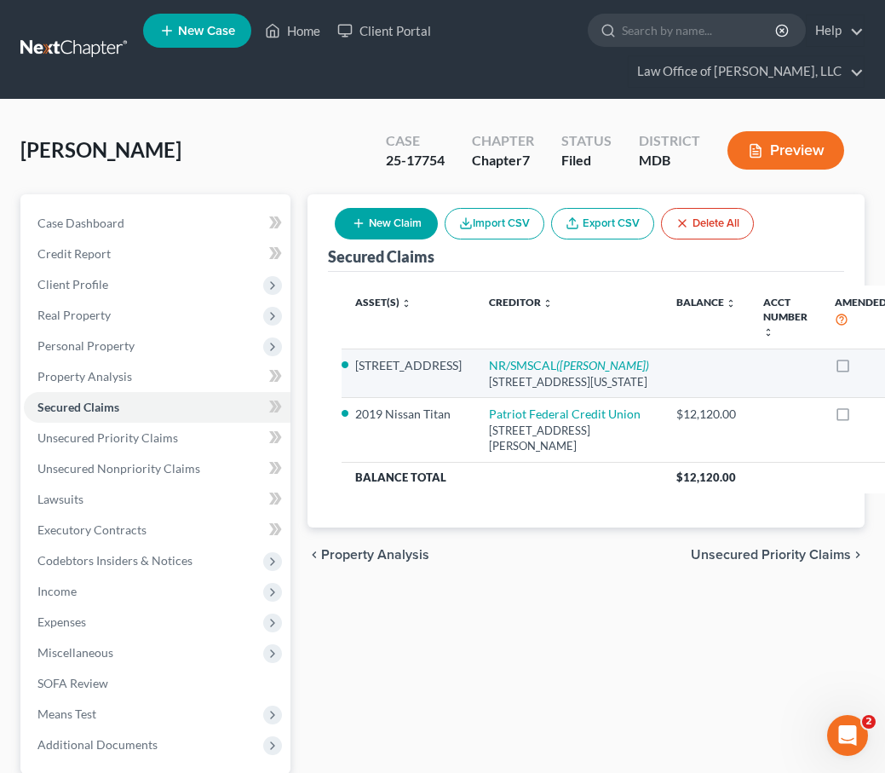
click at [815, 402] on link "Move to F" at bounding box center [886, 408] width 142 height 29
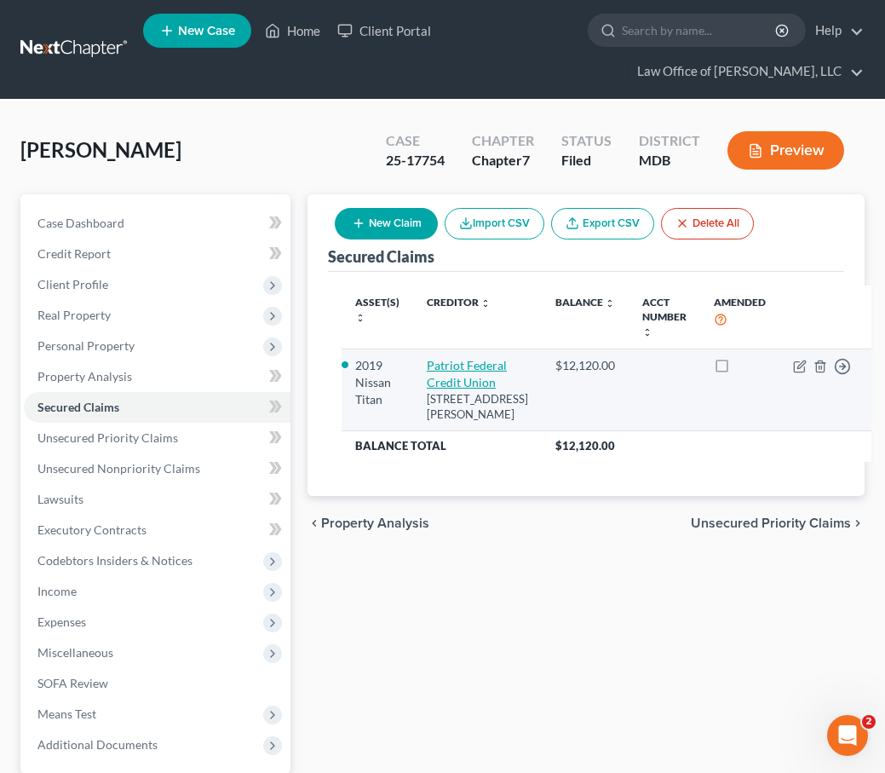
click at [446, 383] on link "Patriot Federal Credit Union" at bounding box center [467, 374] width 80 height 32
select select "39"
select select "2"
select select "0"
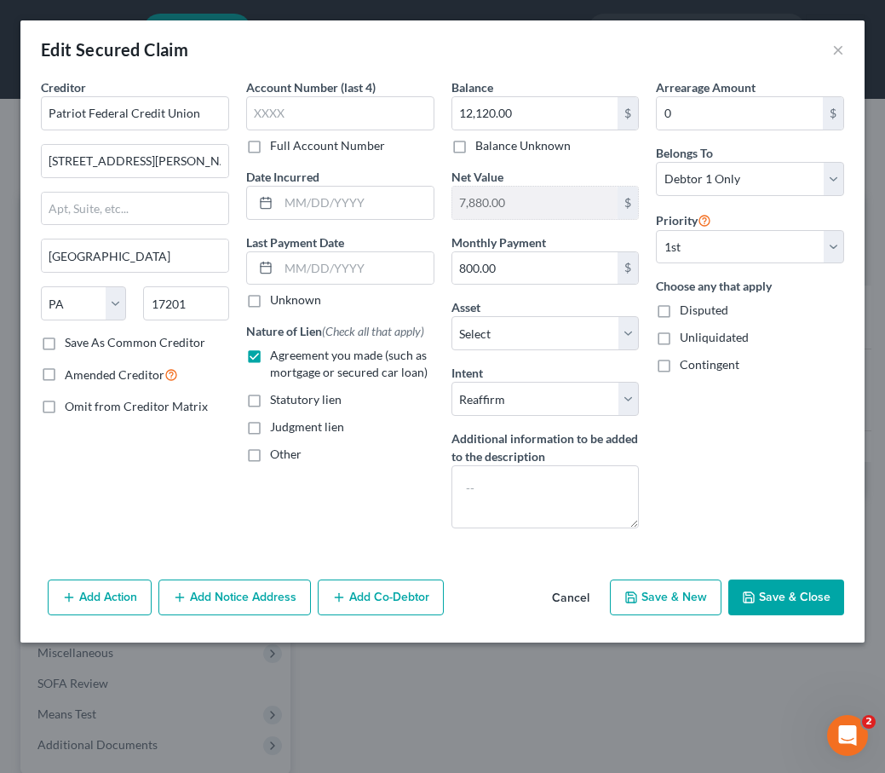
click at [770, 603] on button "Save & Close" at bounding box center [786, 597] width 116 height 36
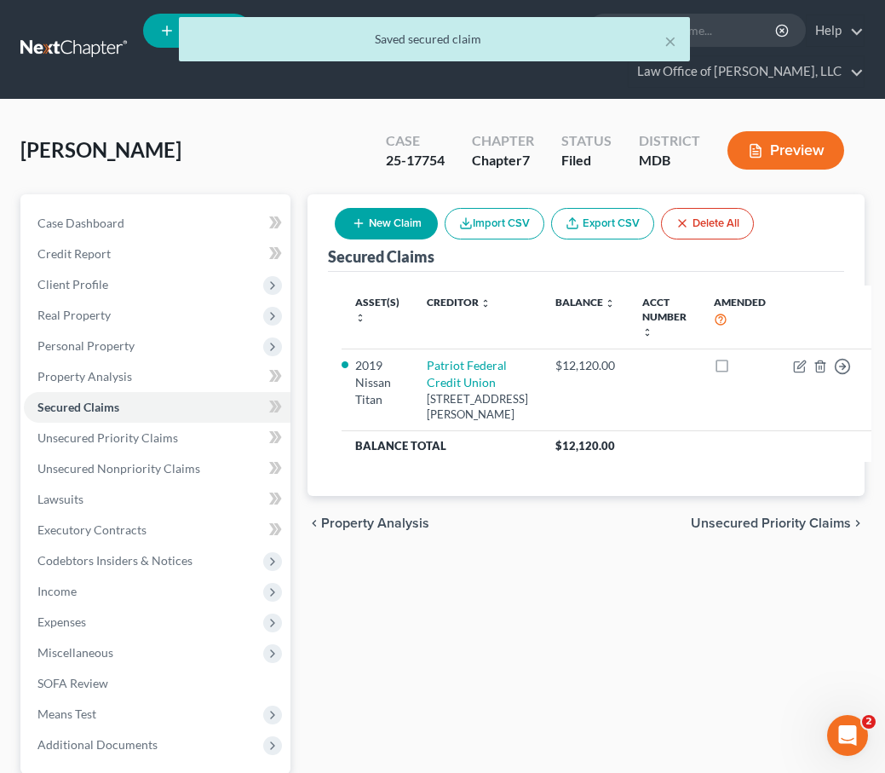
scroll to position [162, 0]
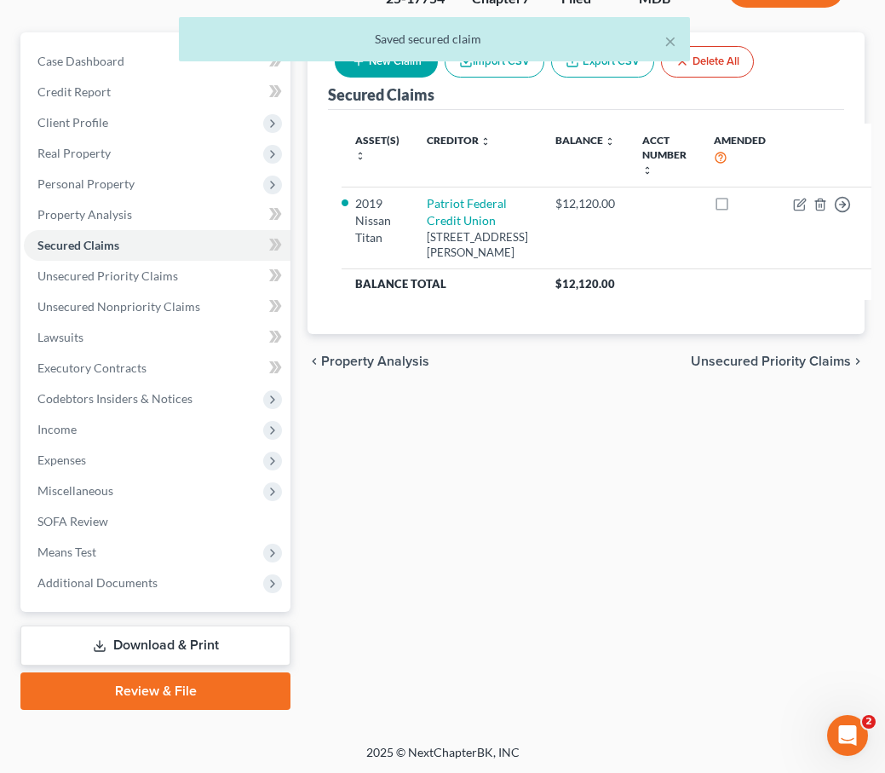
click at [102, 636] on link "Download & Print" at bounding box center [155, 645] width 270 height 40
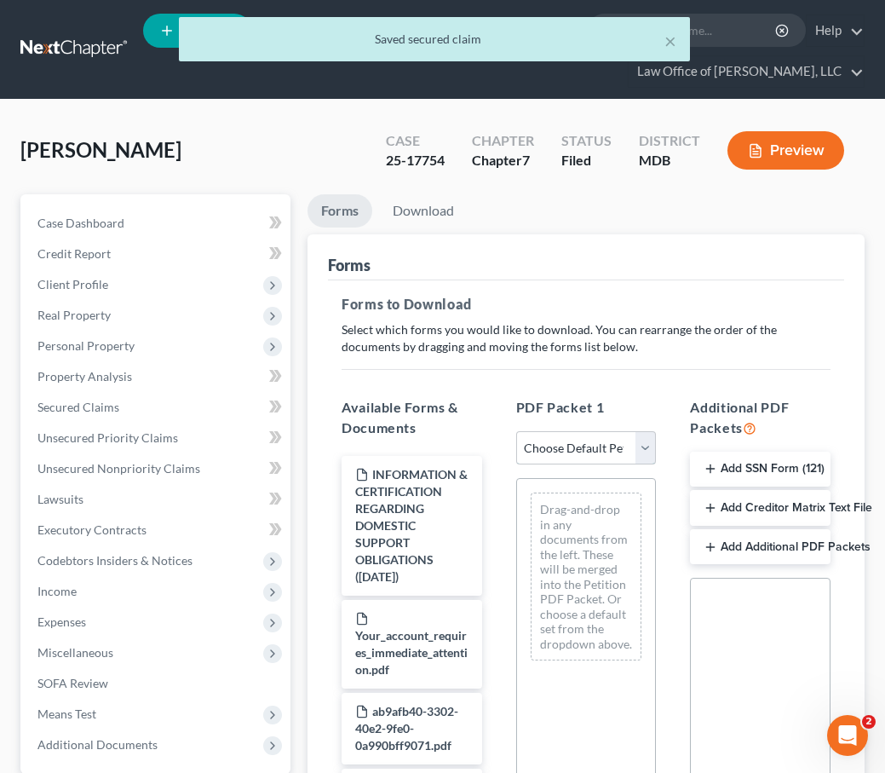
click at [640, 448] on select "Choose Default Petition PDF Packet Complete Bankruptcy Petition (all forms and …" at bounding box center [586, 448] width 141 height 34
select select "0"
click at [516, 431] on select "Choose Default Petition PDF Packet Complete Bankruptcy Petition (all forms and …" at bounding box center [586, 448] width 141 height 34
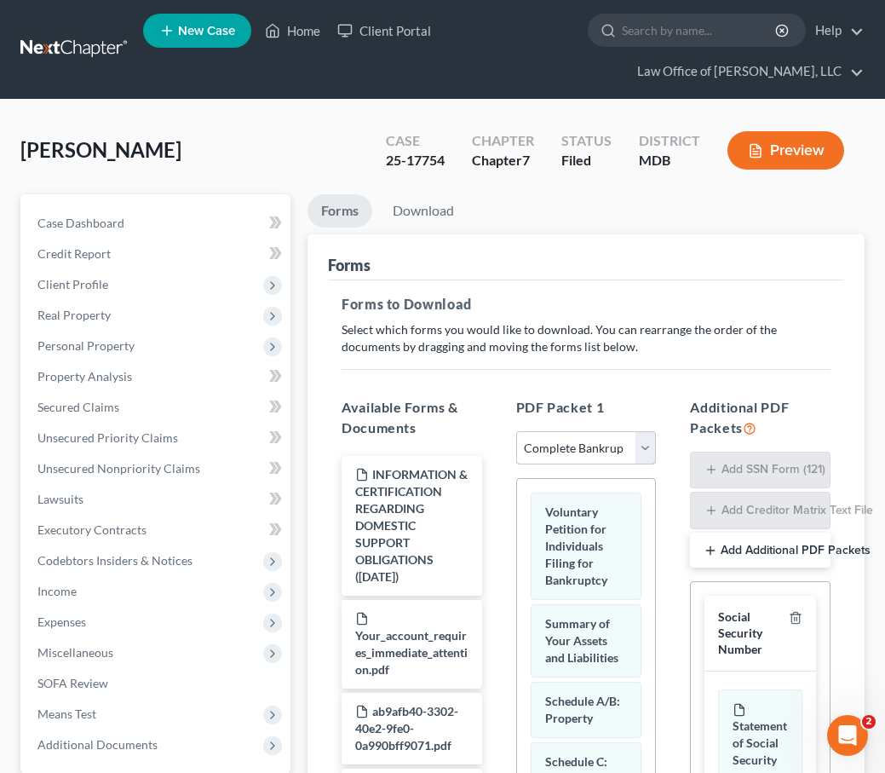
click at [651, 439] on select "Choose Default Petition PDF Packet Complete Bankruptcy Petition (all forms and …" at bounding box center [586, 448] width 141 height 34
click at [79, 0] on html "Home New Case Client Portal Law Office of David Cahn, LLC david@cahnlawoffice.c…" at bounding box center [442, 561] width 885 height 1122
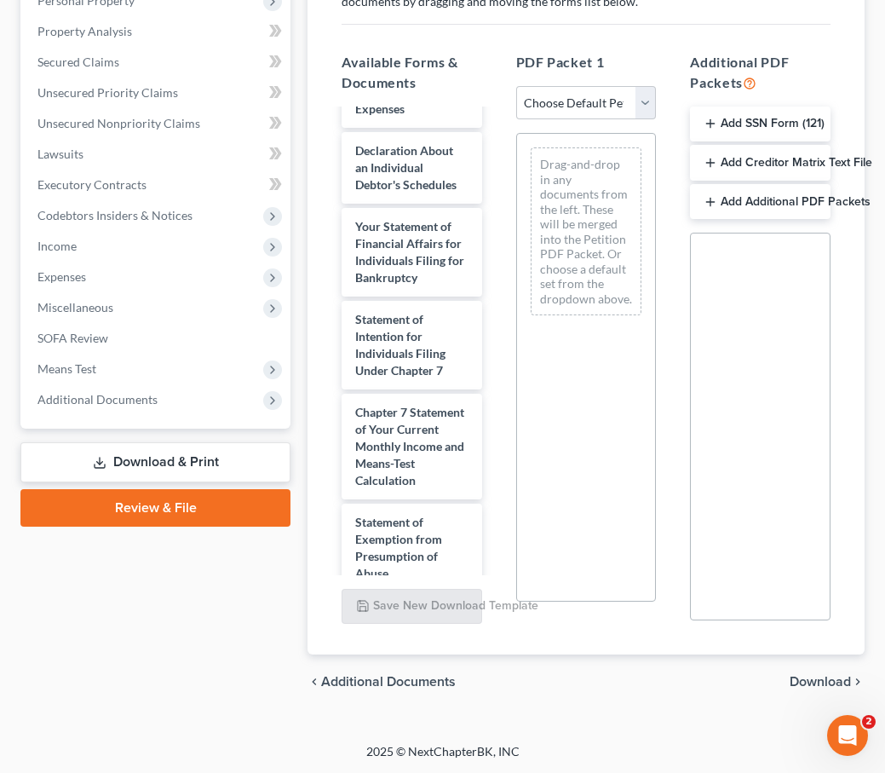
scroll to position [2247, 0]
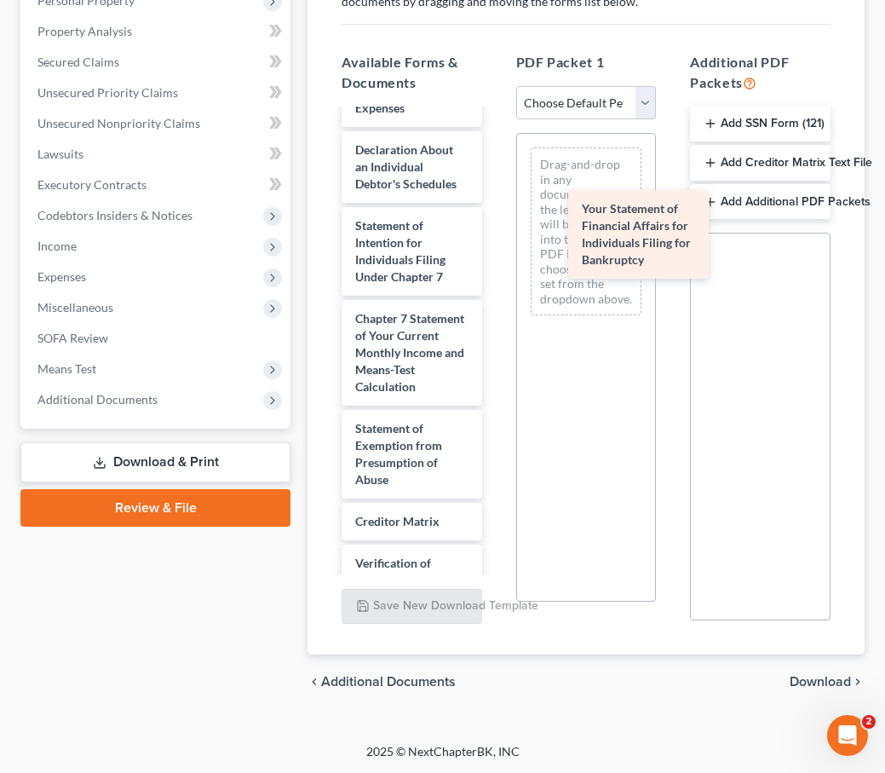
drag, startPoint x: 399, startPoint y: 259, endPoint x: 624, endPoint y: 243, distance: 225.5
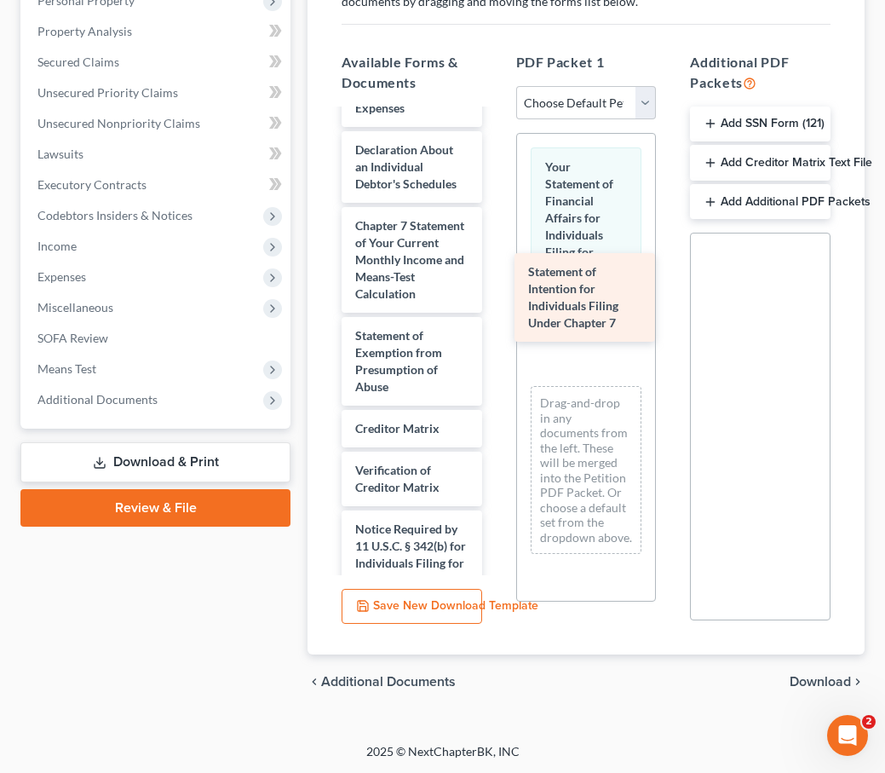
drag, startPoint x: 406, startPoint y: 251, endPoint x: 596, endPoint y: 300, distance: 195.3
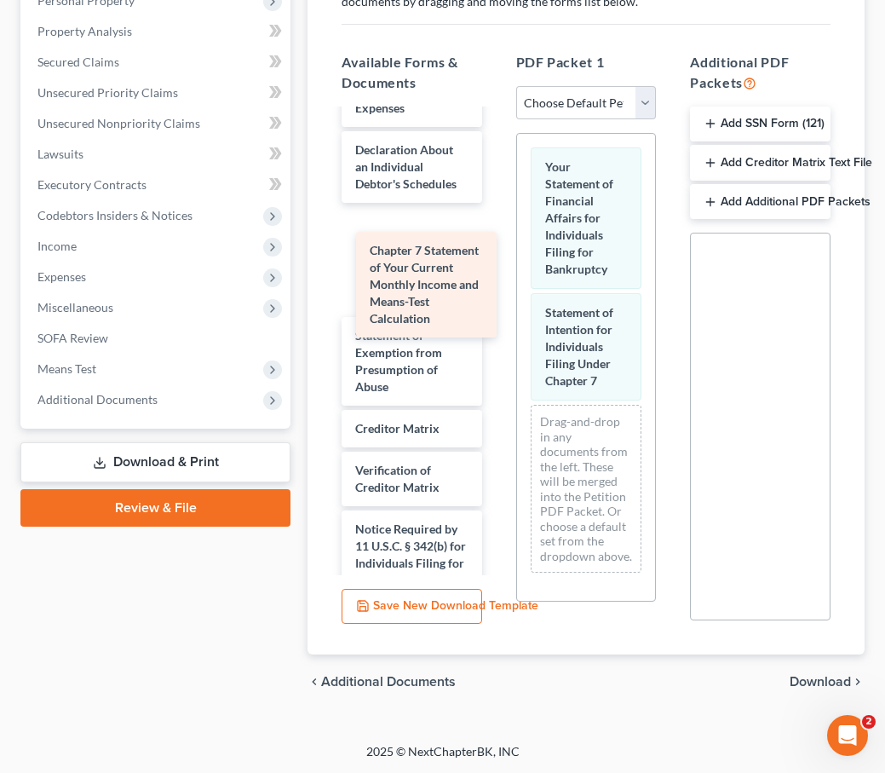
scroll to position [2241, 0]
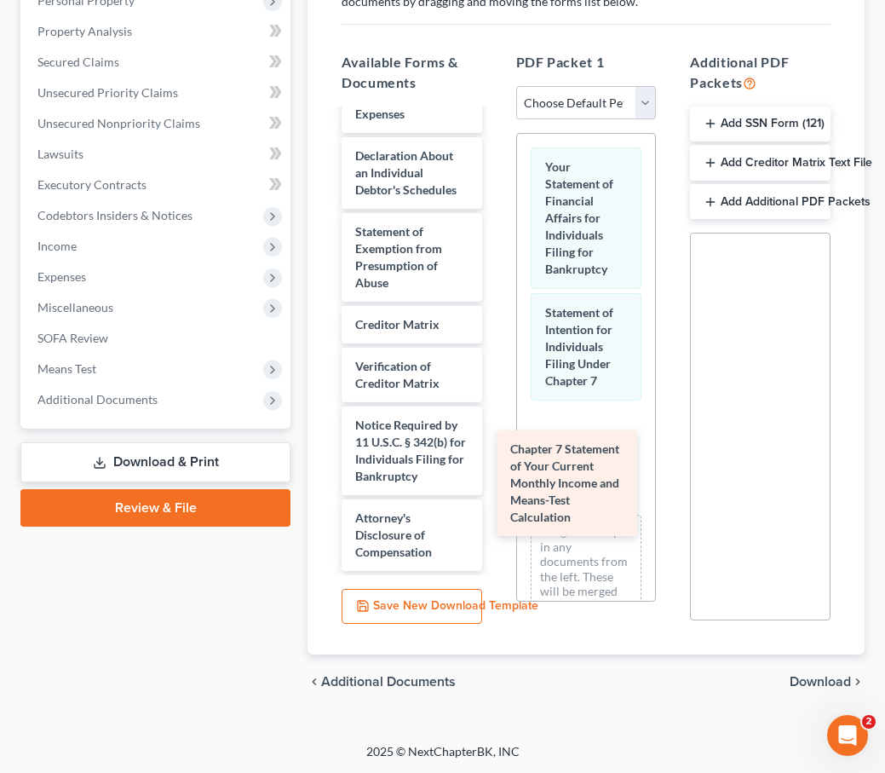
drag, startPoint x: 419, startPoint y: 251, endPoint x: 579, endPoint y: 475, distance: 274.2
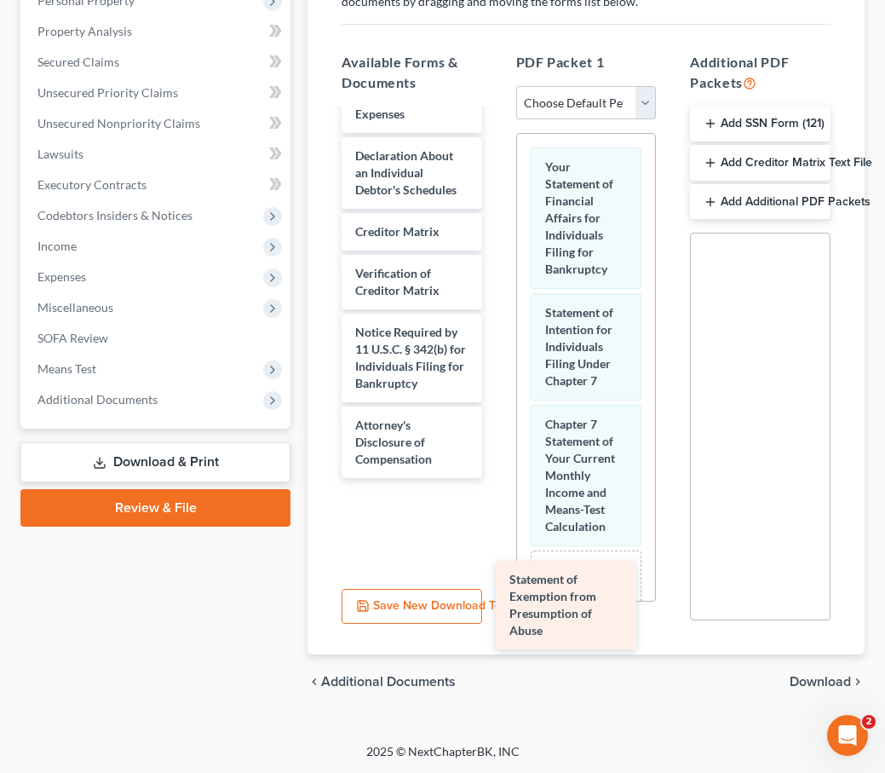
scroll to position [2148, 0]
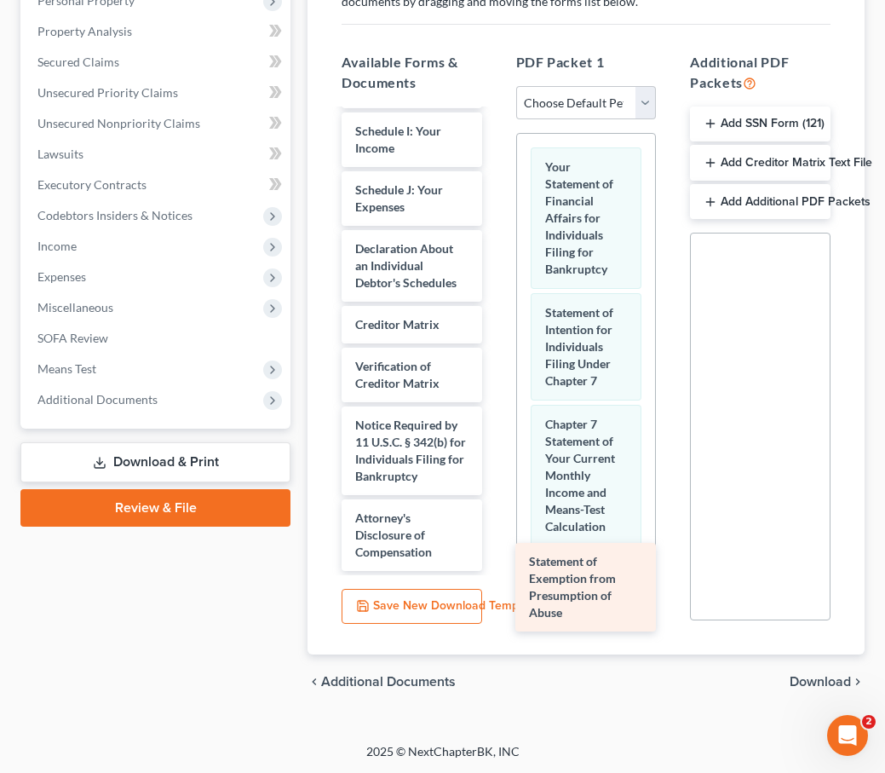
drag, startPoint x: 375, startPoint y: 273, endPoint x: 549, endPoint y: 604, distance: 374.2
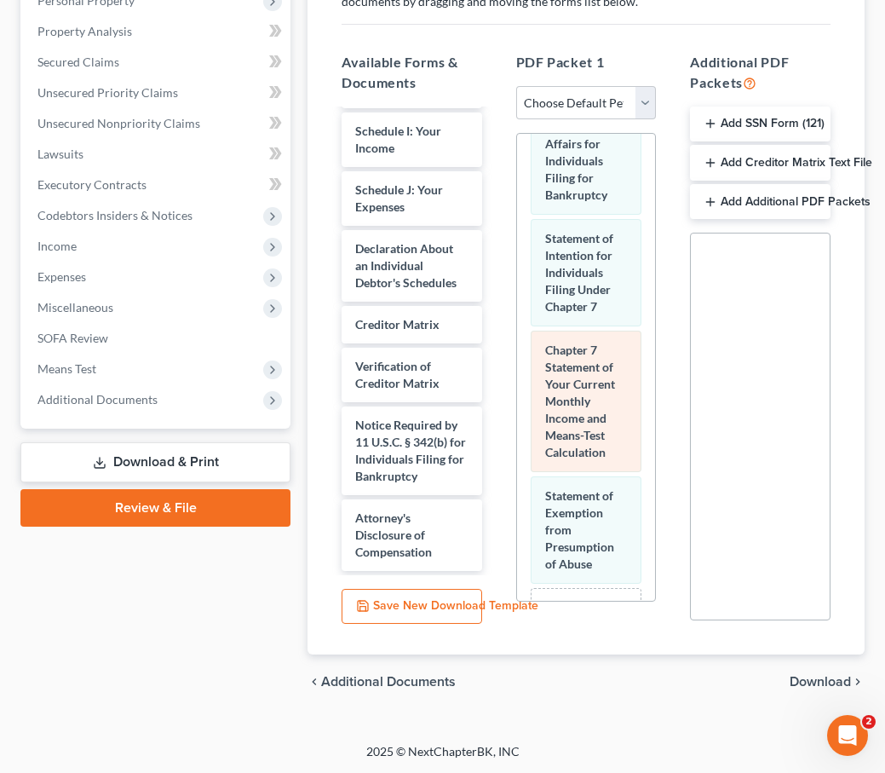
scroll to position [243, 0]
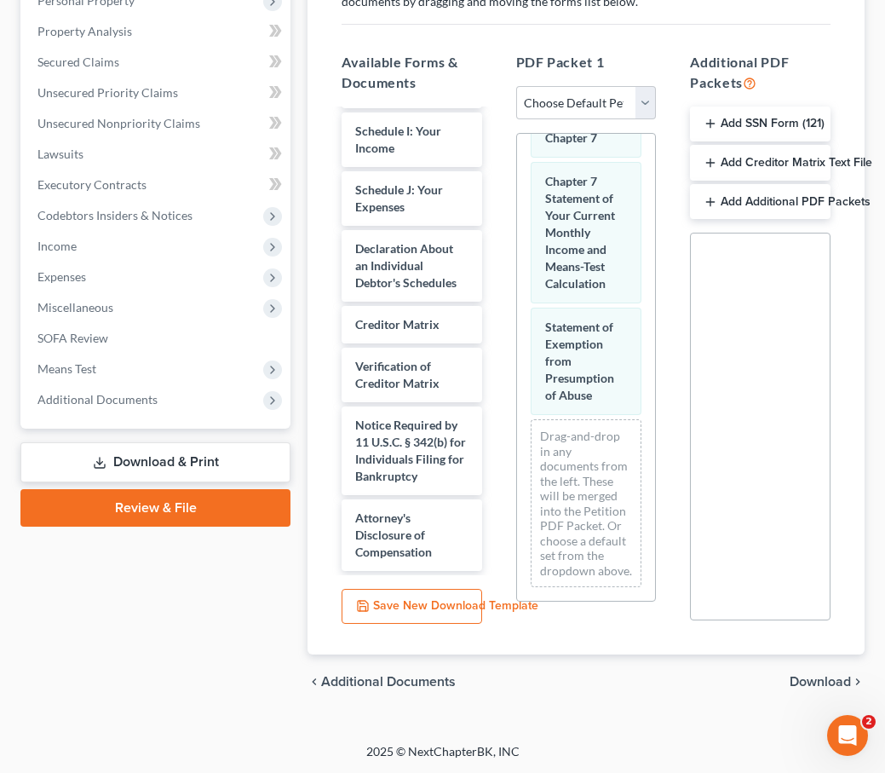
click at [829, 677] on span "Download" at bounding box center [820, 682] width 61 height 14
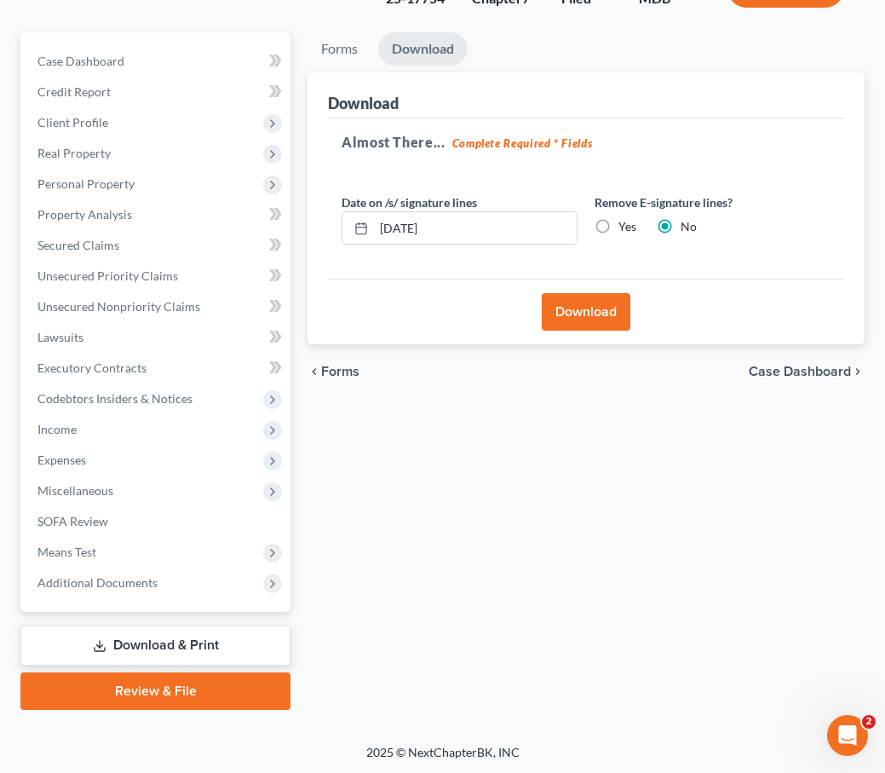
click at [580, 312] on button "Download" at bounding box center [586, 311] width 89 height 37
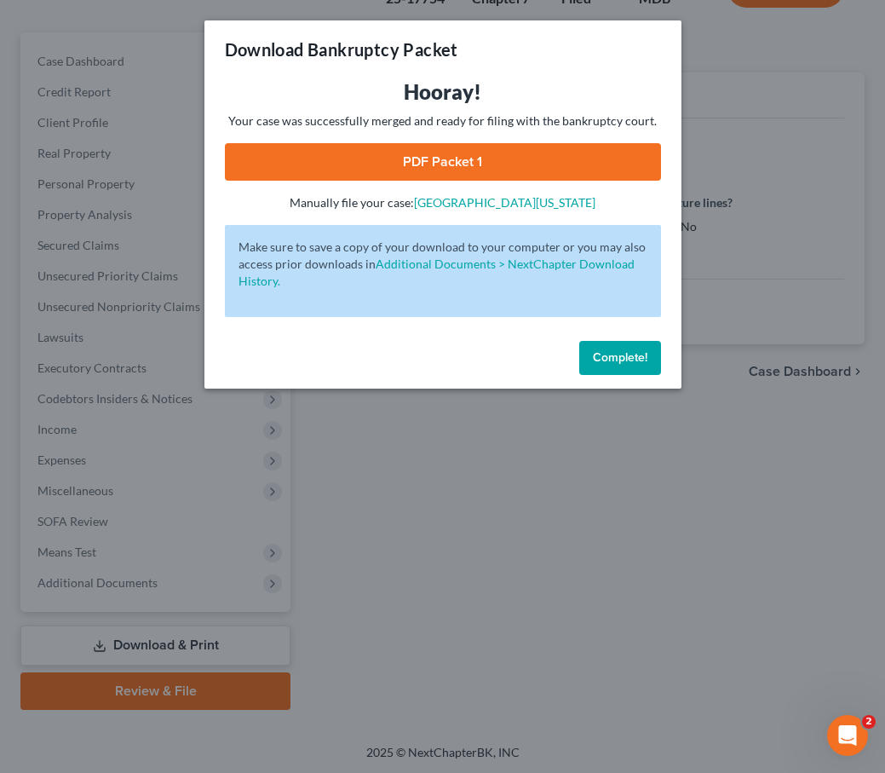
click at [359, 164] on link "PDF Packet 1" at bounding box center [443, 161] width 436 height 37
